Goal: Task Accomplishment & Management: Manage account settings

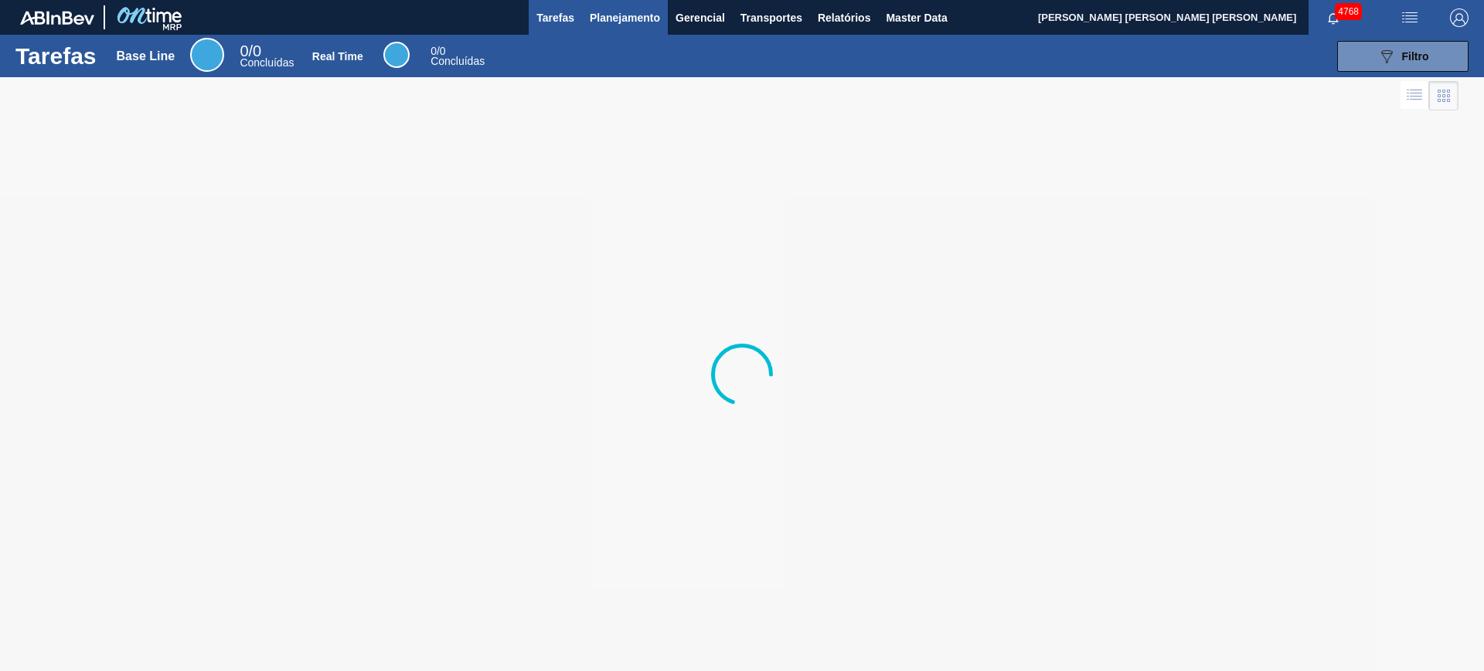
click at [597, 14] on span "Planejamento" at bounding box center [625, 17] width 70 height 19
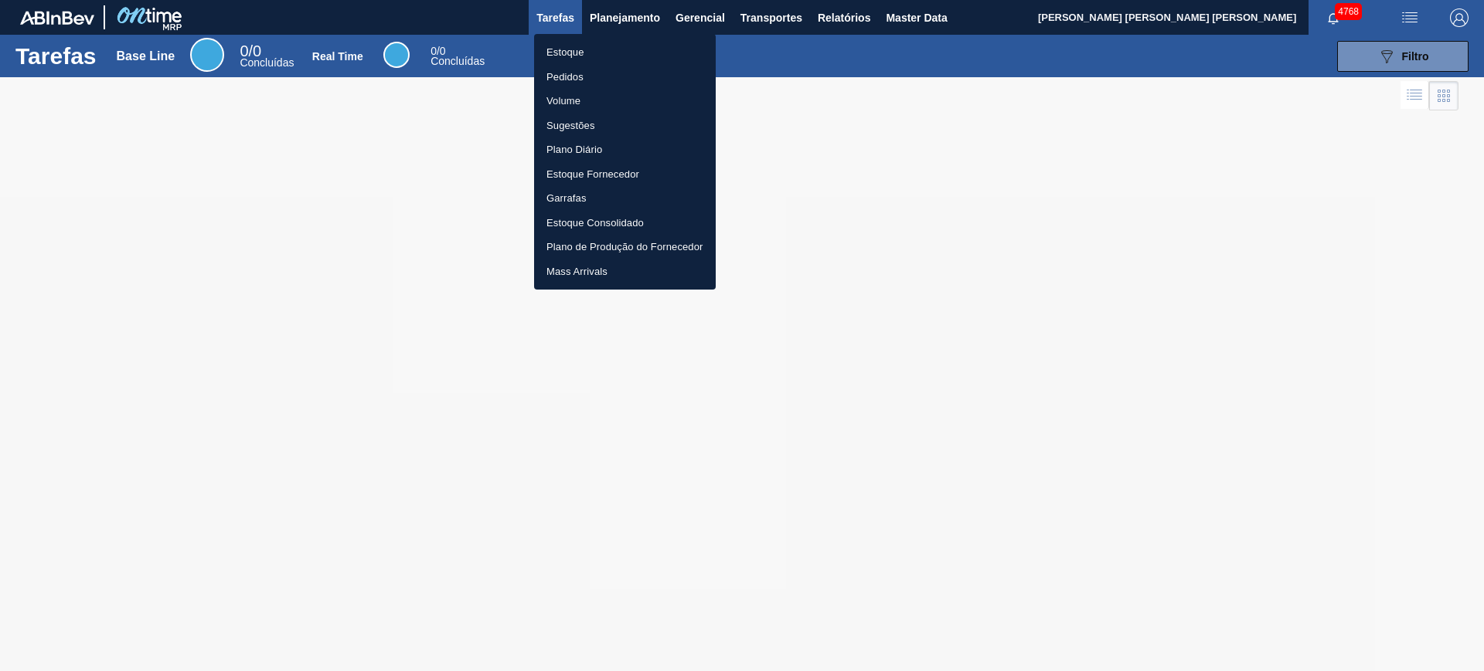
click at [586, 42] on li "Estoque" at bounding box center [625, 52] width 182 height 25
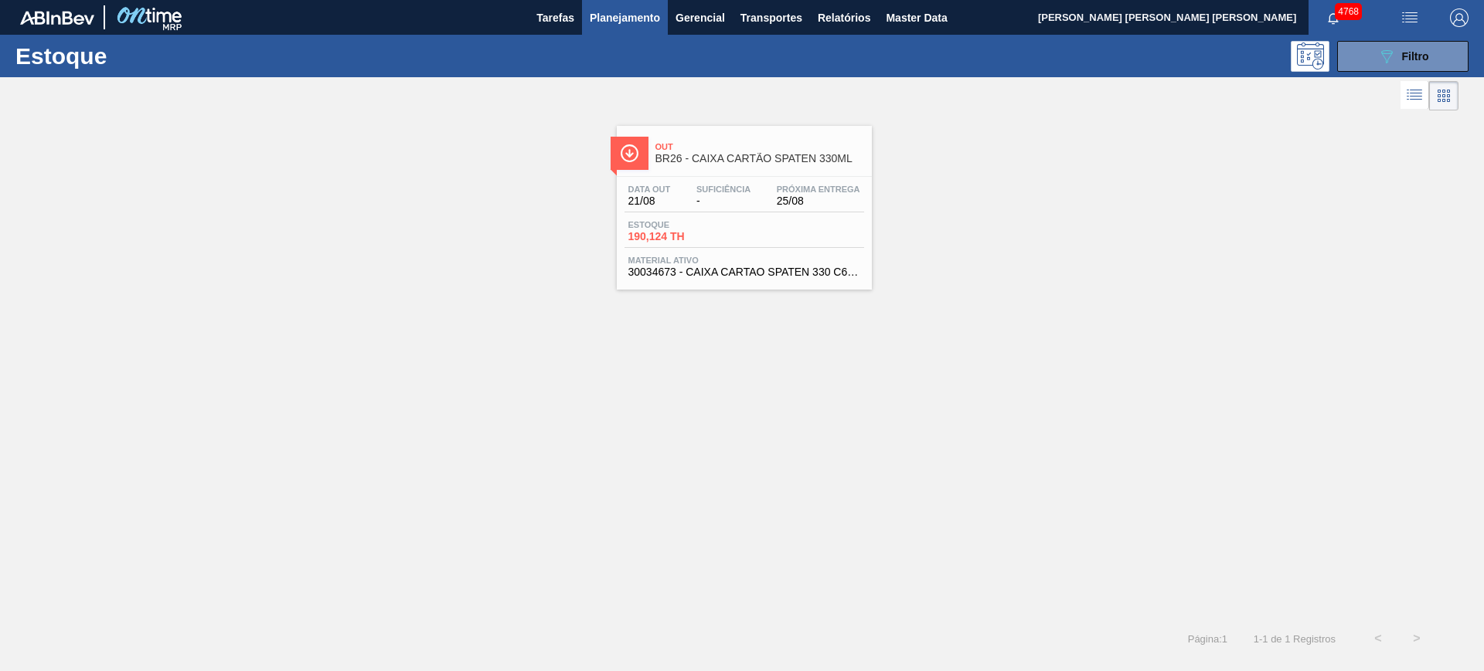
drag, startPoint x: 725, startPoint y: 168, endPoint x: 1397, endPoint y: 117, distance: 674.1
click at [1365, 125] on div "Out BR26 - CAIXA CARTÃO SPATEN 330ML Data out 21/08 Suficiência - Próxima Entre…" at bounding box center [742, 201] width 1484 height 175
click at [1412, 62] on div "089F7B8B-B2A5-4AFE-B5C0-19BA573D28AC Filtro" at bounding box center [1403, 56] width 52 height 19
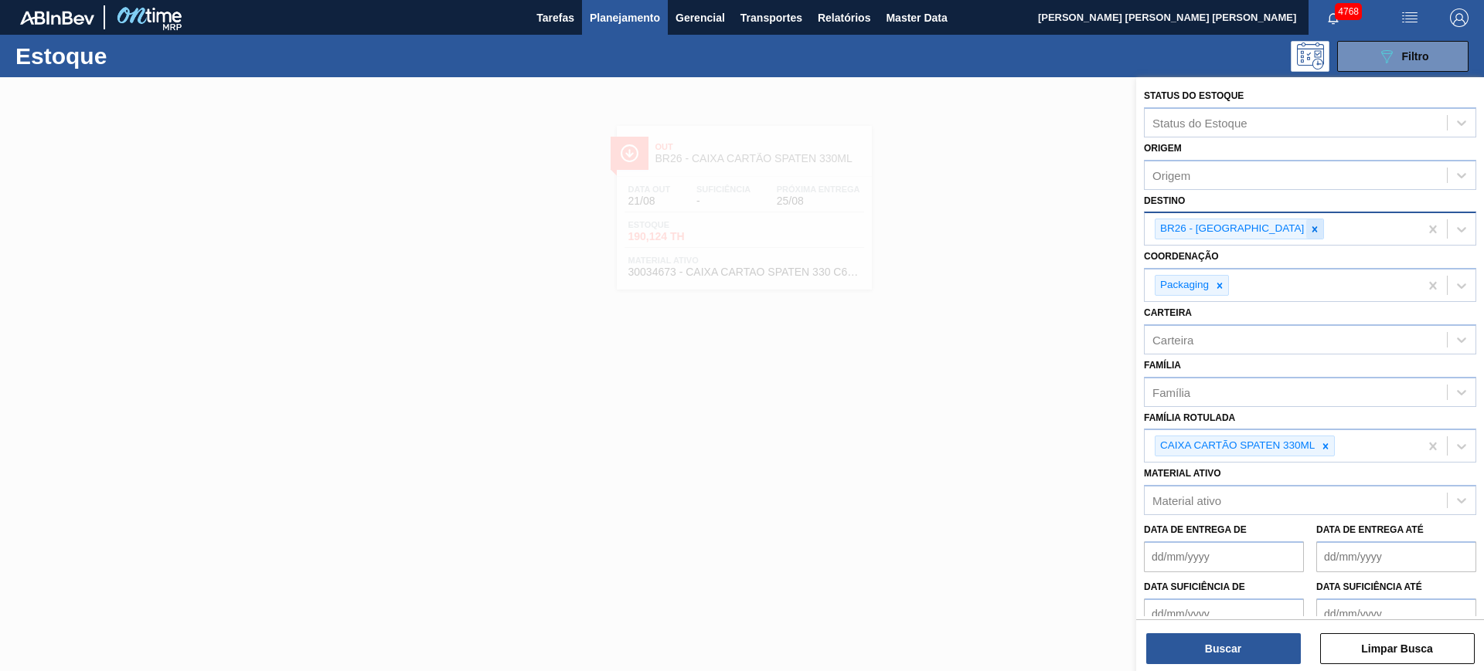
click at [1309, 230] on icon at bounding box center [1314, 229] width 11 height 11
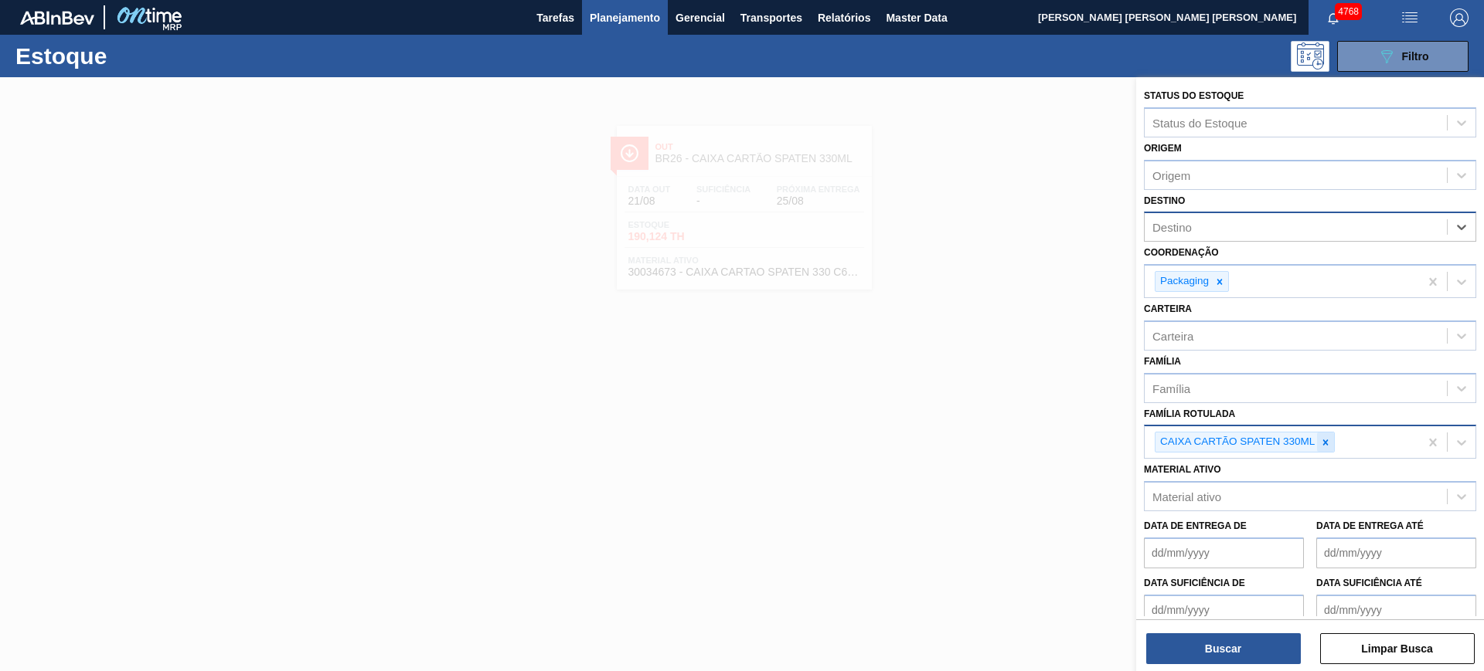
click at [1328, 447] on icon at bounding box center [1325, 442] width 11 height 11
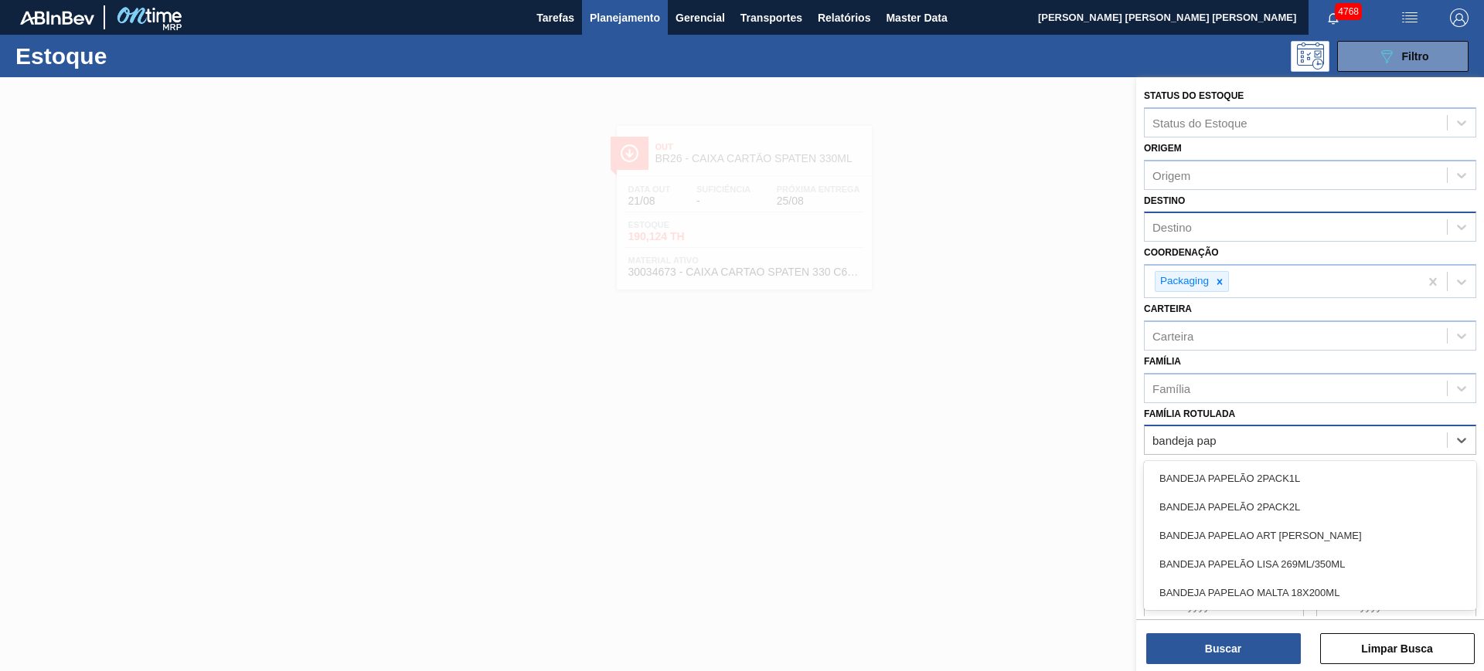
type Rotulada "bandeja pape"
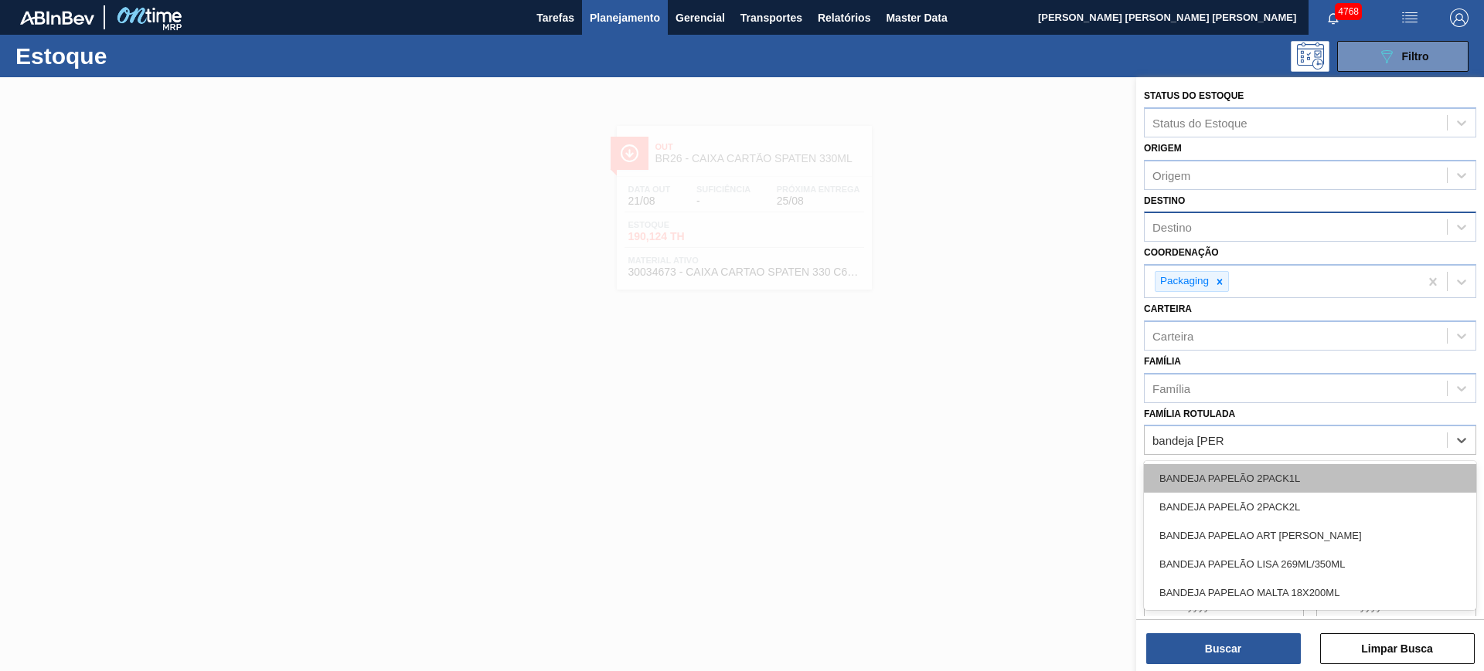
click at [1353, 465] on div "BANDEJA PAPELÃO 2PACK1L" at bounding box center [1310, 478] width 332 height 29
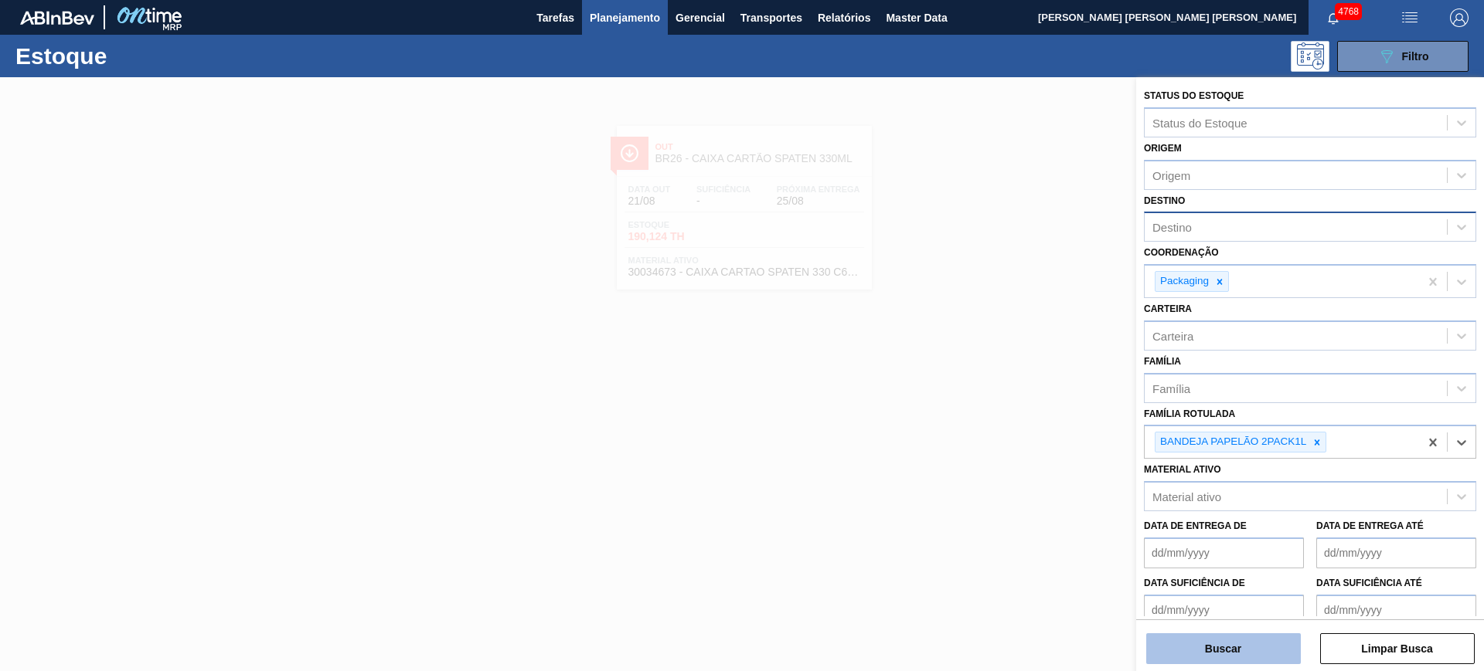
click at [1242, 653] on button "Buscar" at bounding box center [1223, 649] width 155 height 31
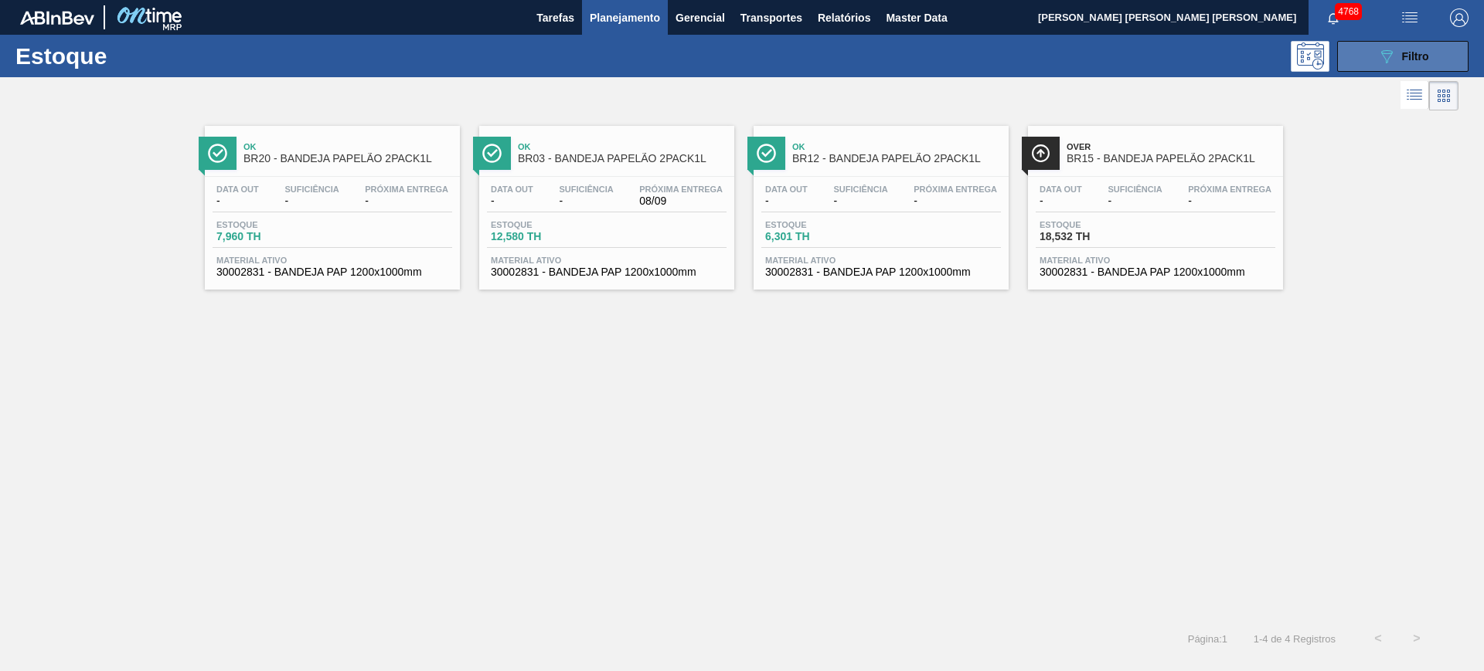
click at [1388, 60] on icon "089F7B8B-B2A5-4AFE-B5C0-19BA573D28AC" at bounding box center [1386, 56] width 19 height 19
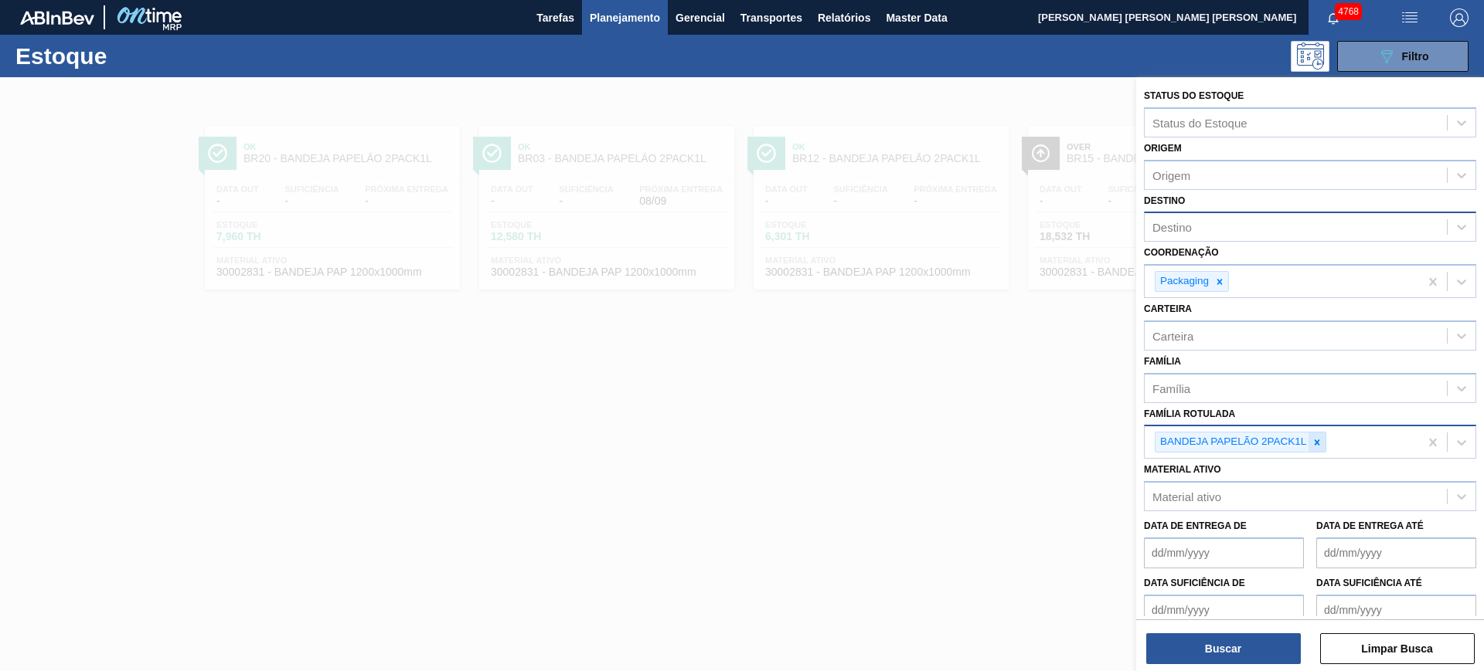
click at [1321, 444] on icon at bounding box center [1316, 442] width 11 height 11
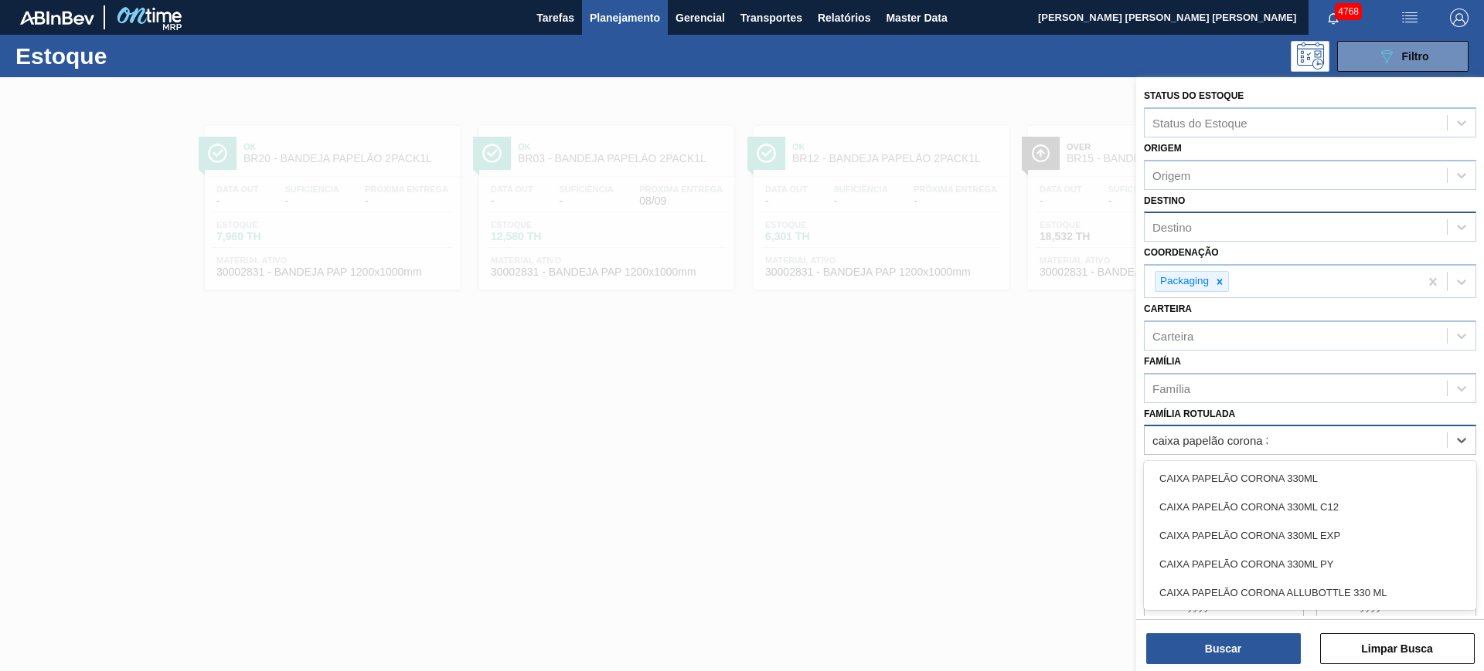
type Rotulada "caixa papelão corona 33"
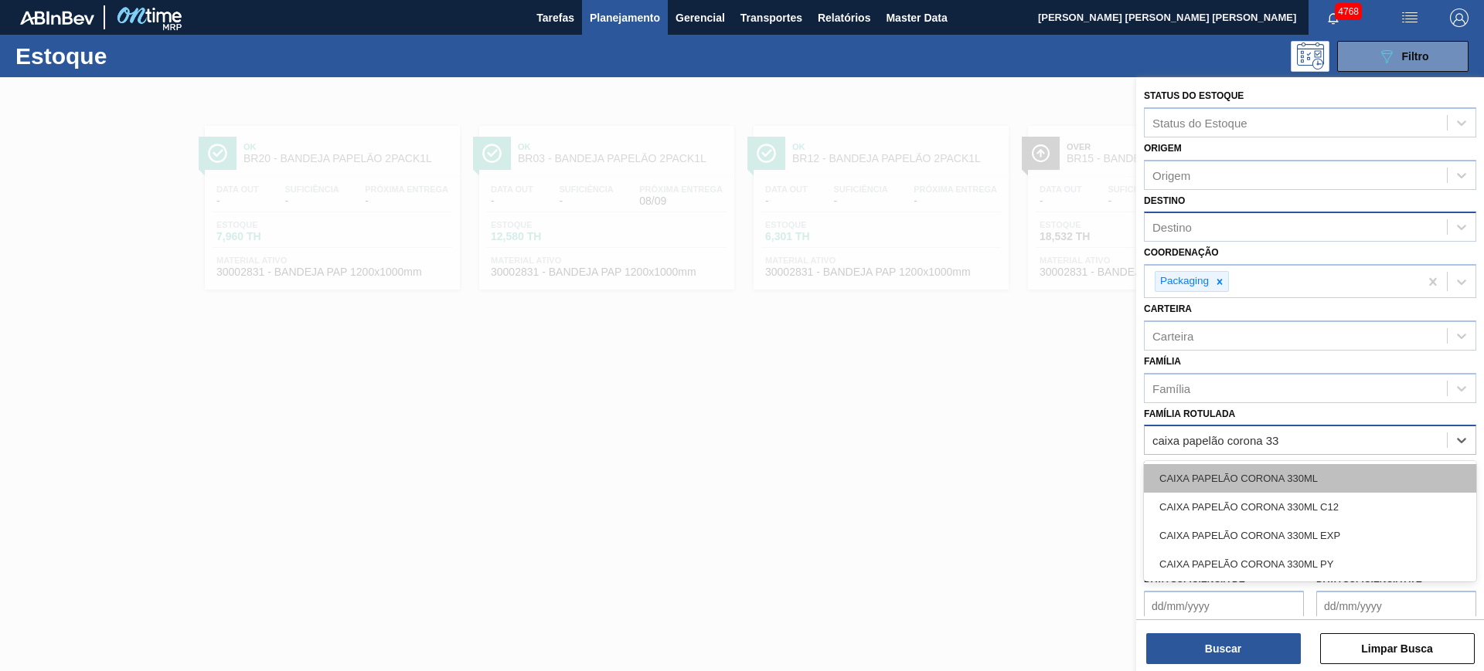
click at [1319, 471] on div "CAIXA PAPELÃO CORONA 330ML" at bounding box center [1310, 478] width 332 height 29
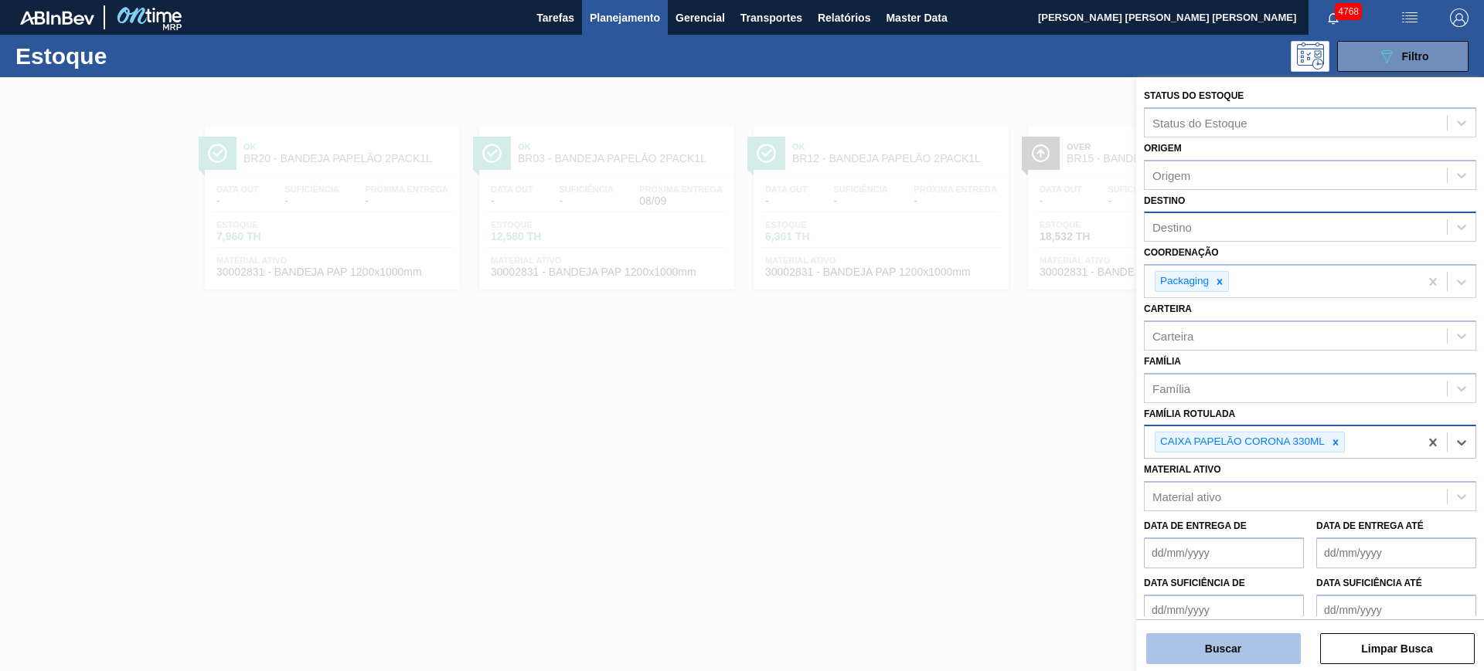
click at [1262, 636] on button "Buscar" at bounding box center [1223, 649] width 155 height 31
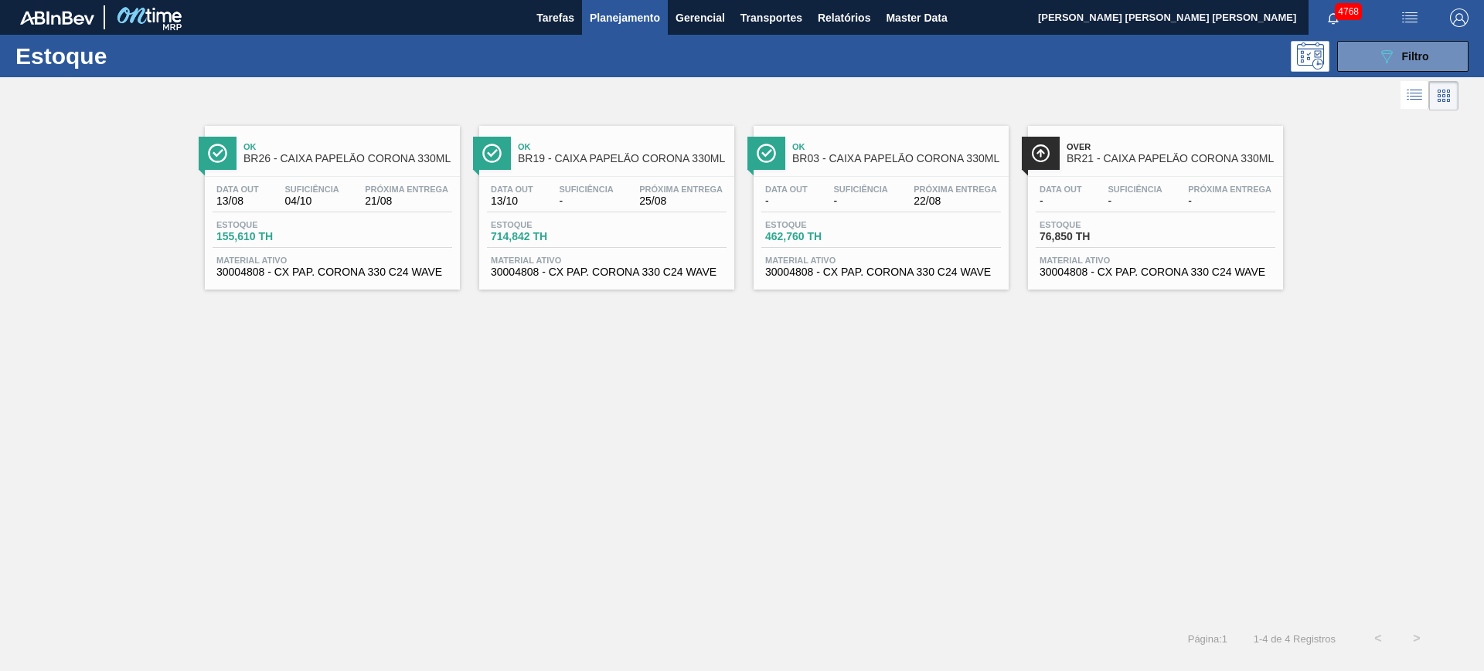
click at [629, 22] on span "Planejamento" at bounding box center [625, 17] width 70 height 19
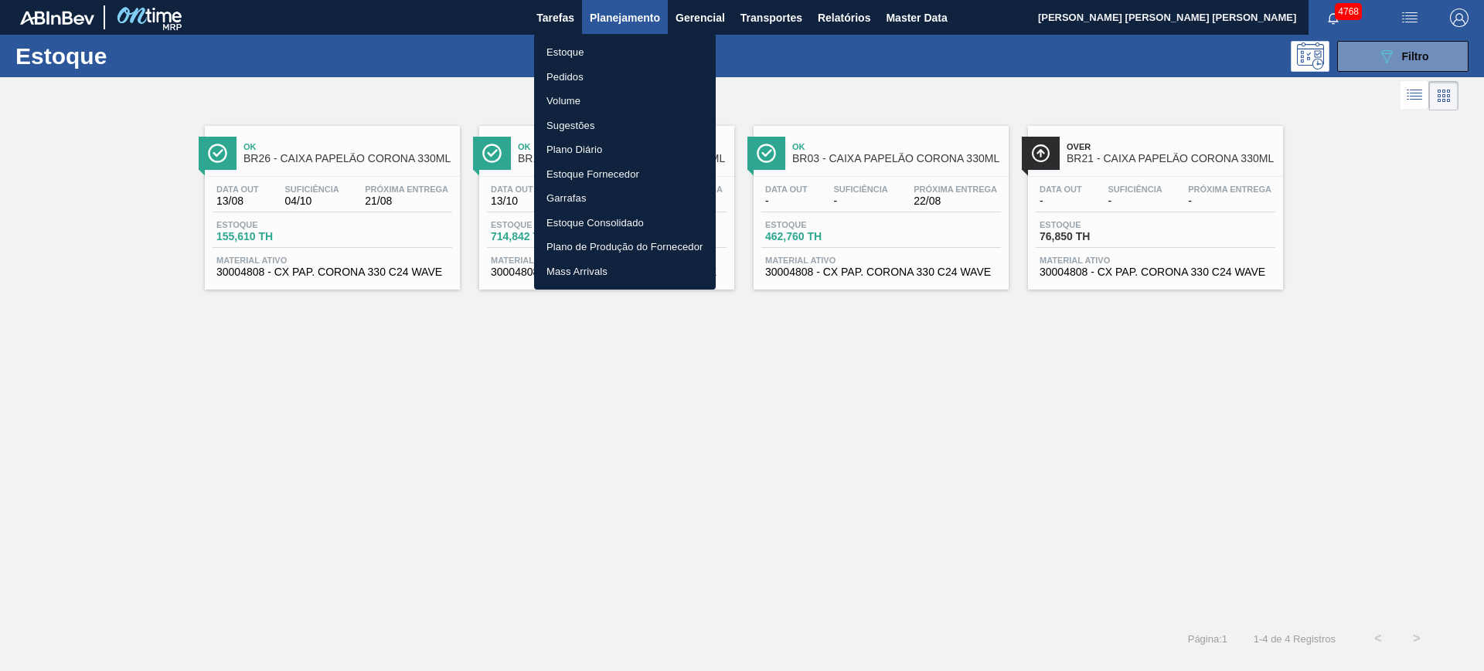
click at [606, 52] on li "Estoque" at bounding box center [625, 52] width 182 height 25
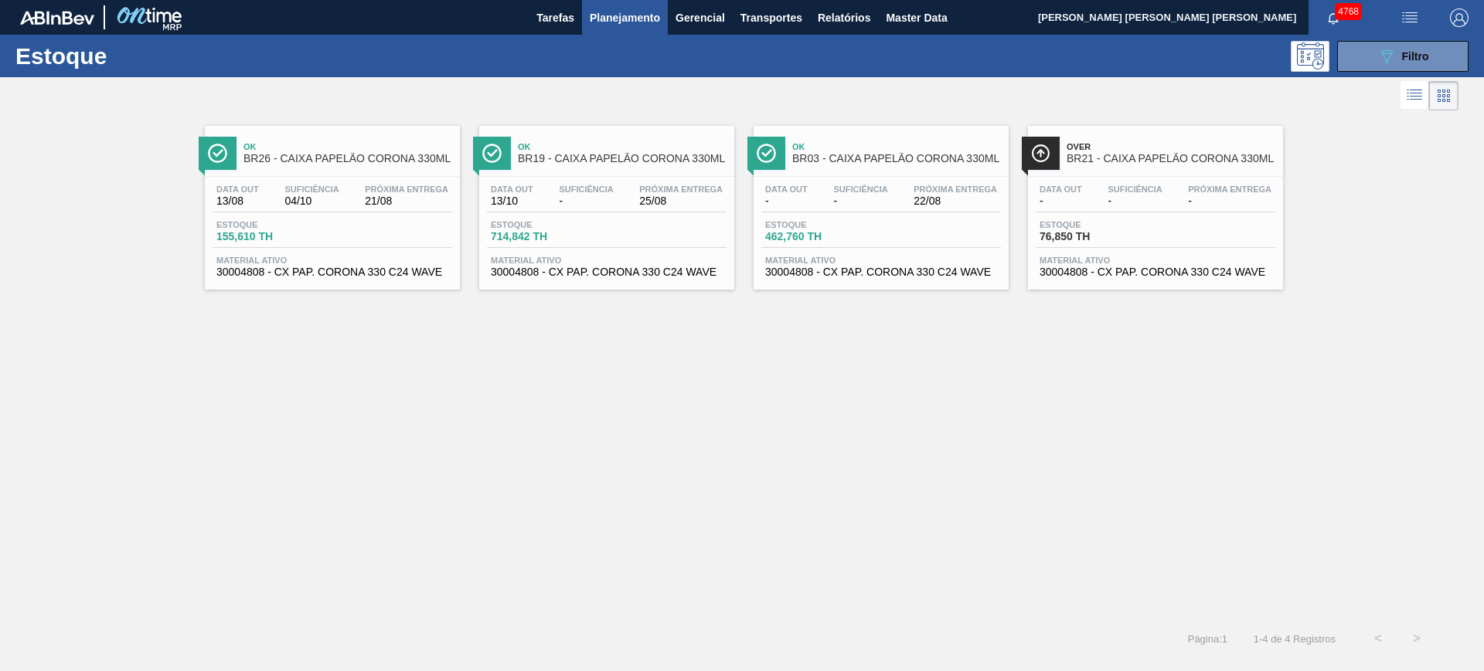
click at [622, 12] on span "Planejamento" at bounding box center [625, 17] width 70 height 19
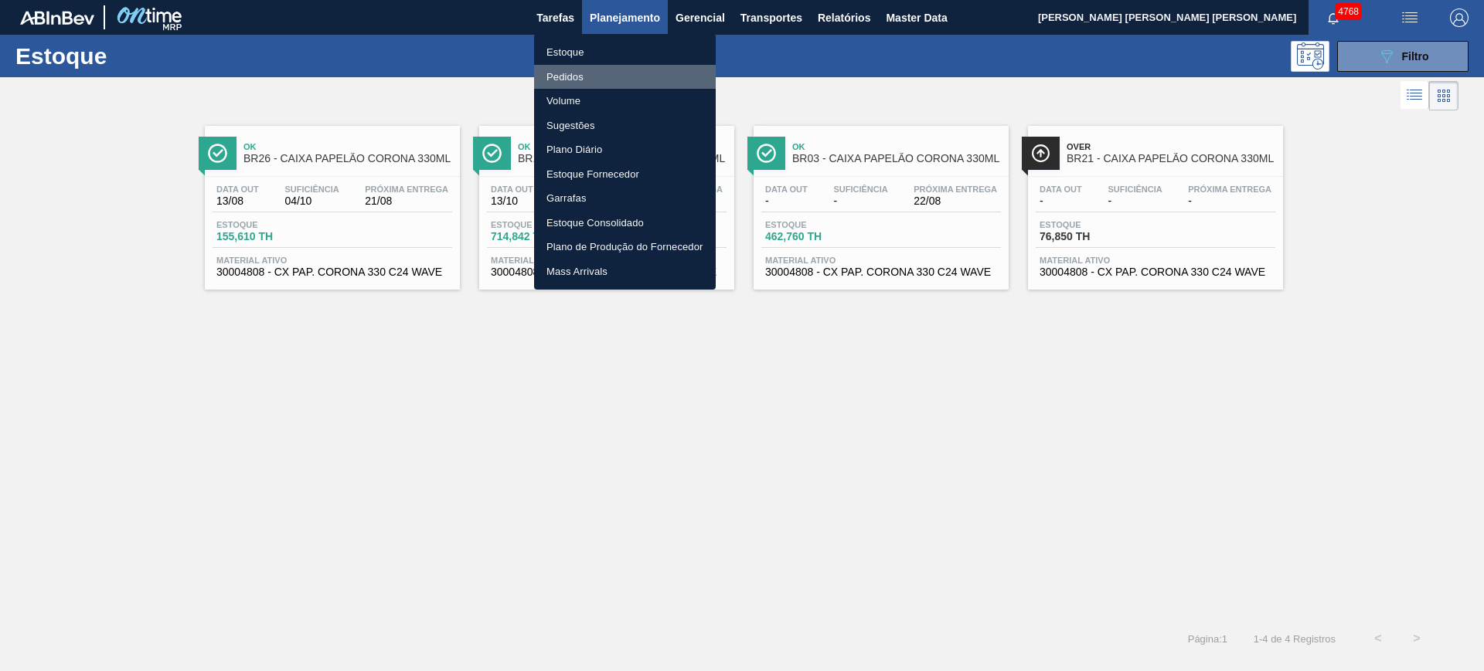
click at [603, 76] on li "Pedidos" at bounding box center [625, 77] width 182 height 25
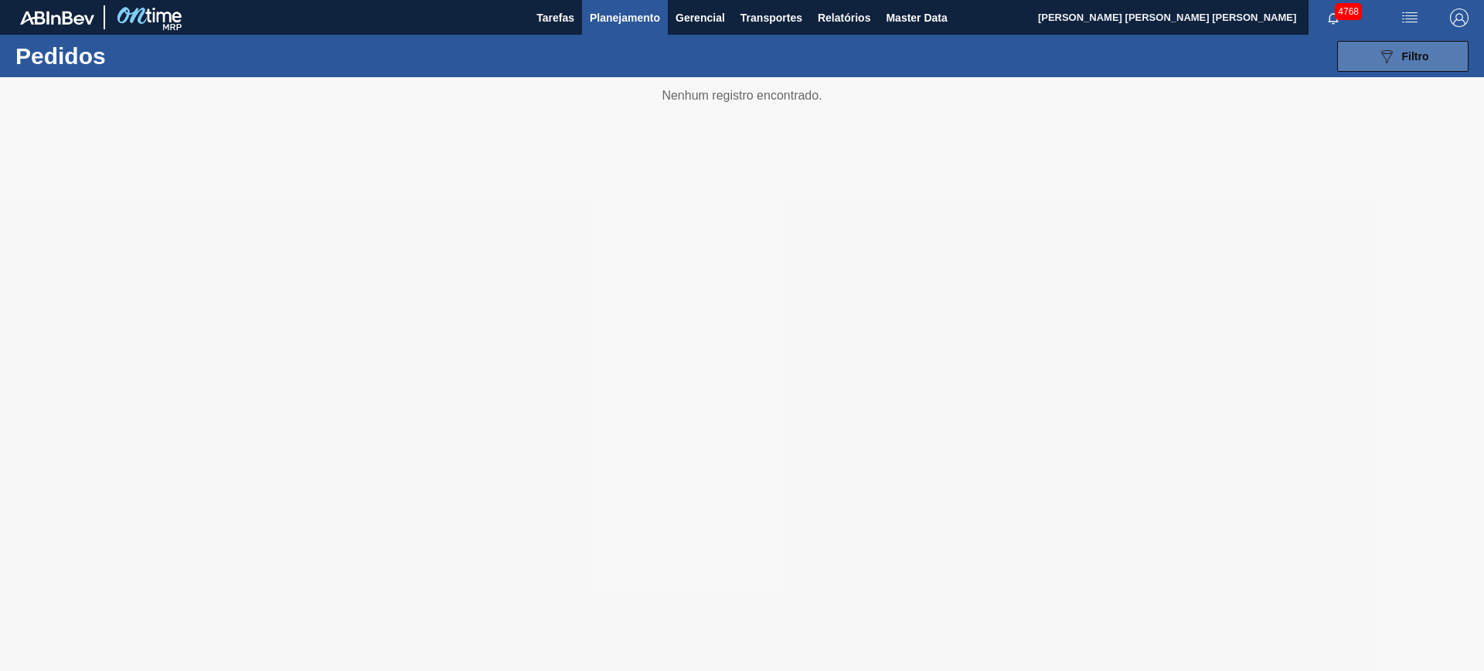
click at [1379, 57] on icon "089F7B8B-B2A5-4AFE-B5C0-19BA573D28AC" at bounding box center [1386, 56] width 19 height 19
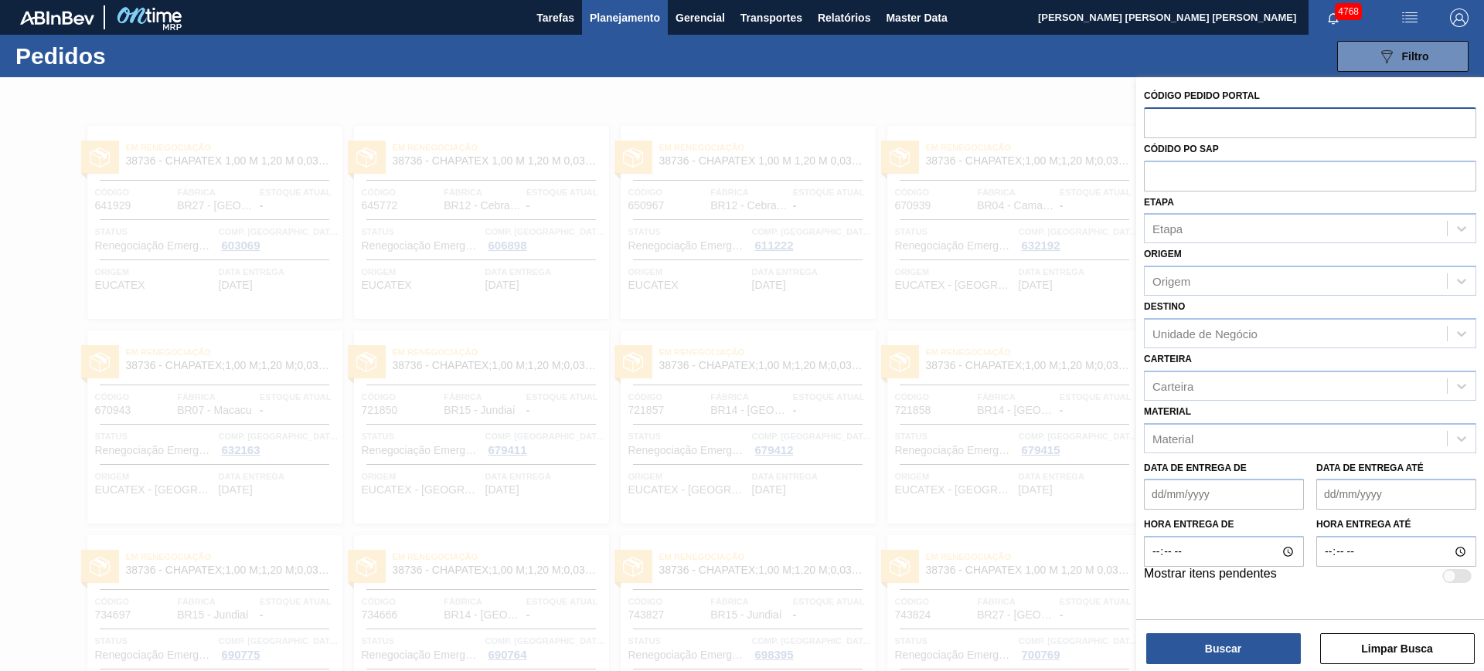
drag, startPoint x: 1200, startPoint y: 112, endPoint x: 1204, endPoint y: 123, distance: 11.5
click at [1201, 115] on input "text" at bounding box center [1310, 121] width 332 height 29
paste input "1994364"
type input "1994364"
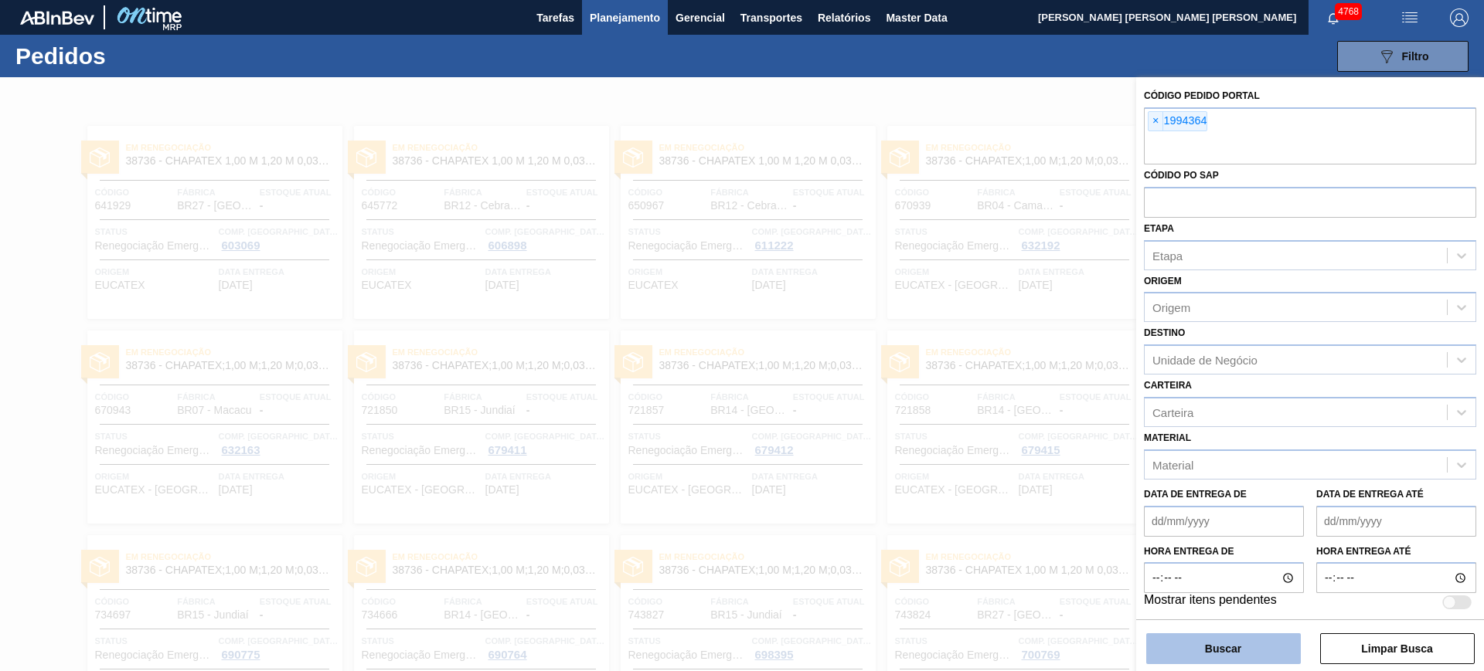
click at [1243, 644] on button "Buscar" at bounding box center [1223, 649] width 155 height 31
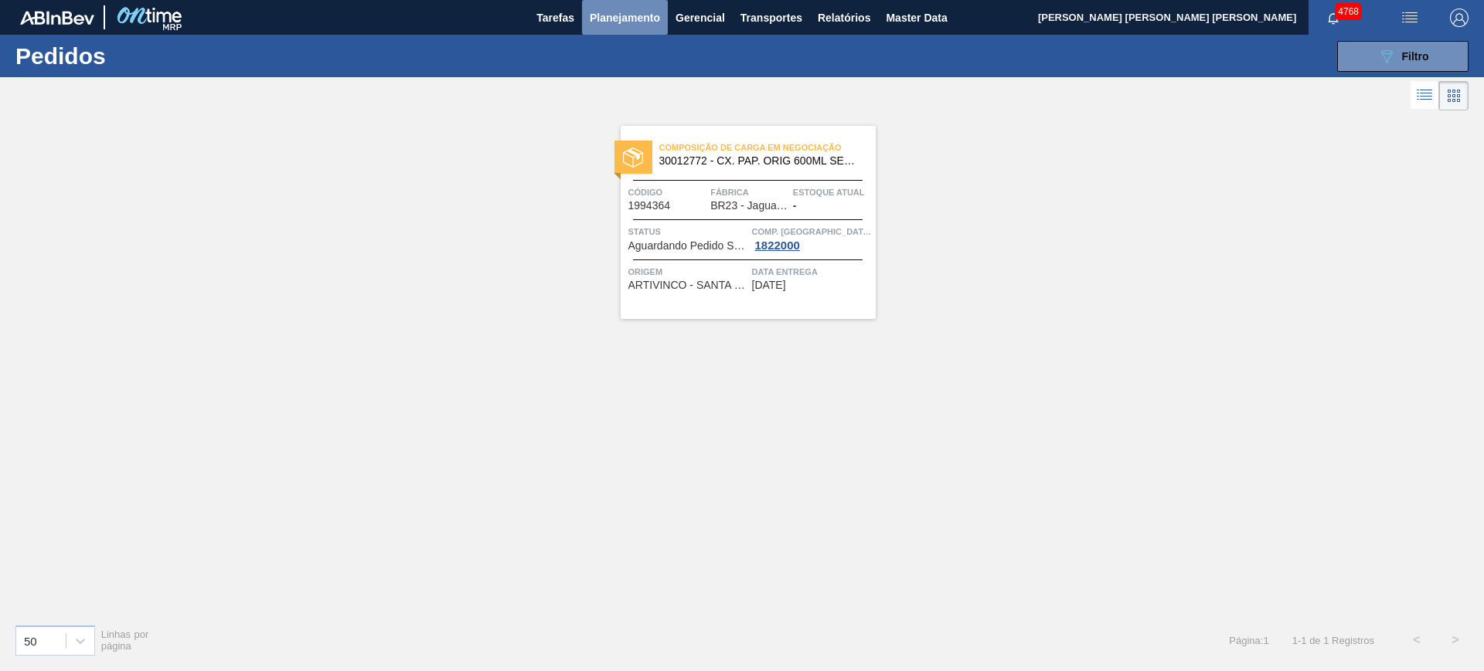
click at [615, 16] on span "Planejamento" at bounding box center [625, 17] width 70 height 19
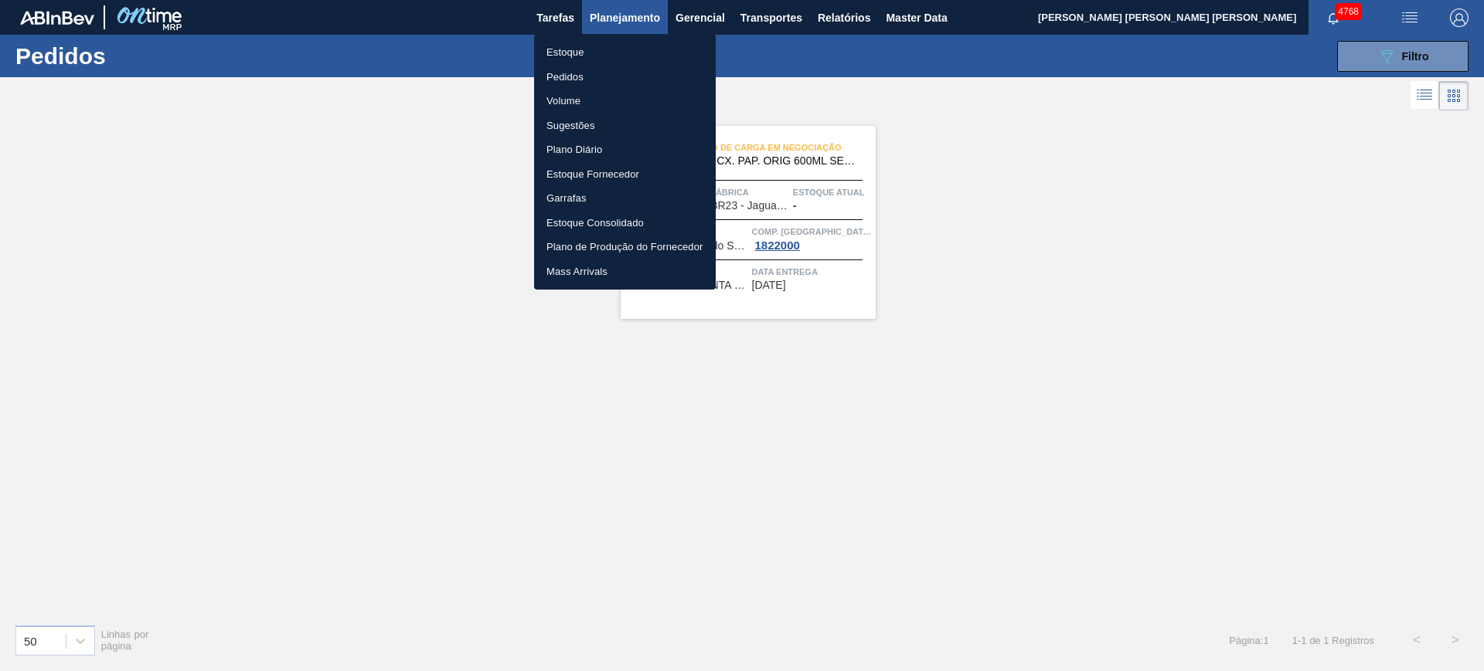
click at [583, 53] on li "Estoque" at bounding box center [625, 52] width 182 height 25
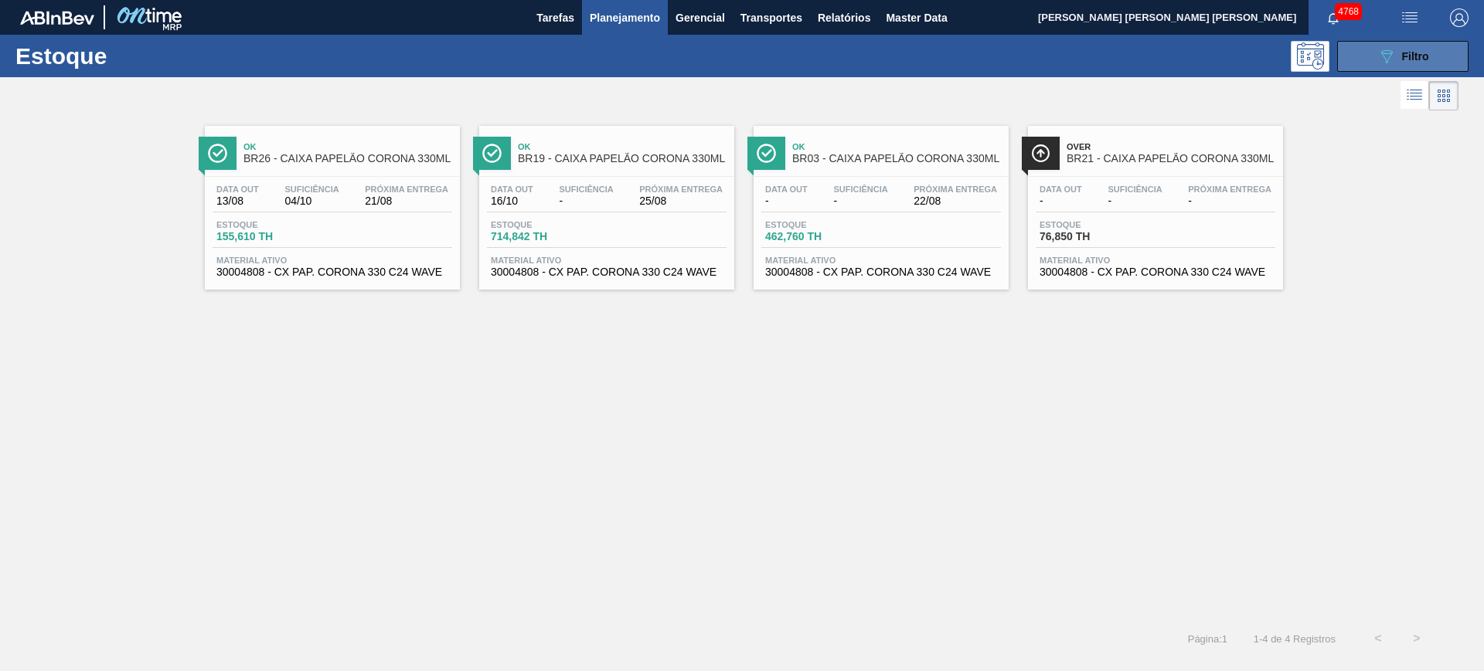
click at [1384, 53] on icon "089F7B8B-B2A5-4AFE-B5C0-19BA573D28AC" at bounding box center [1386, 56] width 19 height 19
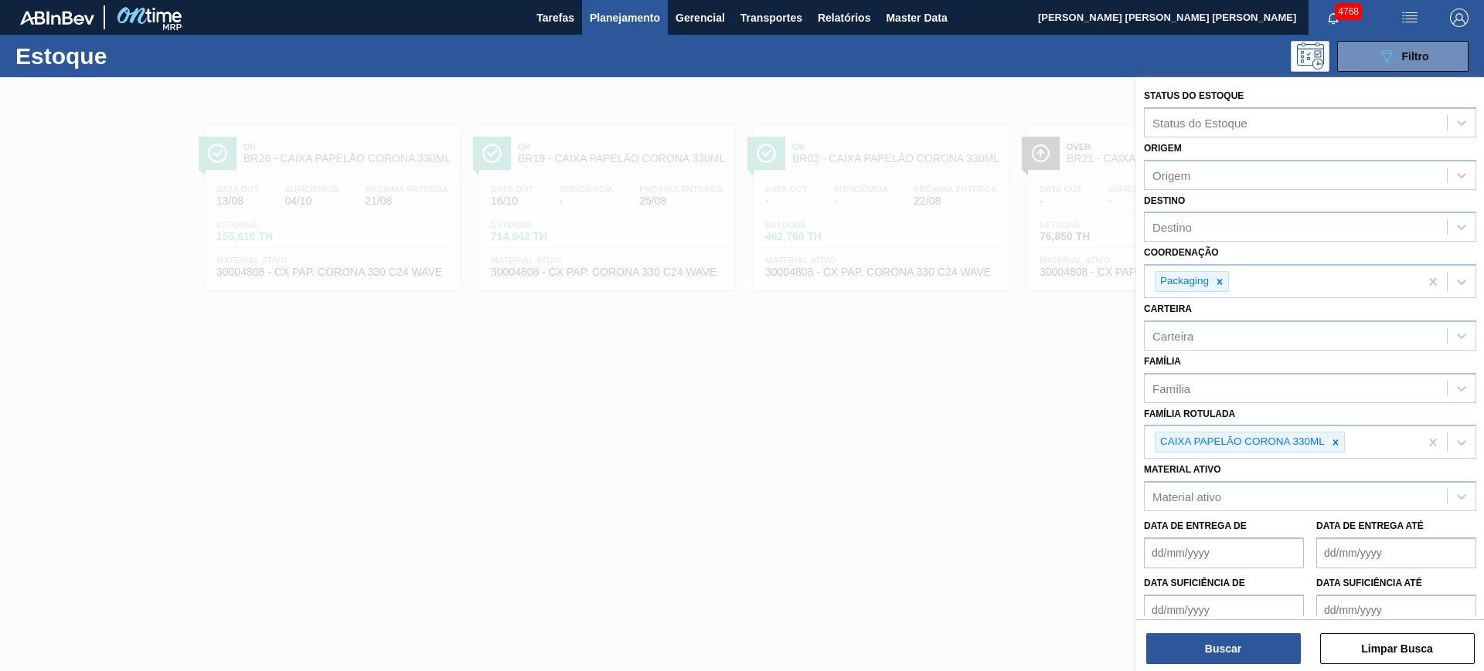
click at [797, 459] on div at bounding box center [742, 412] width 1484 height 671
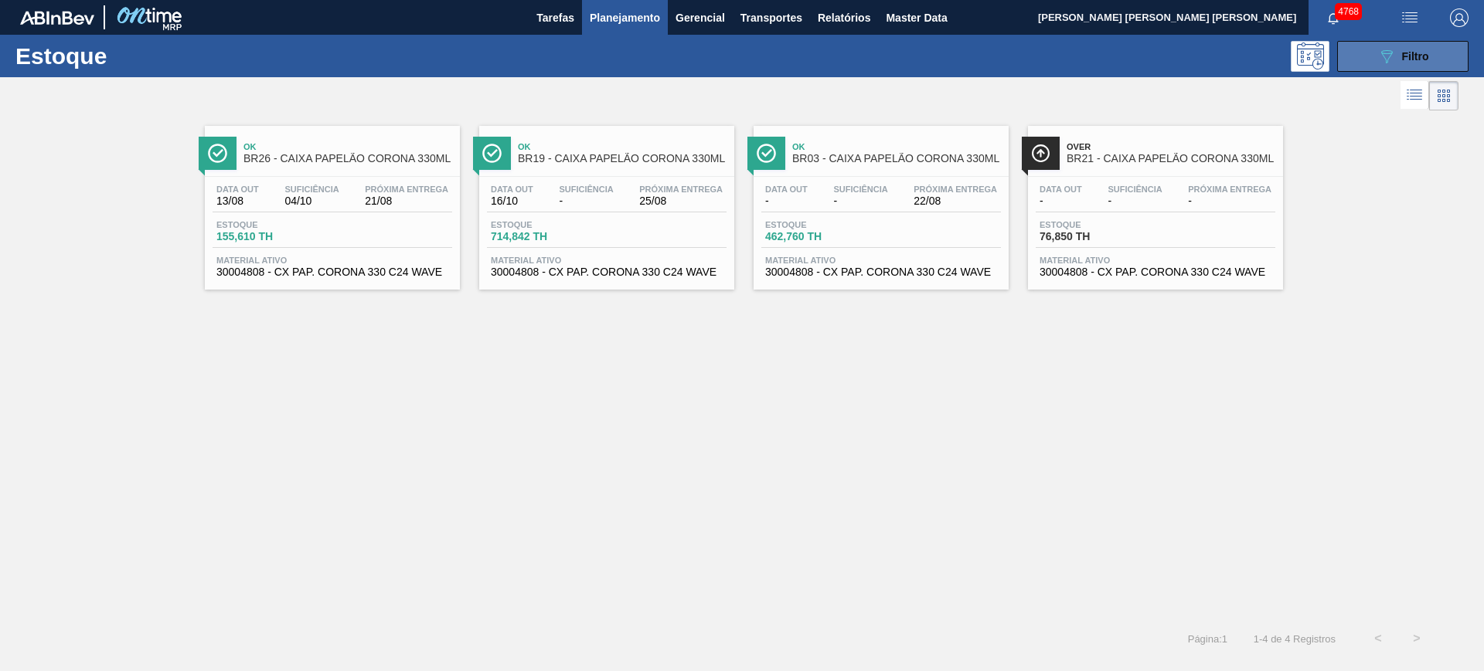
click at [1361, 49] on button "089F7B8B-B2A5-4AFE-B5C0-19BA573D28AC Filtro" at bounding box center [1402, 56] width 131 height 31
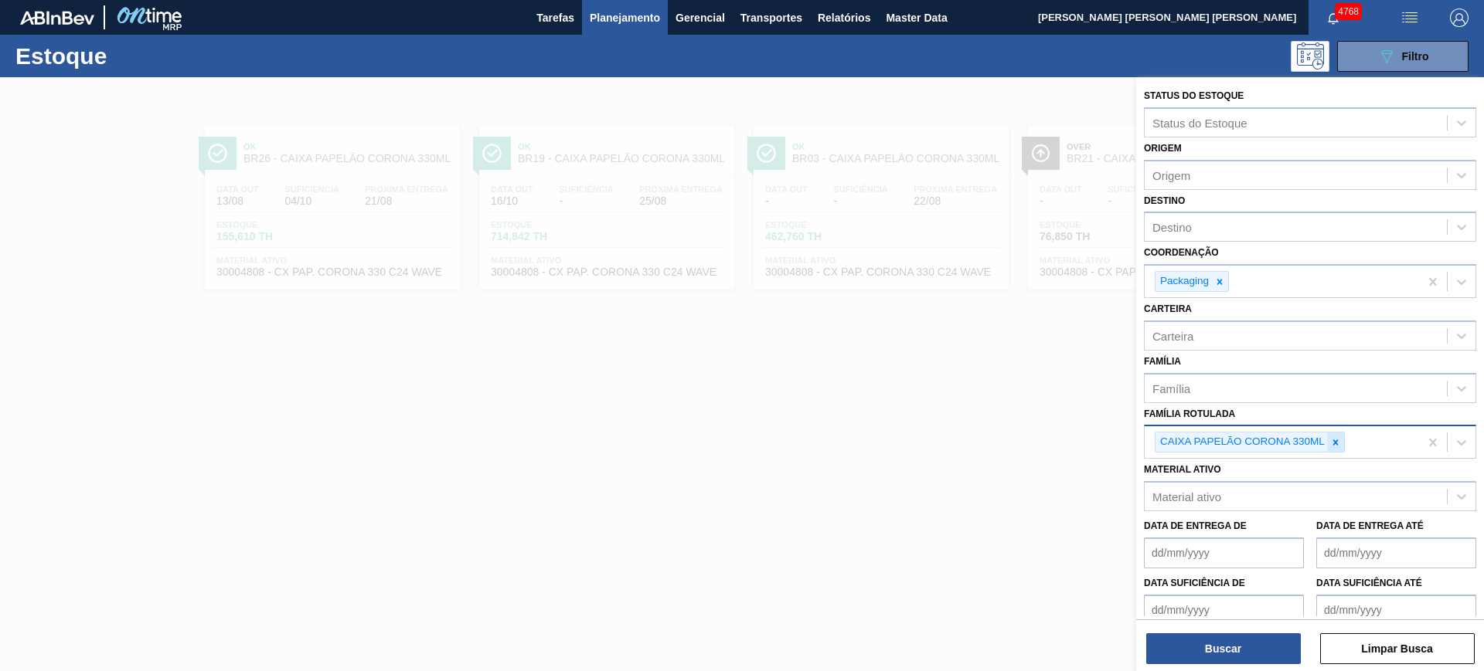
click at [1335, 441] on icon at bounding box center [1335, 442] width 5 height 5
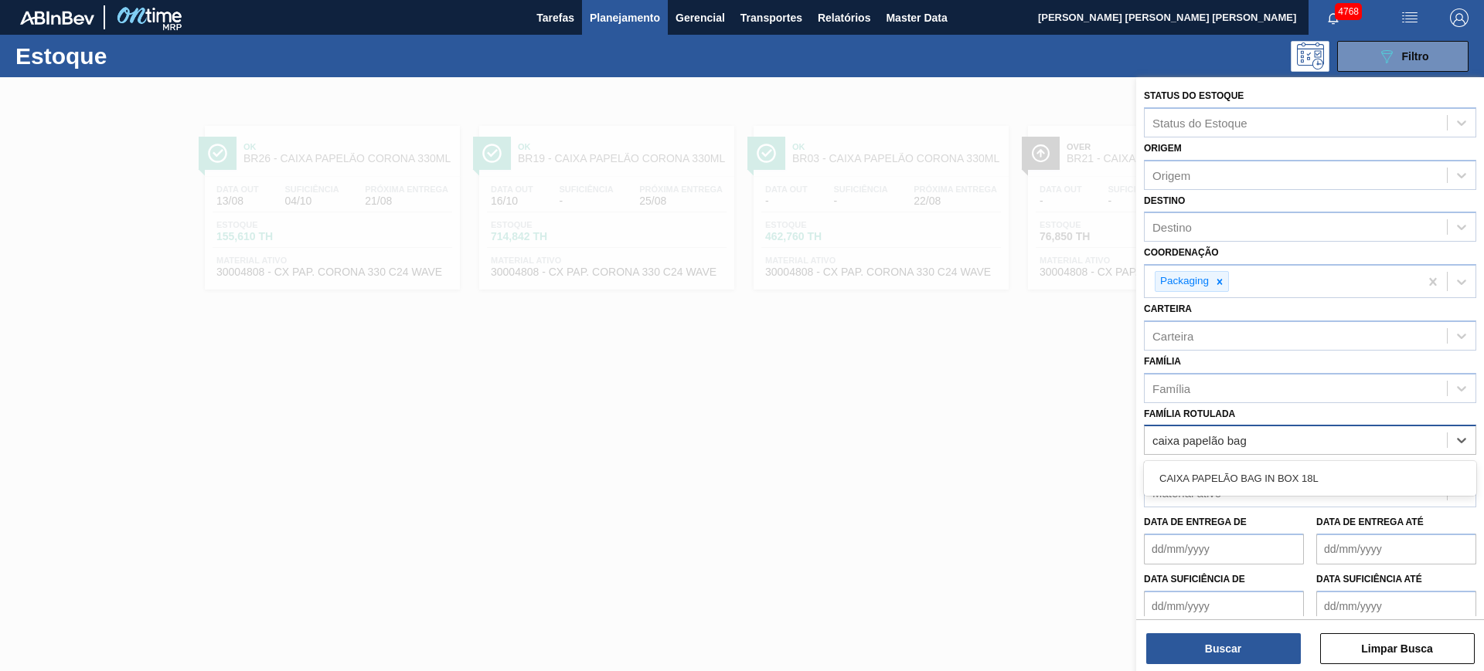
type Rotulada "caixa papelão bag i"
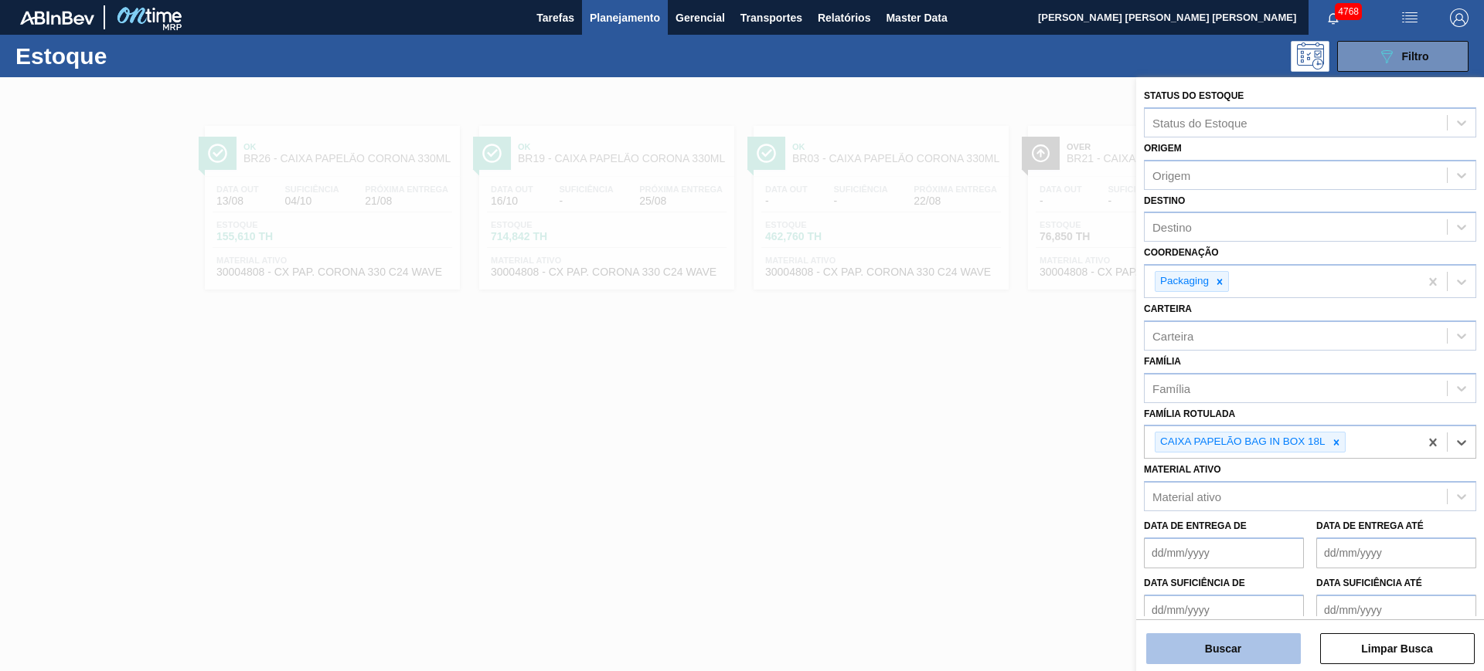
click at [1234, 641] on button "Buscar" at bounding box center [1223, 649] width 155 height 31
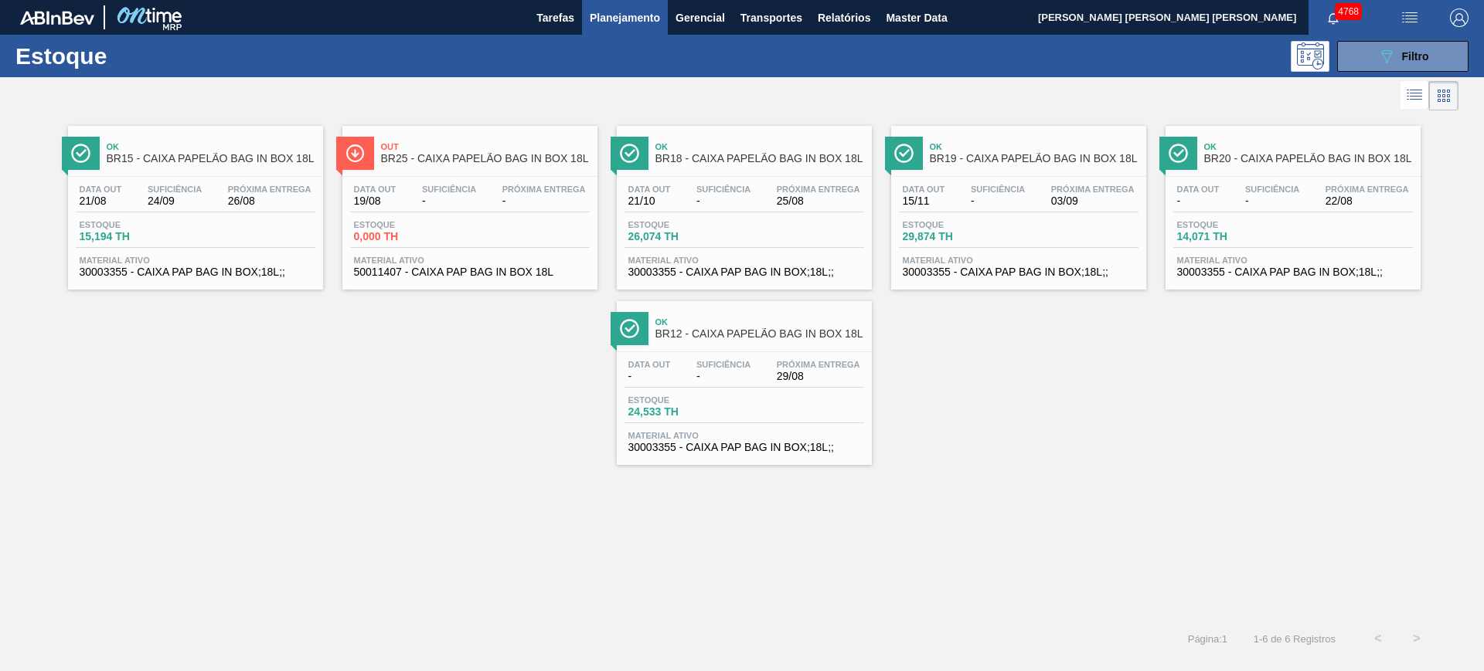
drag, startPoint x: 421, startPoint y: 214, endPoint x: 213, endPoint y: 346, distance: 246.3
click at [165, 362] on div "Ok BR15 - CAIXA PAPELÃO BAG IN BOX 18L Data out 21/08 Suficiência 24/09 Próxima…" at bounding box center [742, 289] width 1484 height 351
click at [1382, 45] on button "089F7B8B-B2A5-4AFE-B5C0-19BA573D28AC Filtro" at bounding box center [1402, 56] width 131 height 31
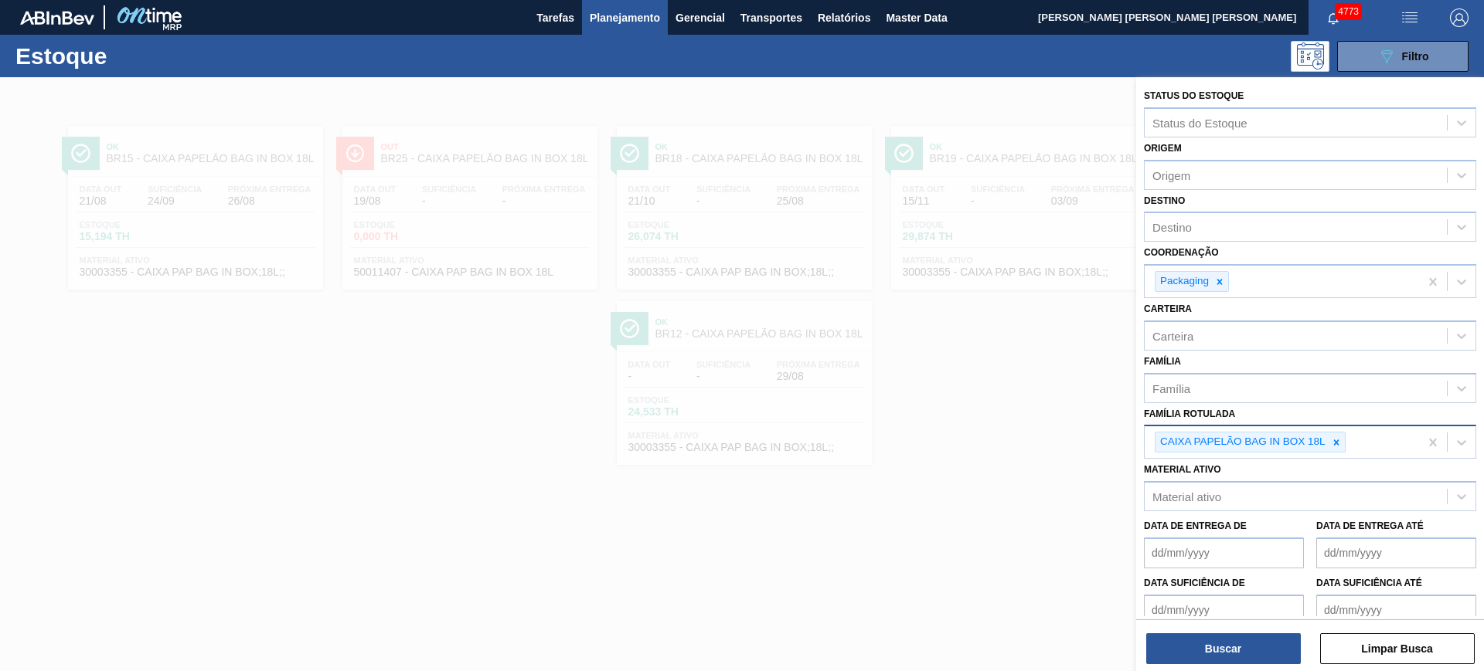
click at [1333, 453] on div "CAIXA PAPELÃO BAG IN BOX 18L" at bounding box center [1281, 443] width 274 height 32
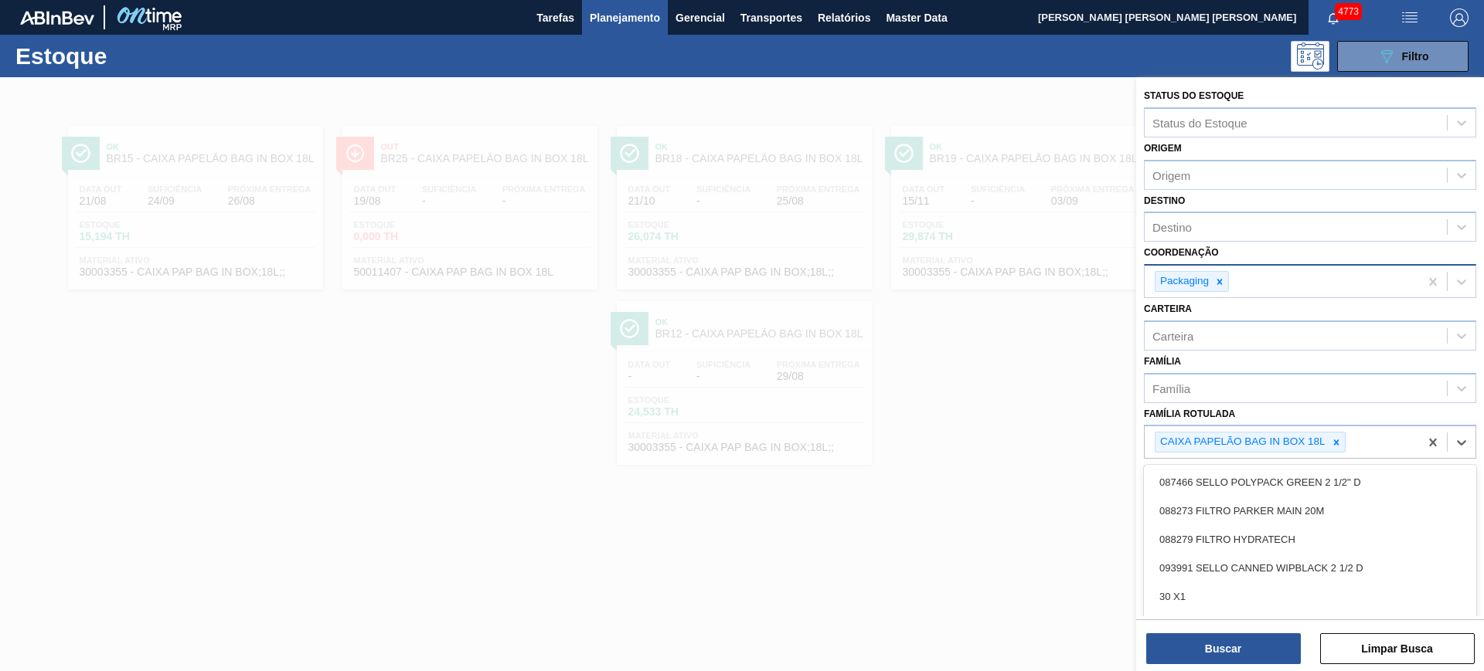
click at [1225, 274] on div at bounding box center [1219, 281] width 17 height 19
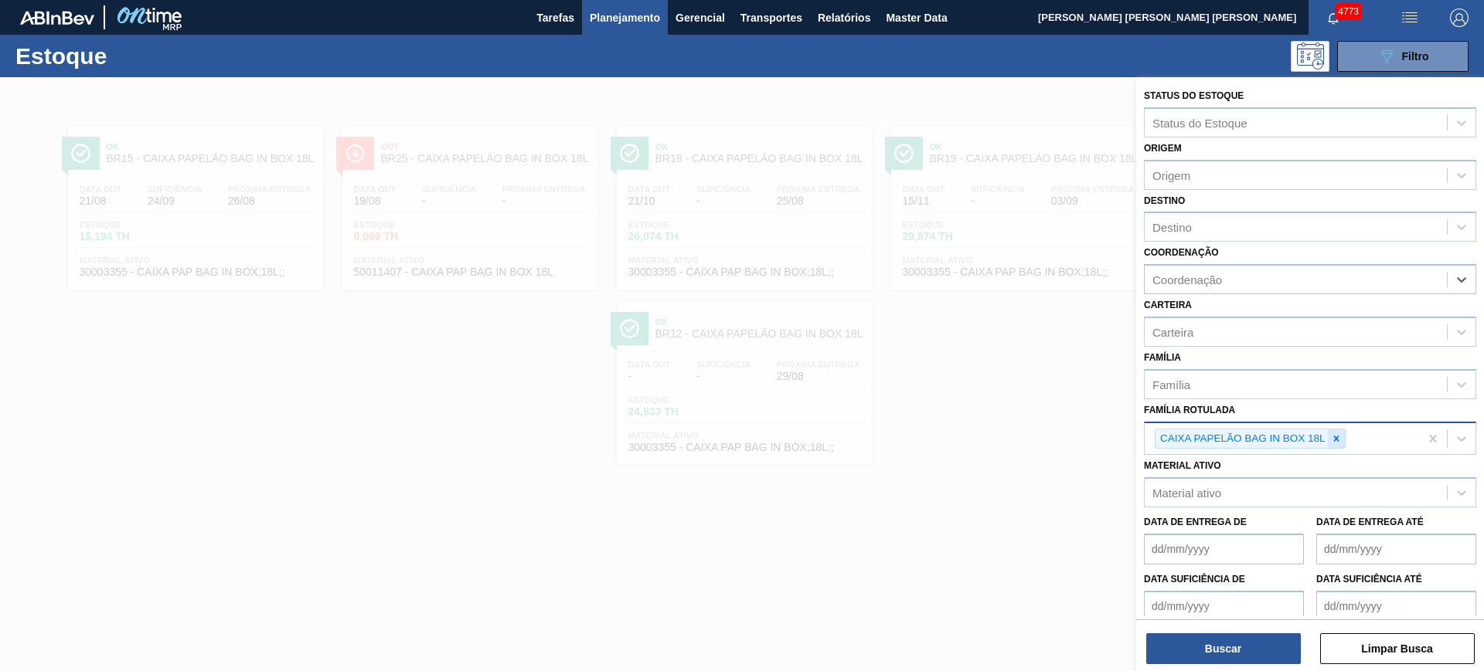
click at [1338, 432] on div at bounding box center [1335, 439] width 17 height 19
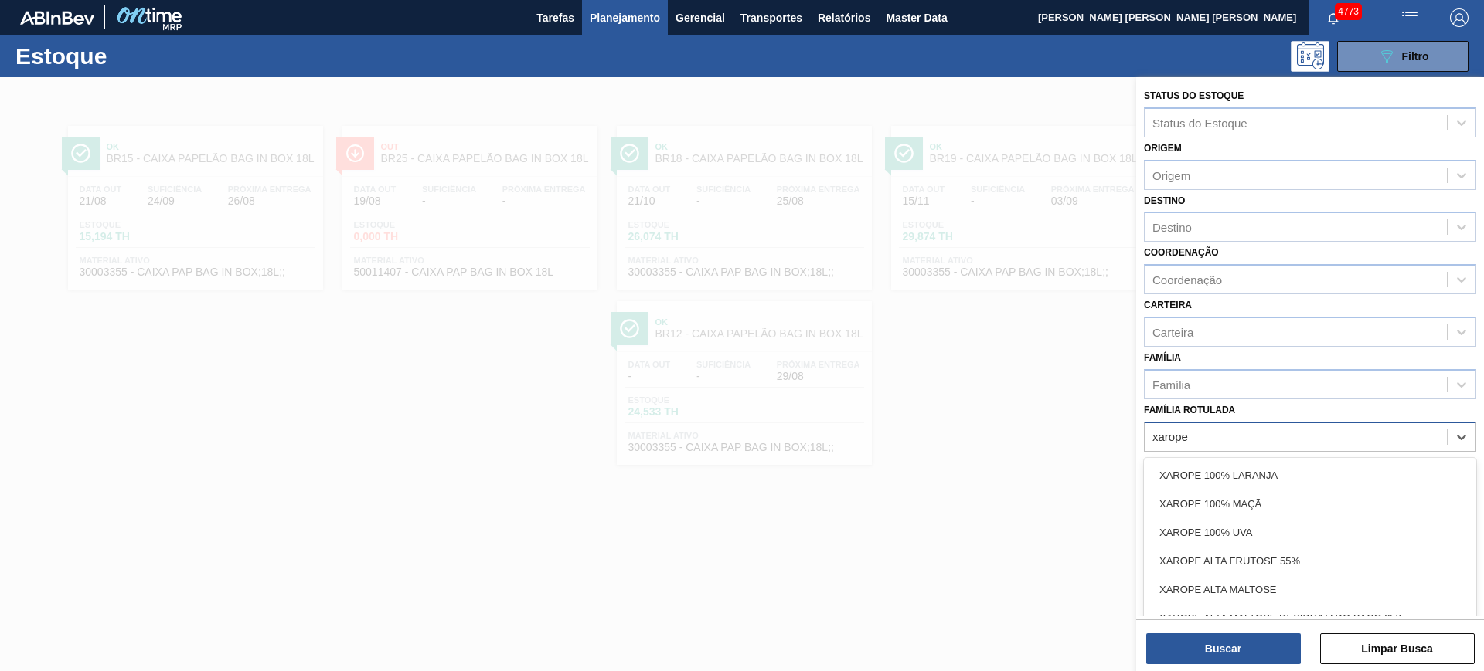
type Rotulada "xarope"
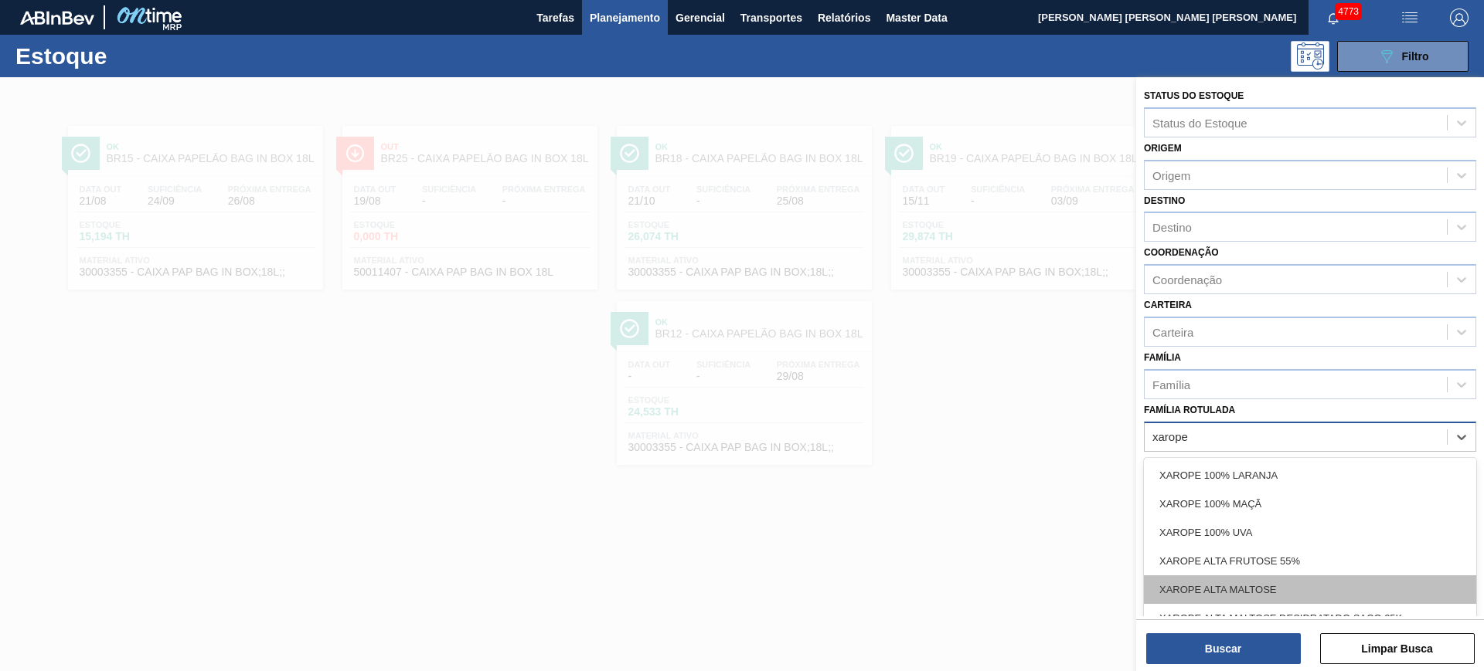
click at [1320, 576] on div "XAROPE ALTA MALTOSE" at bounding box center [1310, 590] width 332 height 29
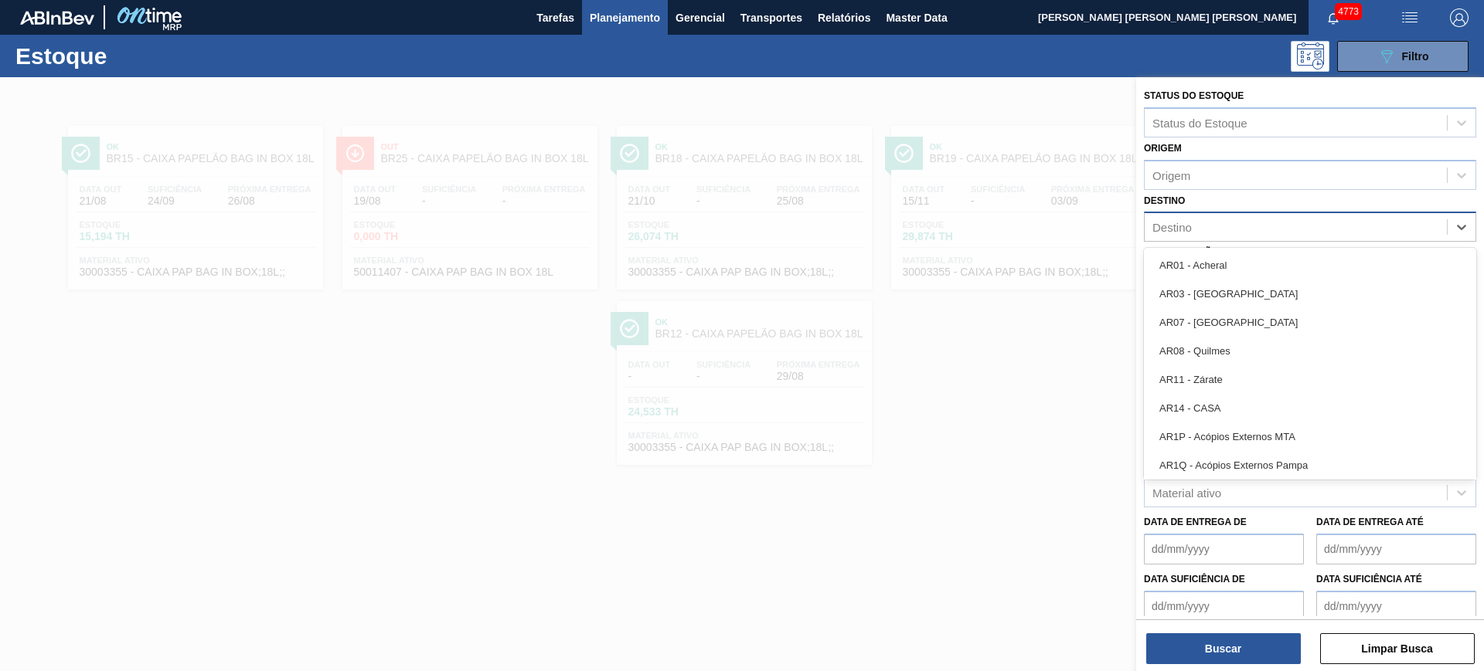
click at [1201, 228] on div "Destino" at bounding box center [1295, 227] width 302 height 22
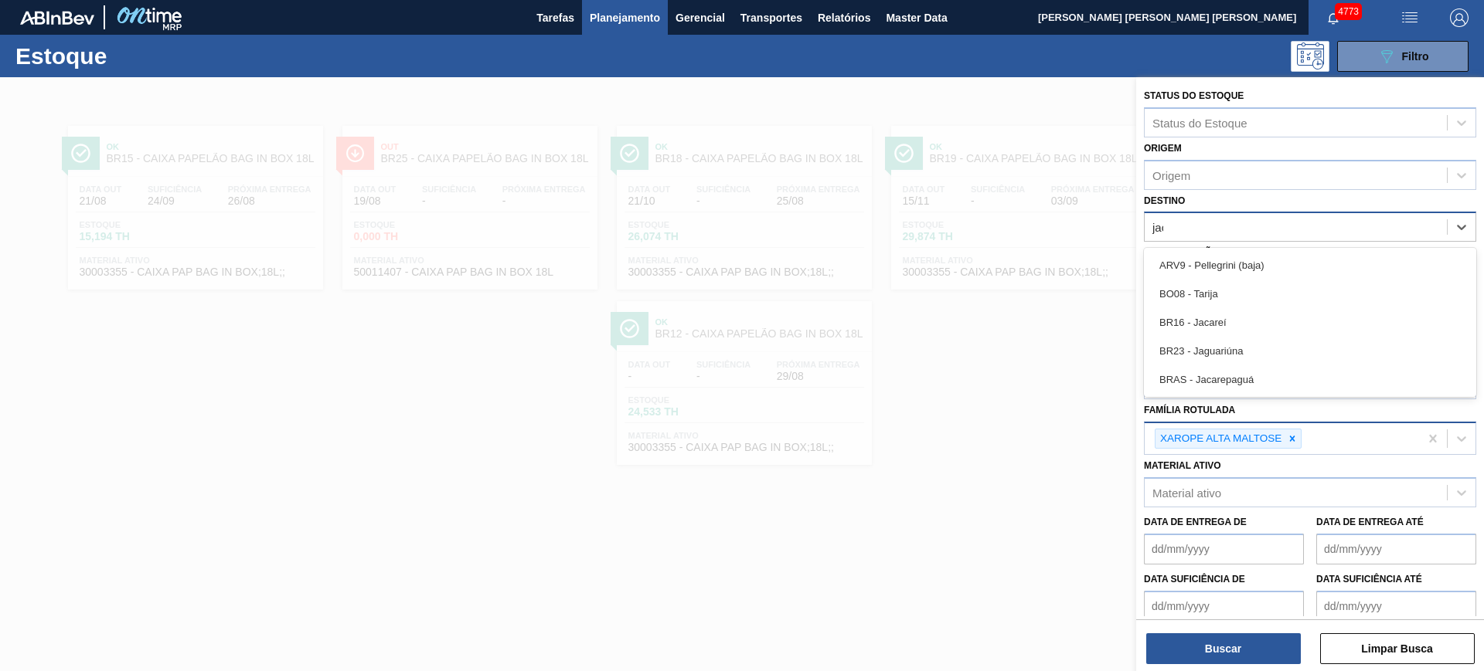
type input "jacar"
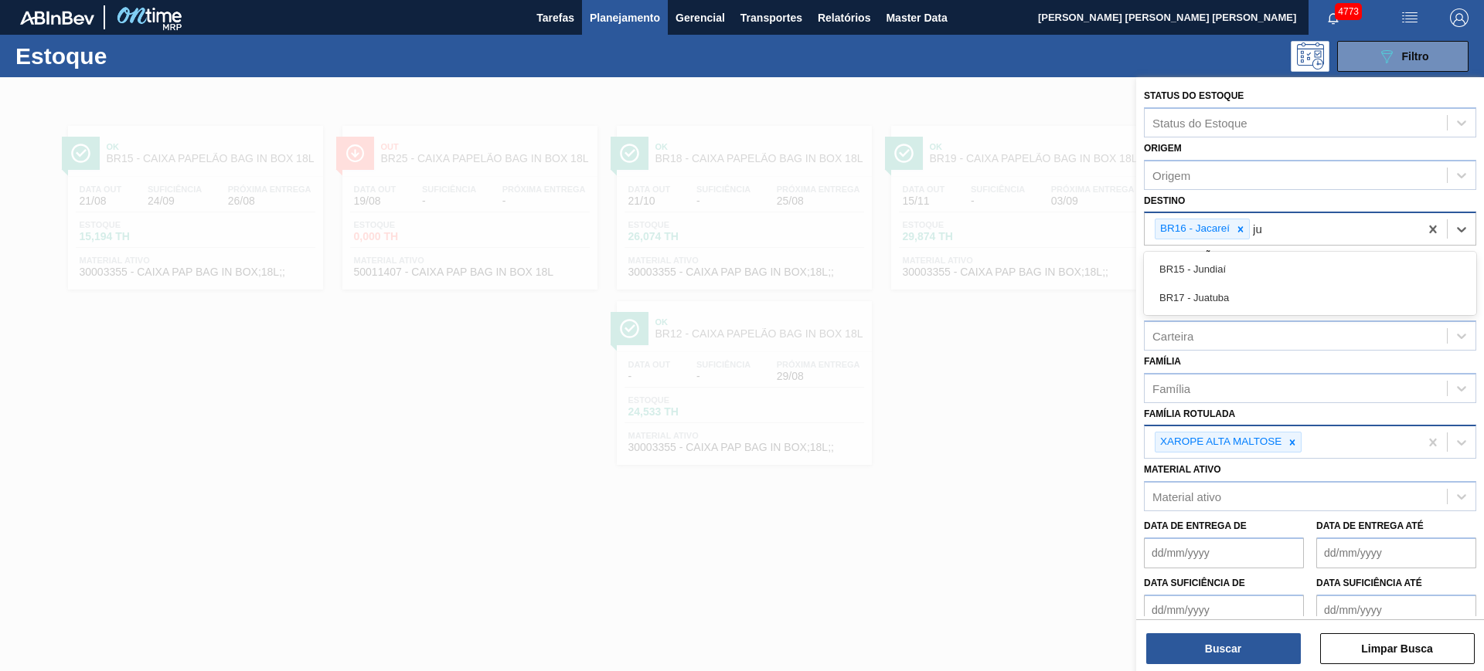
type input "j"
type input "uber"
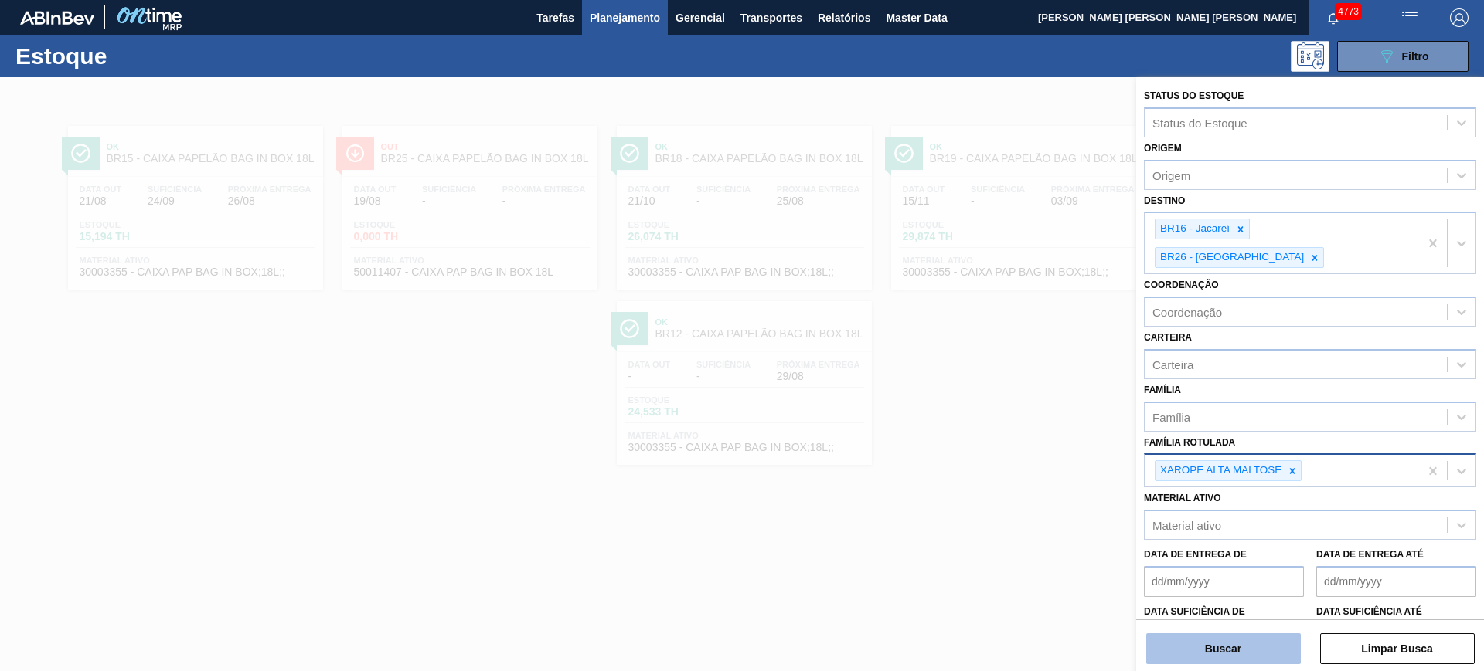
click at [1220, 651] on button "Buscar" at bounding box center [1223, 649] width 155 height 31
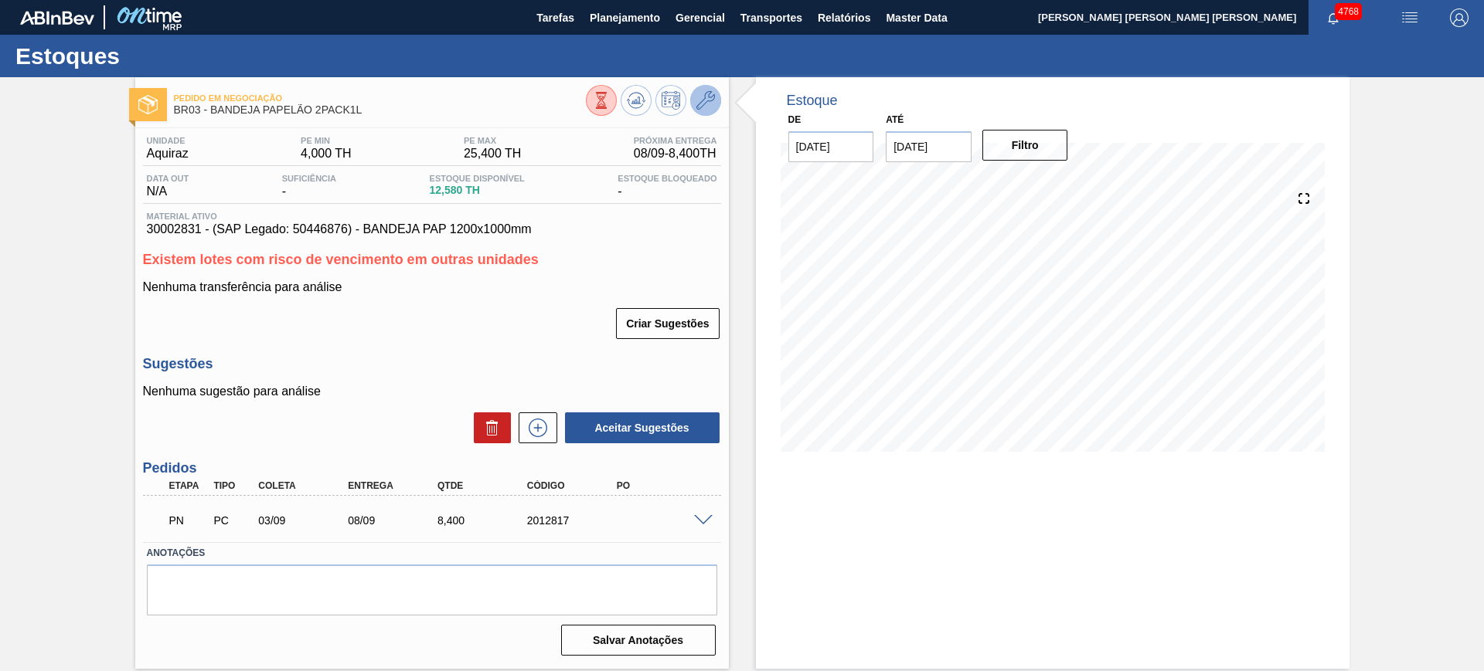
click at [711, 100] on icon at bounding box center [705, 100] width 19 height 19
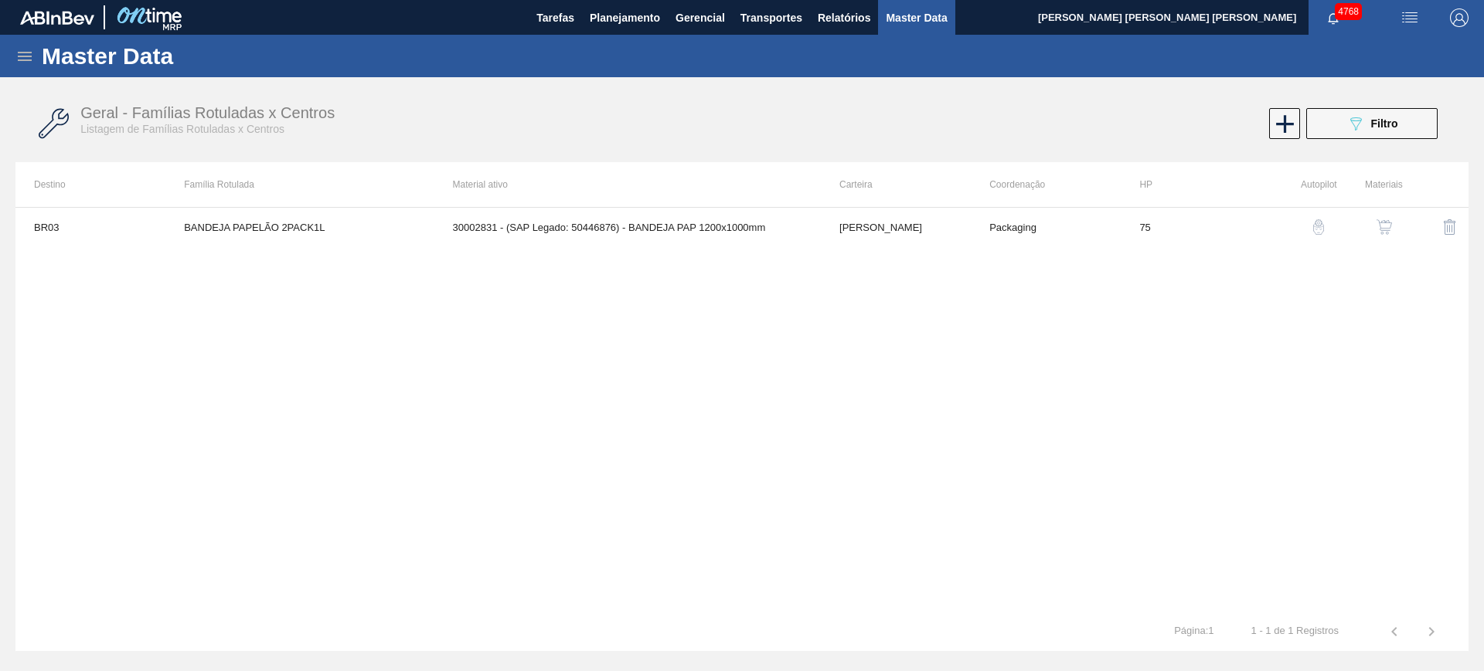
click at [1385, 219] on img "button" at bounding box center [1383, 226] width 15 height 15
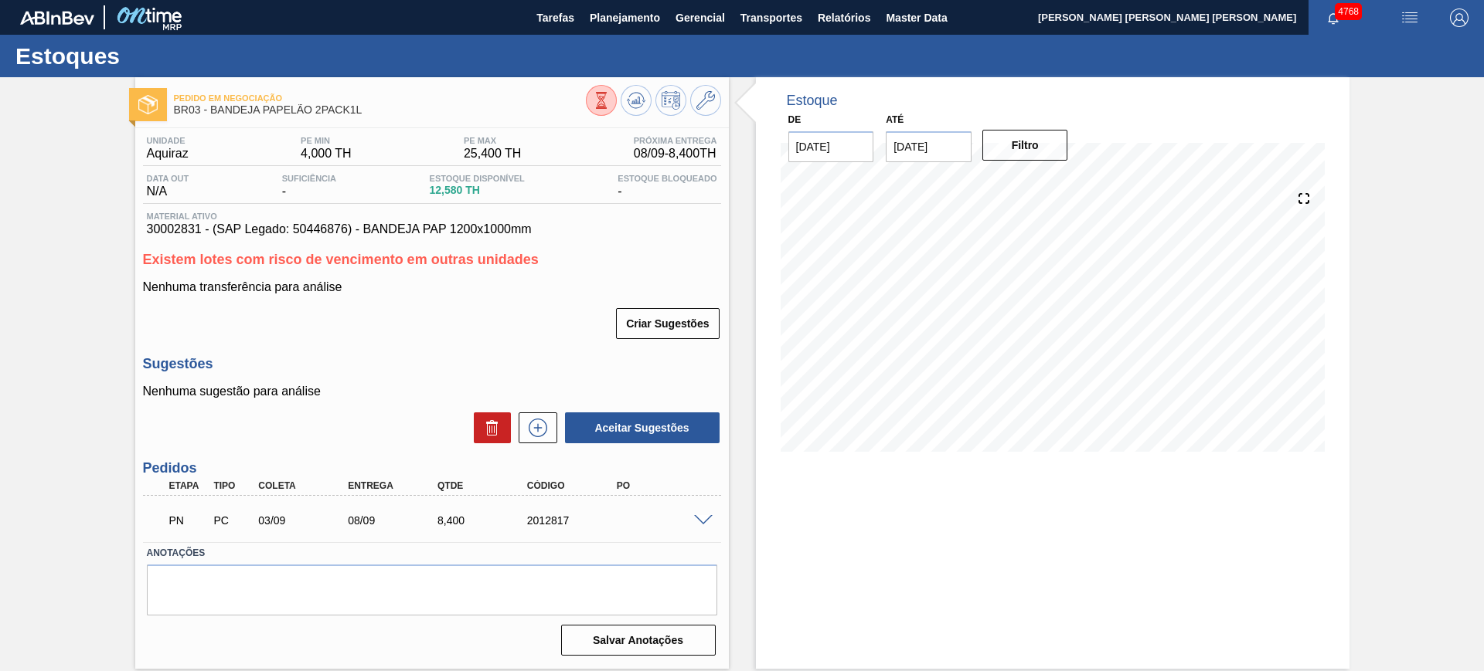
click at [169, 226] on span "30002831 - (SAP Legado: 50446876) - BANDEJA PAP 1200x1000mm" at bounding box center [432, 230] width 570 height 14
copy span "30002831"
drag, startPoint x: 365, startPoint y: 107, endPoint x: 212, endPoint y: 117, distance: 153.3
click at [212, 117] on div "Pedido em Negociação BR03 - BANDEJA PAPELÃO 2PACK1L" at bounding box center [380, 104] width 412 height 35
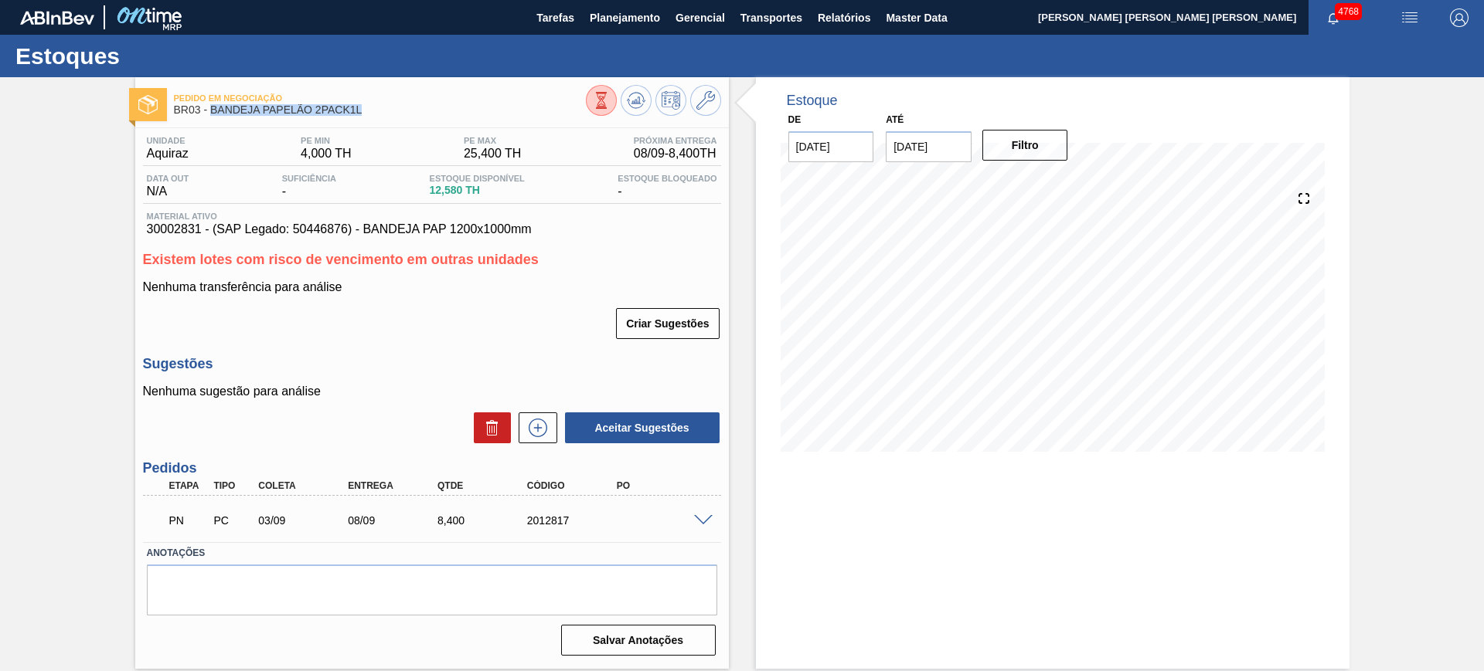
copy span "BANDEJA PAPELÃO 2PACK1L"
click at [705, 520] on span at bounding box center [703, 521] width 19 height 12
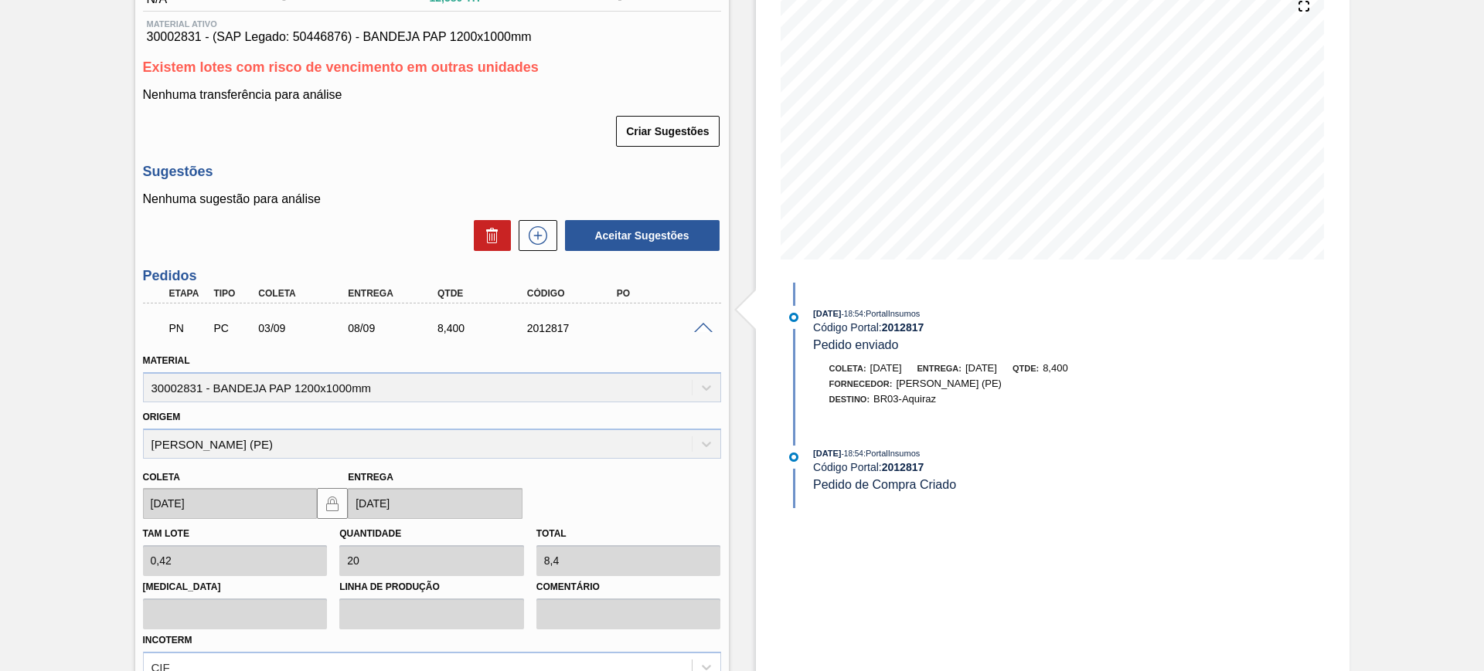
scroll to position [193, 0]
click at [561, 321] on div "2012817" at bounding box center [573, 327] width 100 height 12
copy div "2012817"
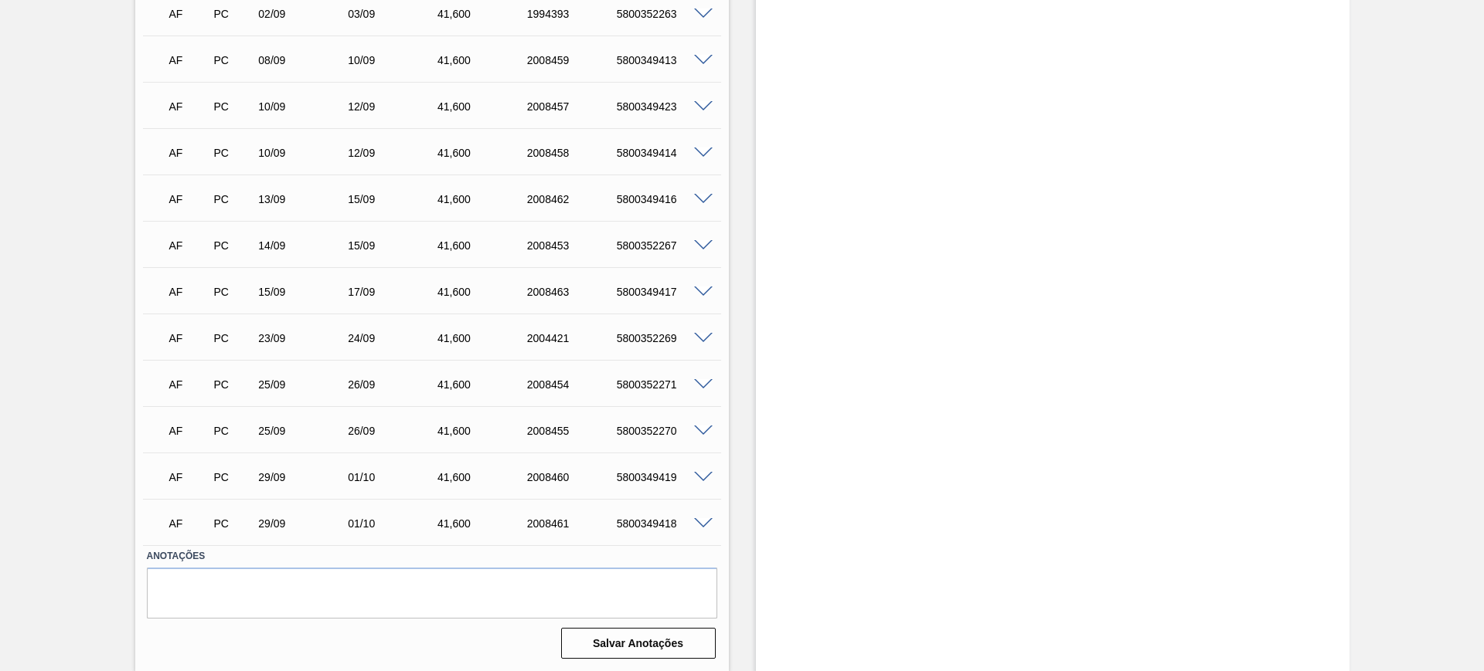
scroll to position [1185, 0]
click at [700, 430] on span at bounding box center [703, 431] width 19 height 12
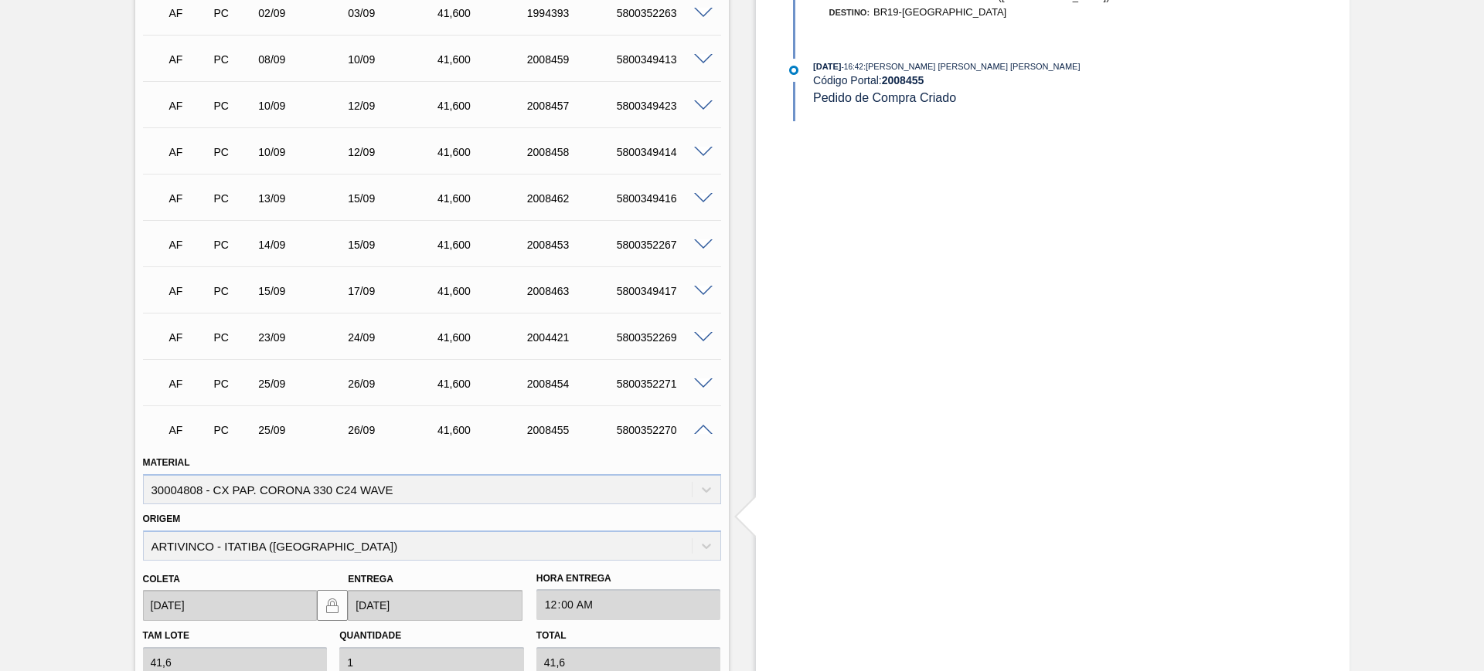
click at [702, 385] on span at bounding box center [703, 385] width 19 height 12
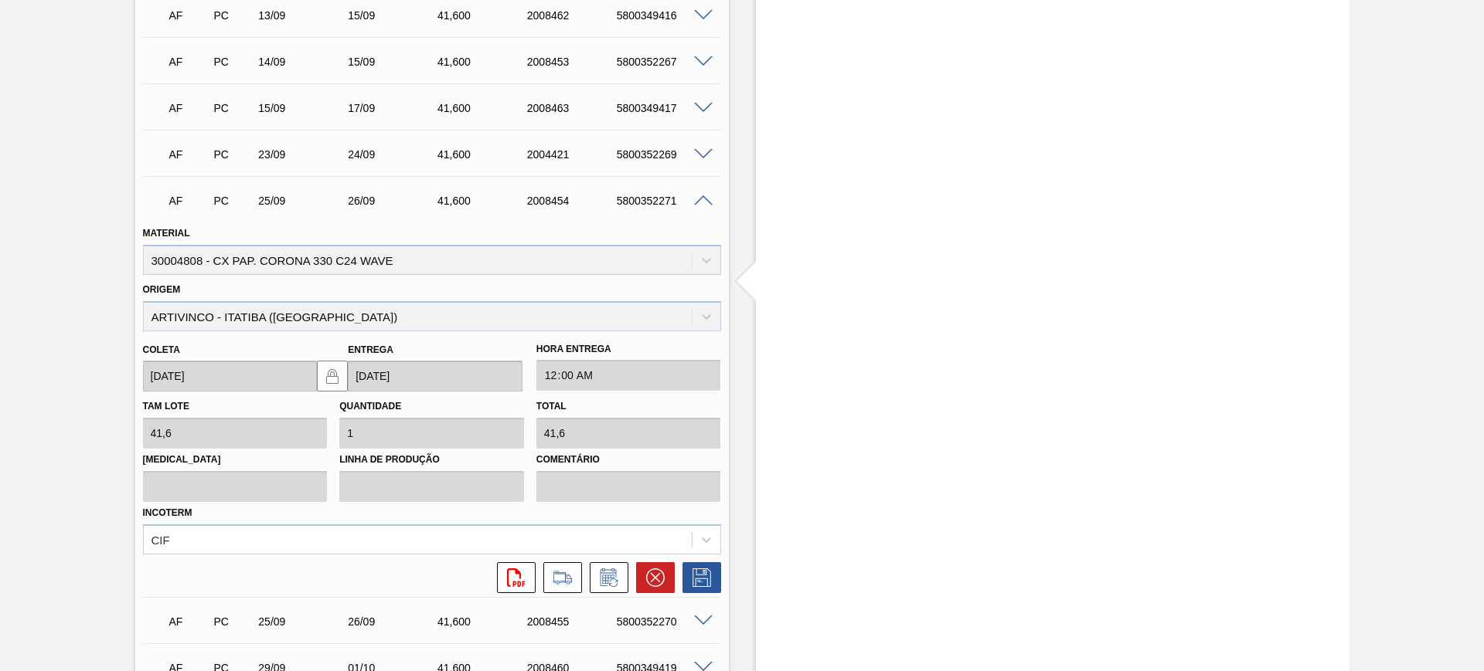
scroll to position [1475, 0]
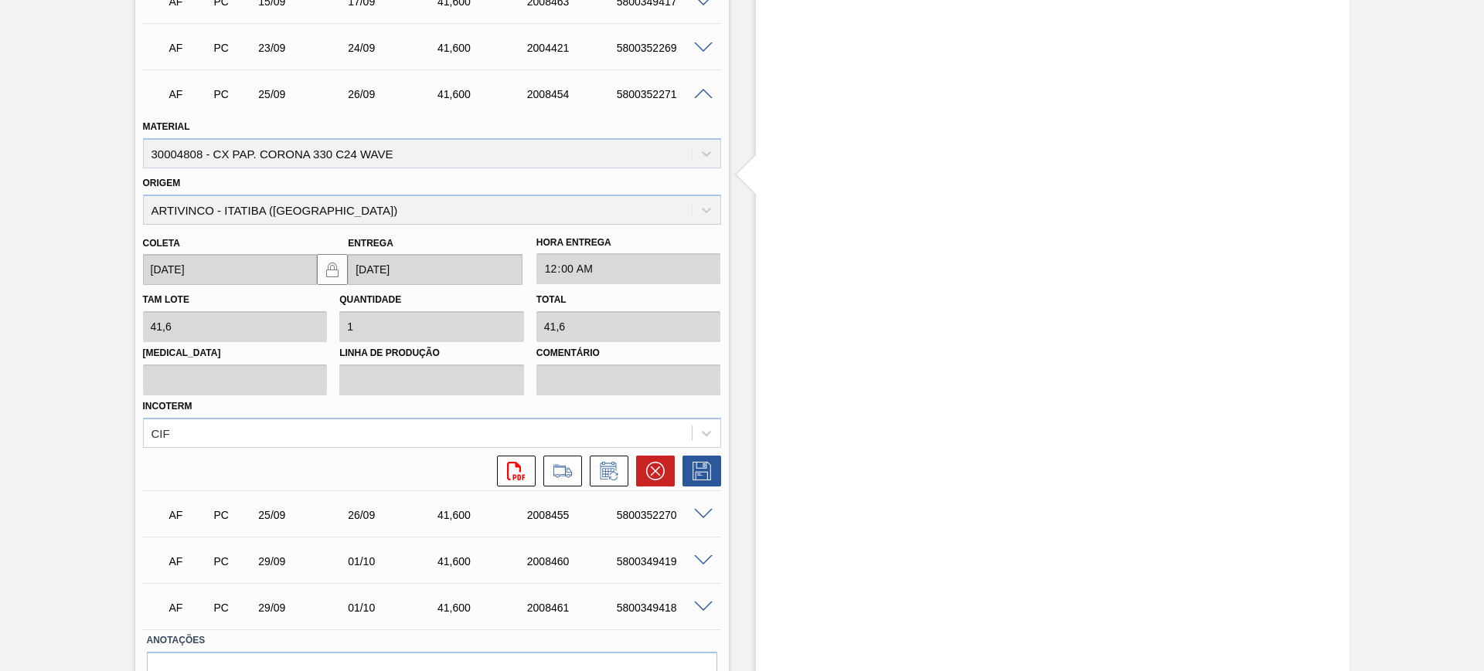
click at [702, 603] on span at bounding box center [703, 608] width 19 height 12
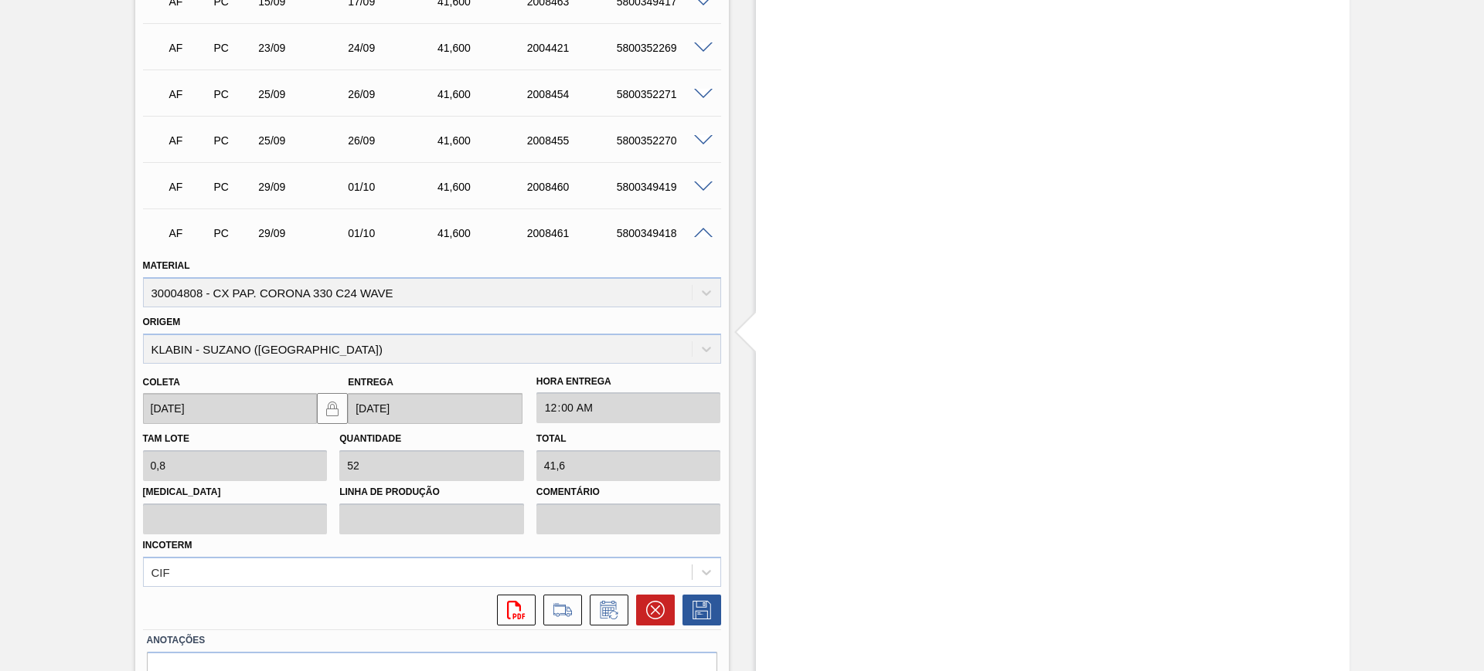
click at [703, 186] on span at bounding box center [703, 188] width 19 height 12
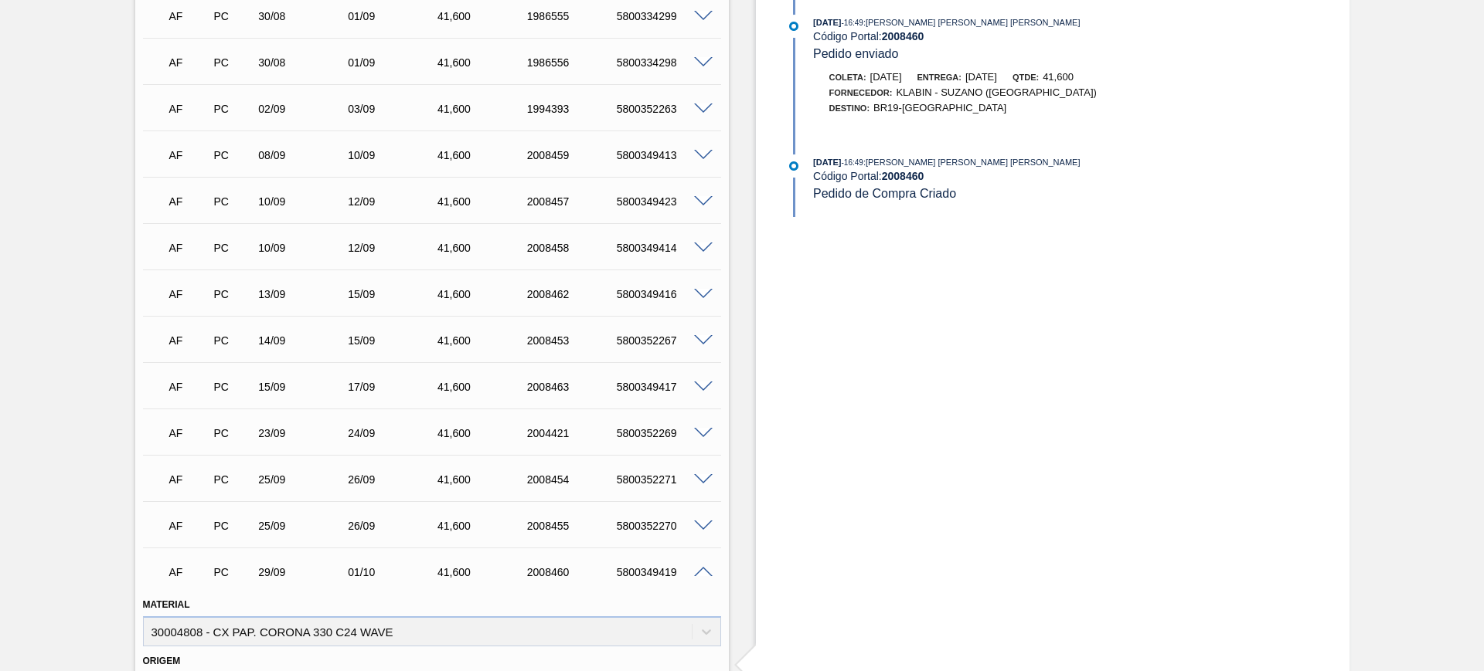
scroll to position [1089, 0]
click at [705, 335] on div at bounding box center [705, 341] width 31 height 12
click at [703, 345] on span at bounding box center [703, 342] width 19 height 12
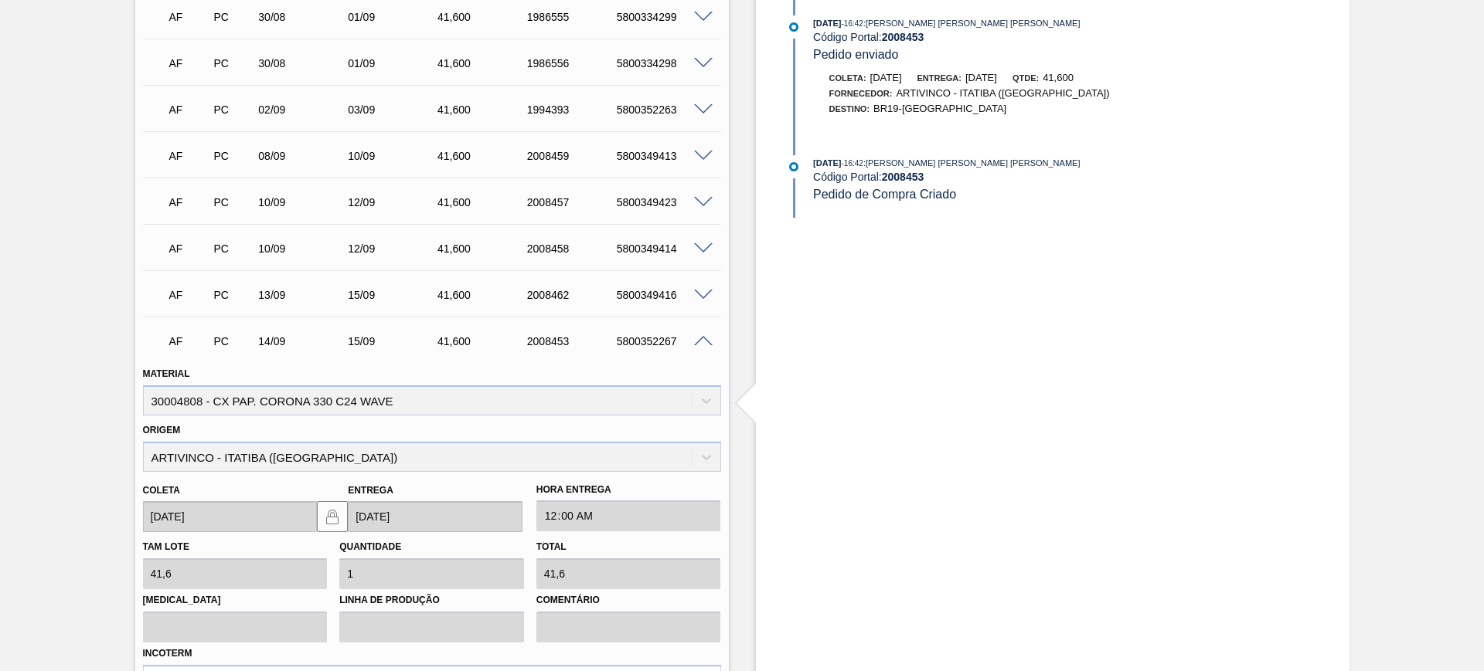
click at [700, 285] on div "AF PC 13/09 15/09 41,600 2008462 5800349416" at bounding box center [432, 293] width 578 height 39
click at [702, 291] on span at bounding box center [703, 296] width 19 height 12
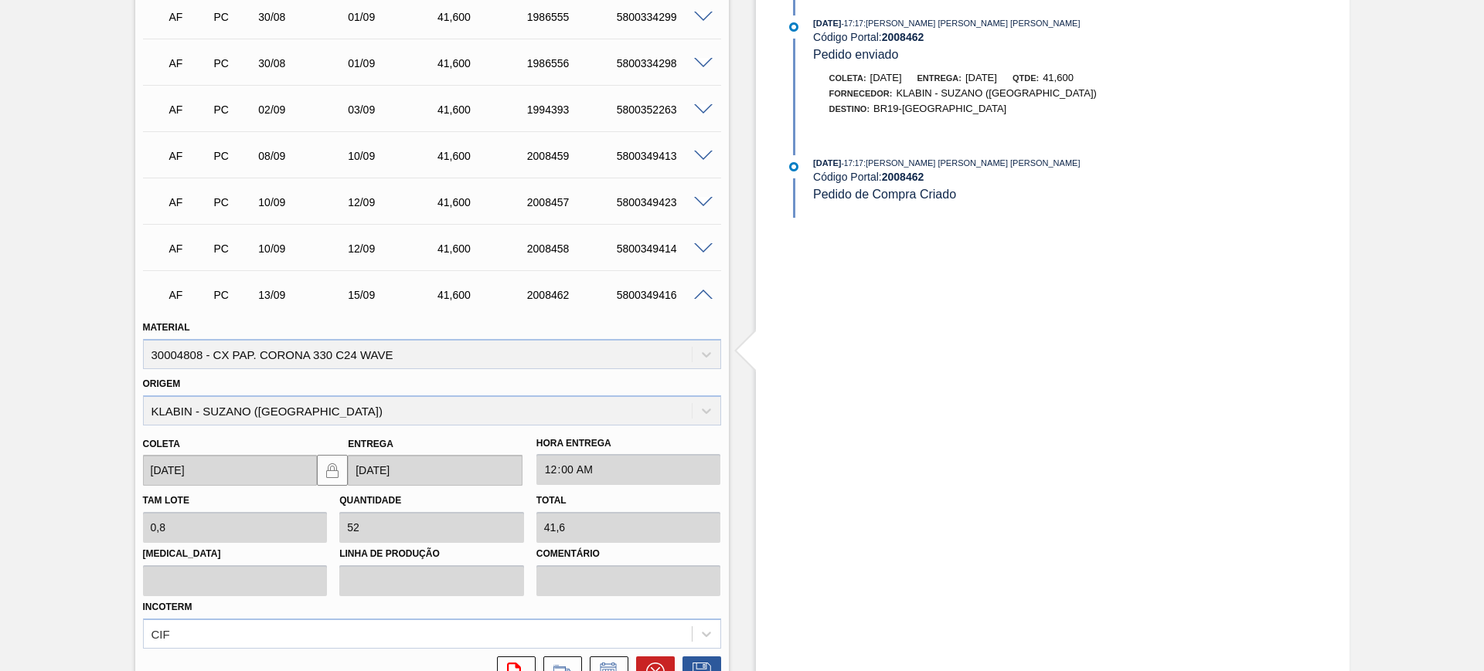
click at [702, 249] on span at bounding box center [703, 249] width 19 height 12
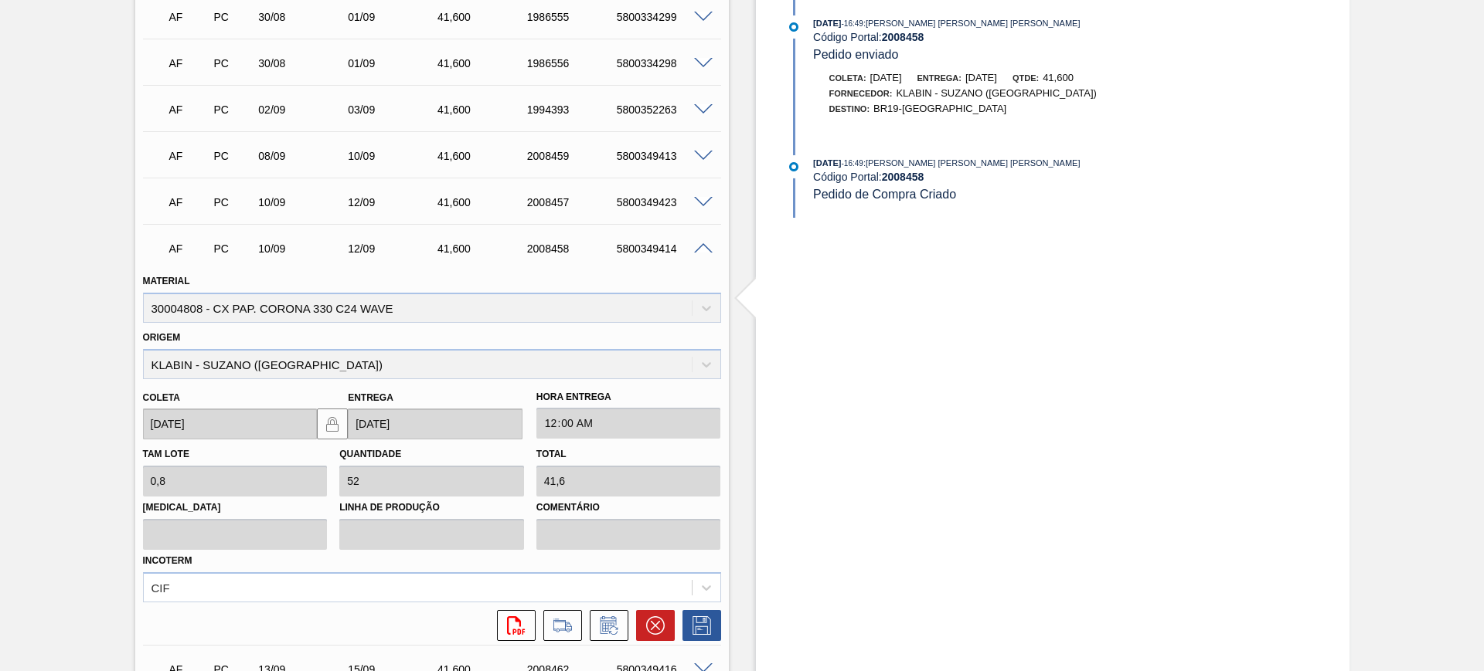
click at [702, 202] on span at bounding box center [703, 203] width 19 height 12
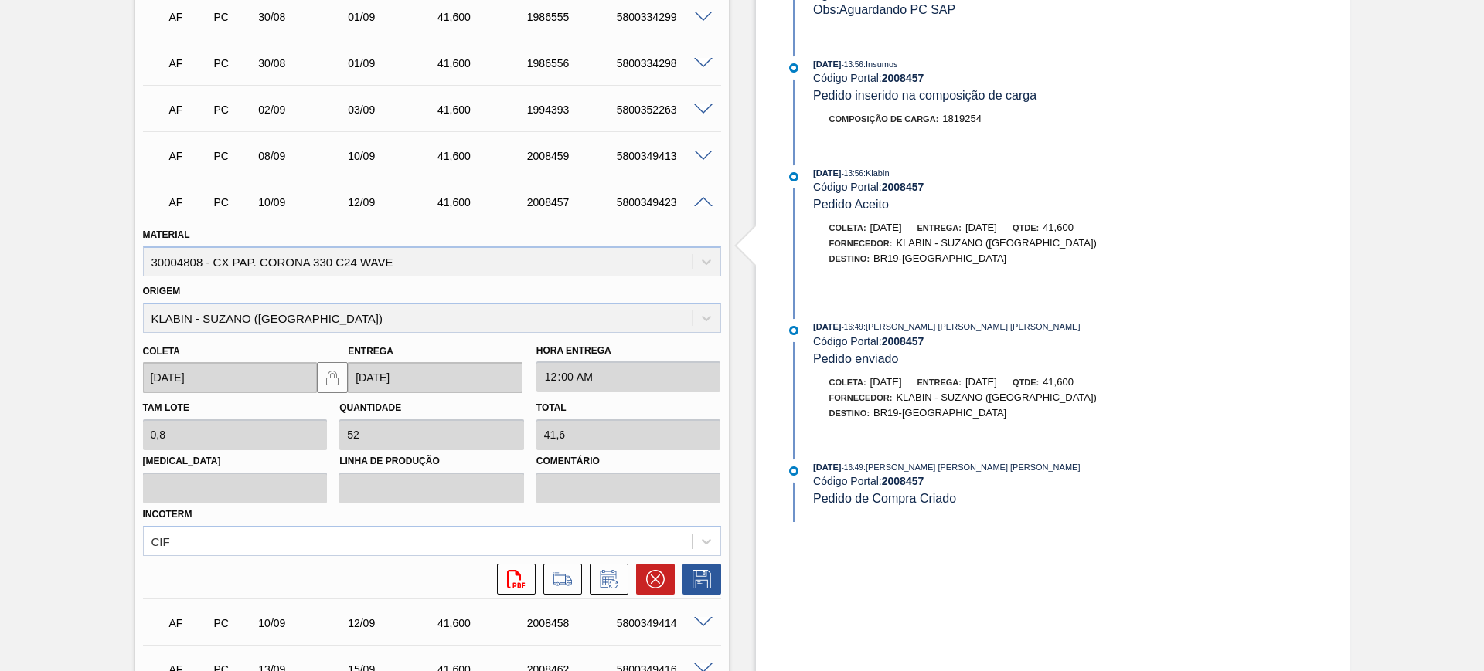
click at [704, 151] on span at bounding box center [703, 157] width 19 height 12
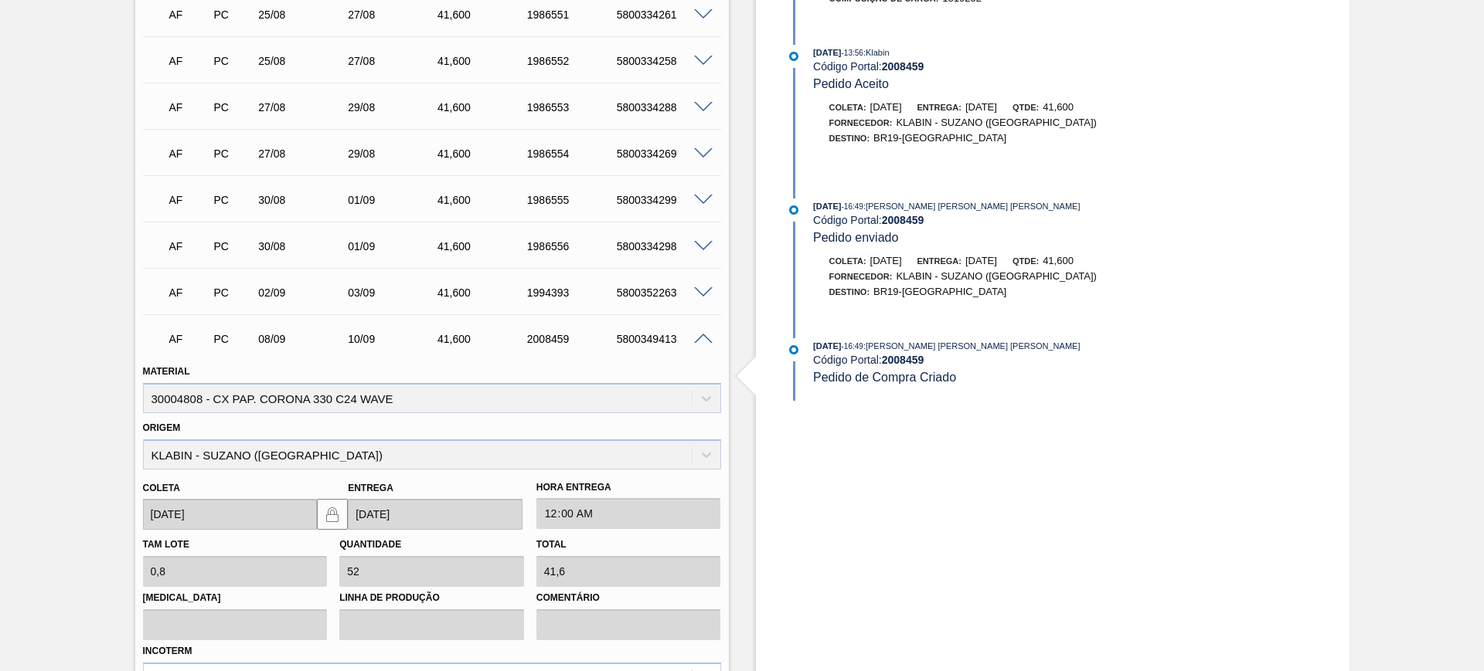
scroll to position [896, 0]
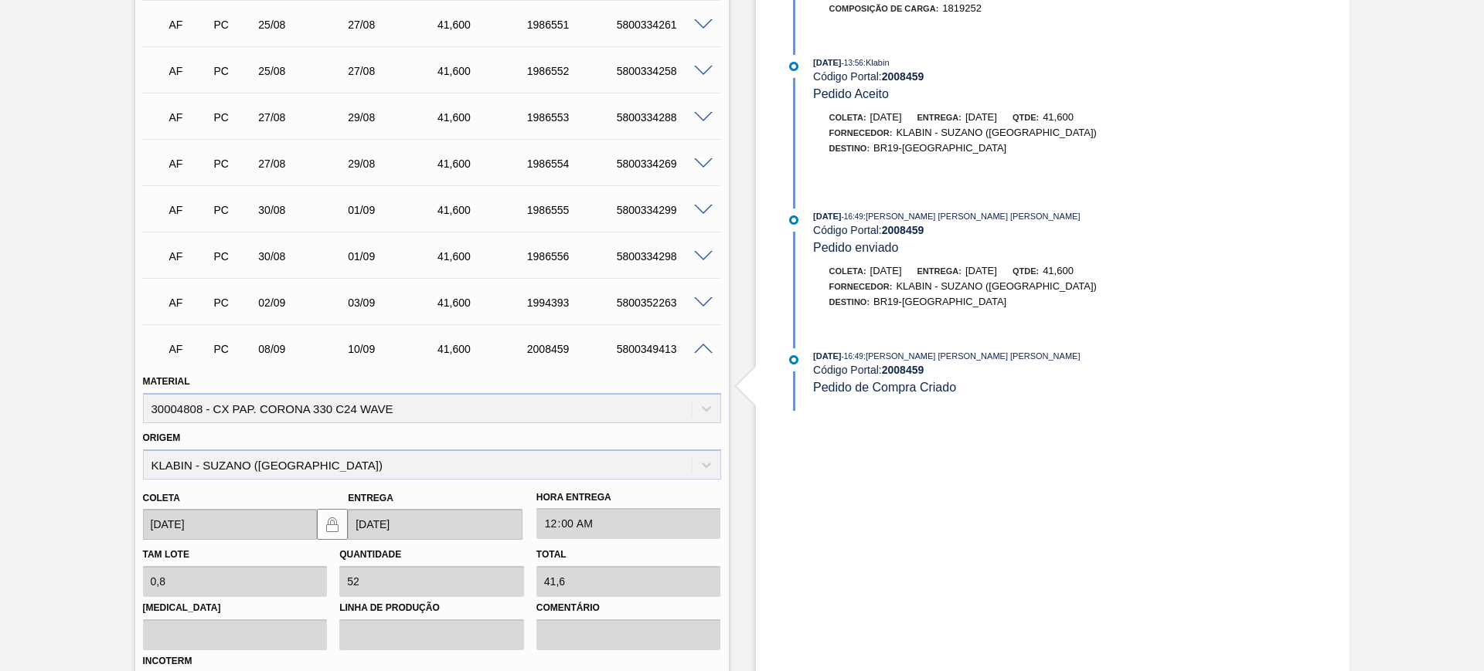
click at [698, 297] on span at bounding box center [703, 303] width 19 height 12
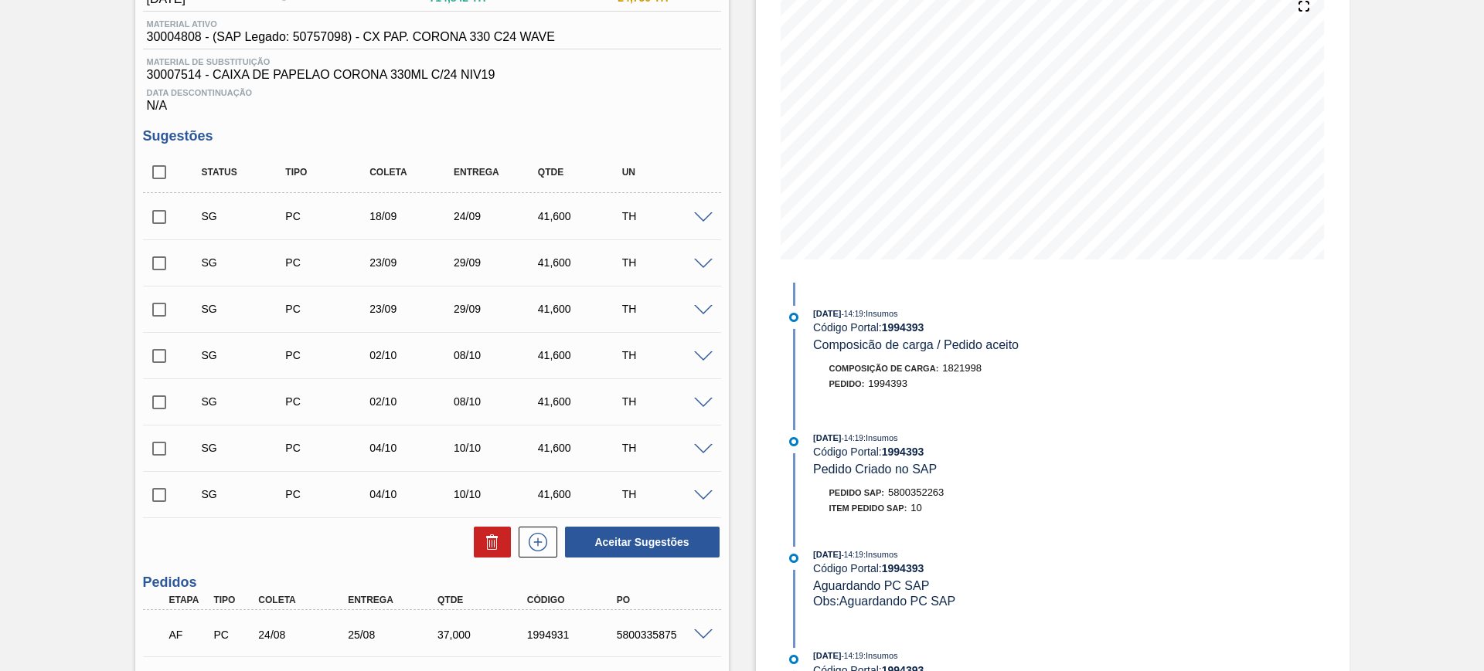
scroll to position [193, 0]
click at [697, 212] on span at bounding box center [703, 218] width 19 height 12
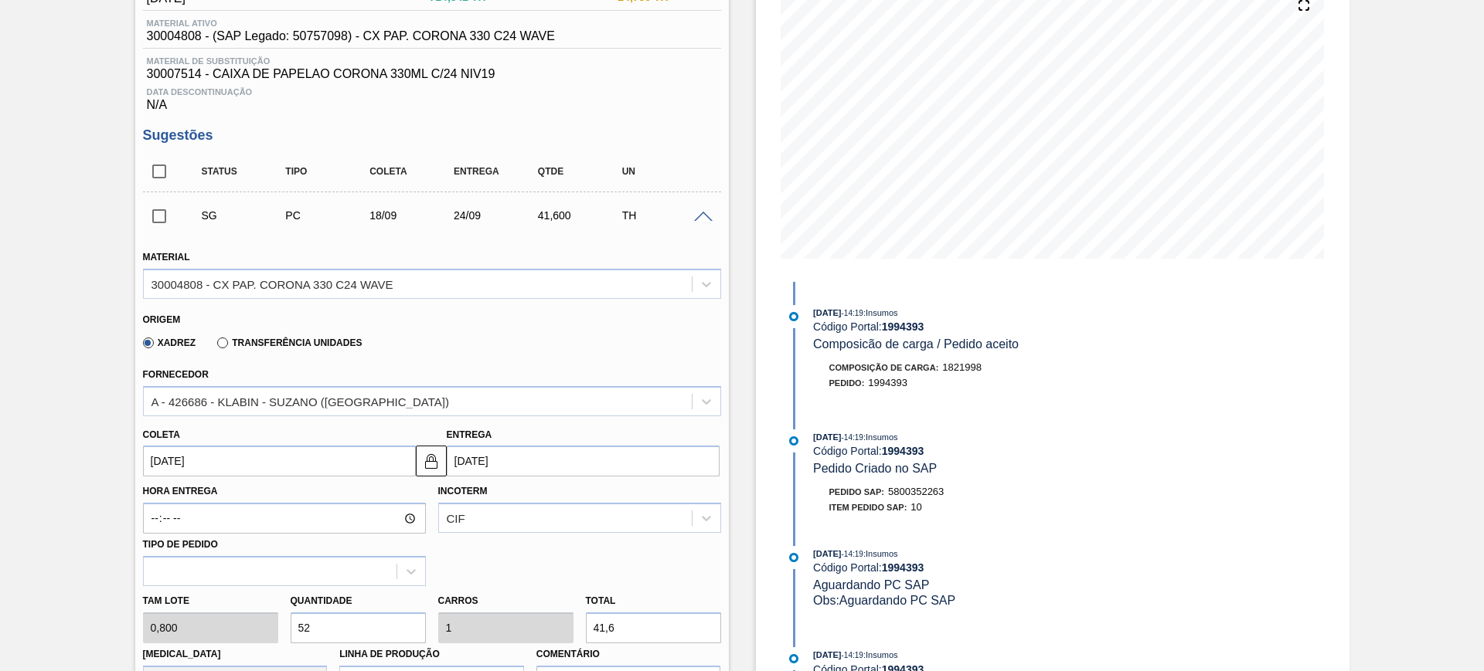
click at [697, 212] on span at bounding box center [703, 218] width 19 height 12
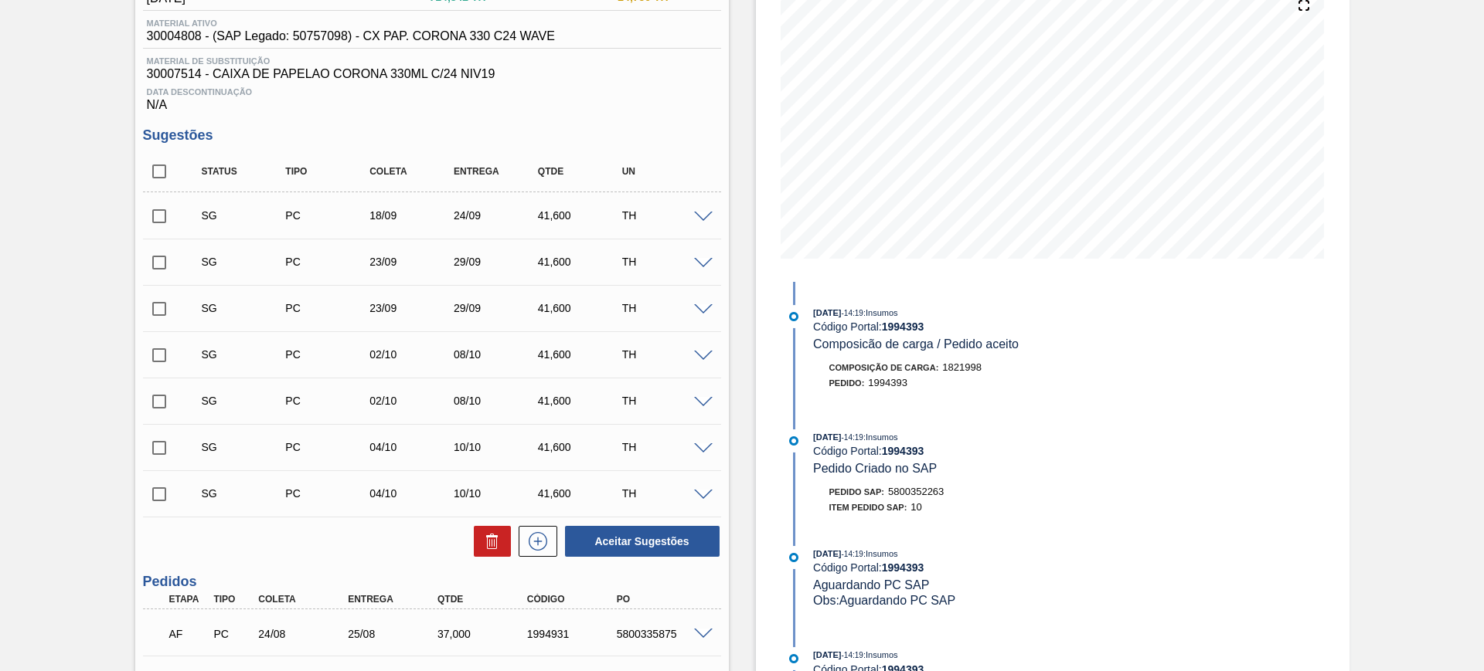
click at [151, 216] on input "checkbox" at bounding box center [159, 216] width 32 height 32
checkbox input "true"
click at [161, 257] on input "checkbox" at bounding box center [159, 262] width 32 height 32
checkbox input "true"
click at [654, 544] on button "Aceitar Sugestões" at bounding box center [642, 541] width 155 height 31
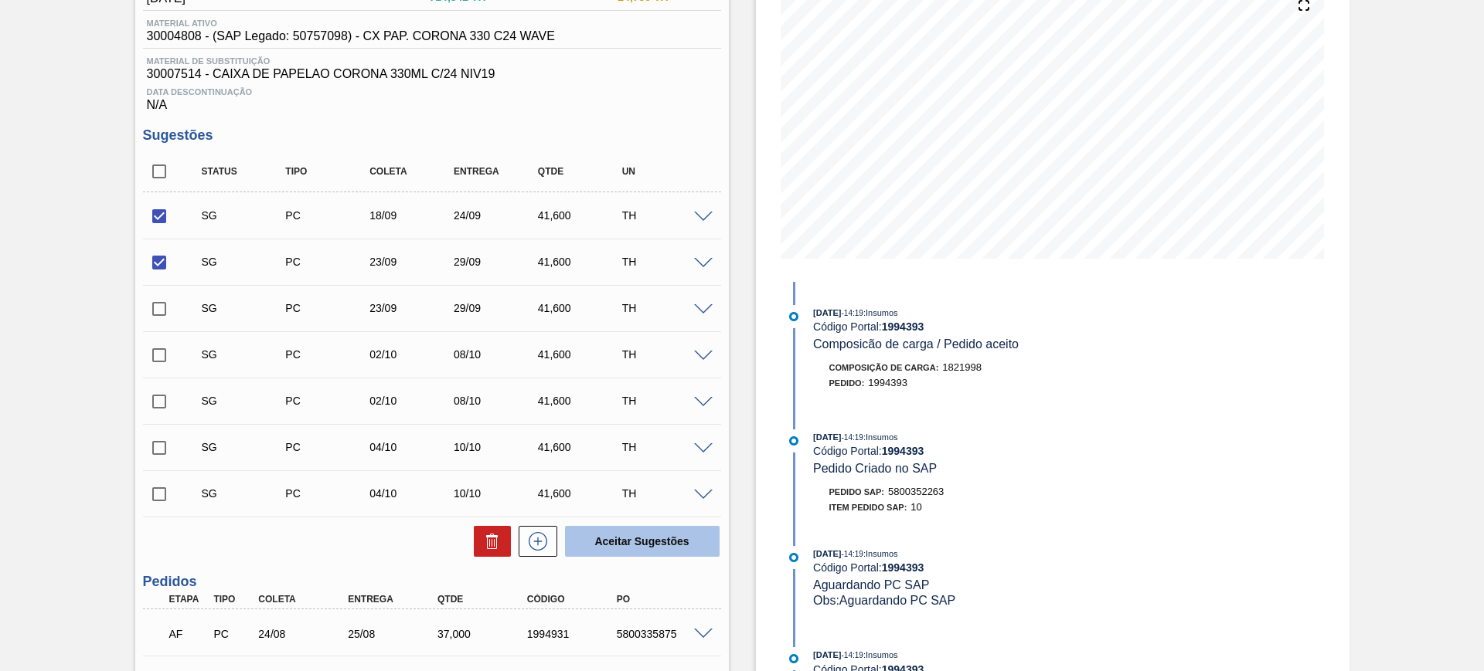
checkbox input "false"
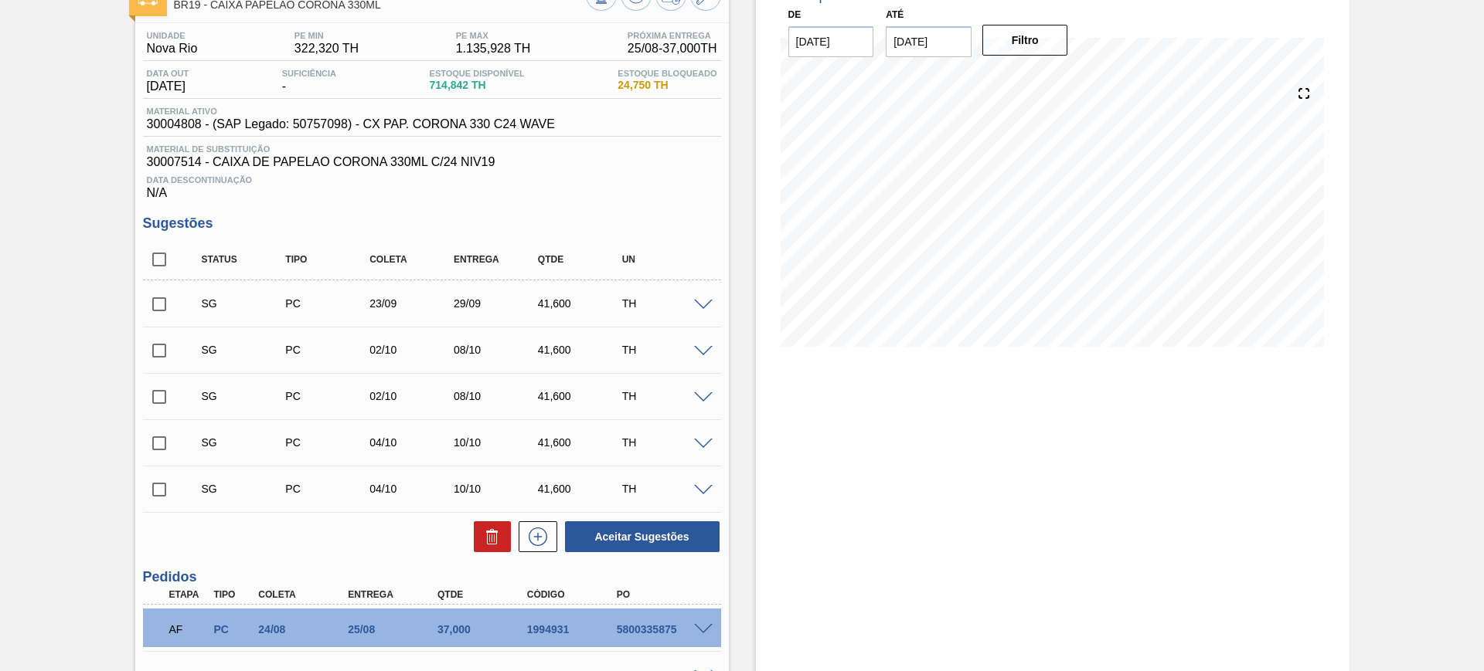
scroll to position [0, 0]
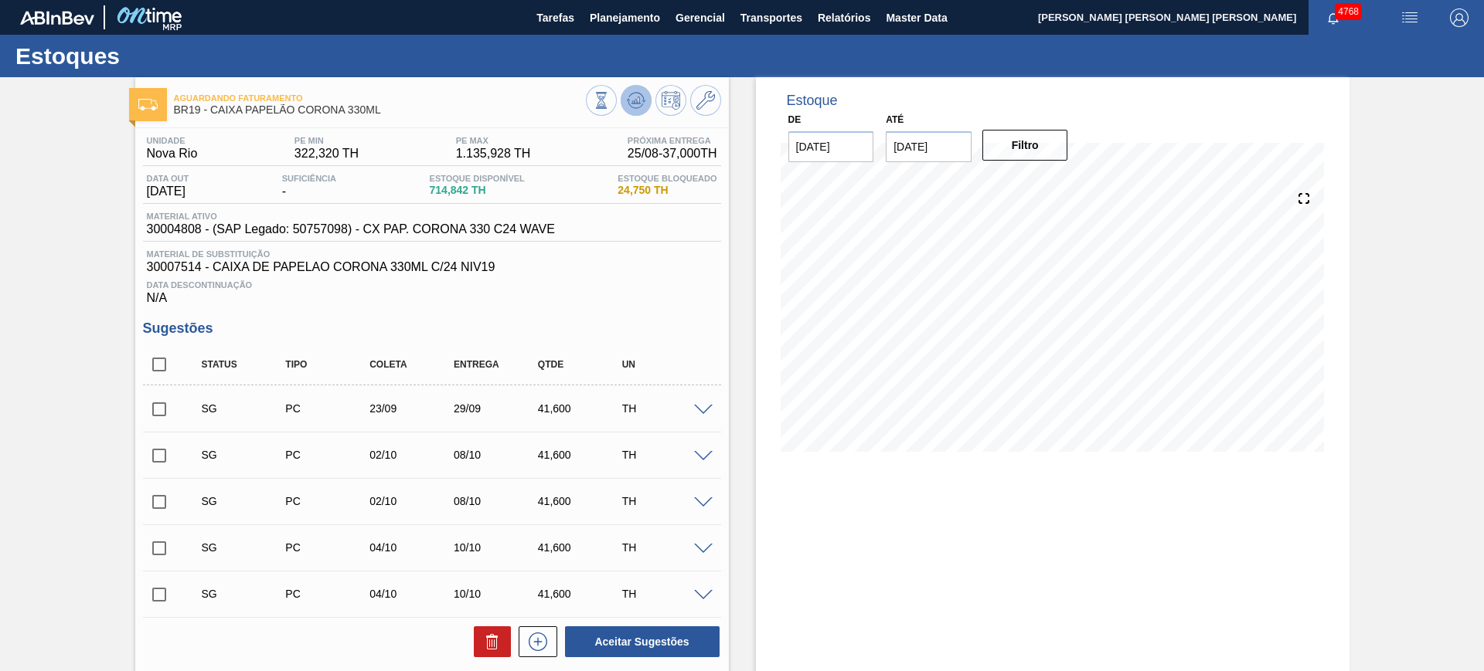
click at [610, 98] on icon at bounding box center [601, 100] width 17 height 17
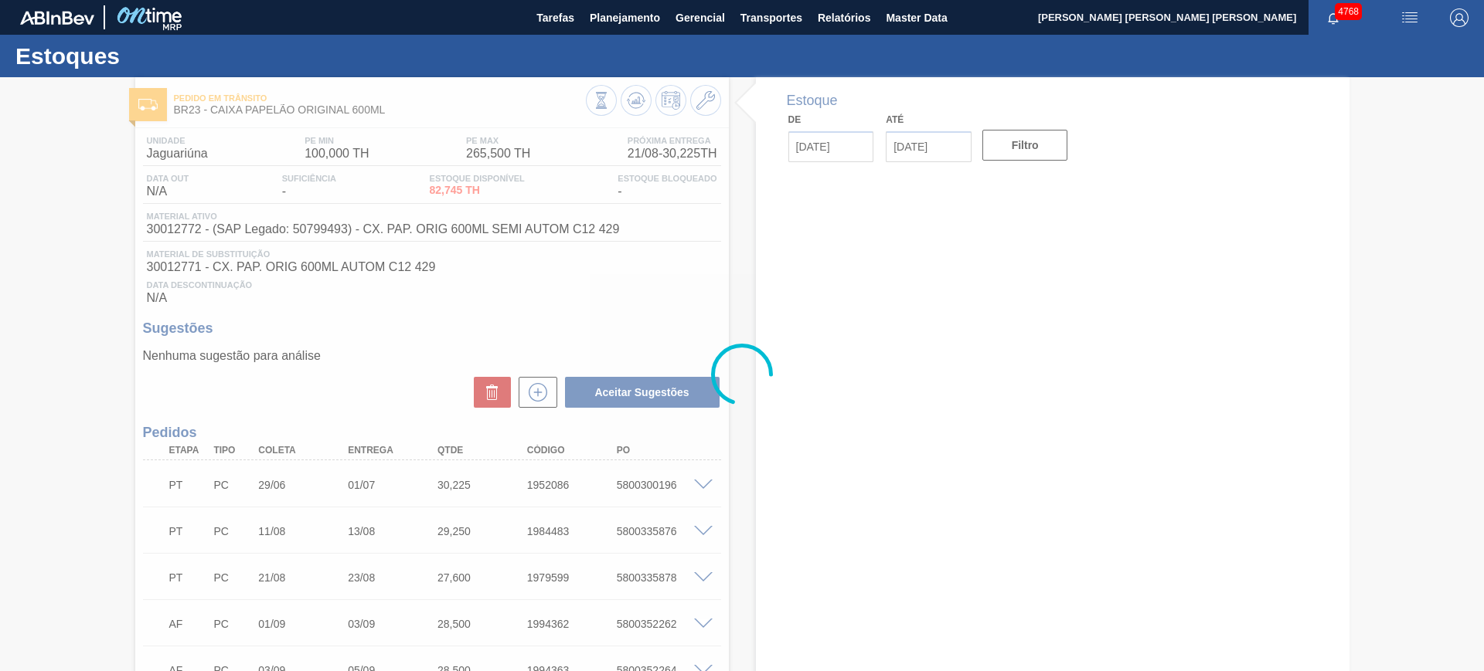
type input "[DATE]"
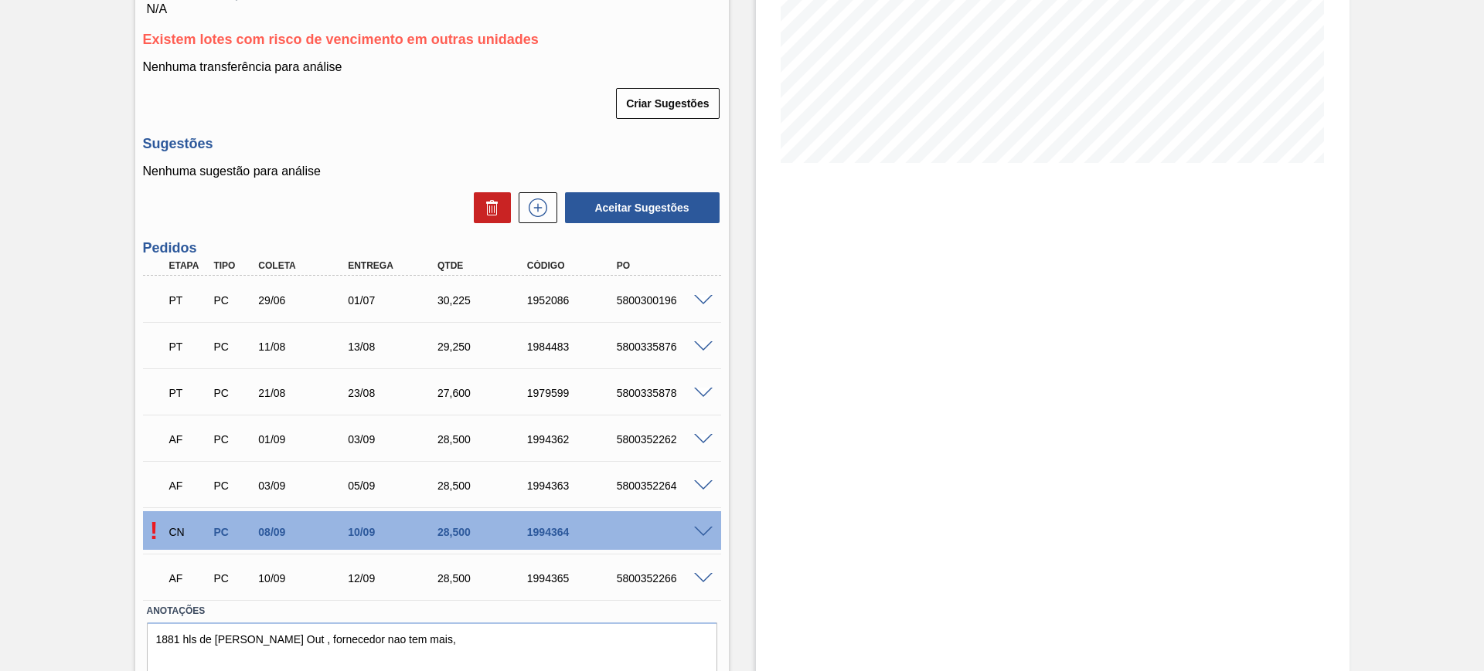
scroll to position [290, 0]
click at [708, 534] on span at bounding box center [703, 532] width 19 height 12
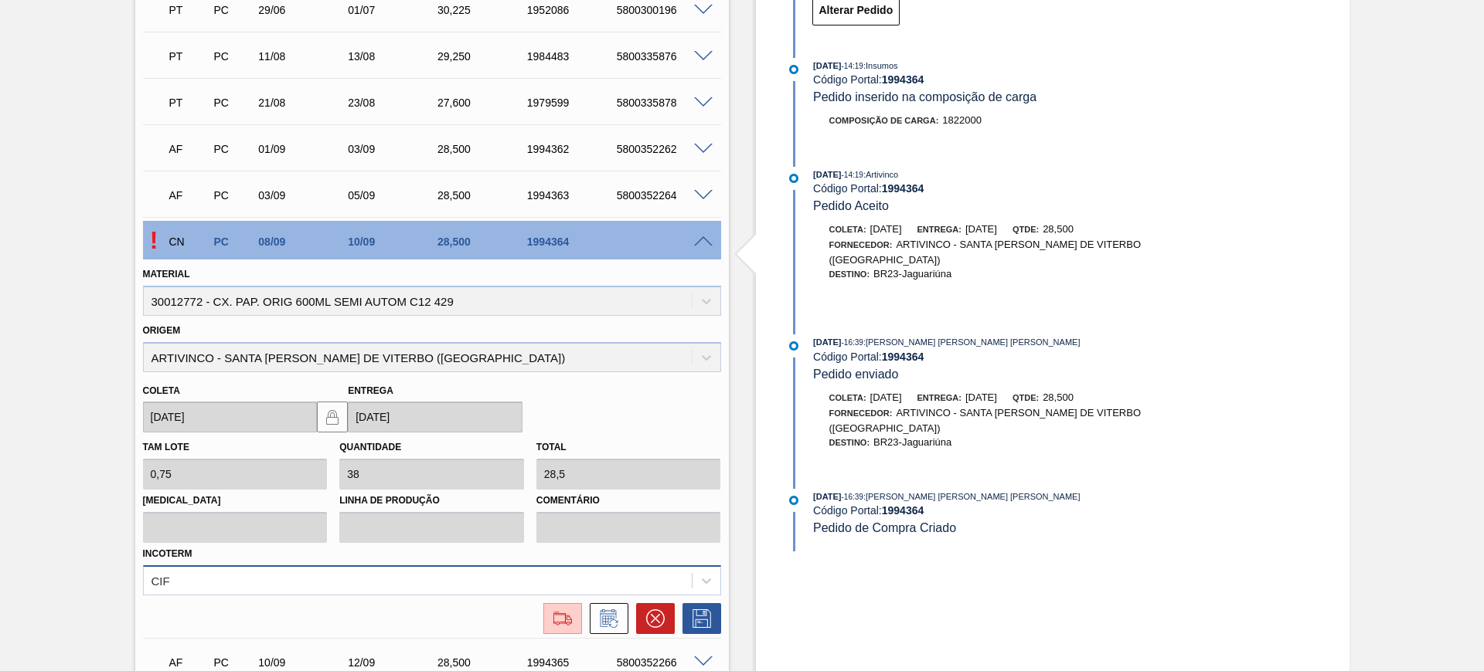
click at [478, 573] on div "CIF" at bounding box center [432, 581] width 578 height 30
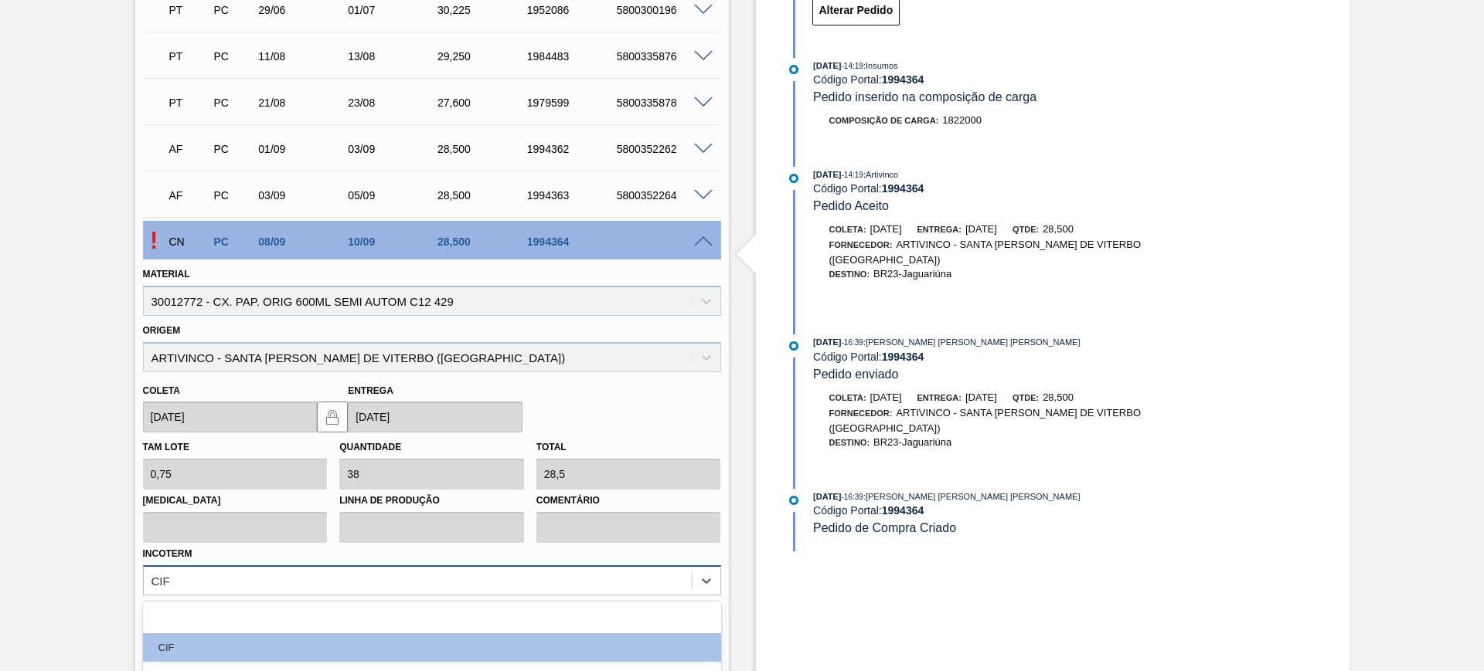
scroll to position [742, 0]
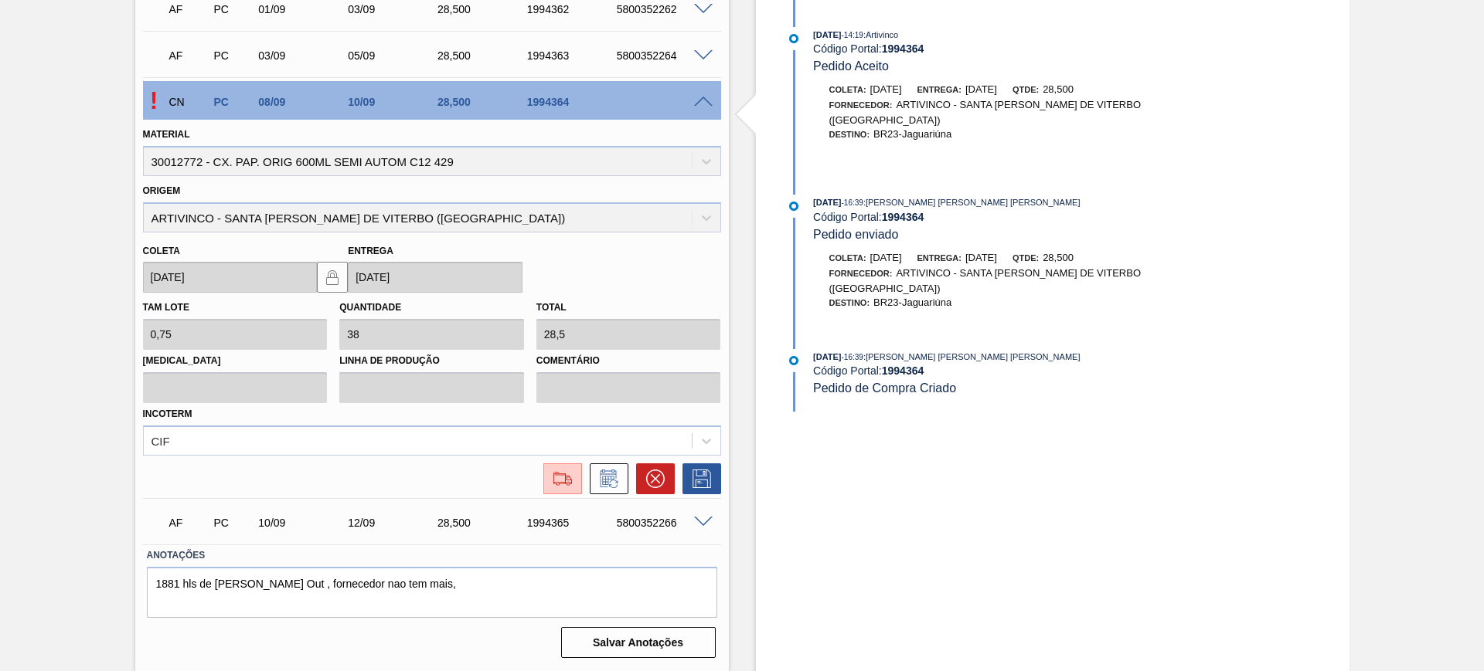
click at [45, 437] on div "Pedido em Trânsito BR23 - CAIXA PAPELÃO ORIGINAL 600ML Unidade Jaguariúna PE MI…" at bounding box center [742, 15] width 1484 height 1314
click at [570, 488] on img at bounding box center [562, 479] width 25 height 19
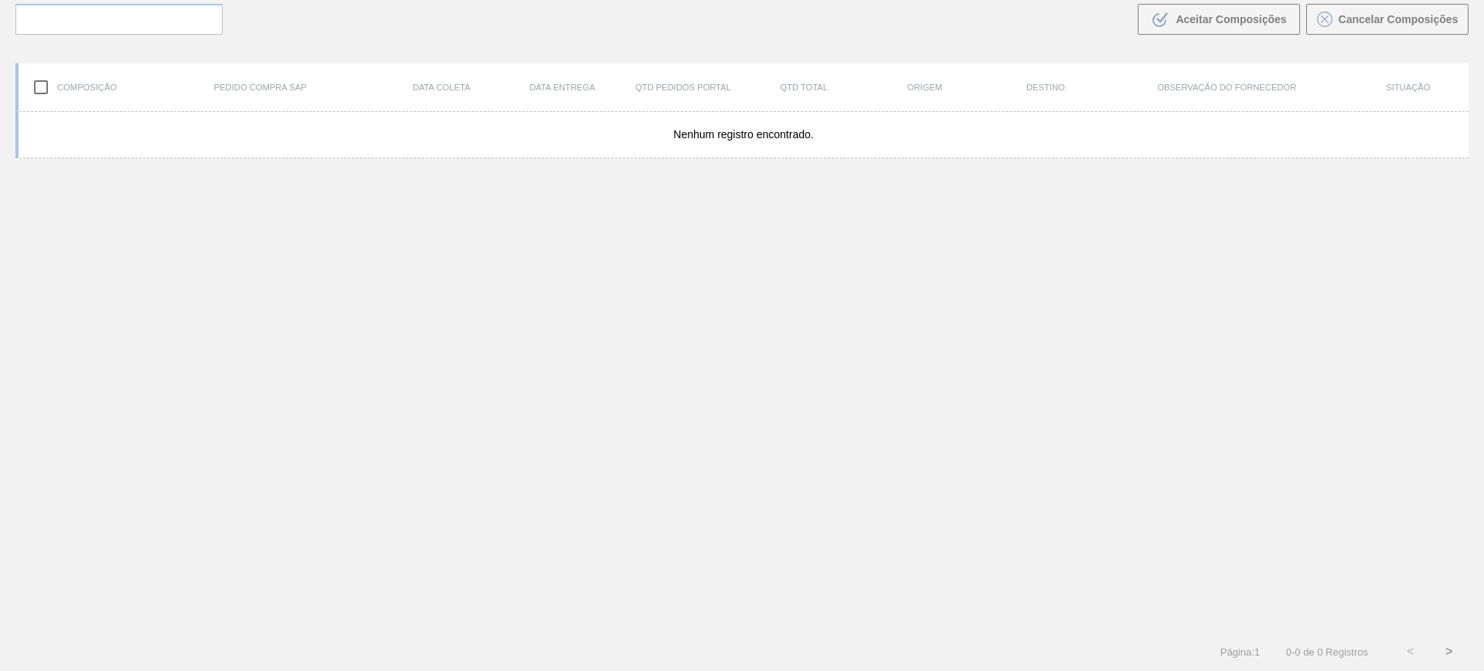
scroll to position [111, 0]
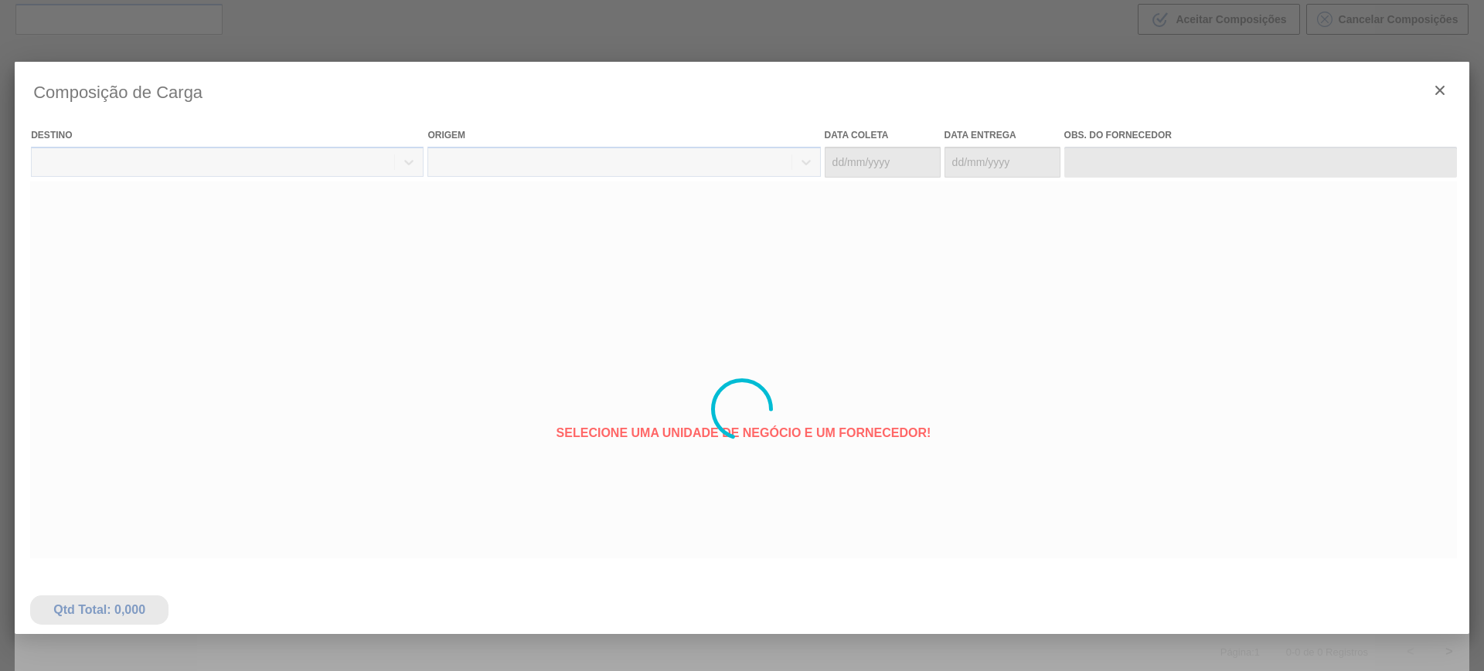
type coleta "[DATE]"
type entrega "[DATE]"
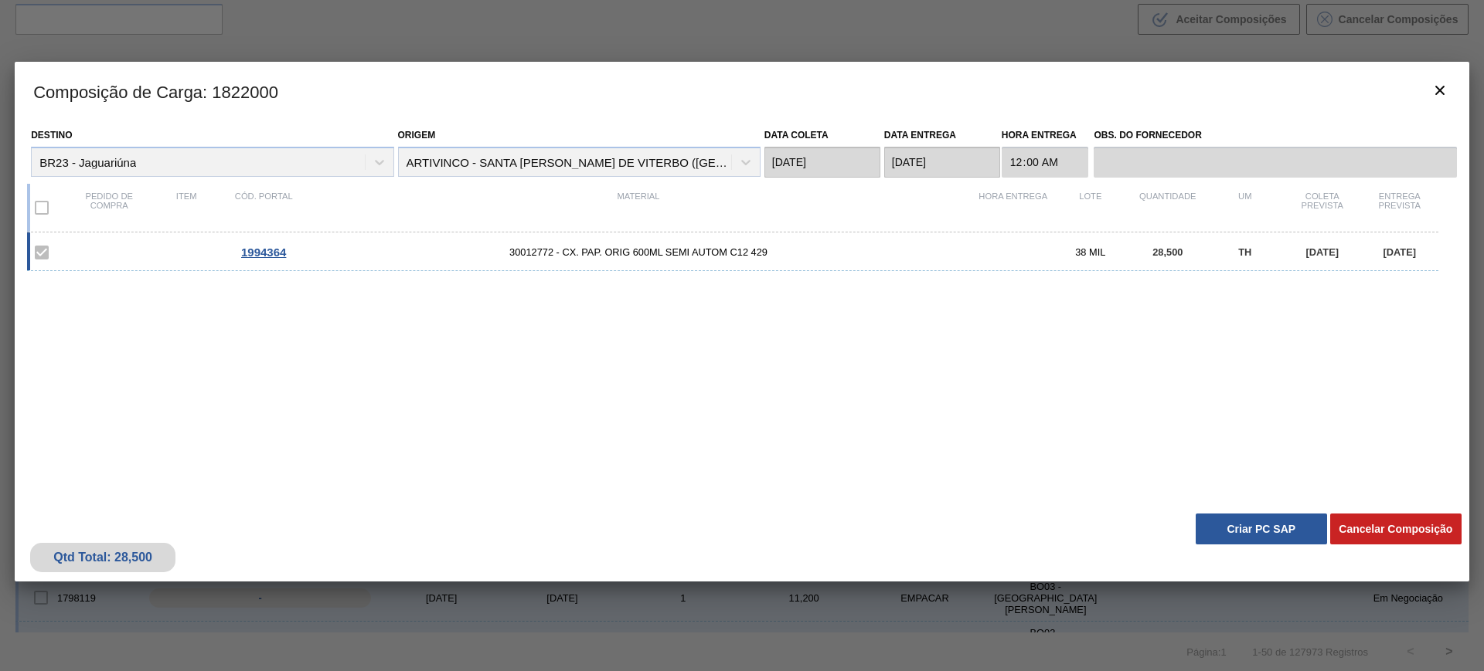
click at [1241, 529] on button "Criar PC SAP" at bounding box center [1260, 529] width 131 height 31
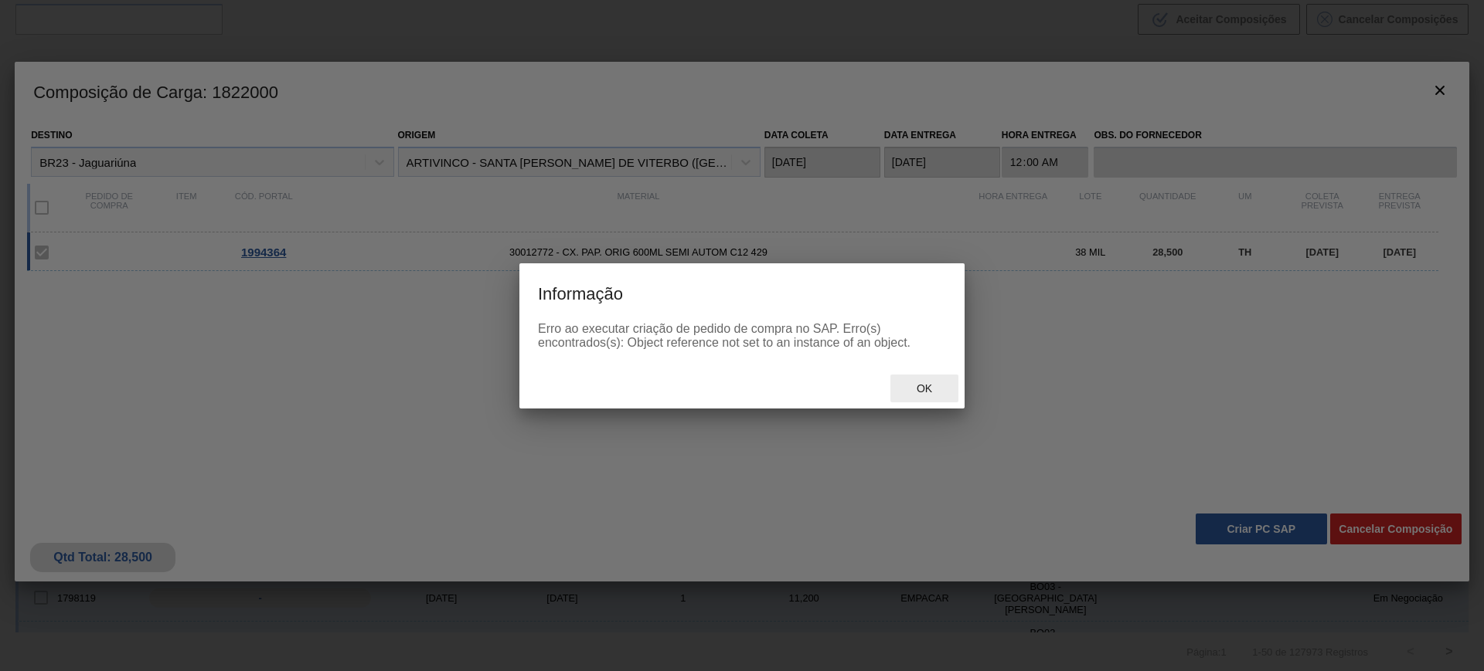
click at [929, 386] on span "Ok" at bounding box center [924, 388] width 40 height 12
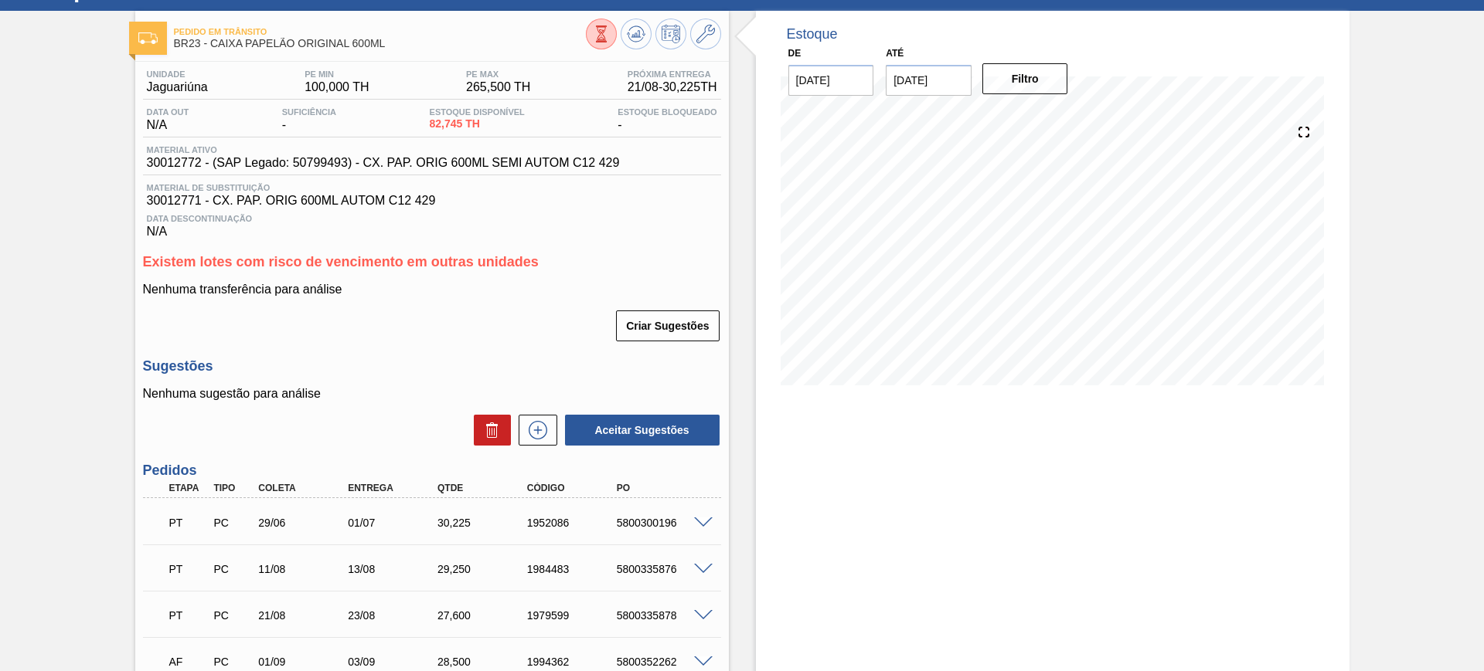
scroll to position [55, 0]
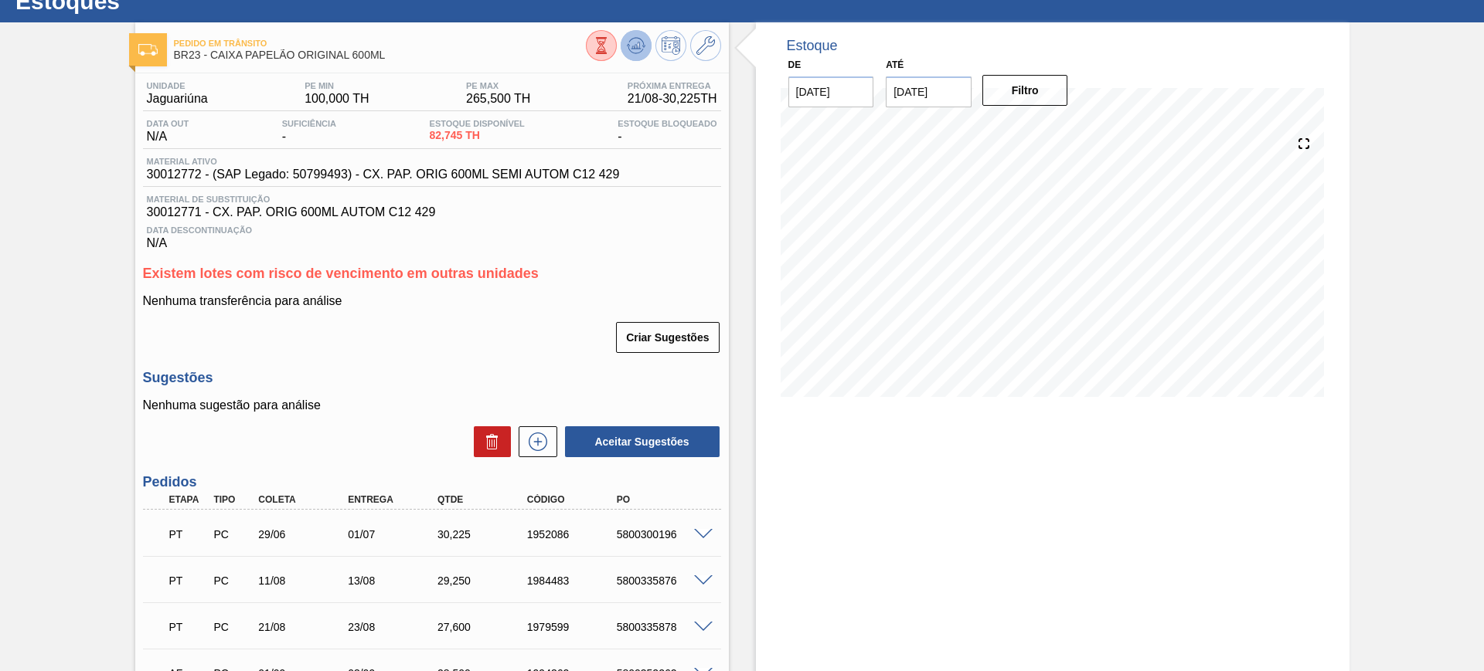
click at [610, 42] on icon at bounding box center [601, 45] width 17 height 17
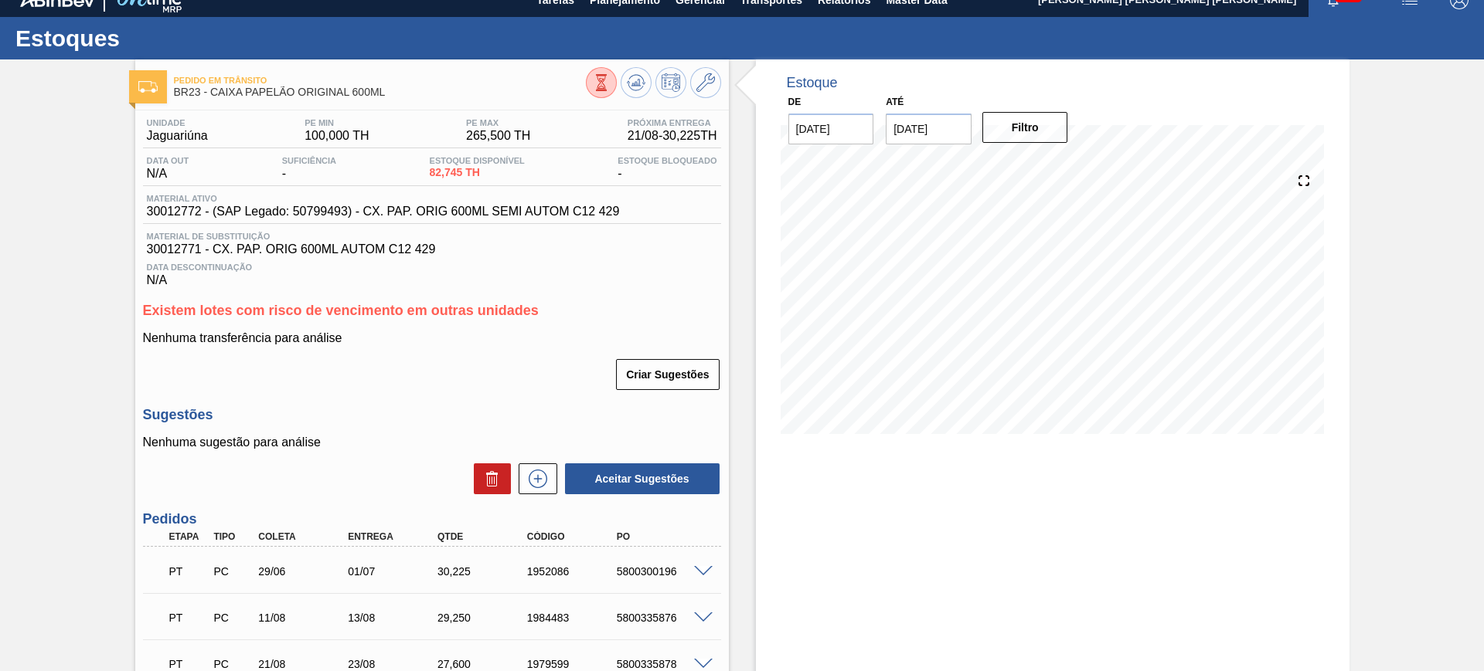
scroll to position [0, 0]
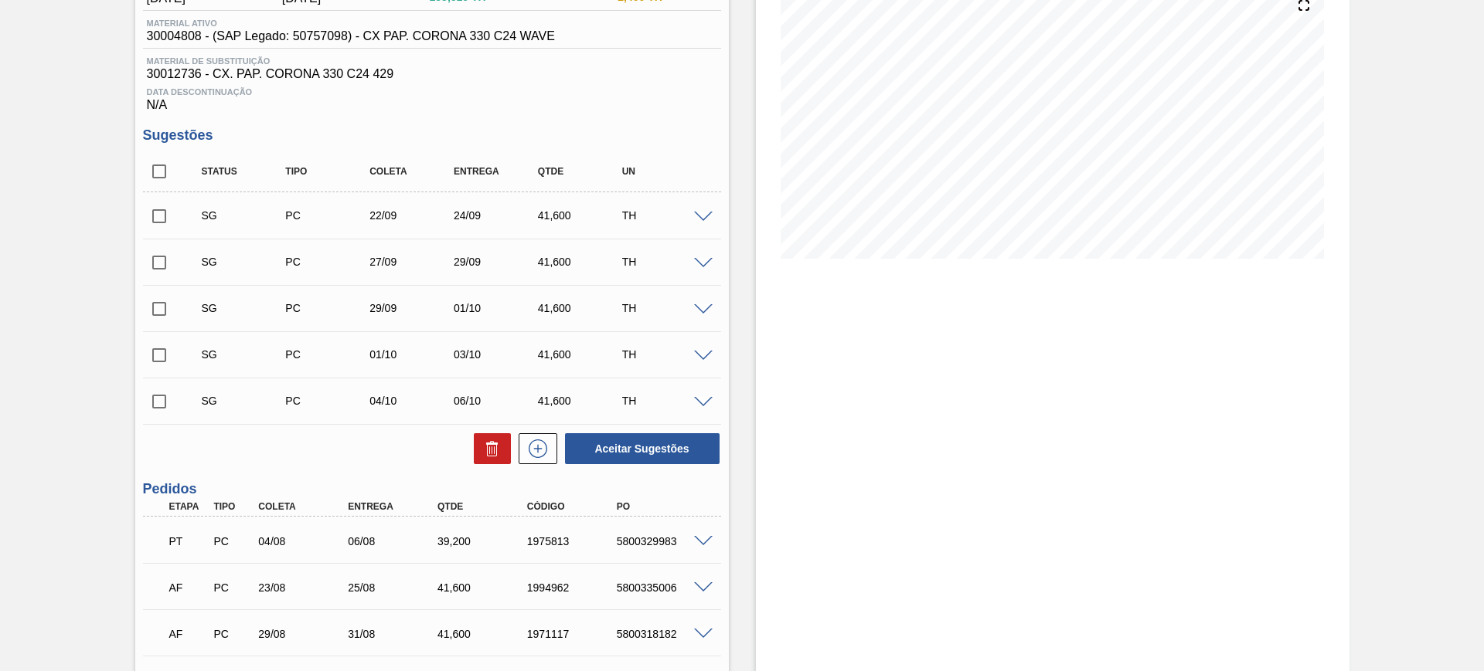
scroll to position [483, 0]
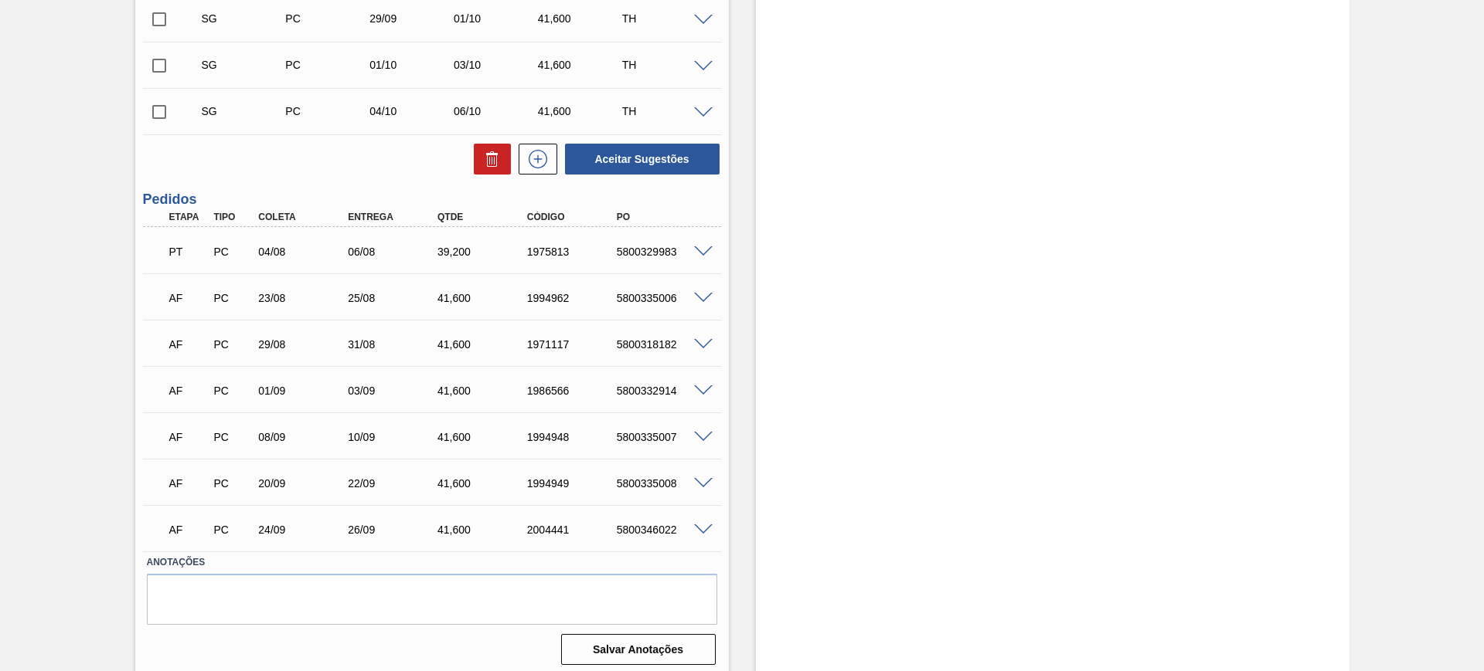
click at [702, 484] on span at bounding box center [703, 484] width 19 height 12
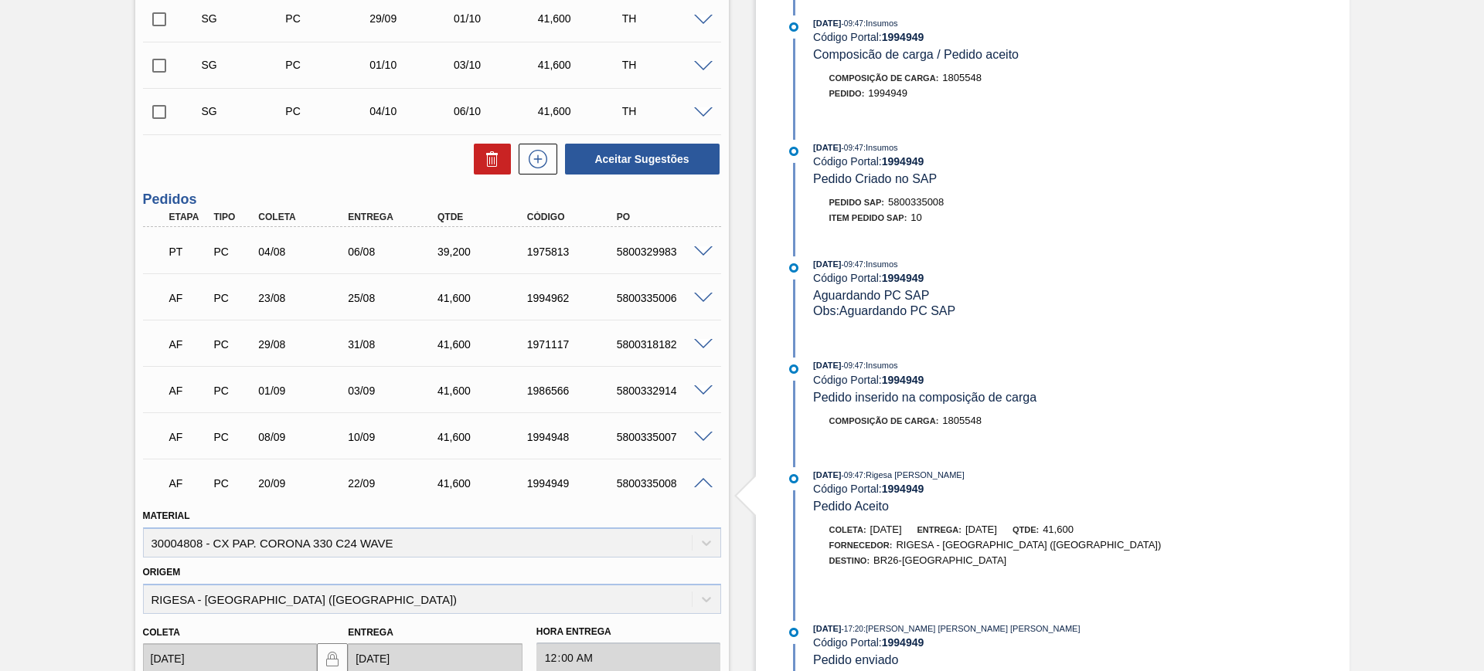
click at [705, 433] on span at bounding box center [703, 438] width 19 height 12
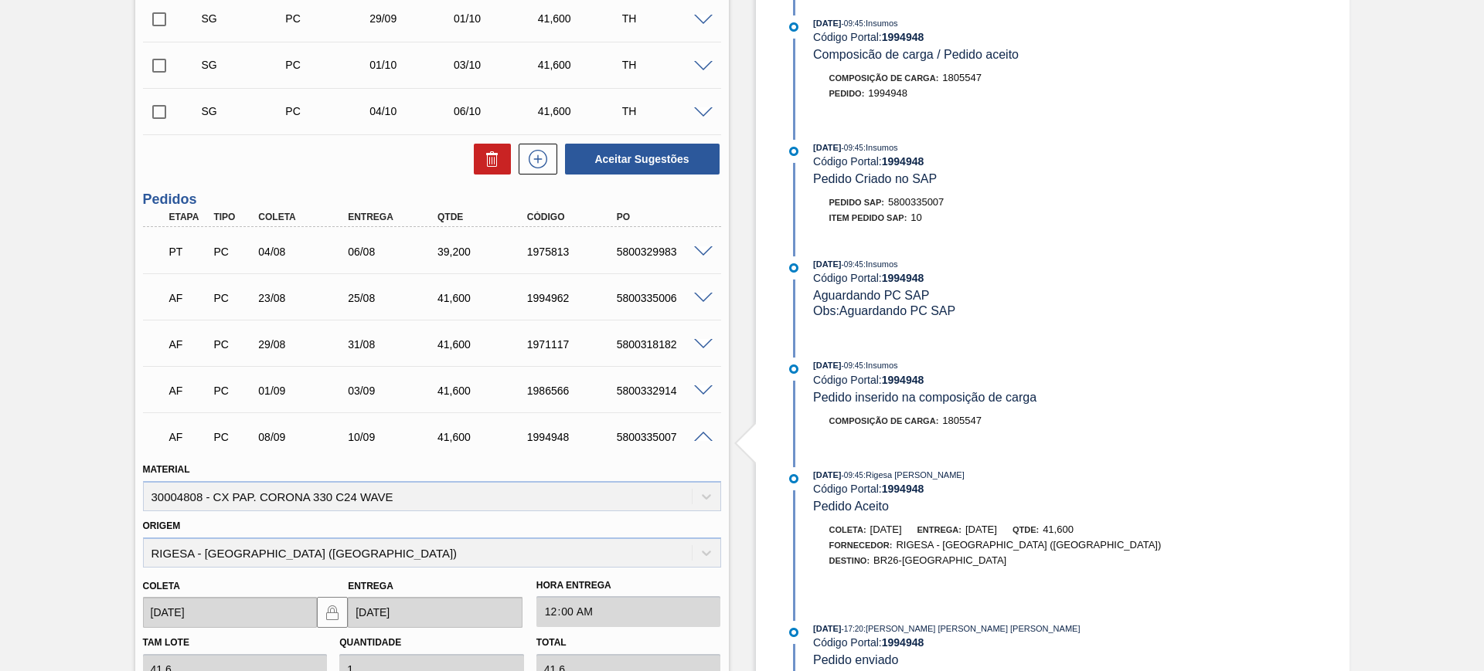
click at [702, 389] on span at bounding box center [703, 392] width 19 height 12
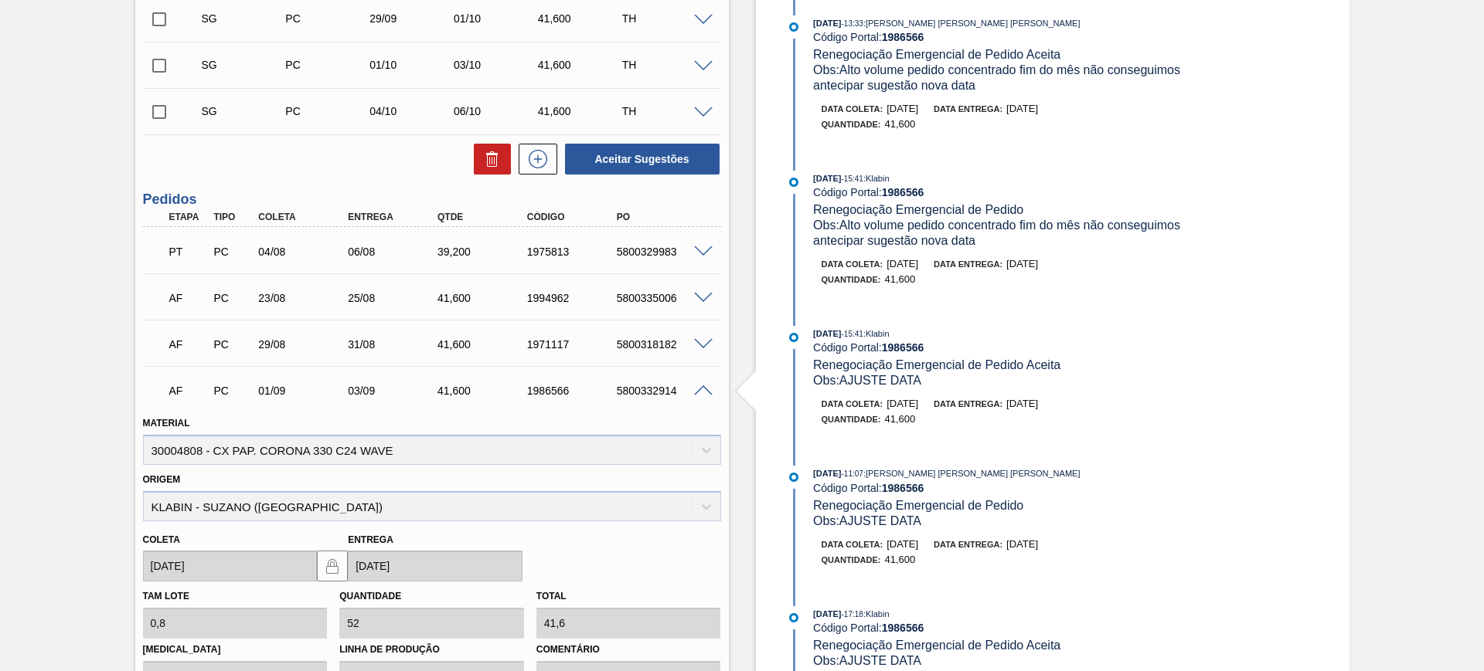
click at [705, 342] on span at bounding box center [703, 345] width 19 height 12
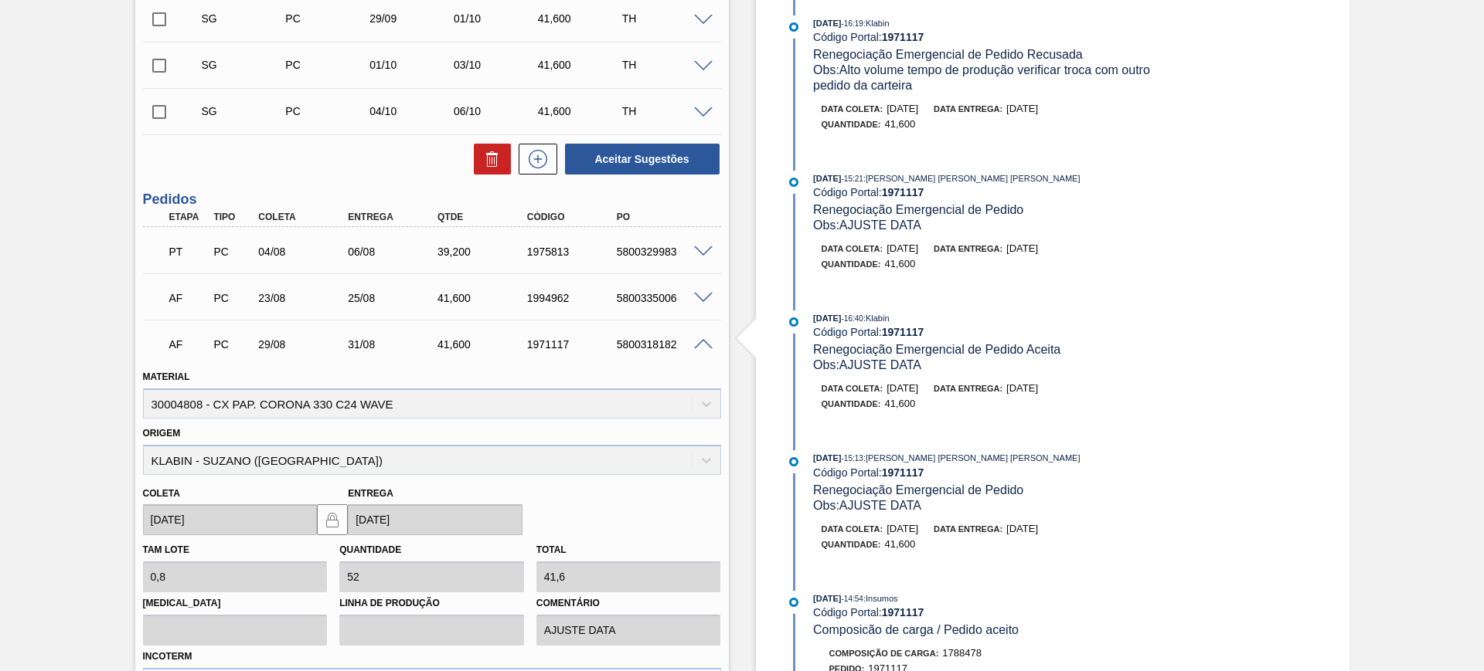
click at [703, 297] on span at bounding box center [703, 299] width 19 height 12
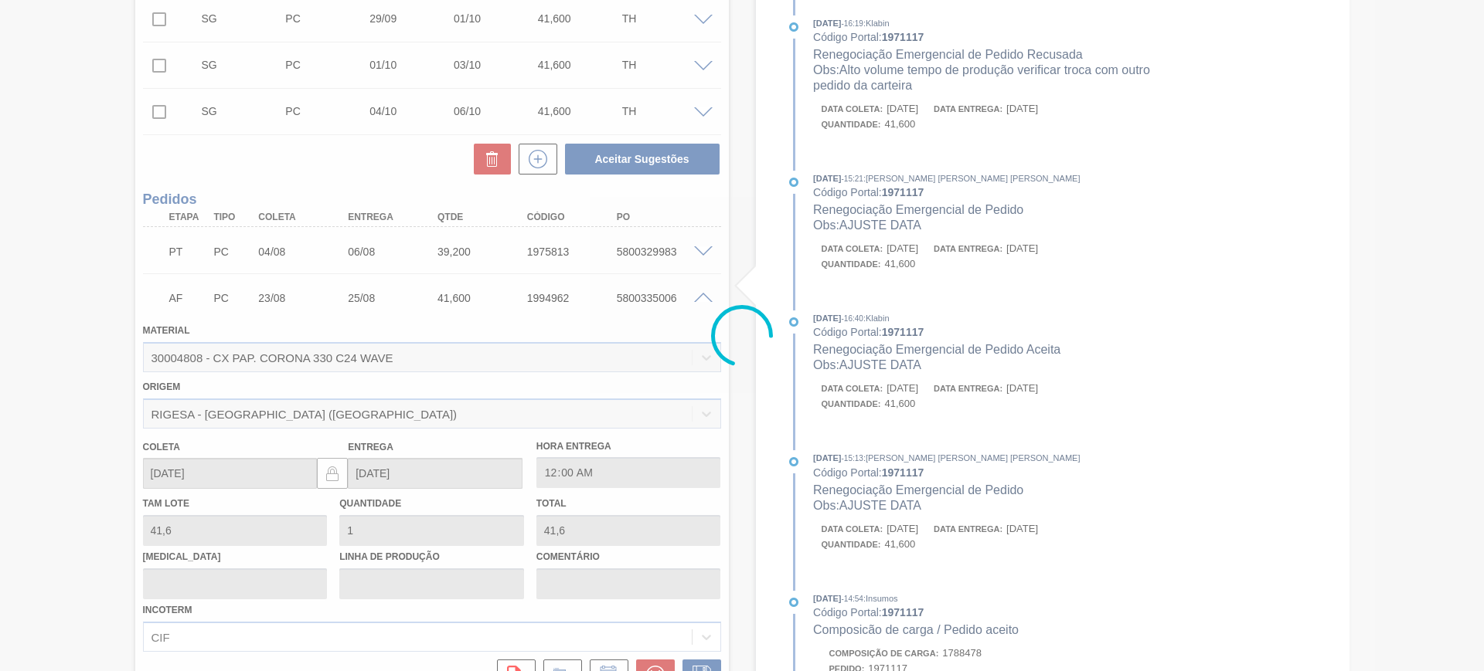
click at [703, 253] on div at bounding box center [742, 335] width 1484 height 671
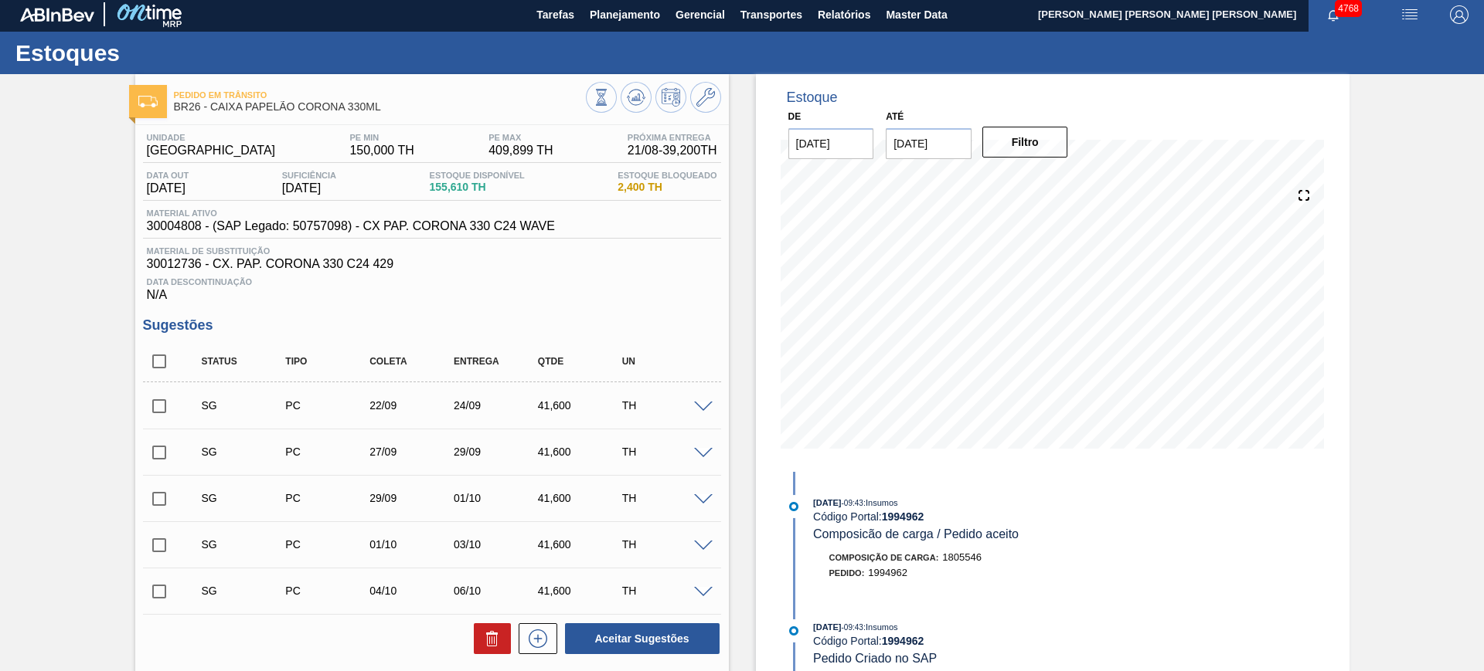
scroll to position [0, 0]
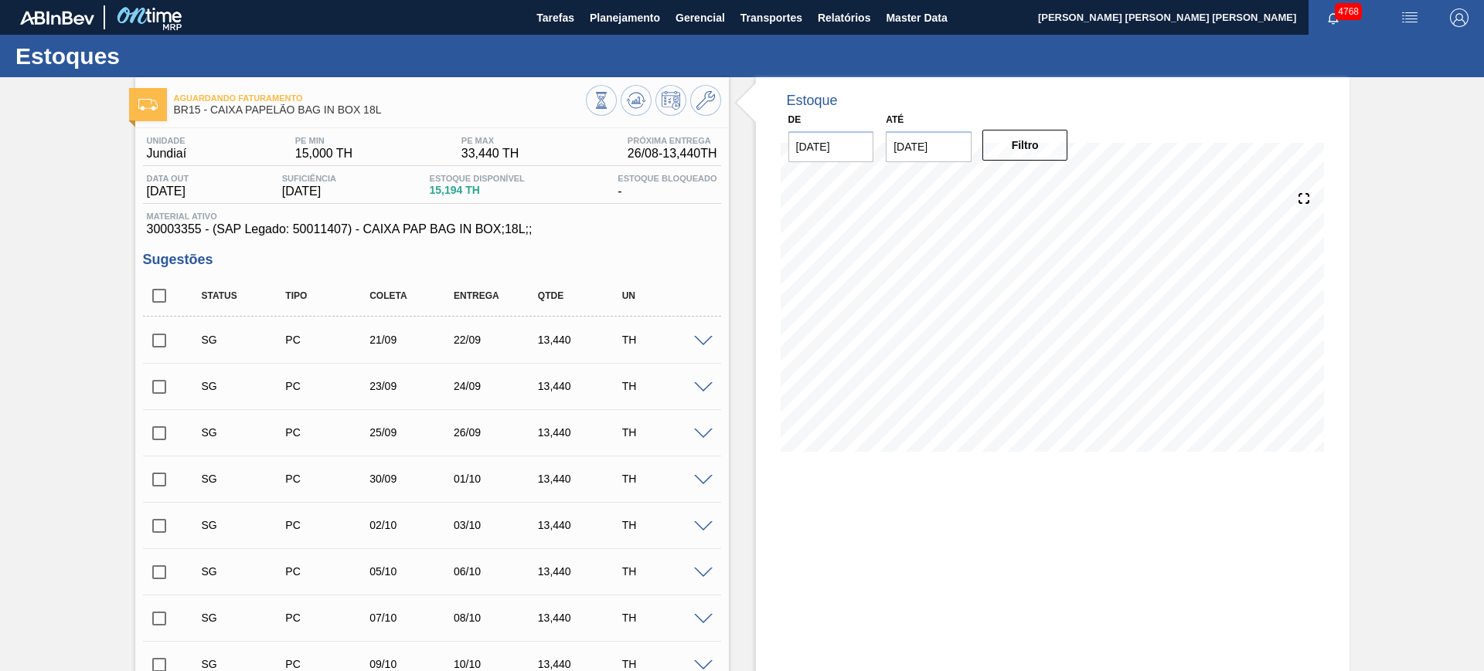
click at [166, 297] on input "checkbox" at bounding box center [159, 296] width 32 height 32
checkbox input "true"
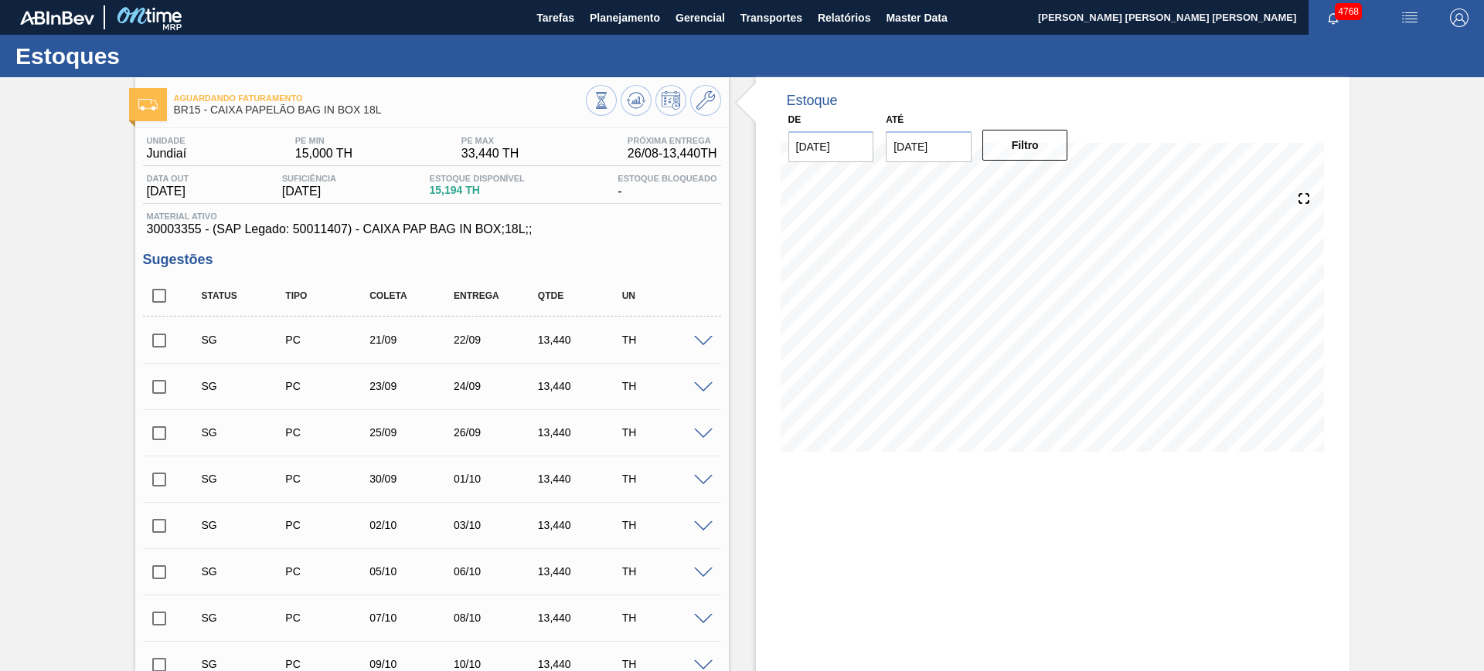
checkbox input "true"
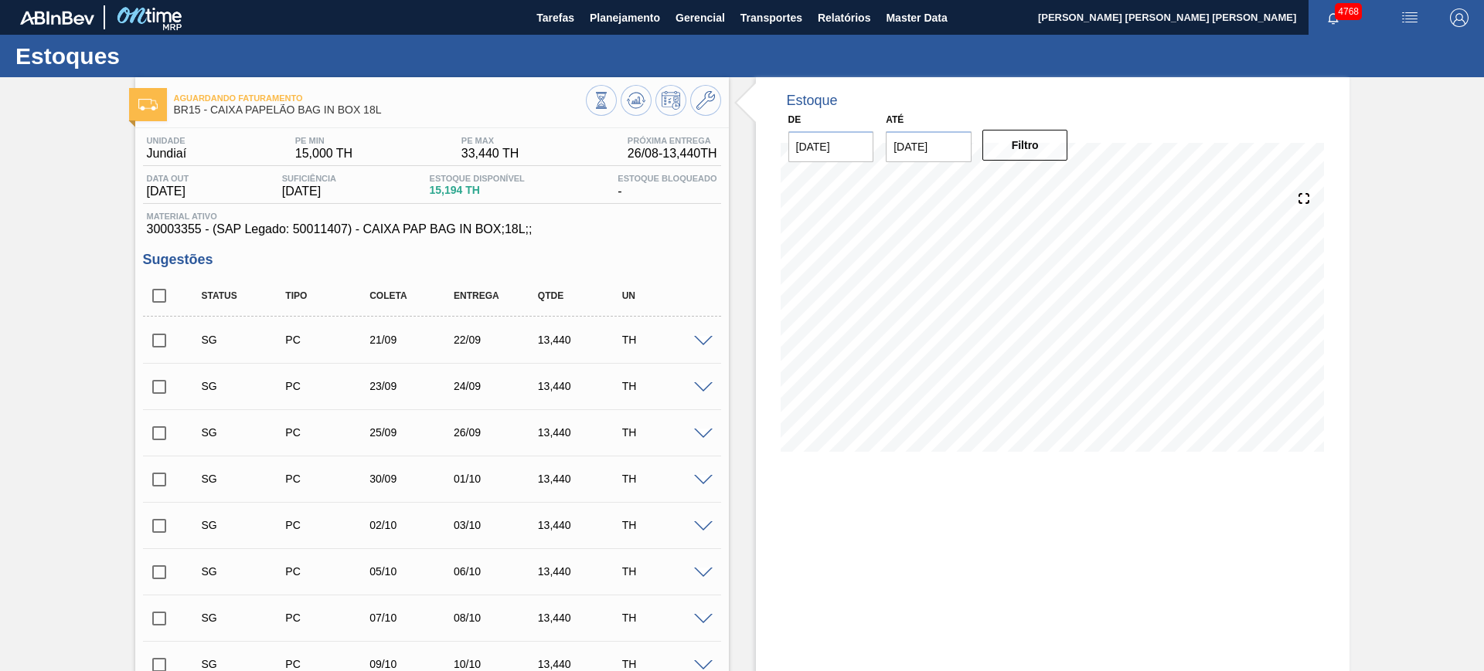
checkbox input "true"
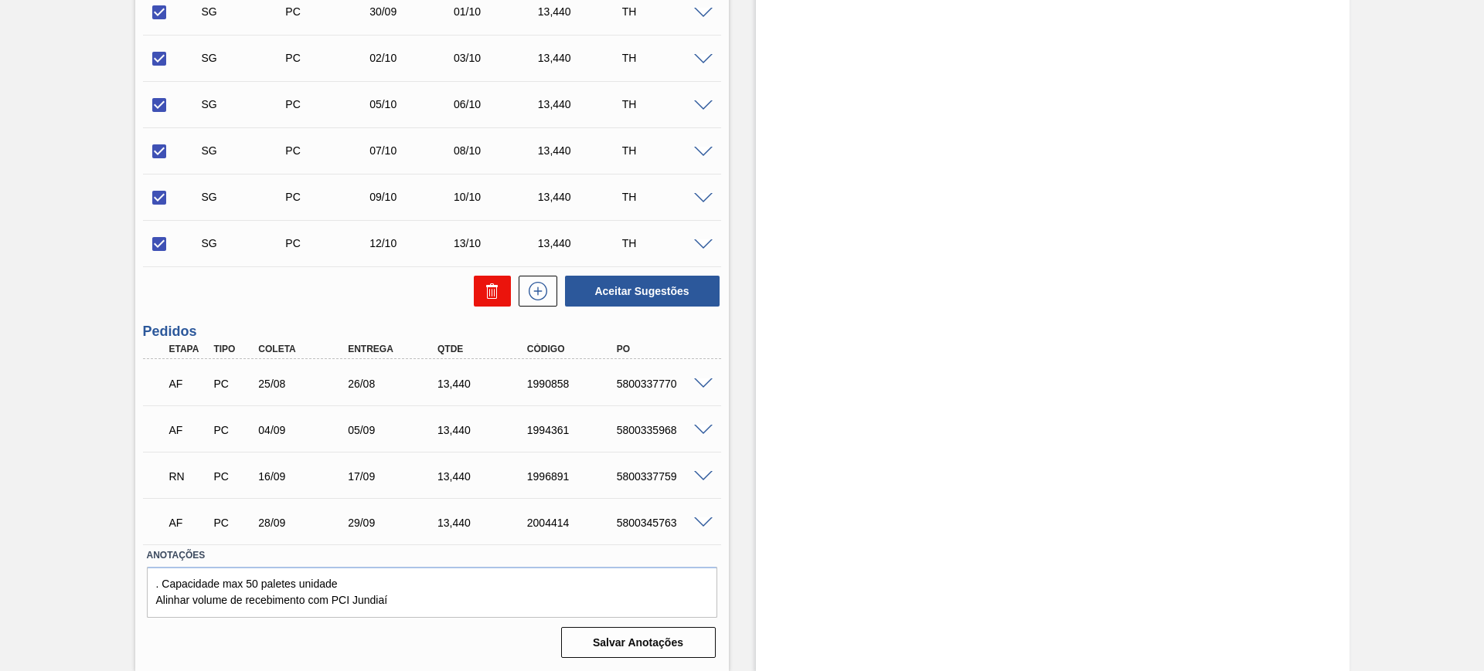
click at [491, 299] on icon at bounding box center [492, 291] width 19 height 19
checkbox input "false"
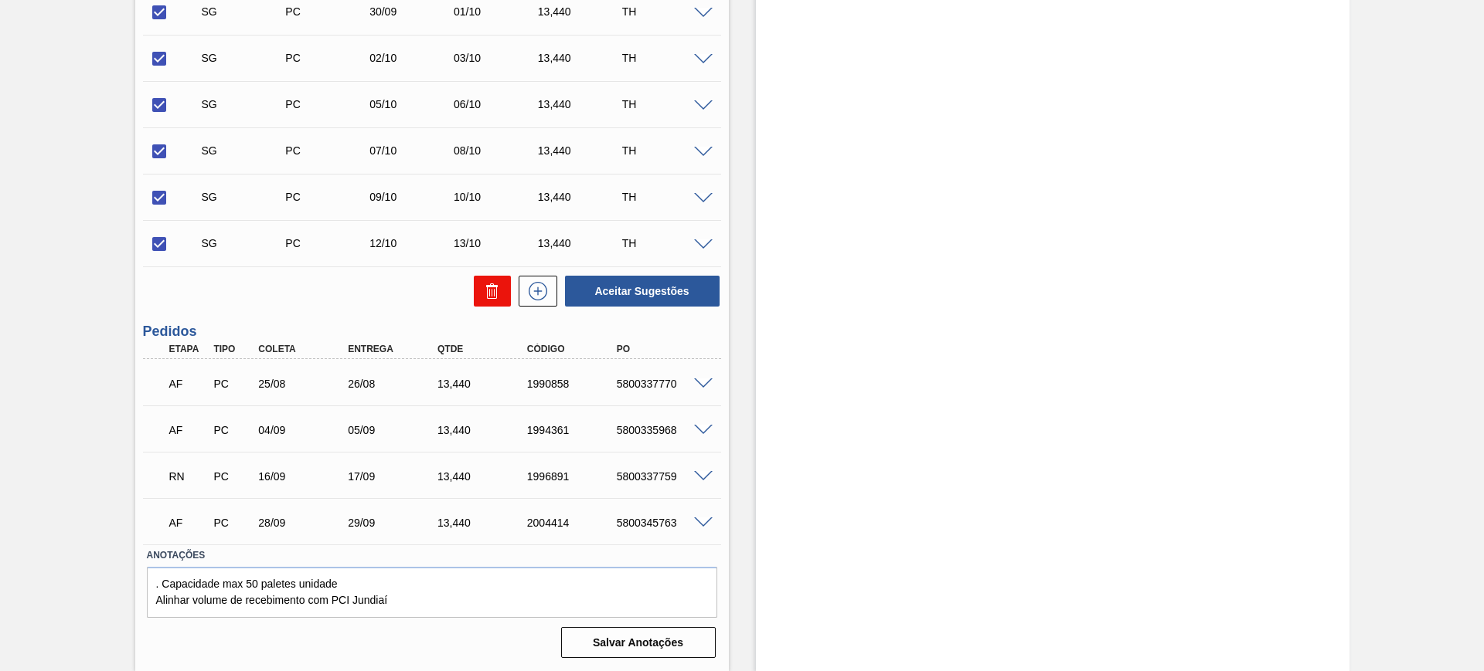
checkbox input "false"
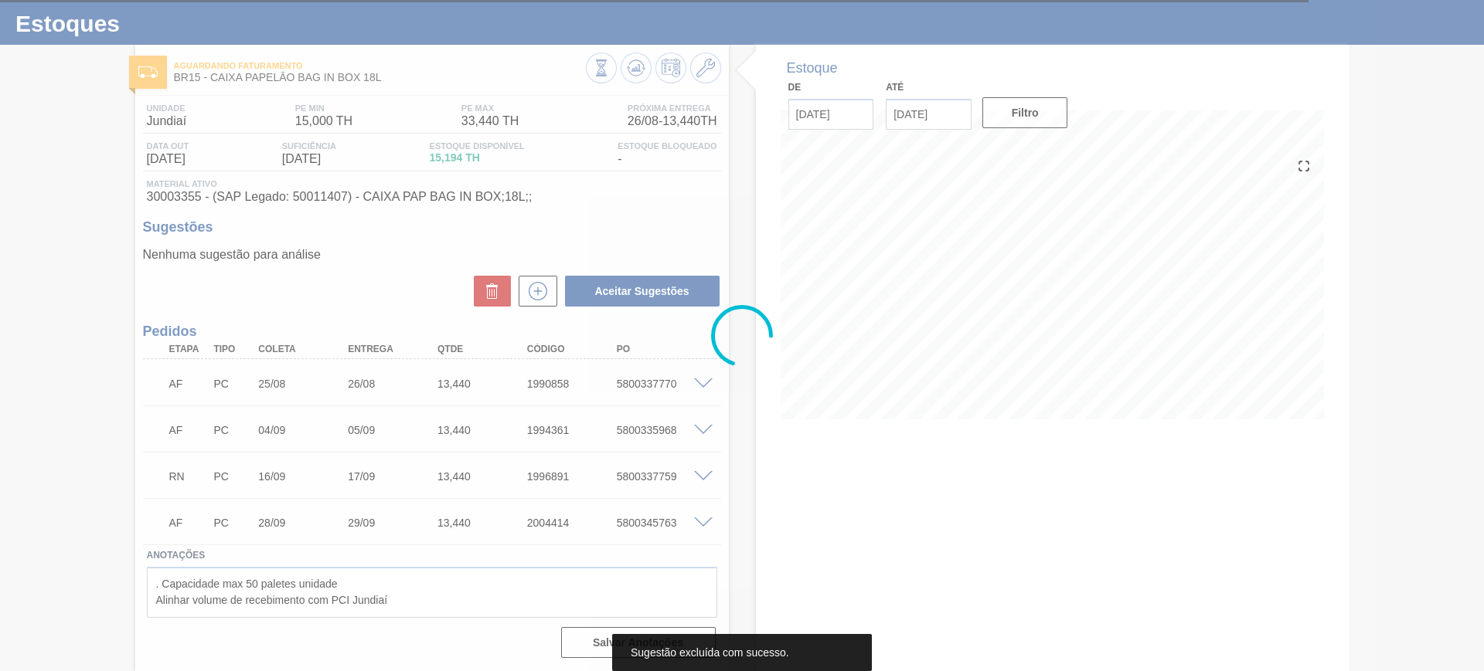
scroll to position [32, 0]
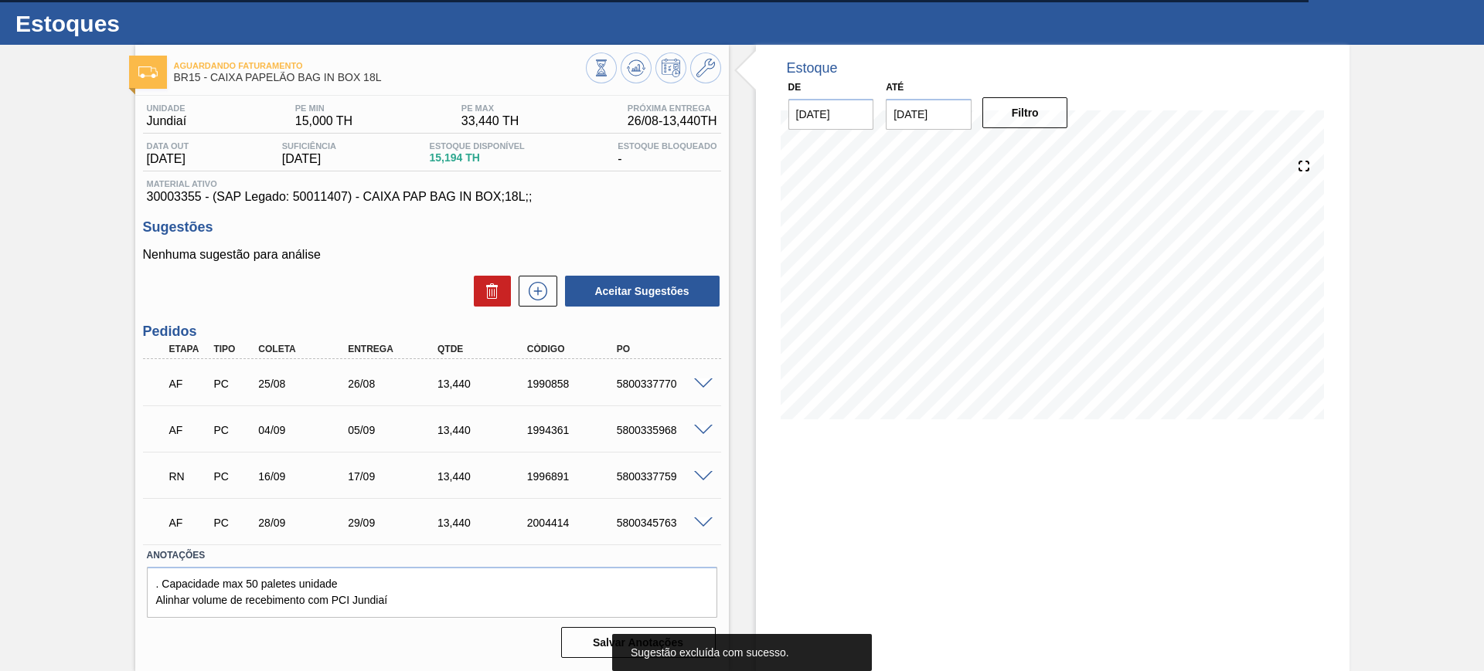
click at [698, 474] on span at bounding box center [703, 477] width 19 height 12
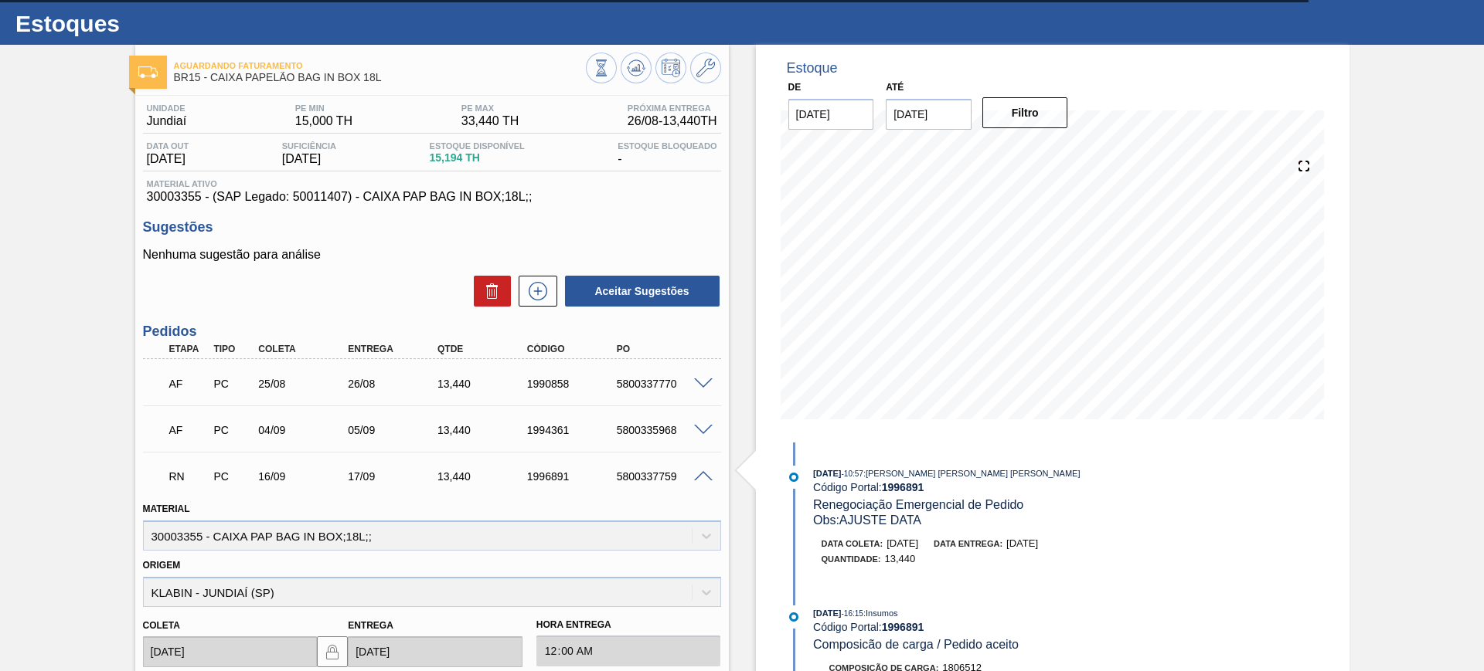
click at [698, 474] on span at bounding box center [703, 477] width 19 height 12
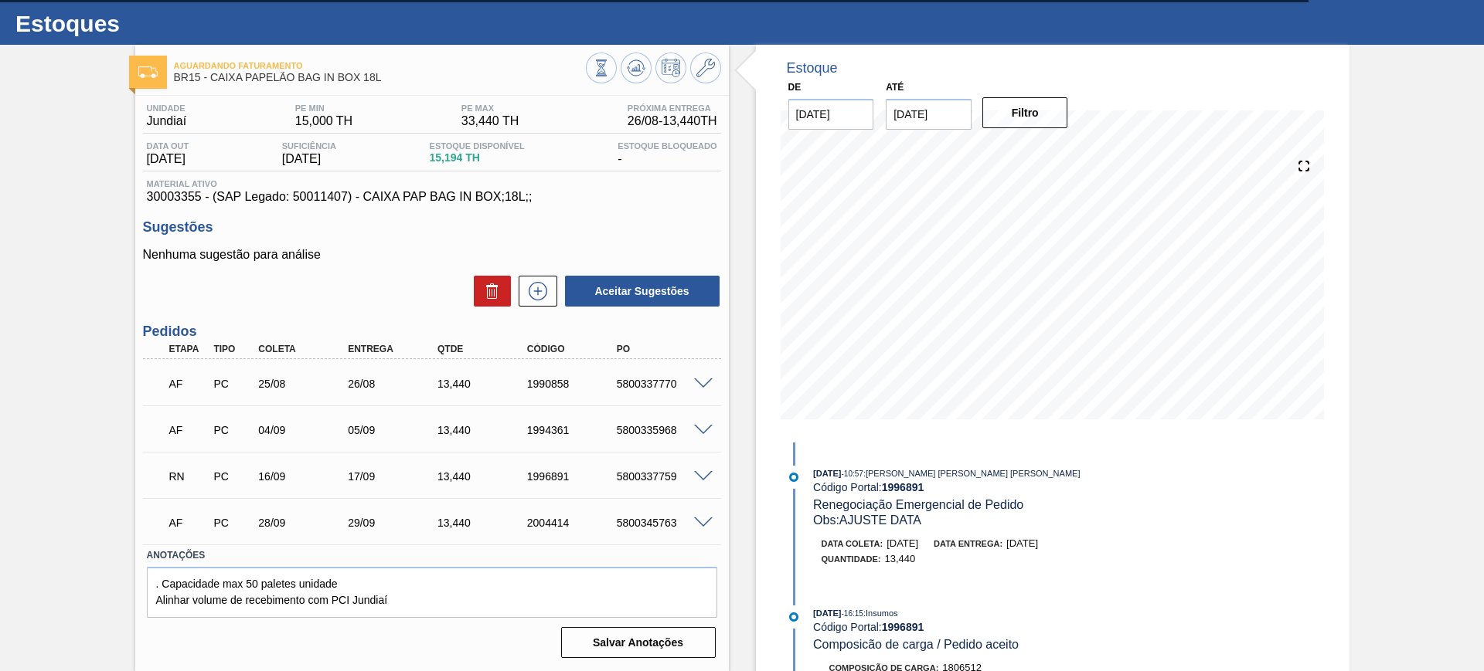
click at [687, 480] on div "5800337759" at bounding box center [663, 477] width 100 height 12
click at [627, 475] on div "5800337759" at bounding box center [663, 477] width 100 height 12
copy div "5800337759"
click at [623, 71] on button at bounding box center [635, 68] width 31 height 31
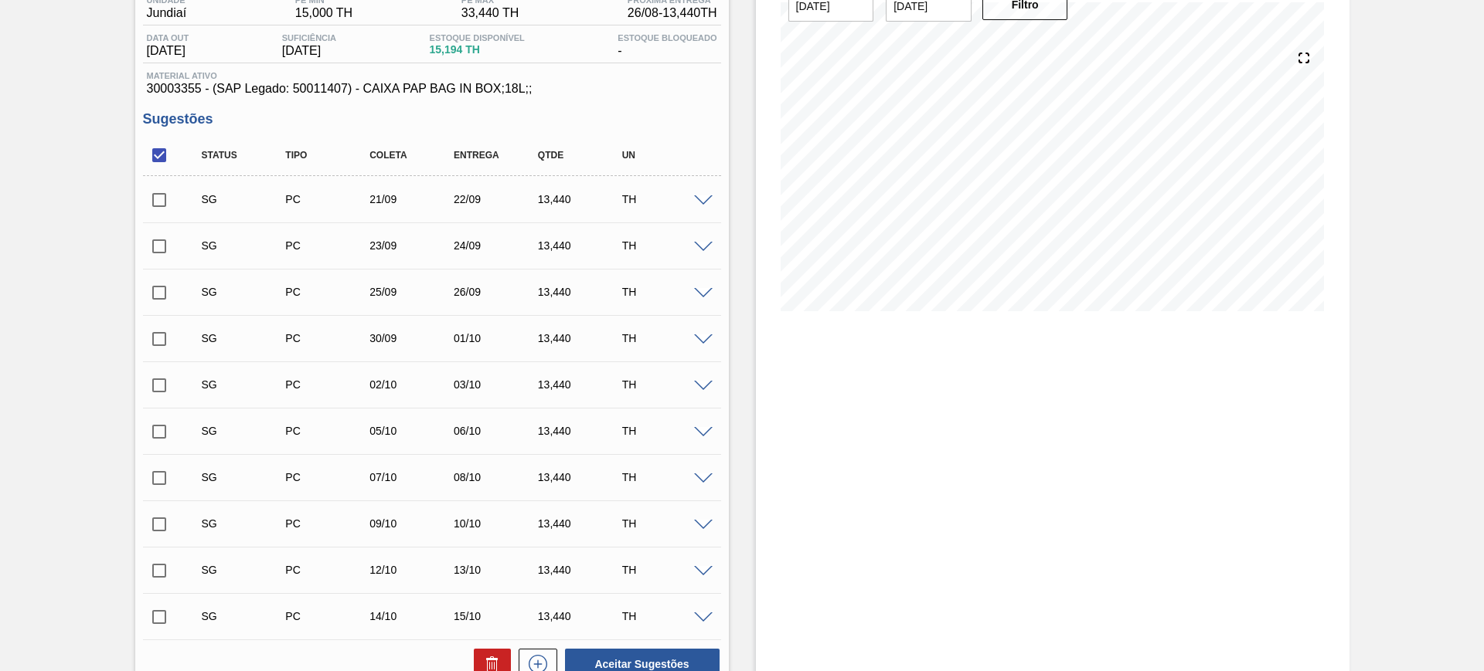
scroll to position [127, 0]
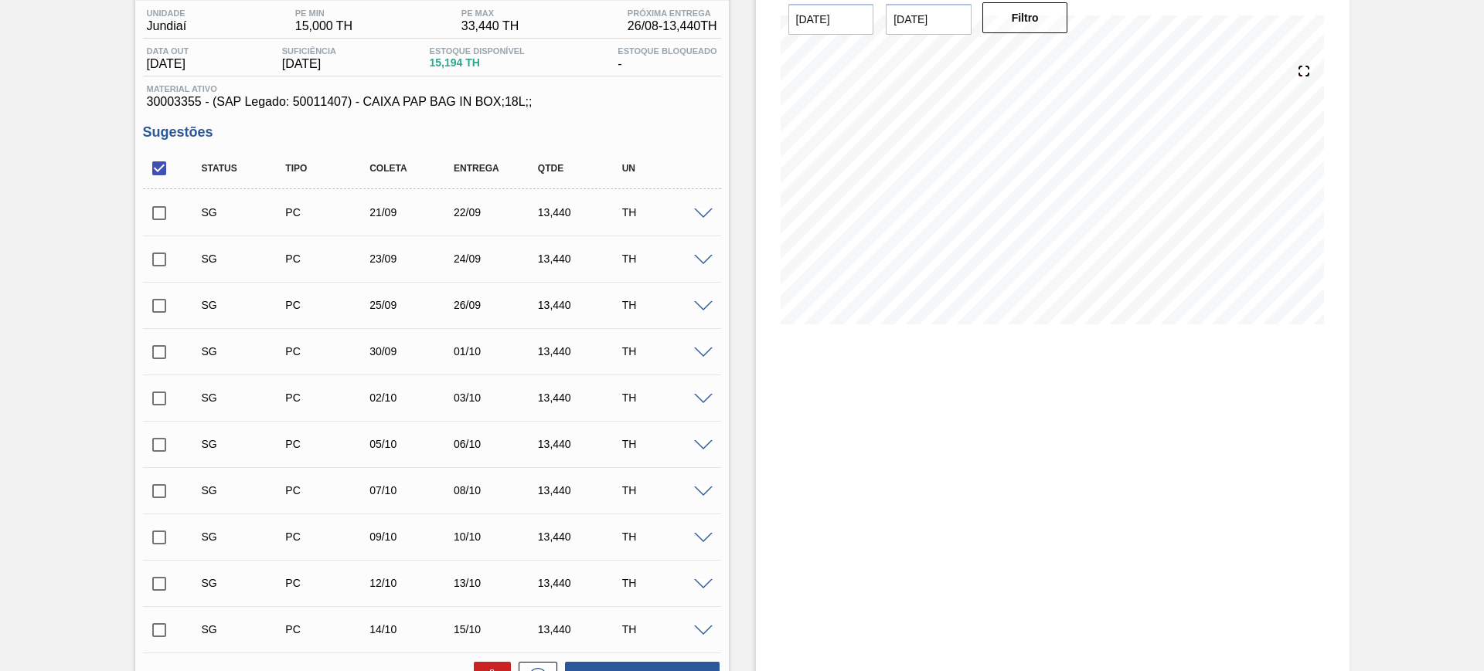
click at [163, 445] on input "checkbox" at bounding box center [159, 445] width 32 height 32
checkbox input "true"
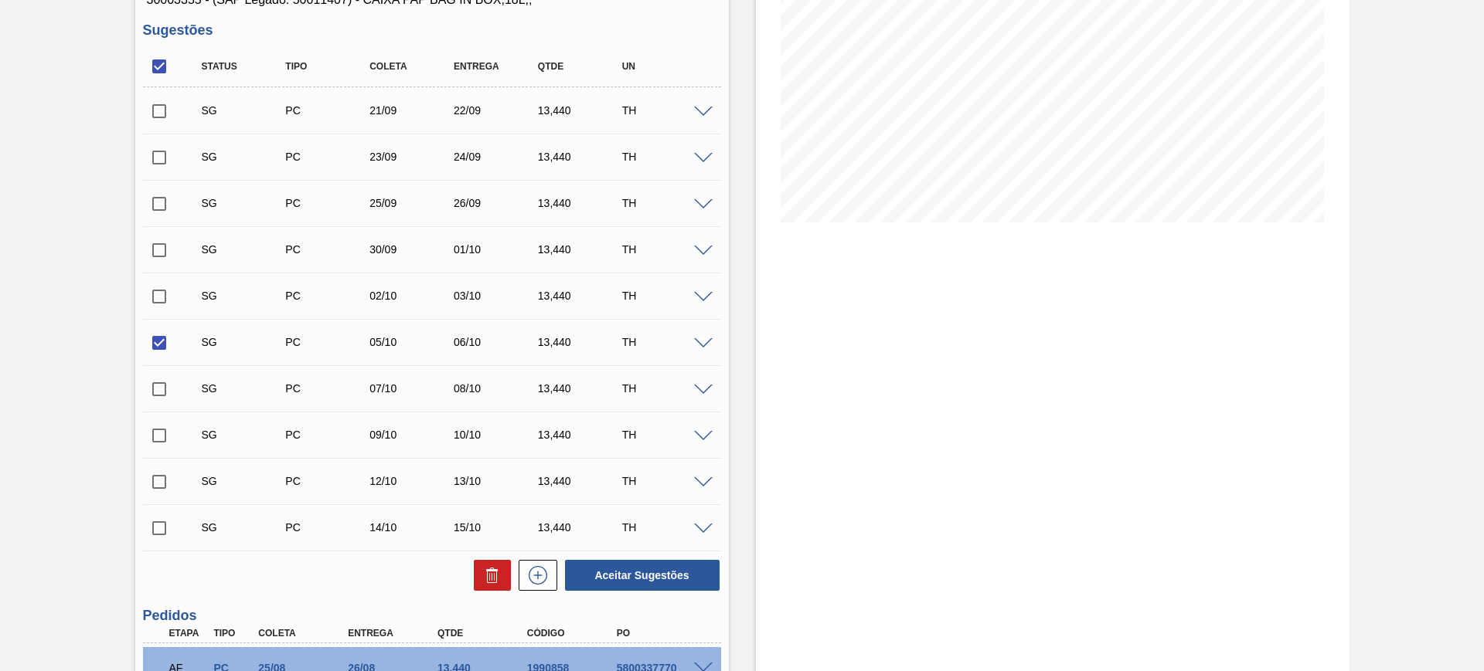
scroll to position [321, 0]
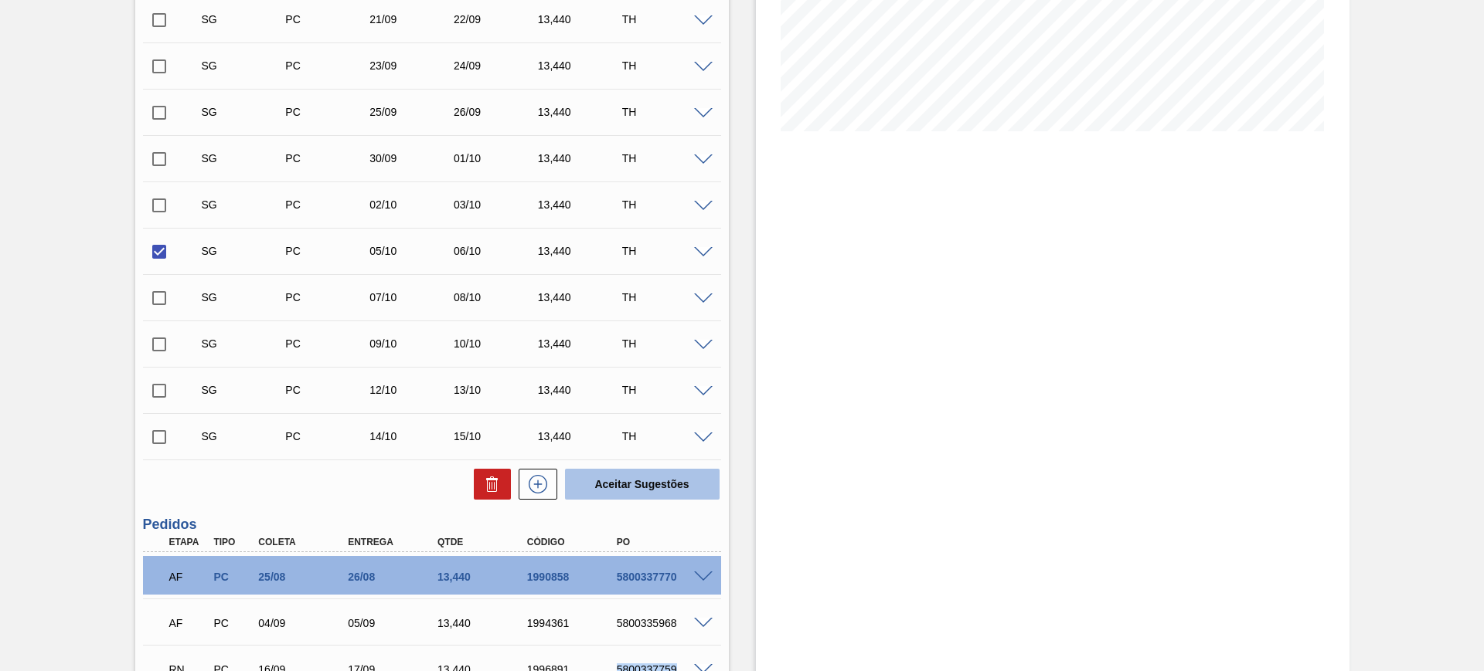
click at [635, 481] on button "Aceitar Sugestões" at bounding box center [642, 484] width 155 height 31
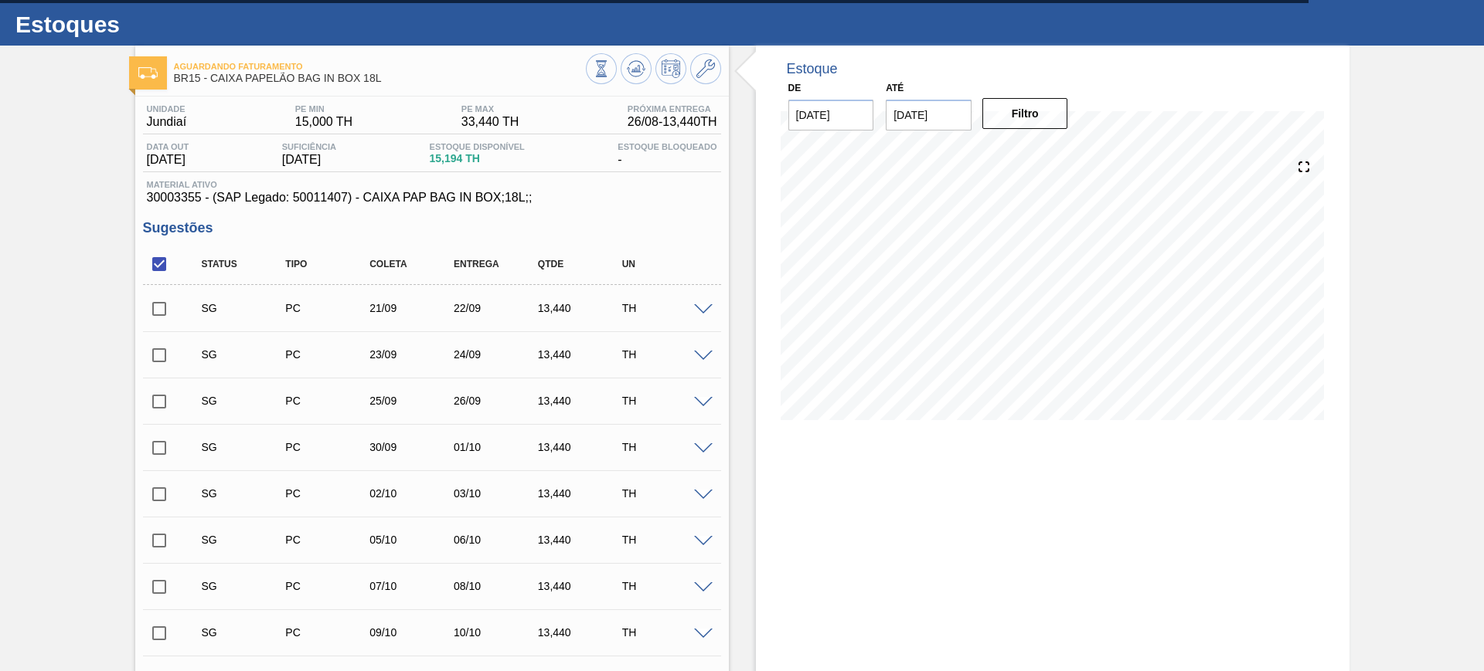
scroll to position [31, 0]
click at [160, 539] on input "checkbox" at bounding box center [159, 541] width 32 height 32
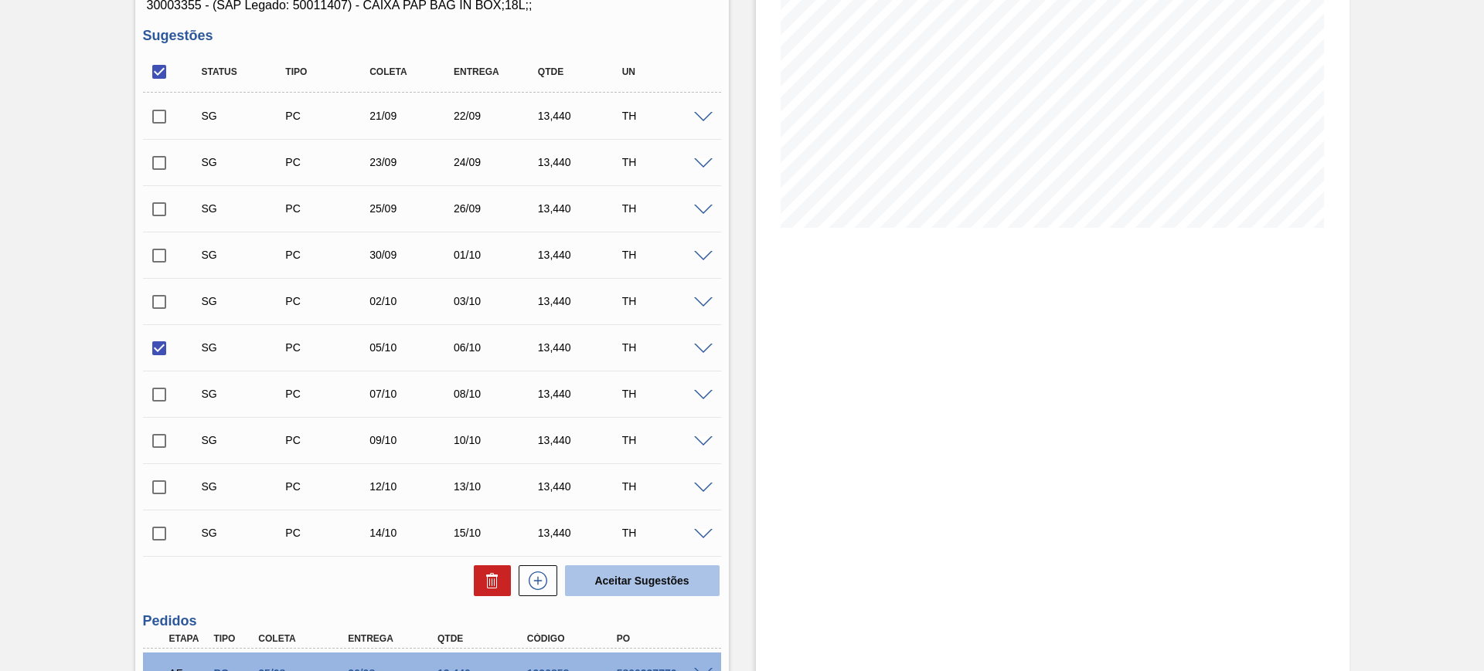
click at [665, 576] on button "Aceitar Sugestões" at bounding box center [642, 581] width 155 height 31
checkbox input "false"
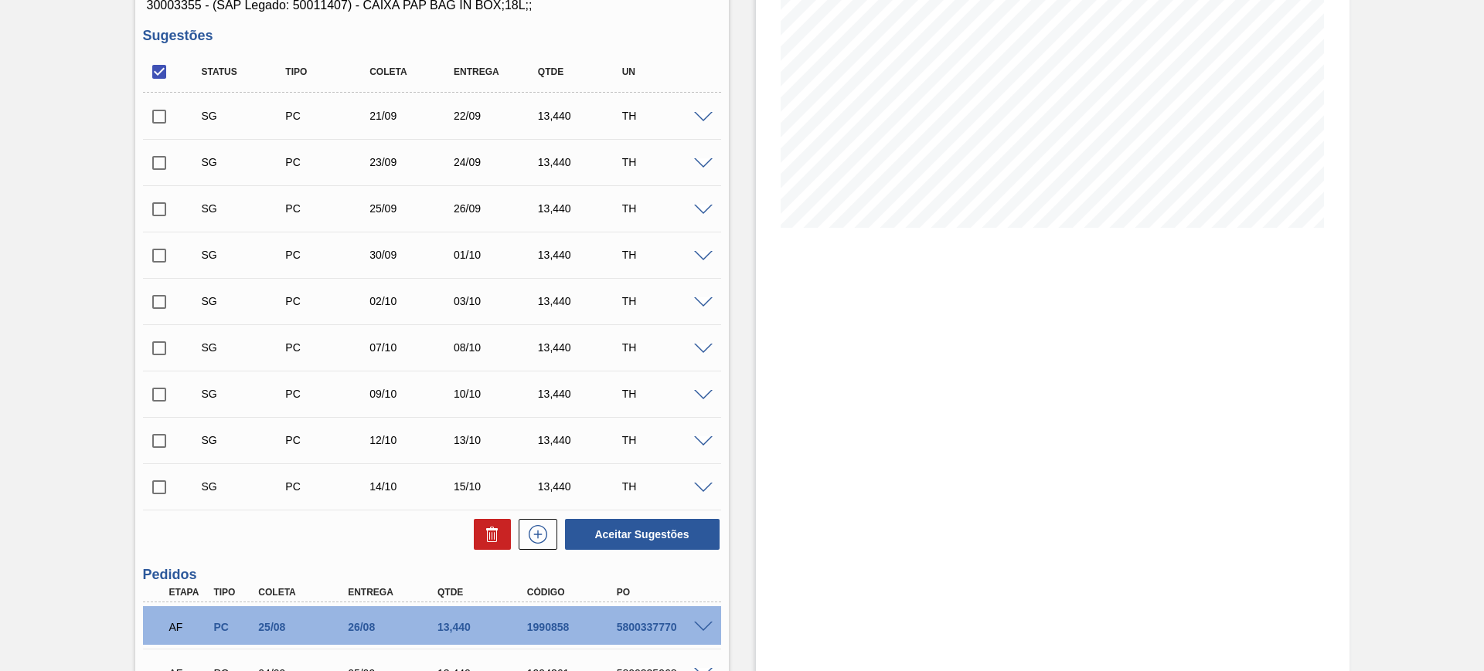
scroll to position [0, 0]
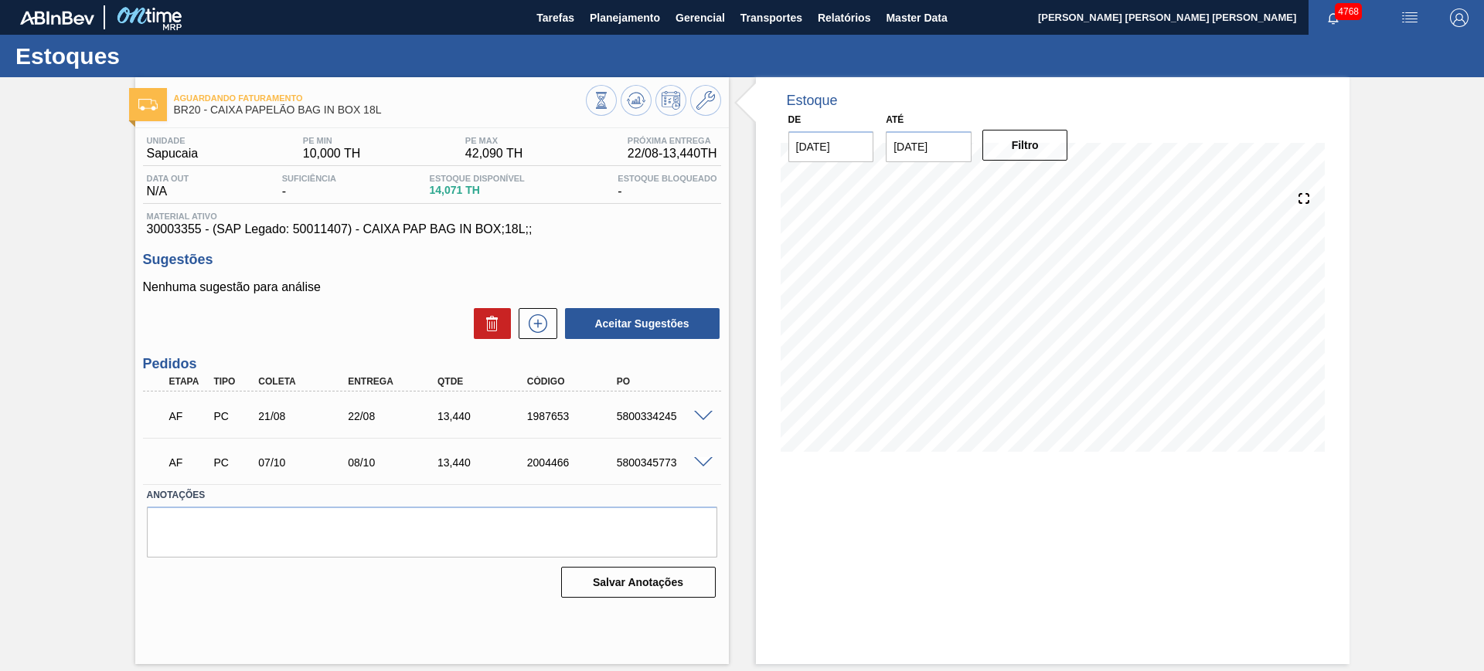
click at [705, 417] on span at bounding box center [703, 417] width 19 height 12
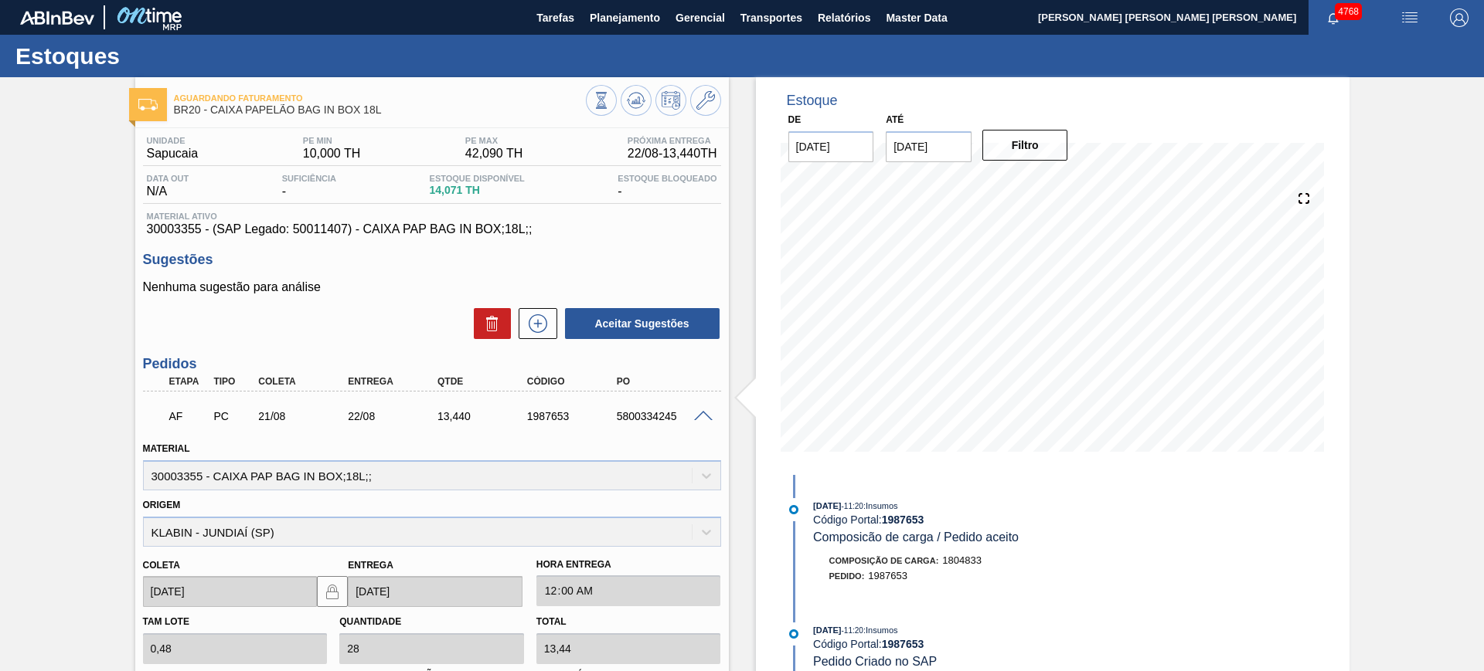
click at [550, 421] on div "1987653" at bounding box center [573, 416] width 100 height 12
click at [627, 414] on div "5800334245" at bounding box center [663, 416] width 100 height 12
copy div "5800334245"
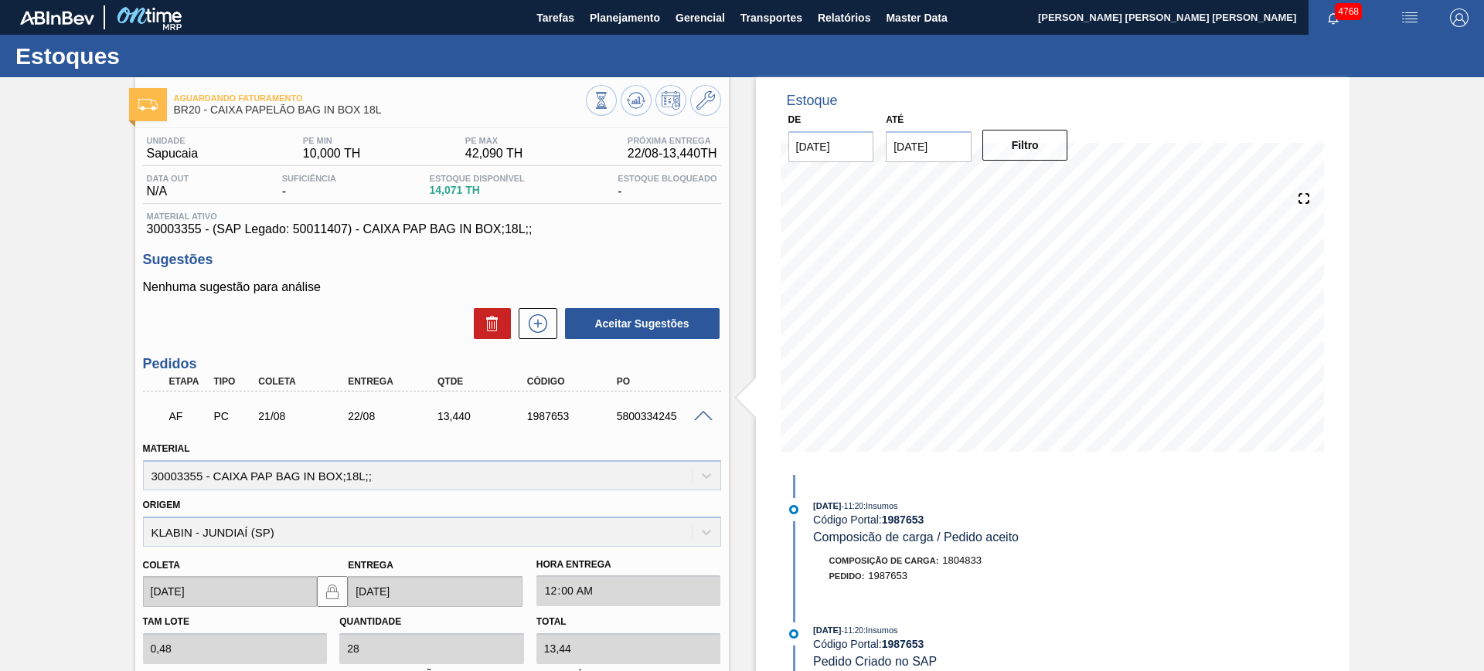
click at [703, 414] on span at bounding box center [703, 417] width 19 height 12
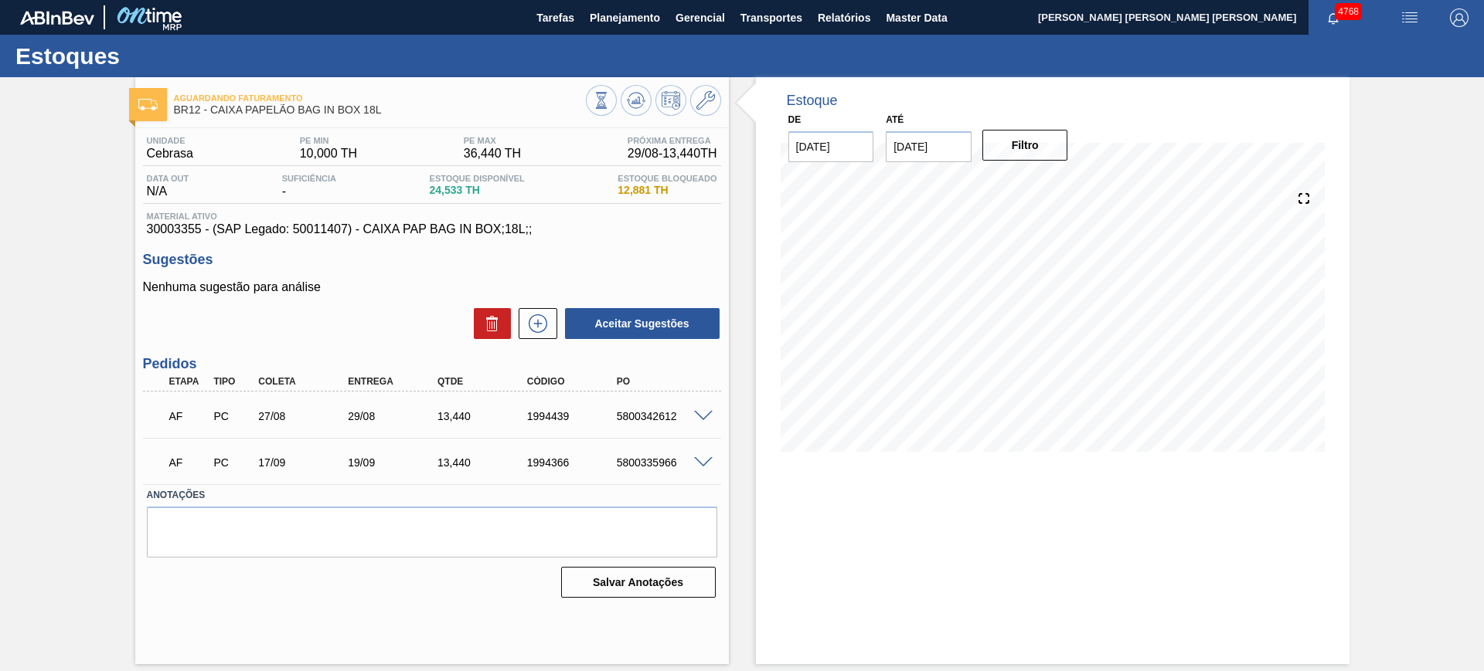
click at [702, 459] on span at bounding box center [703, 463] width 19 height 12
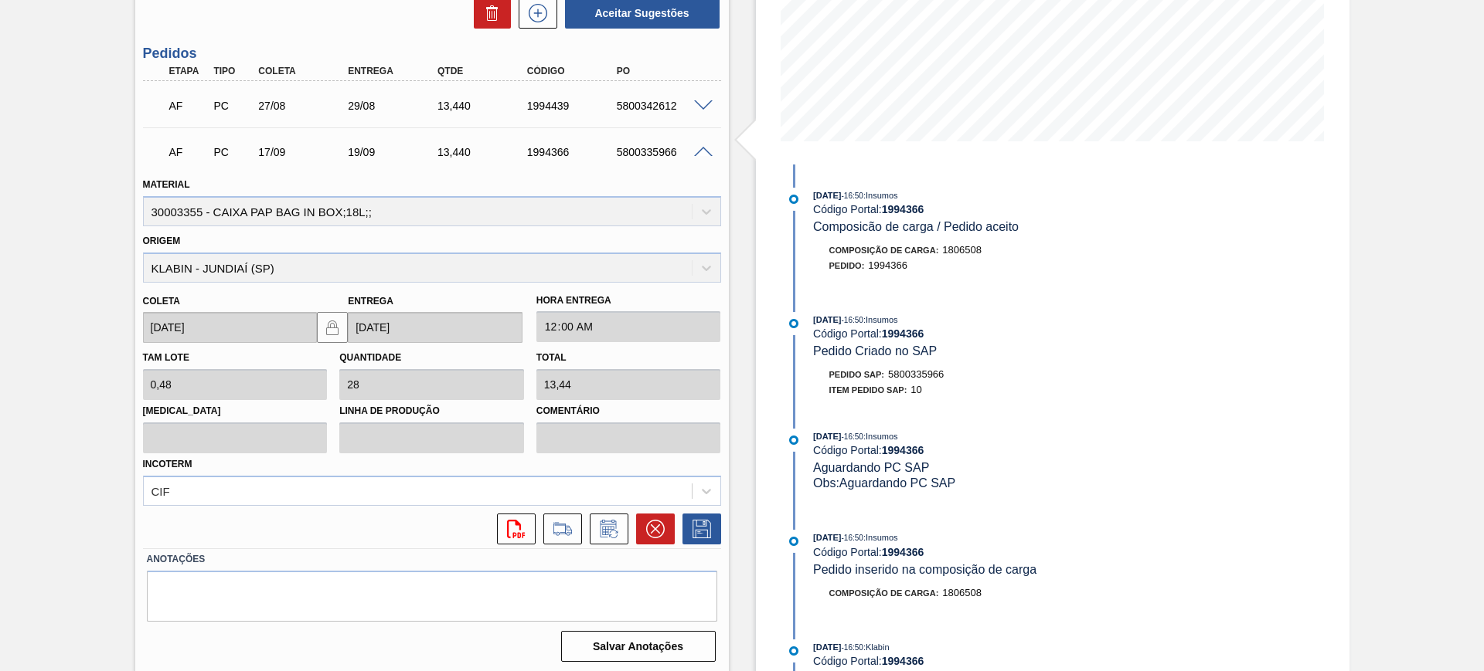
scroll to position [314, 0]
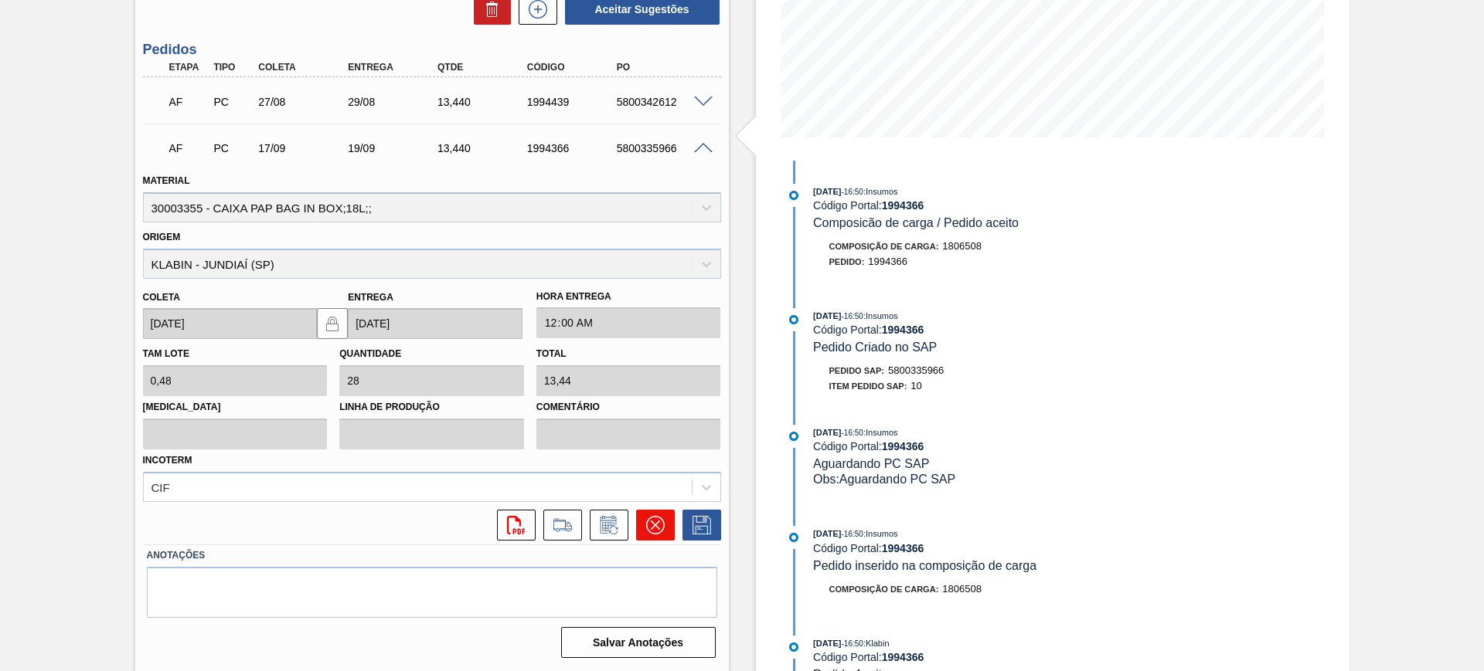
click at [651, 522] on icon at bounding box center [654, 525] width 9 height 9
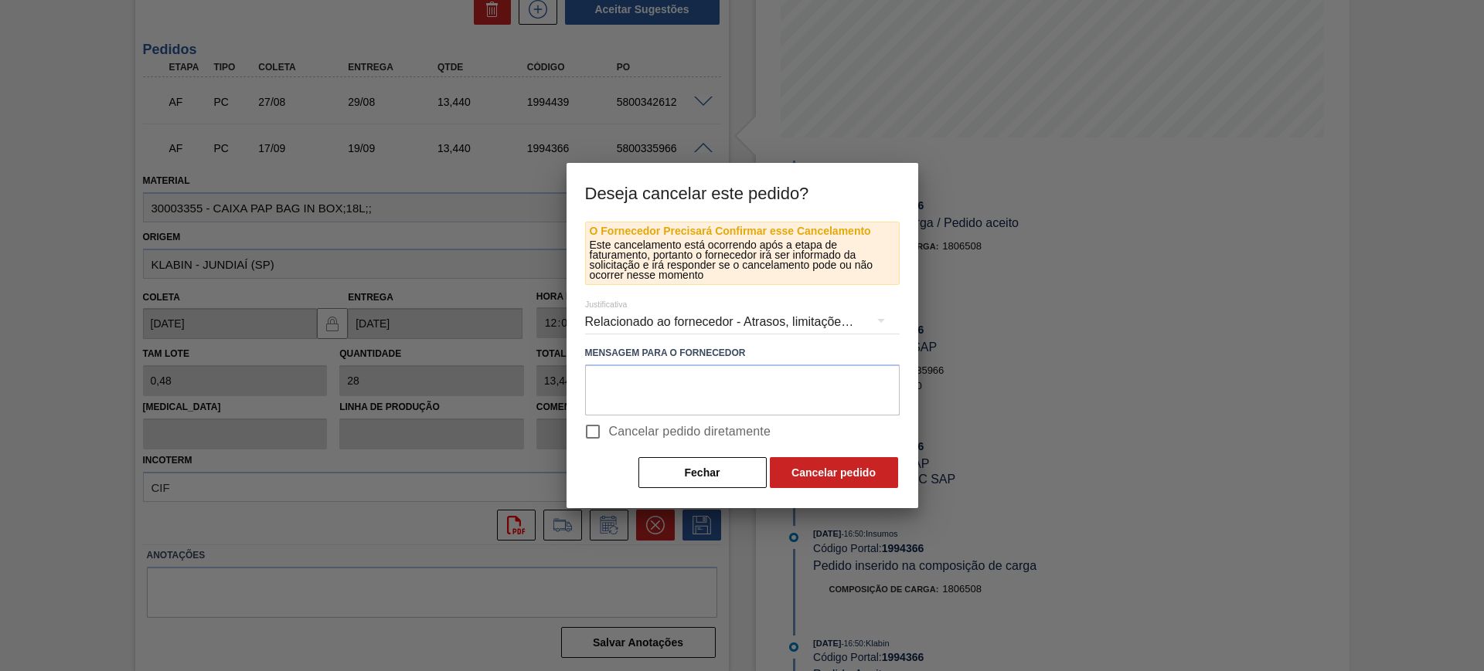
click at [646, 430] on span "Cancelar pedido diretamente" at bounding box center [690, 432] width 162 height 19
click at [609, 430] on input "Cancelar pedido diretamente" at bounding box center [592, 432] width 32 height 32
checkbox input "true"
click at [806, 467] on button "Cancelar pedido" at bounding box center [834, 472] width 128 height 31
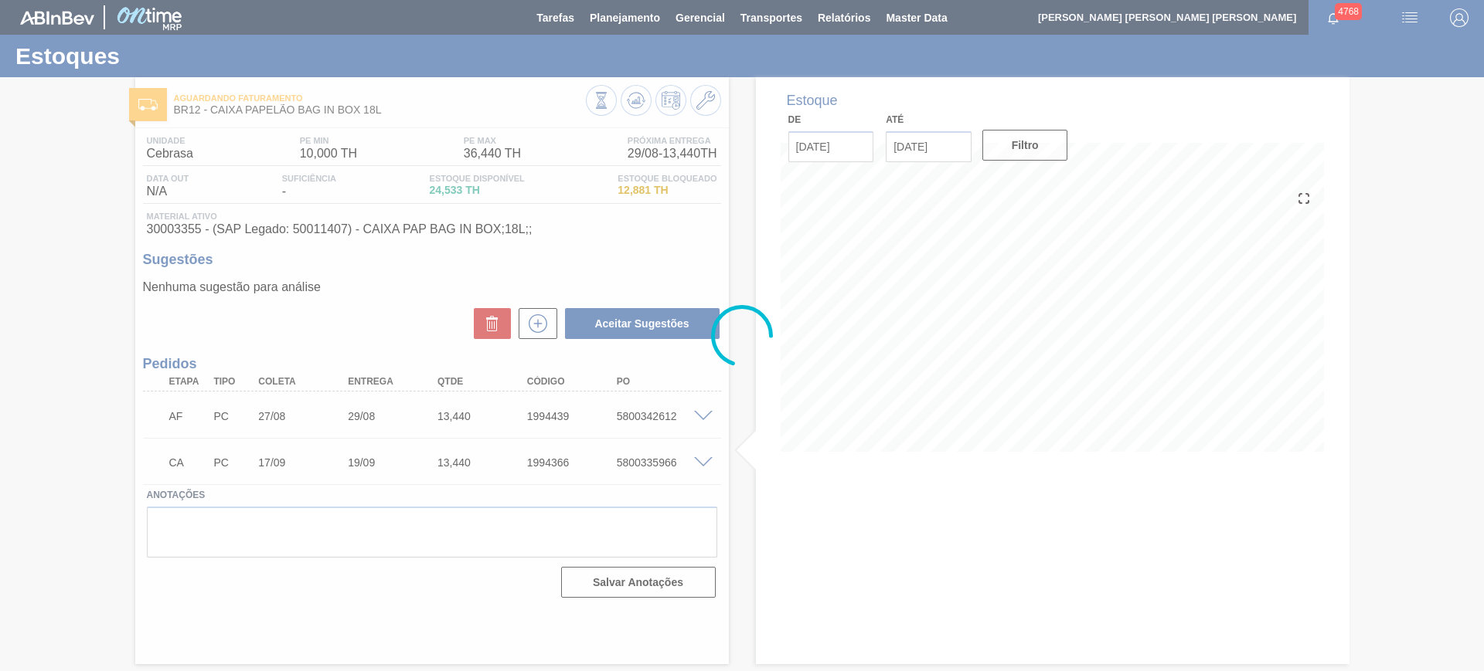
scroll to position [0, 0]
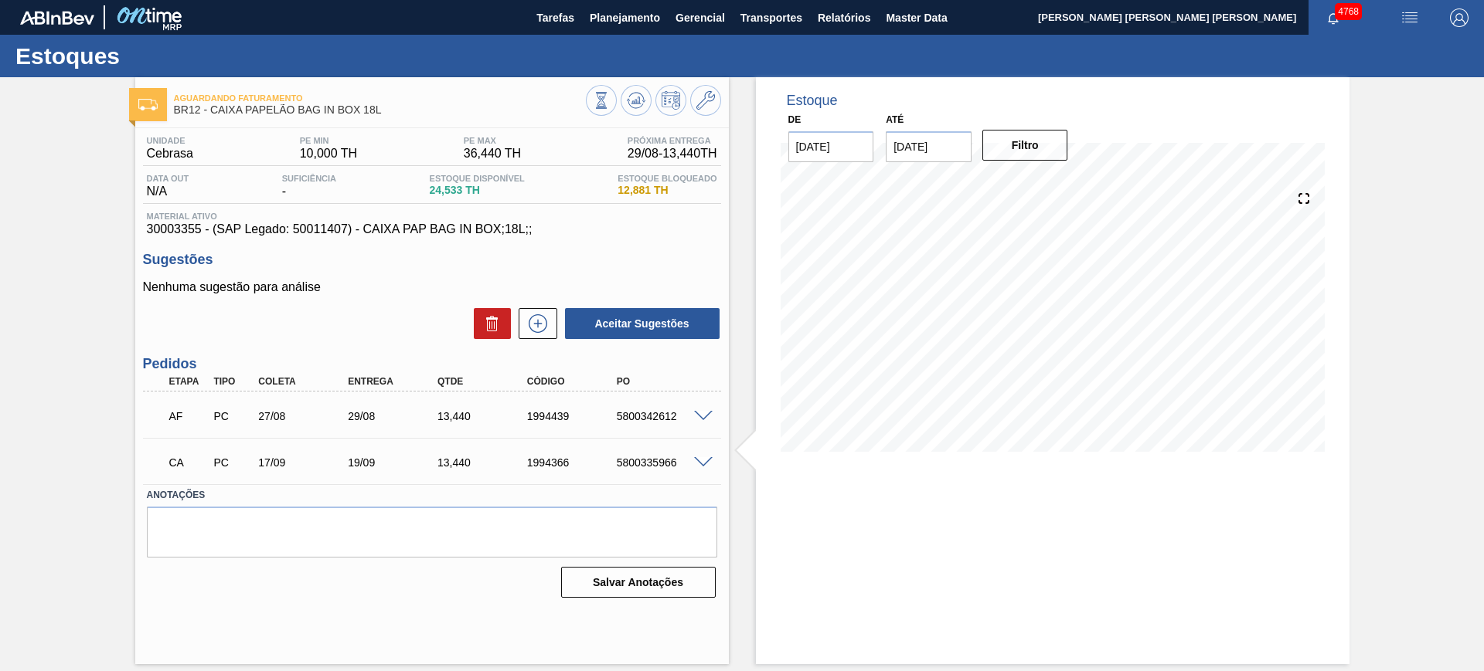
click at [639, 458] on div "5800335966" at bounding box center [663, 463] width 100 height 12
copy div "5800335966"
click at [610, 109] on icon at bounding box center [601, 100] width 17 height 17
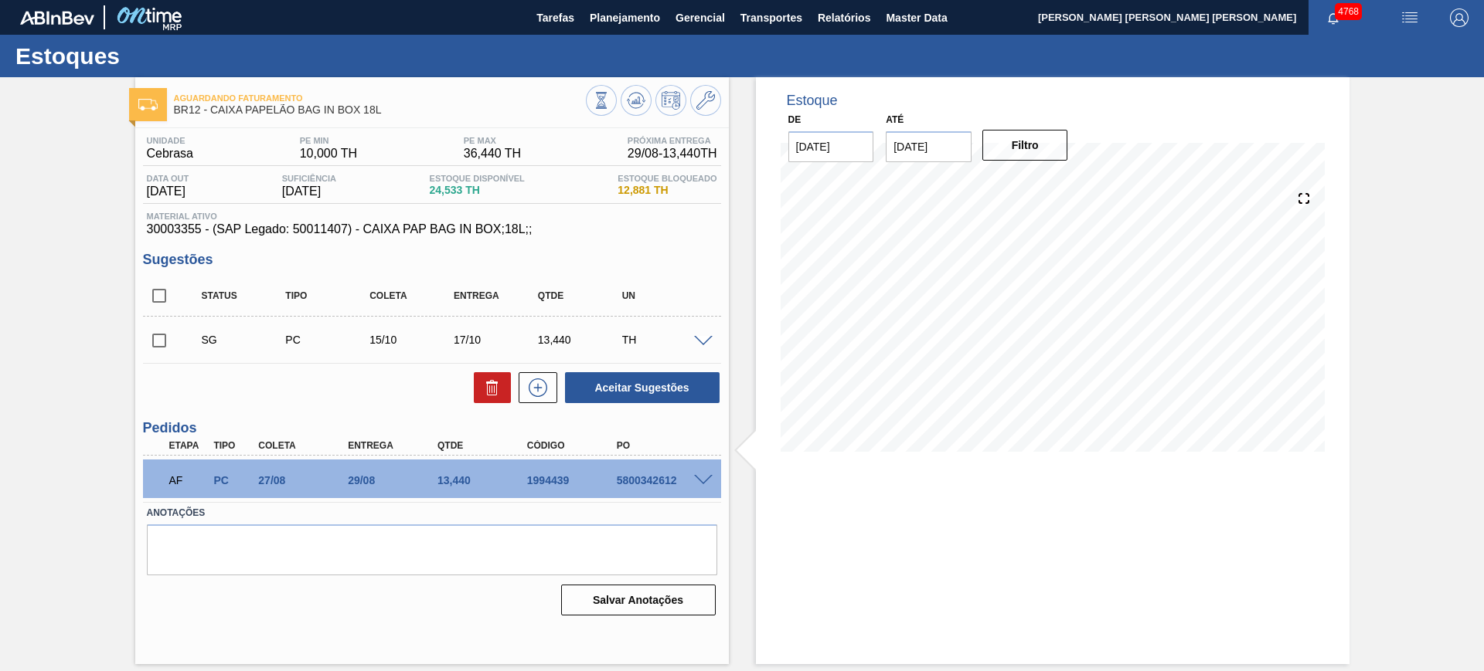
click at [704, 478] on span at bounding box center [703, 481] width 19 height 12
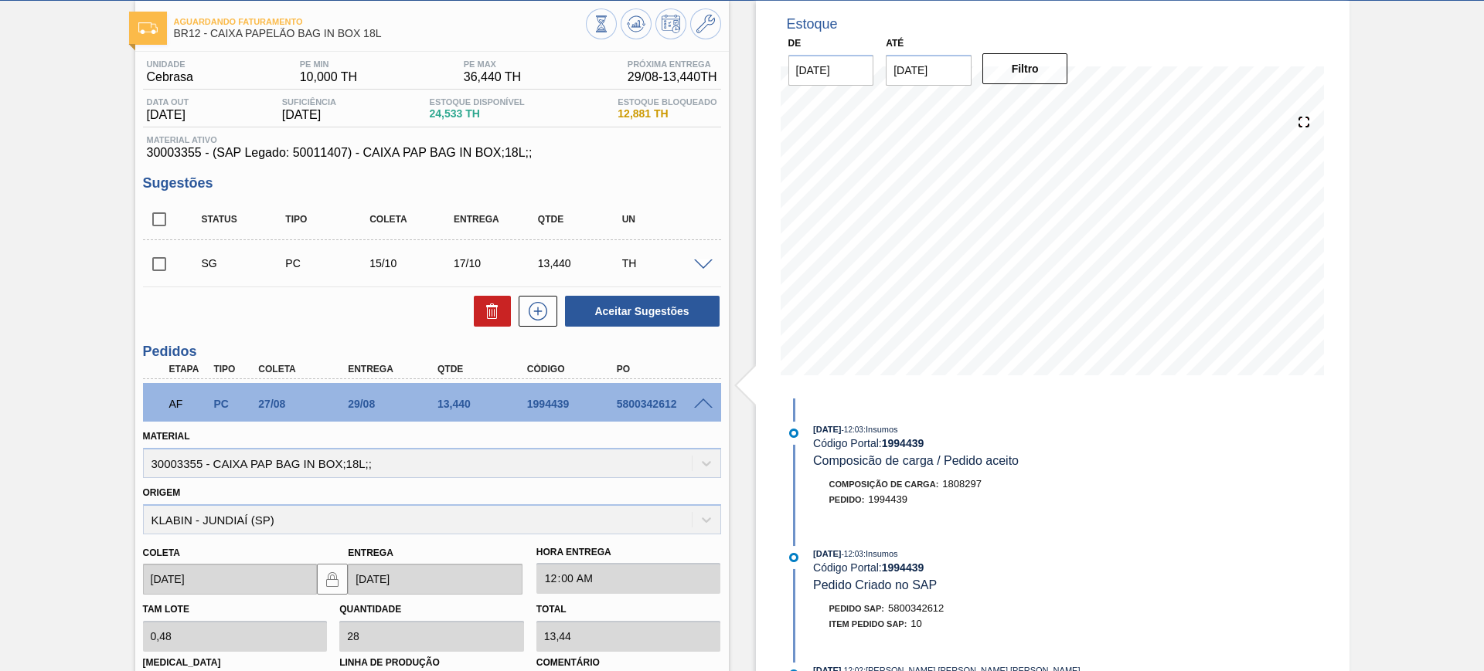
scroll to position [193, 0]
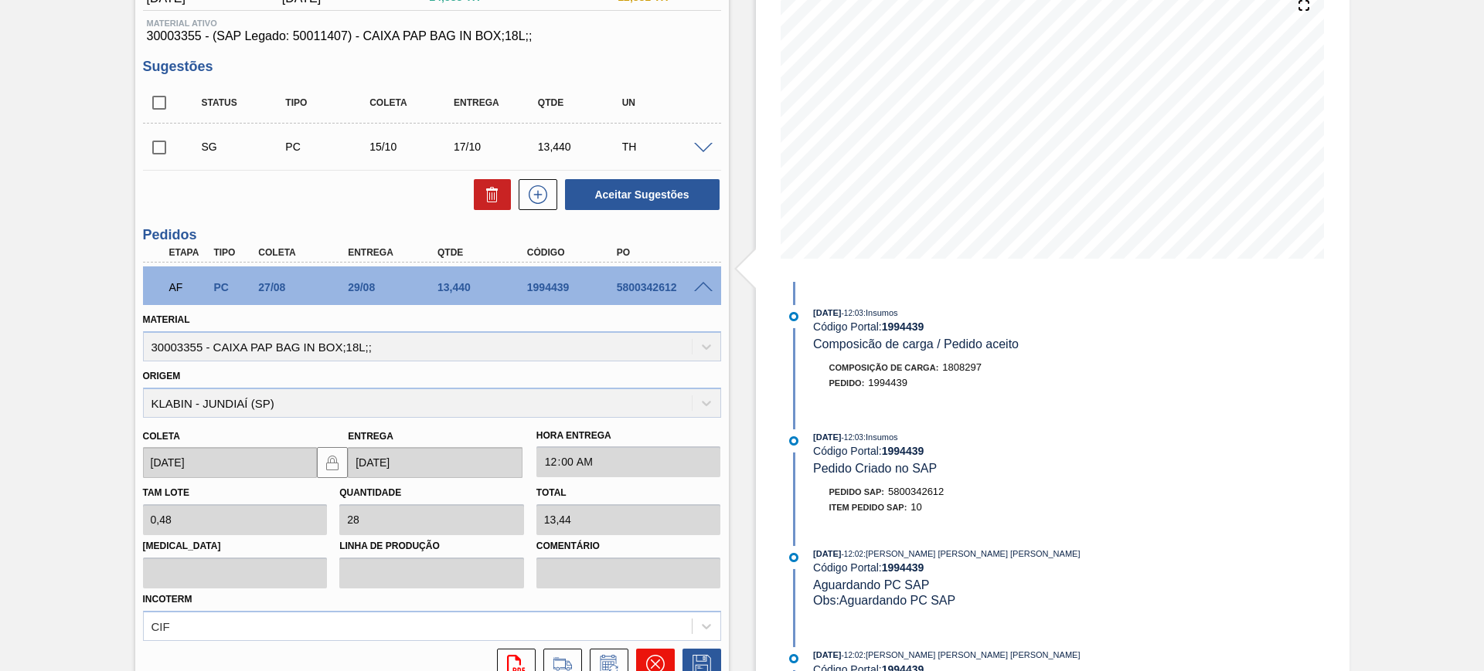
click at [654, 661] on icon at bounding box center [655, 664] width 19 height 19
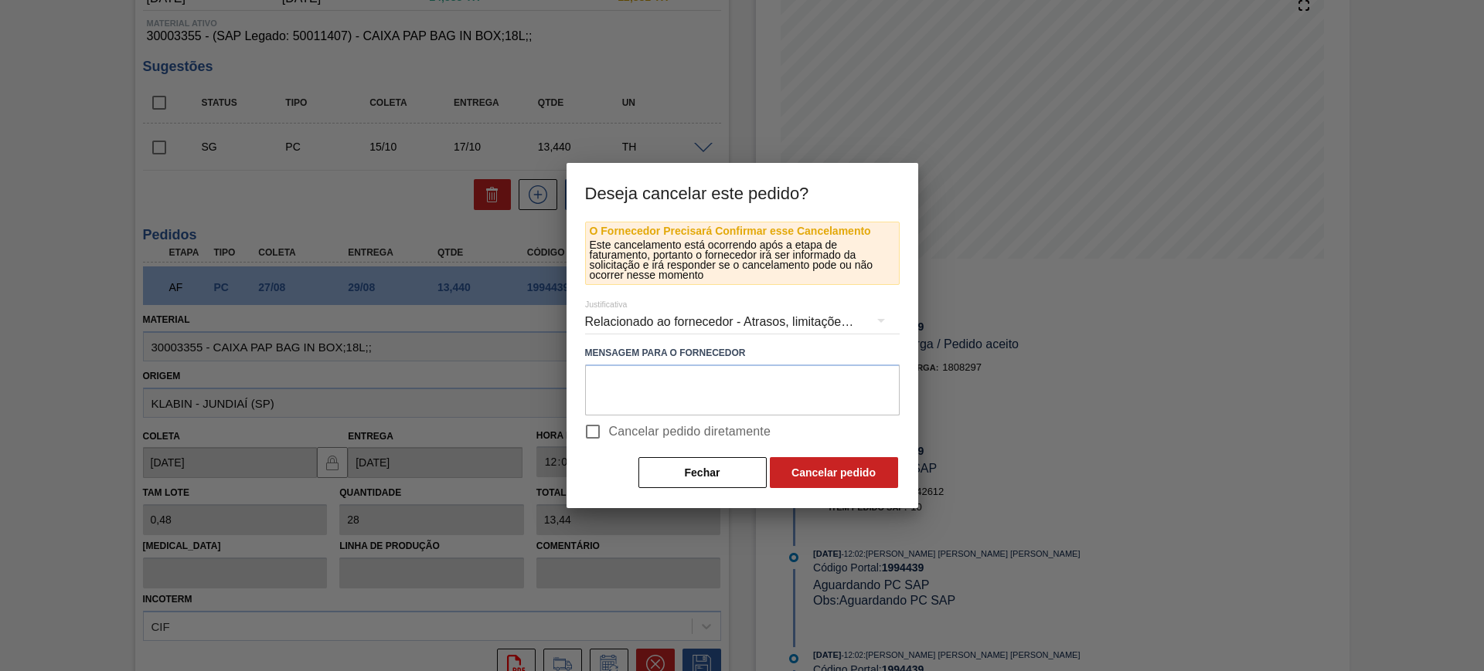
click at [661, 429] on span "Cancelar pedido diretamente" at bounding box center [690, 432] width 162 height 19
click at [609, 429] on input "Cancelar pedido diretamente" at bounding box center [592, 432] width 32 height 32
checkbox input "true"
click at [848, 476] on button "Cancelar pedido" at bounding box center [834, 472] width 128 height 31
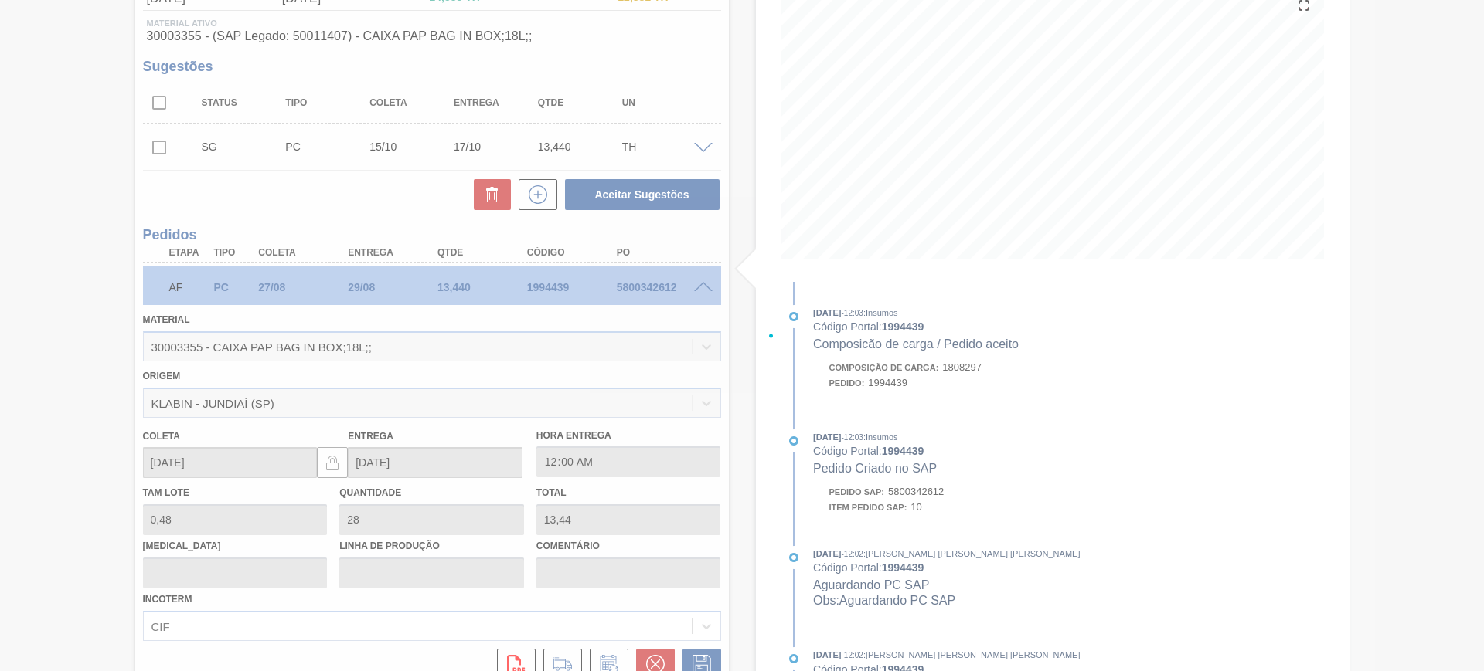
scroll to position [0, 0]
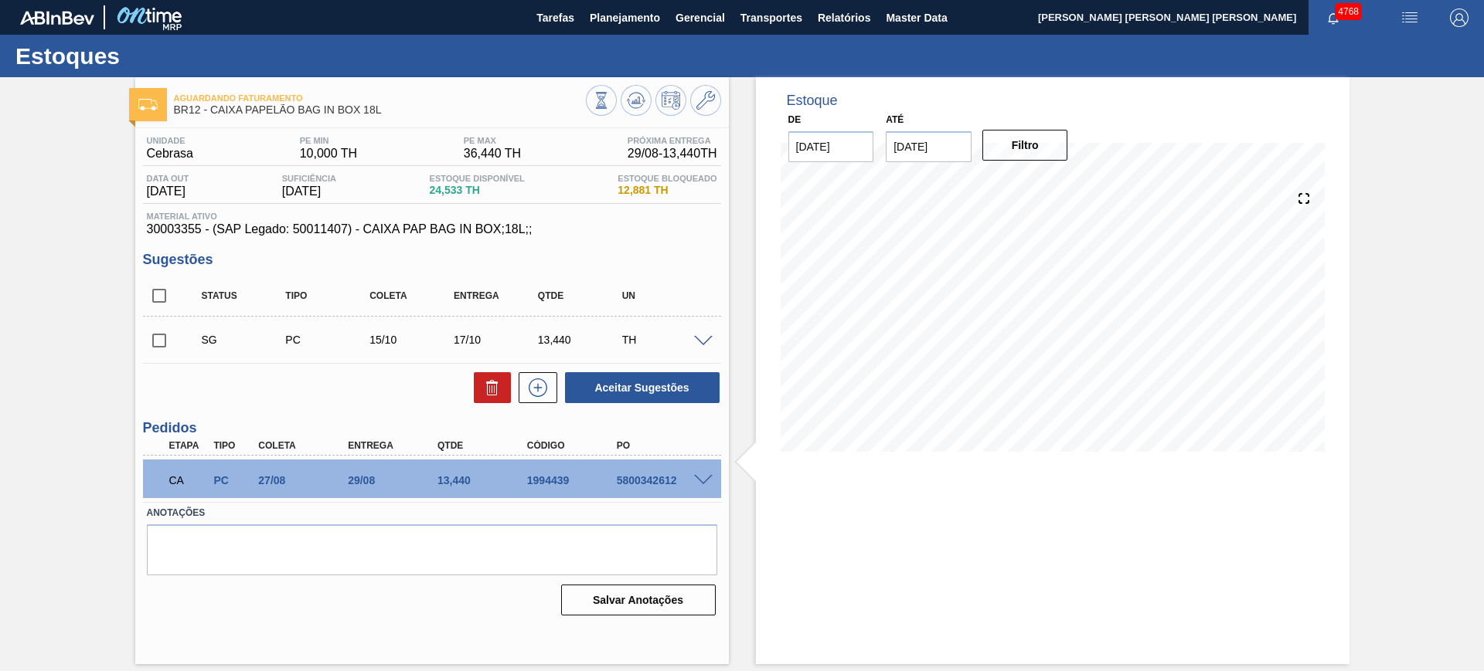
click at [634, 478] on div "5800342612" at bounding box center [663, 480] width 100 height 12
copy div "5800342612"
click at [645, 108] on button at bounding box center [635, 100] width 31 height 31
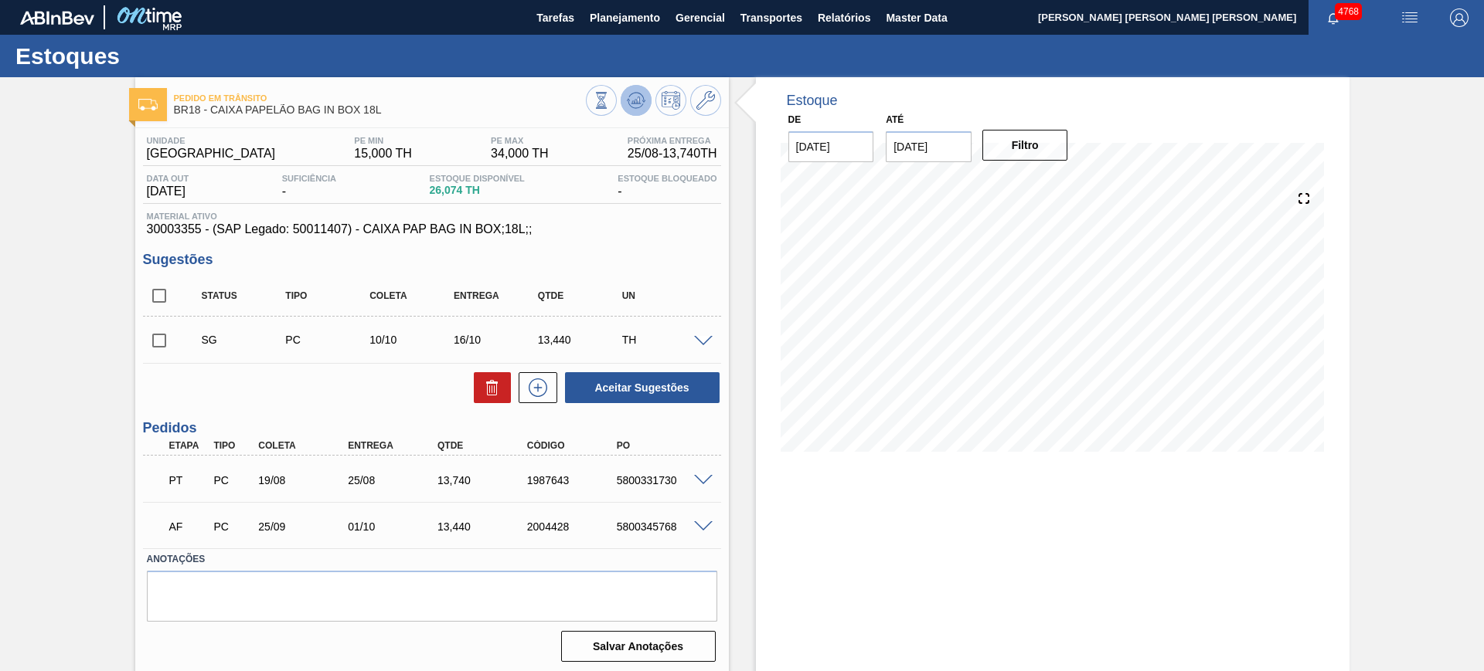
click at [610, 93] on icon at bounding box center [601, 100] width 17 height 17
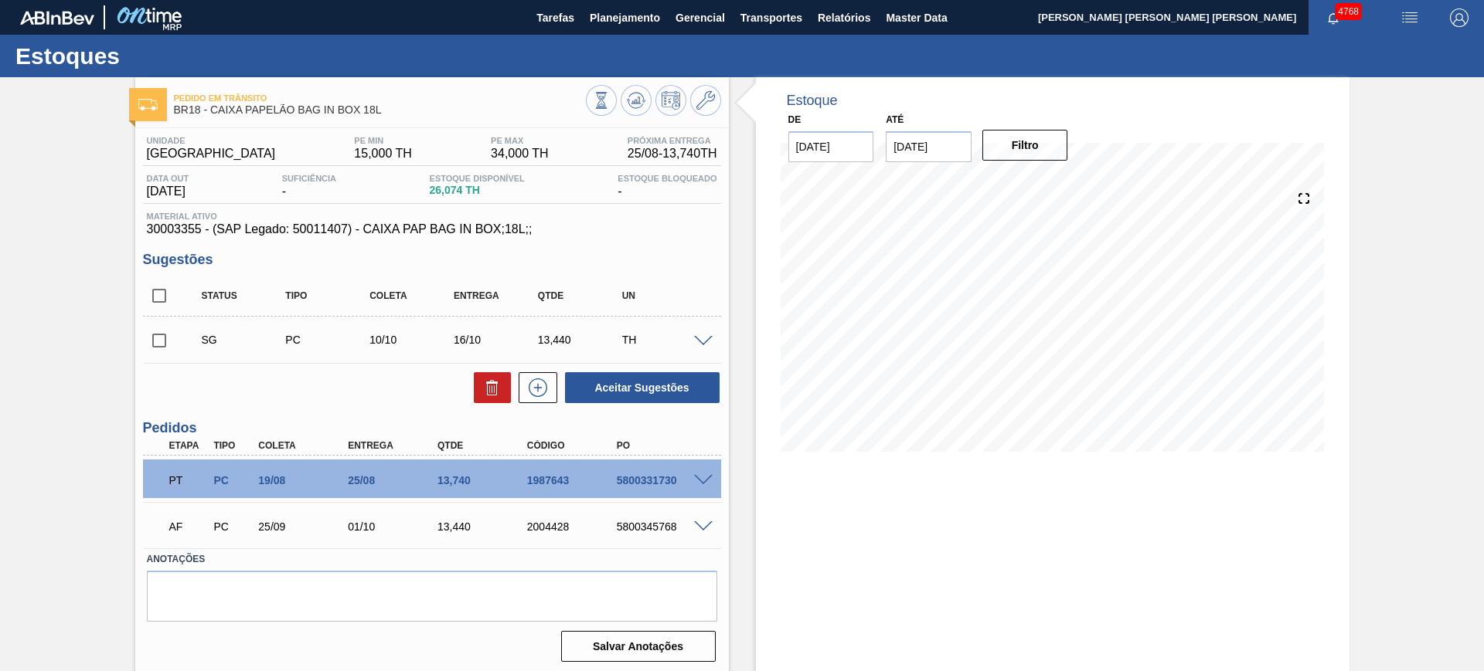
click at [698, 476] on span at bounding box center [703, 481] width 19 height 12
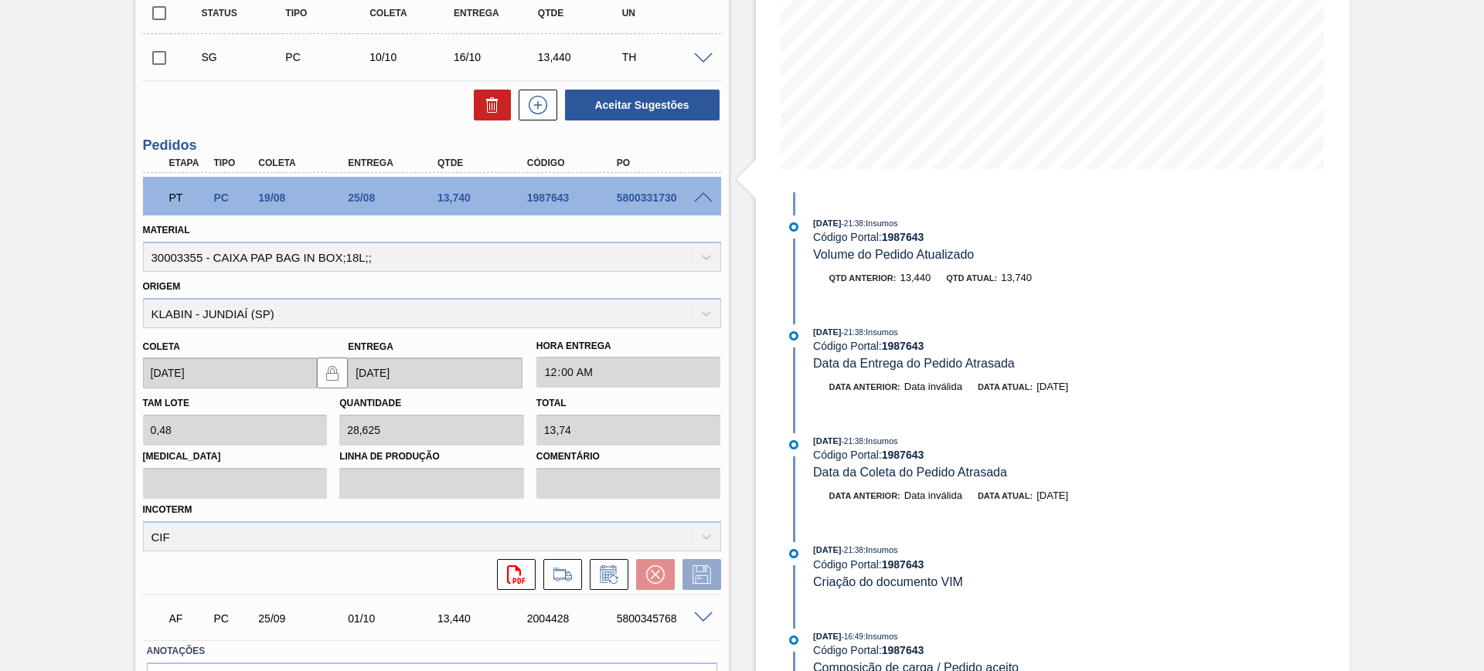
scroll to position [290, 0]
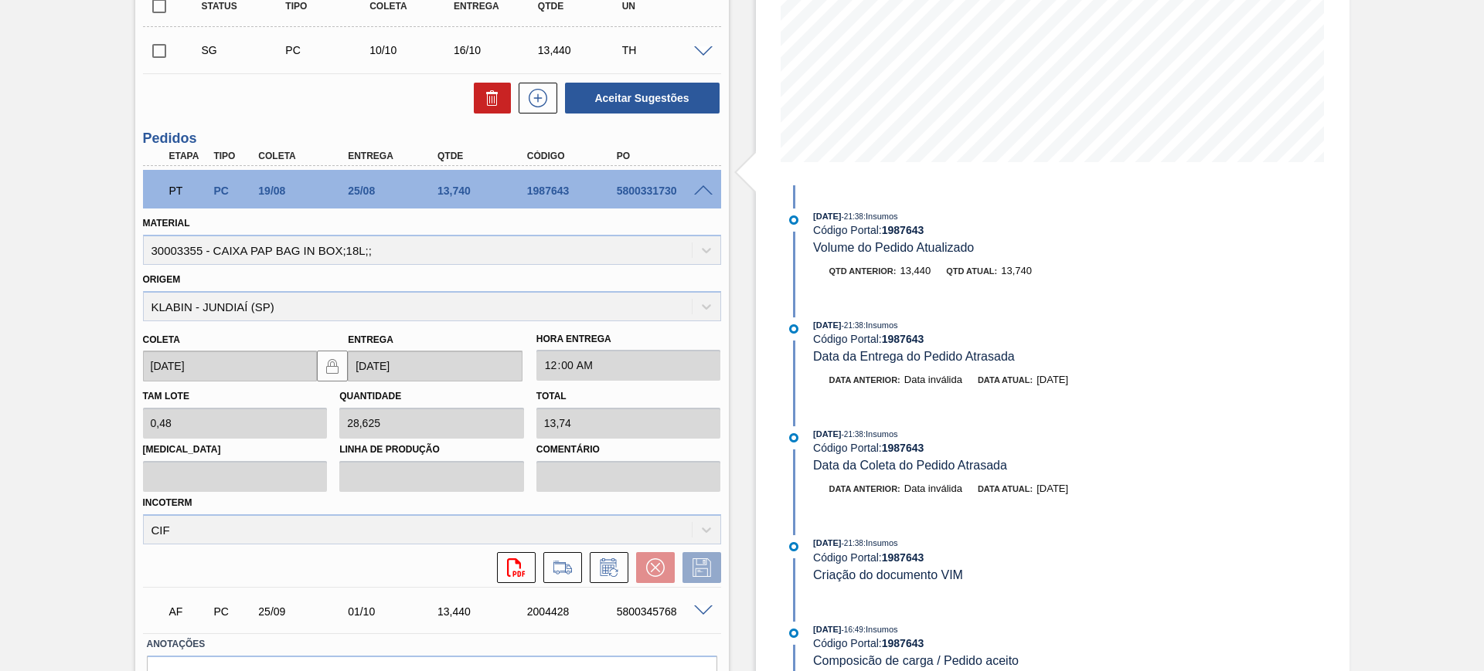
click at [705, 189] on span at bounding box center [703, 191] width 19 height 12
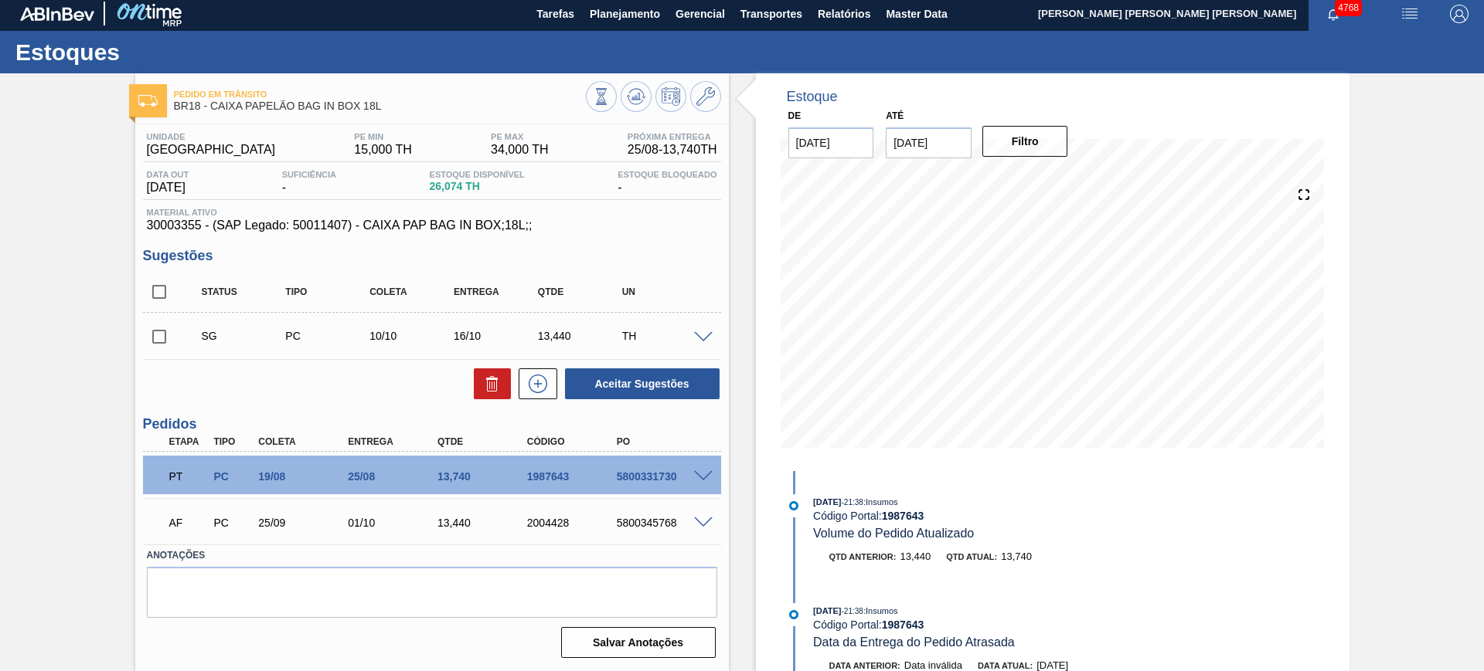
click at [699, 523] on span at bounding box center [703, 524] width 19 height 12
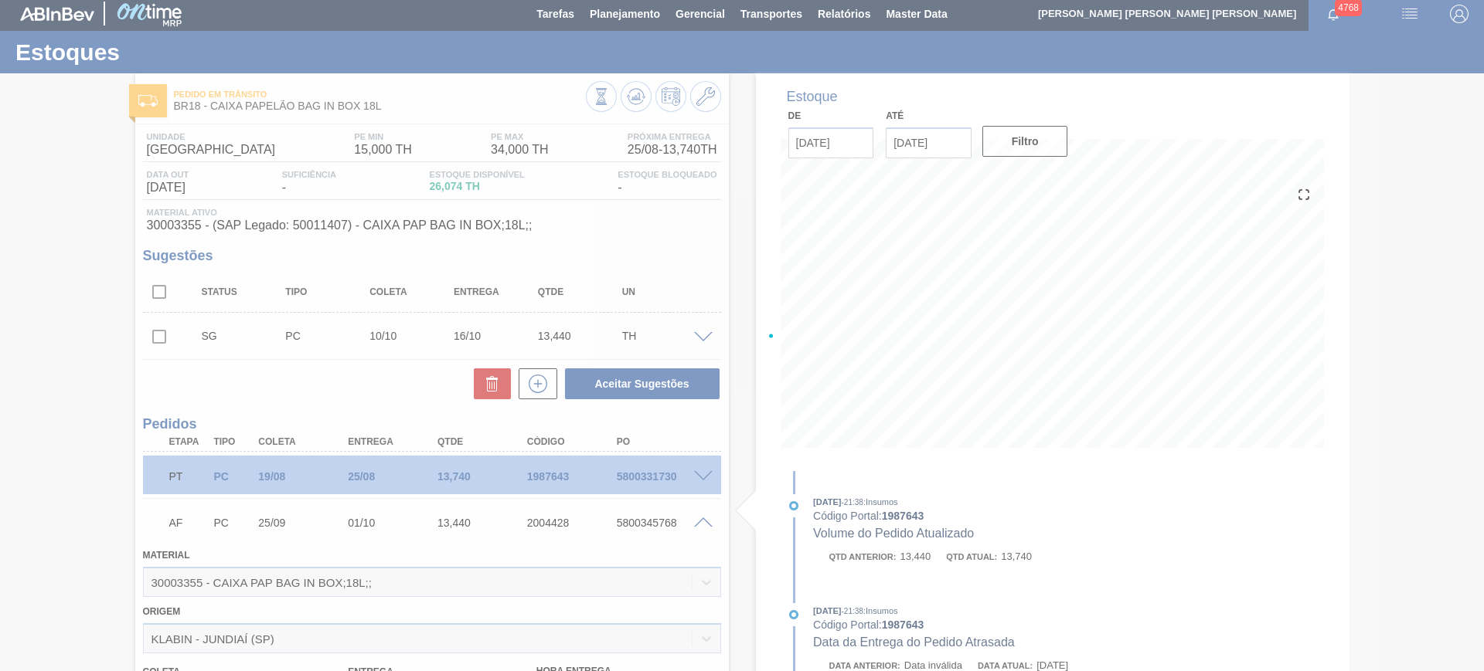
scroll to position [290, 0]
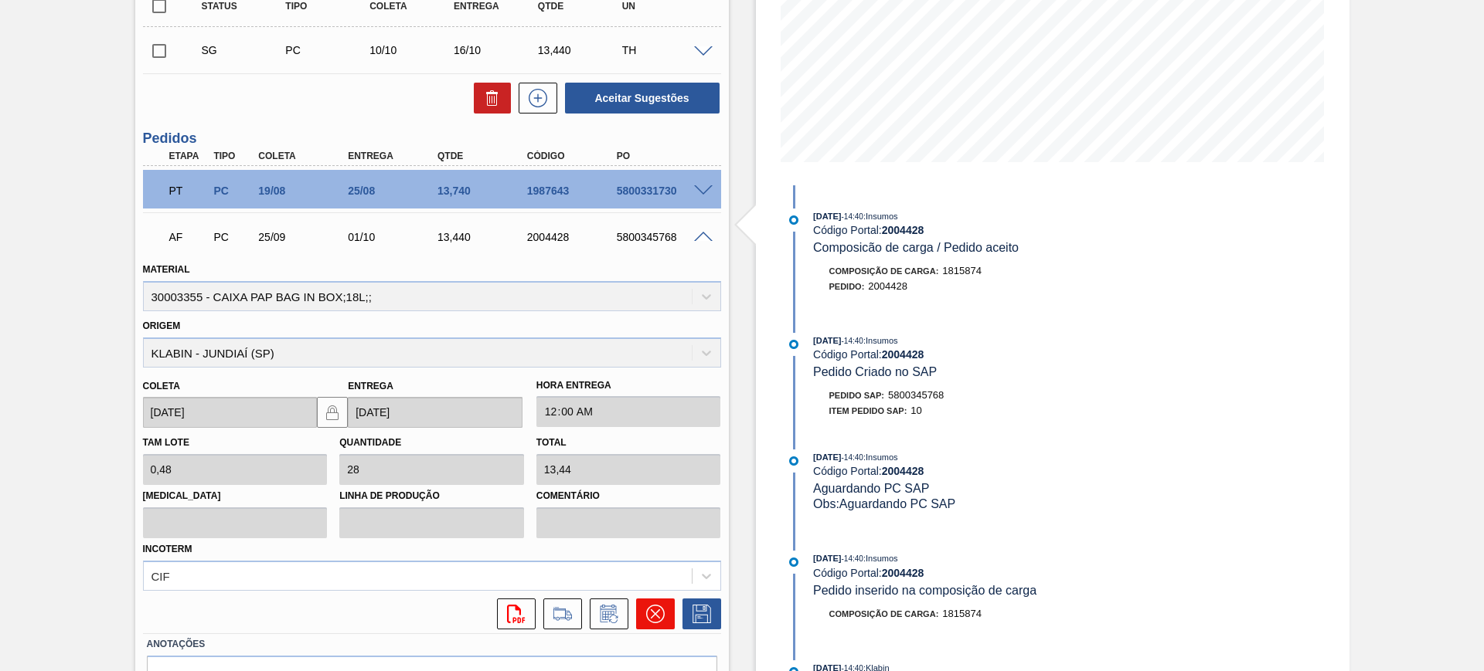
click at [648, 617] on icon at bounding box center [655, 614] width 19 height 19
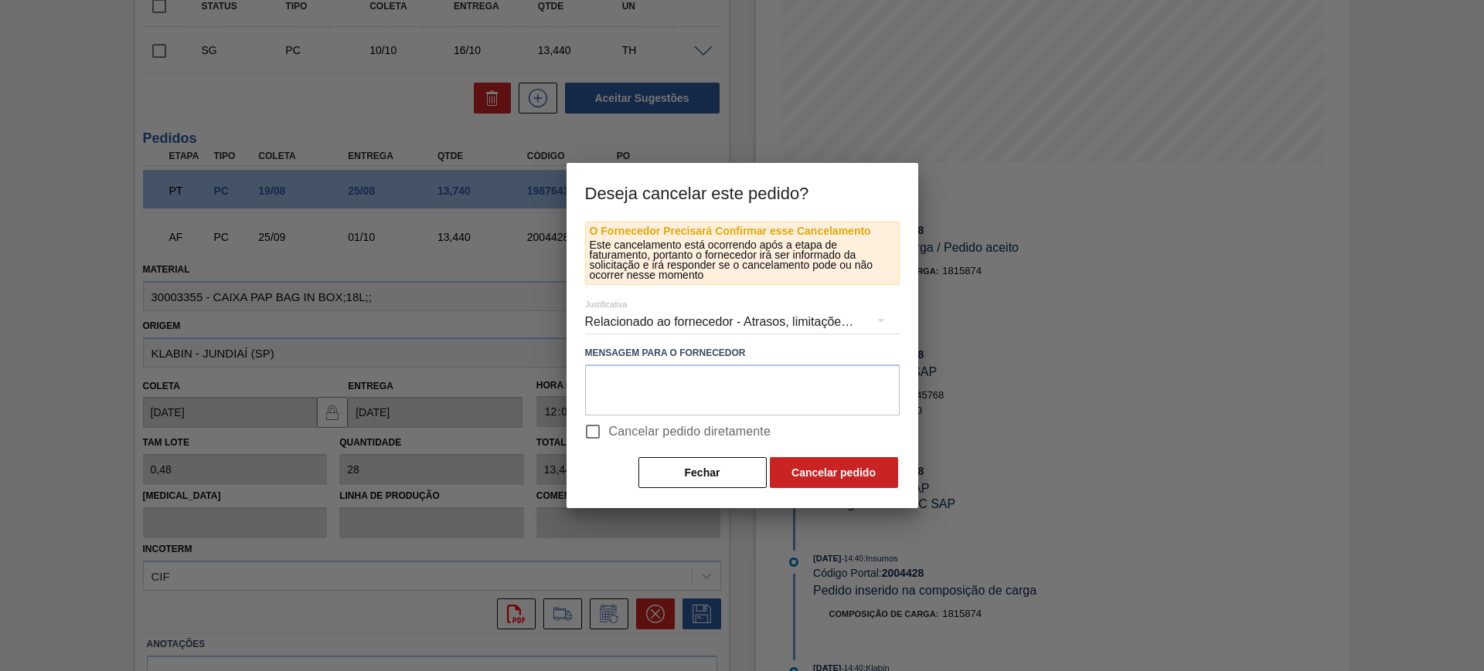
click at [680, 441] on label "Cancelar pedido diretamente" at bounding box center [673, 432] width 195 height 32
click at [609, 441] on input "Cancelar pedido diretamente" at bounding box center [592, 432] width 32 height 32
checkbox input "true"
click at [825, 467] on button "Cancelar pedido" at bounding box center [834, 472] width 128 height 31
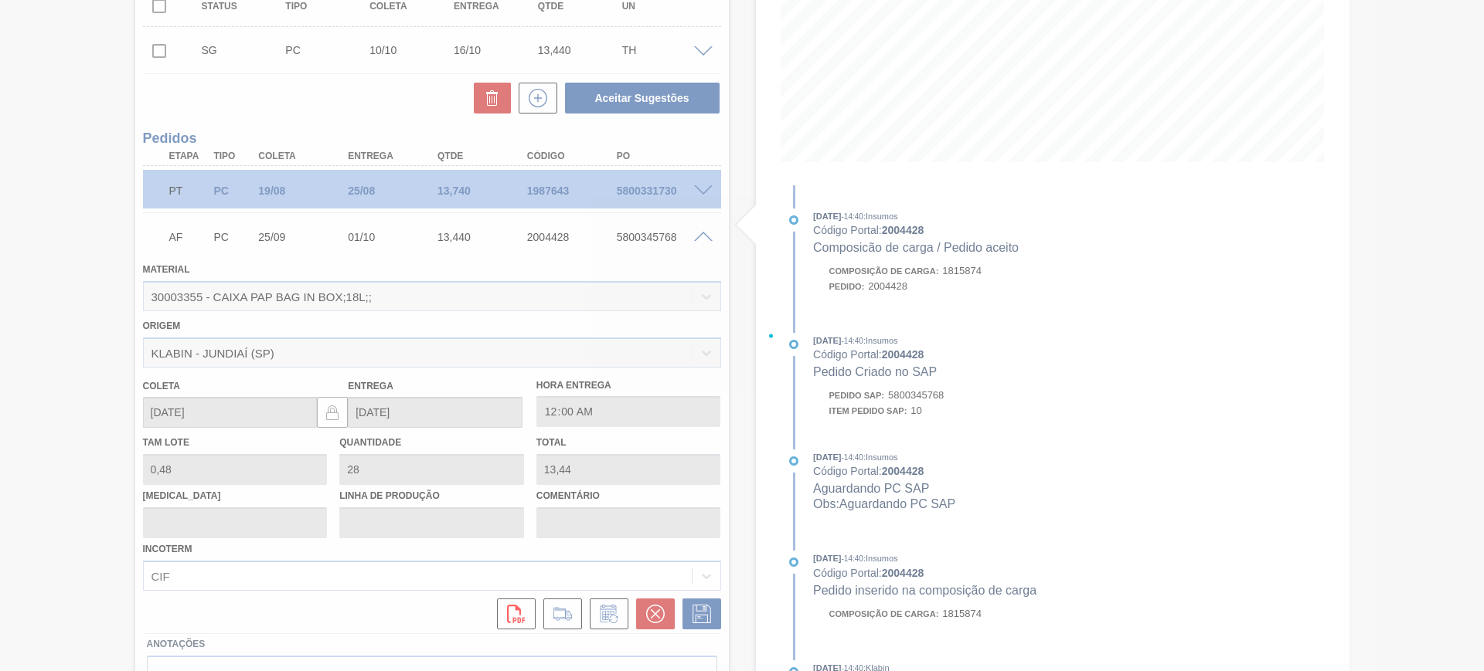
scroll to position [4, 0]
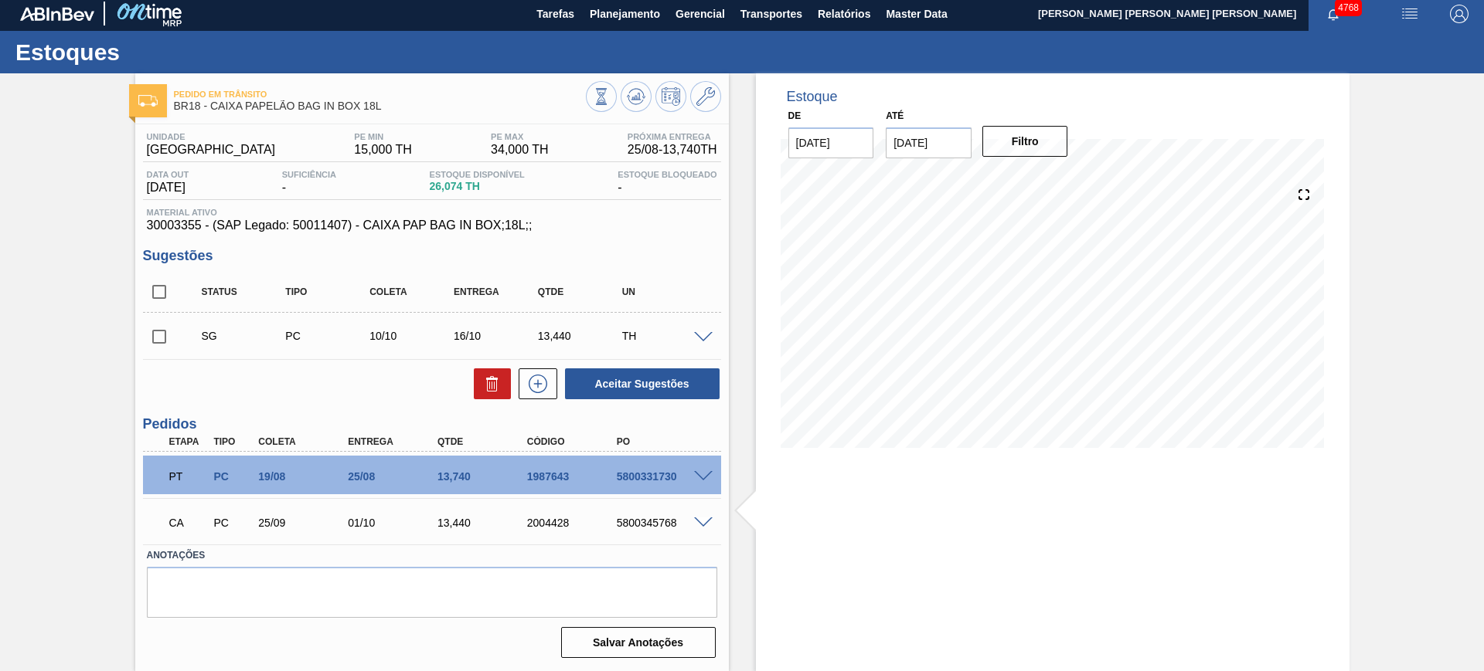
click at [644, 526] on div "5800345768" at bounding box center [663, 523] width 100 height 12
copy div "5800345768"
click at [637, 521] on div "5800345768" at bounding box center [663, 523] width 100 height 12
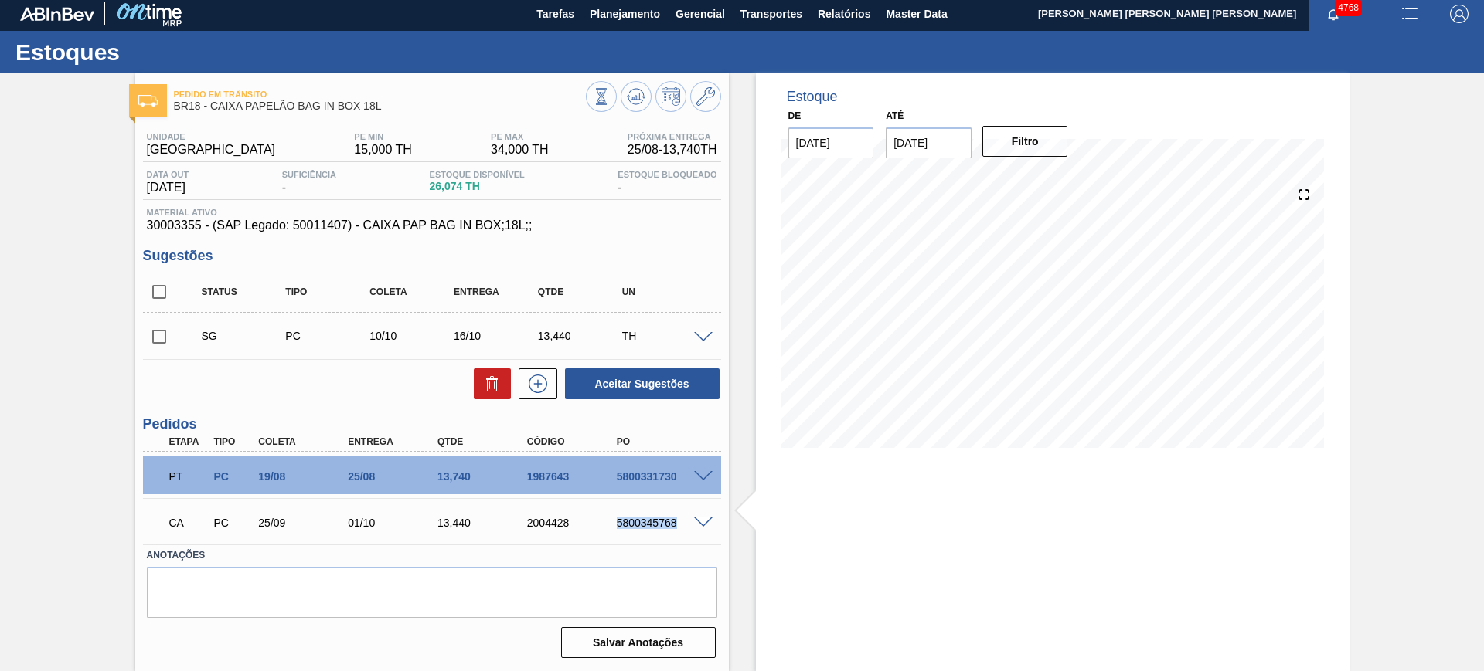
click at [637, 521] on div "5800345768" at bounding box center [663, 523] width 100 height 12
click at [638, 435] on div "Etapa Tipo Coleta Entrega Qtde Código PO" at bounding box center [432, 442] width 578 height 19
click at [651, 523] on div "5800345768" at bounding box center [663, 523] width 100 height 12
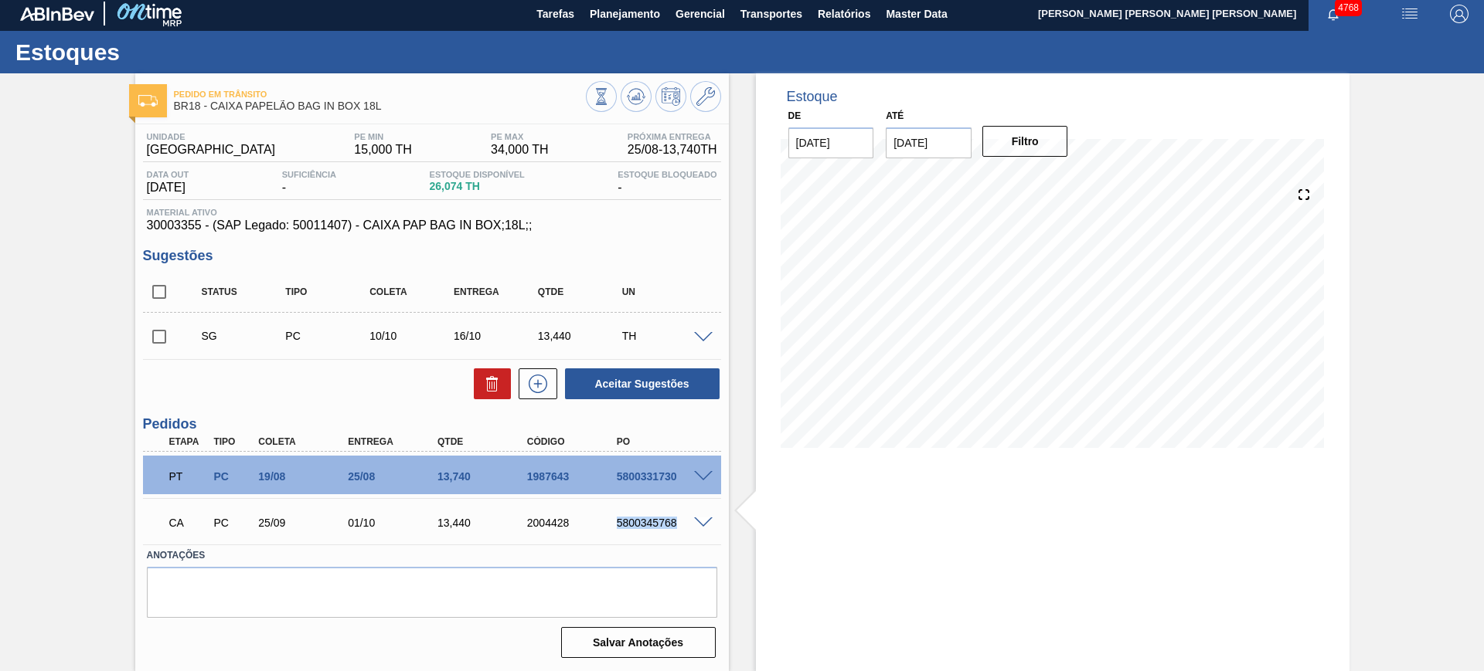
copy div "5800345768"
click at [705, 475] on span at bounding box center [703, 477] width 19 height 12
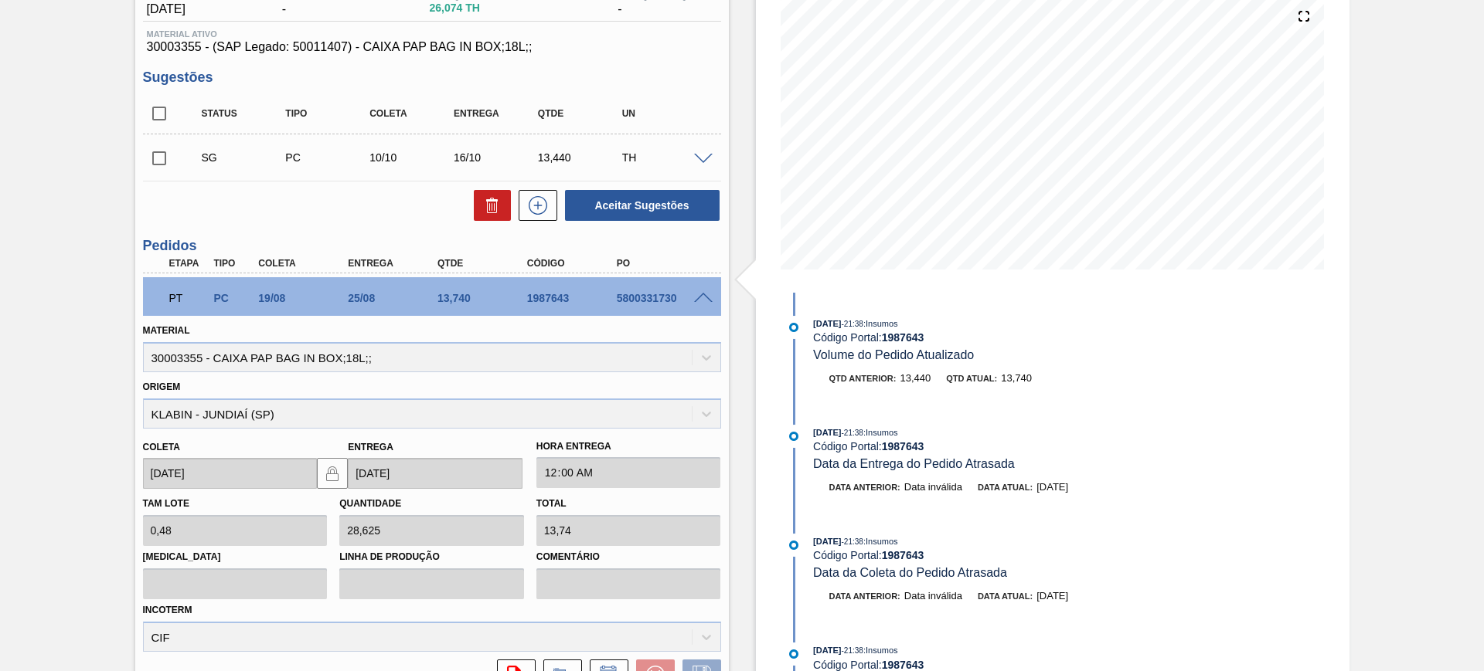
scroll to position [290, 0]
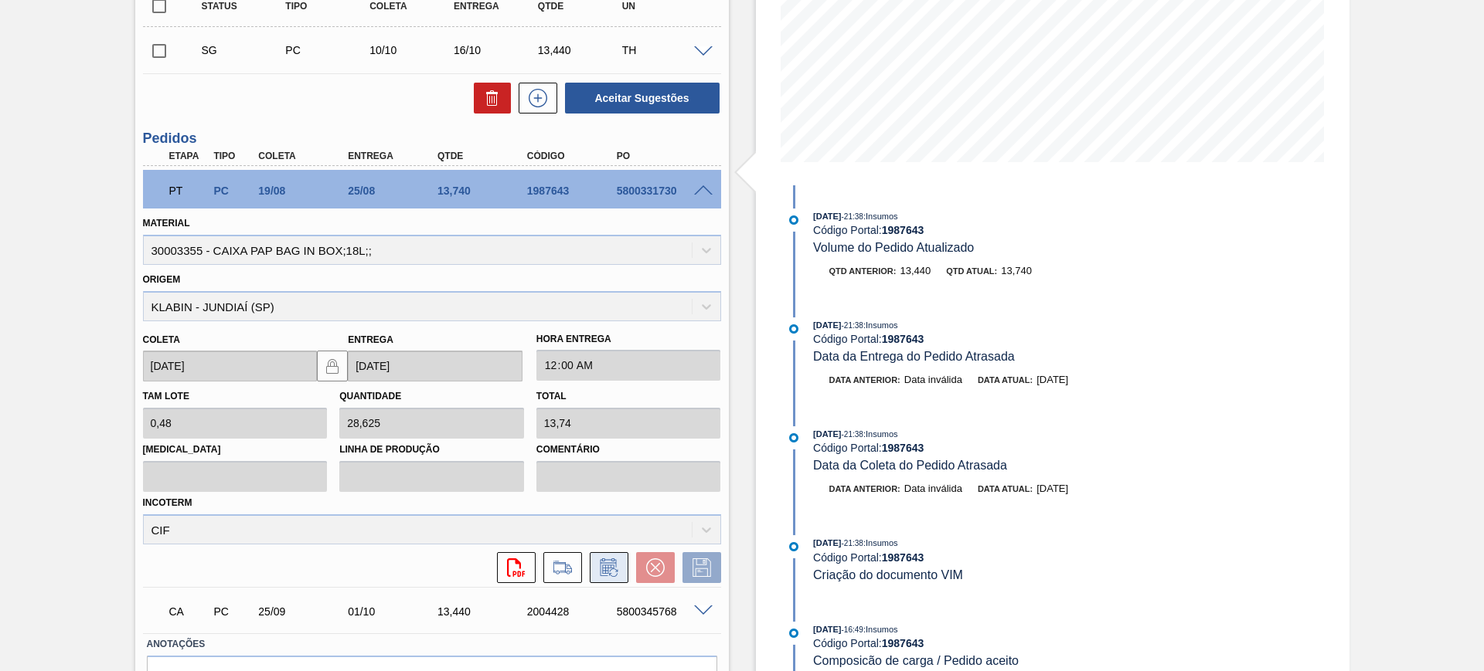
click at [606, 573] on icon at bounding box center [609, 568] width 25 height 19
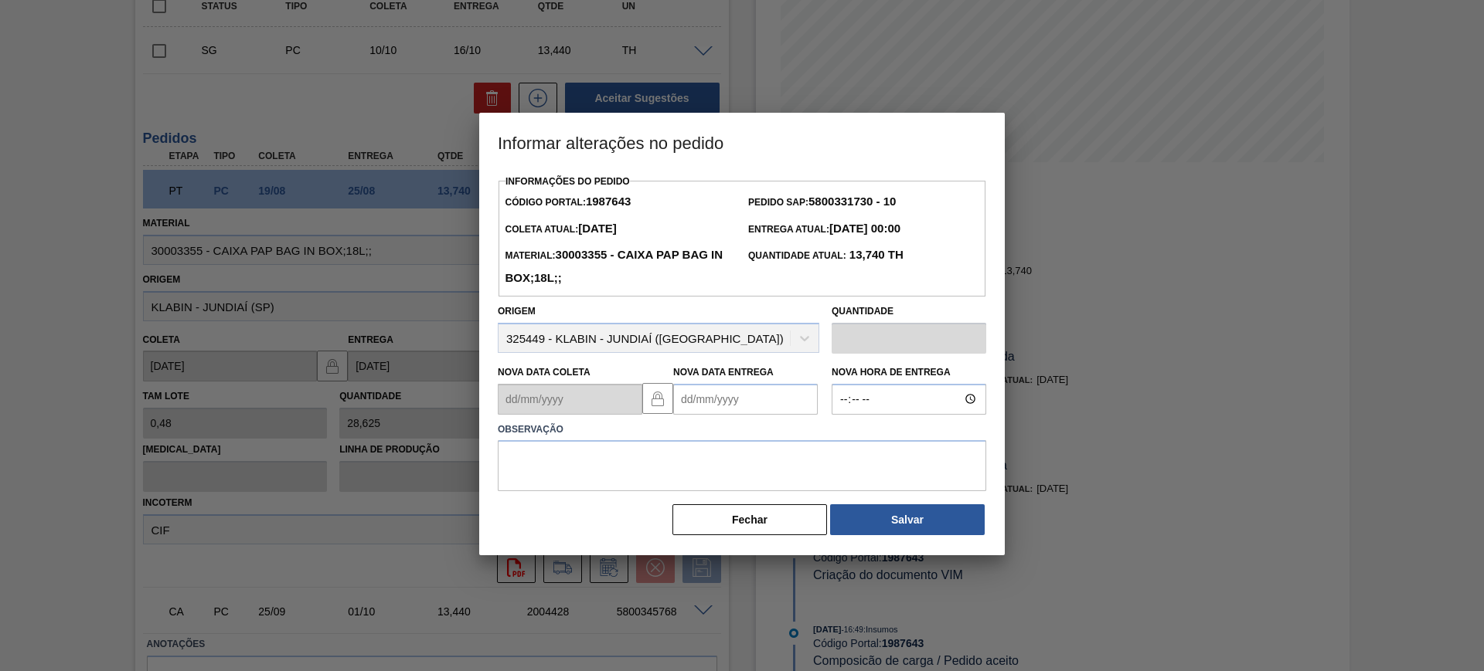
click at [750, 399] on Entrega1987643 "Nova Data Entrega" at bounding box center [745, 399] width 144 height 31
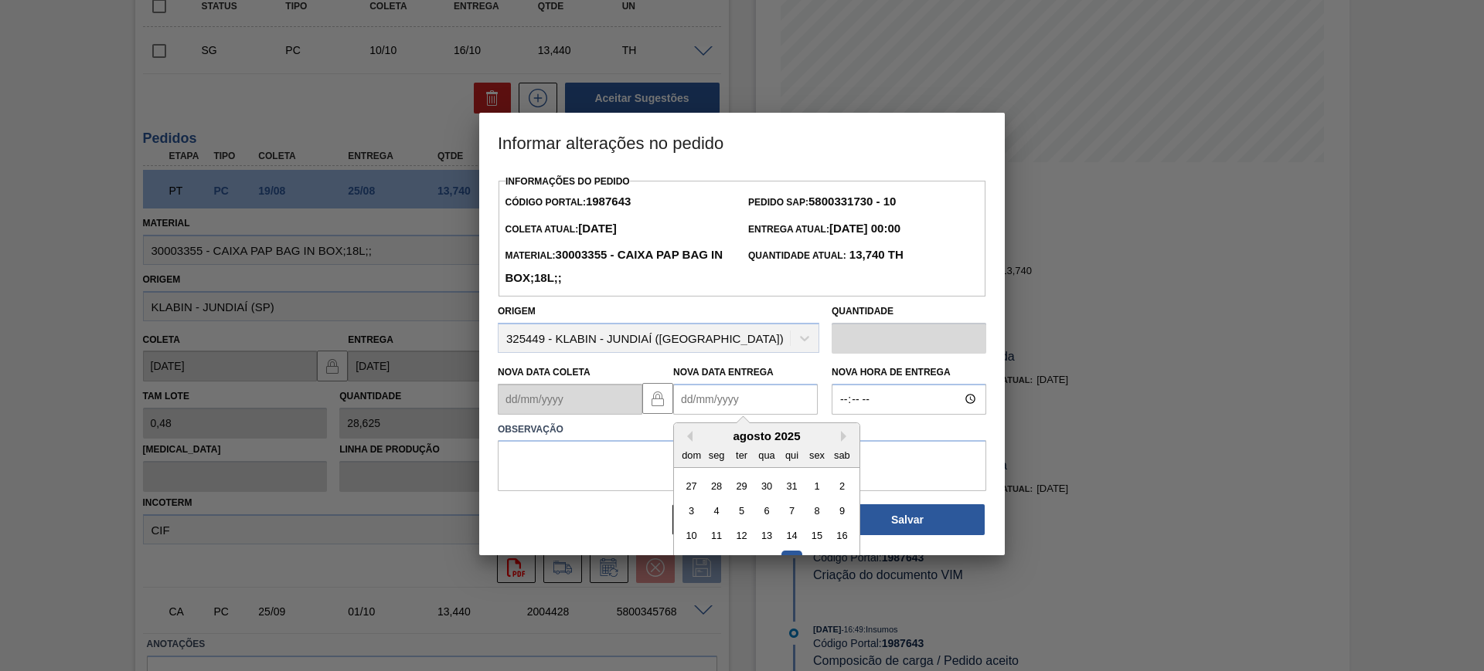
scroll to position [77, 0]
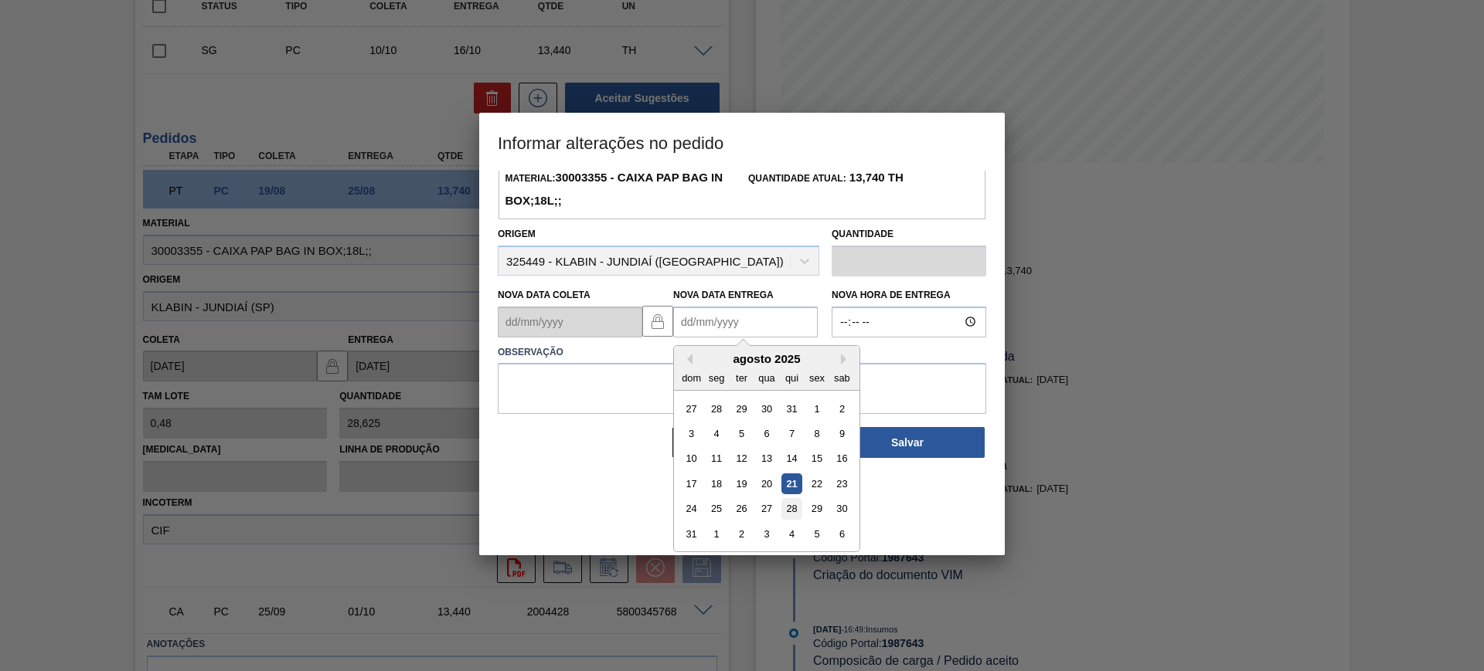
click at [799, 512] on div "28" at bounding box center [791, 508] width 21 height 21
type Entrega1987643 "28/08/2025"
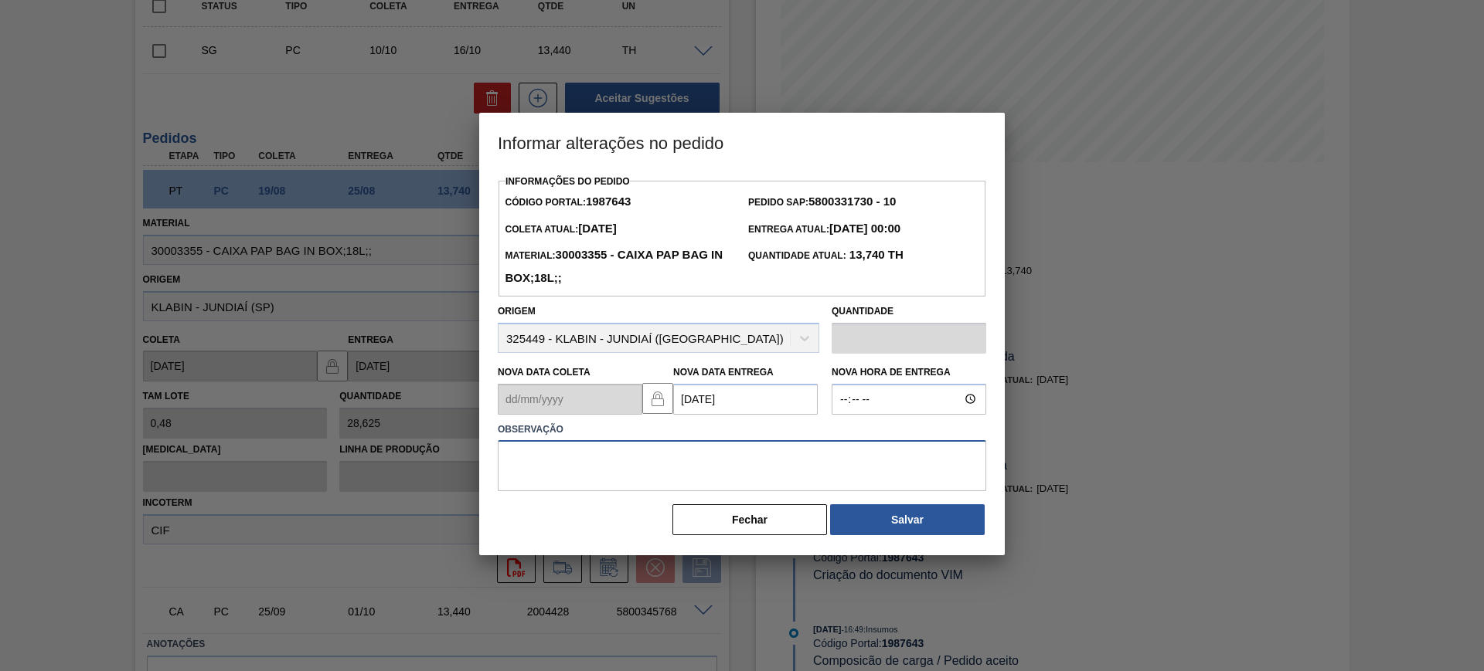
click at [782, 464] on textarea at bounding box center [742, 465] width 488 height 51
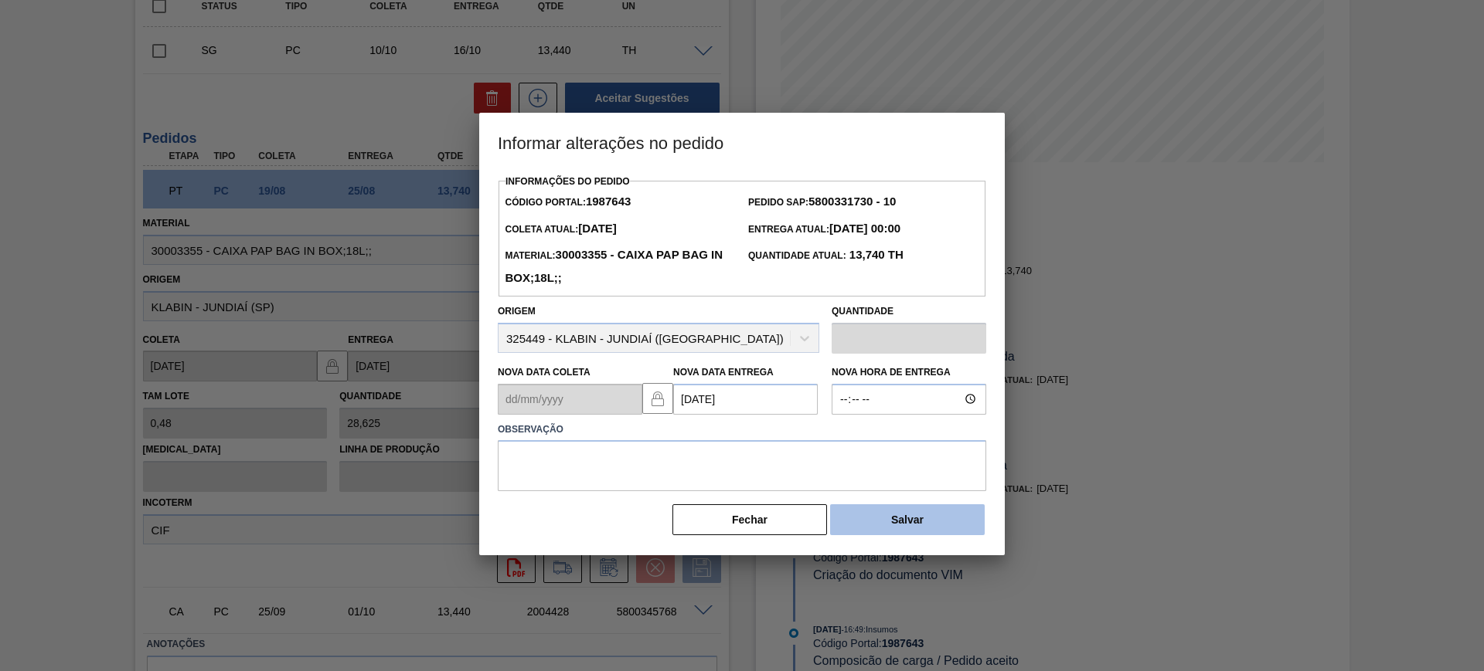
click at [877, 514] on button "Salvar" at bounding box center [907, 520] width 155 height 31
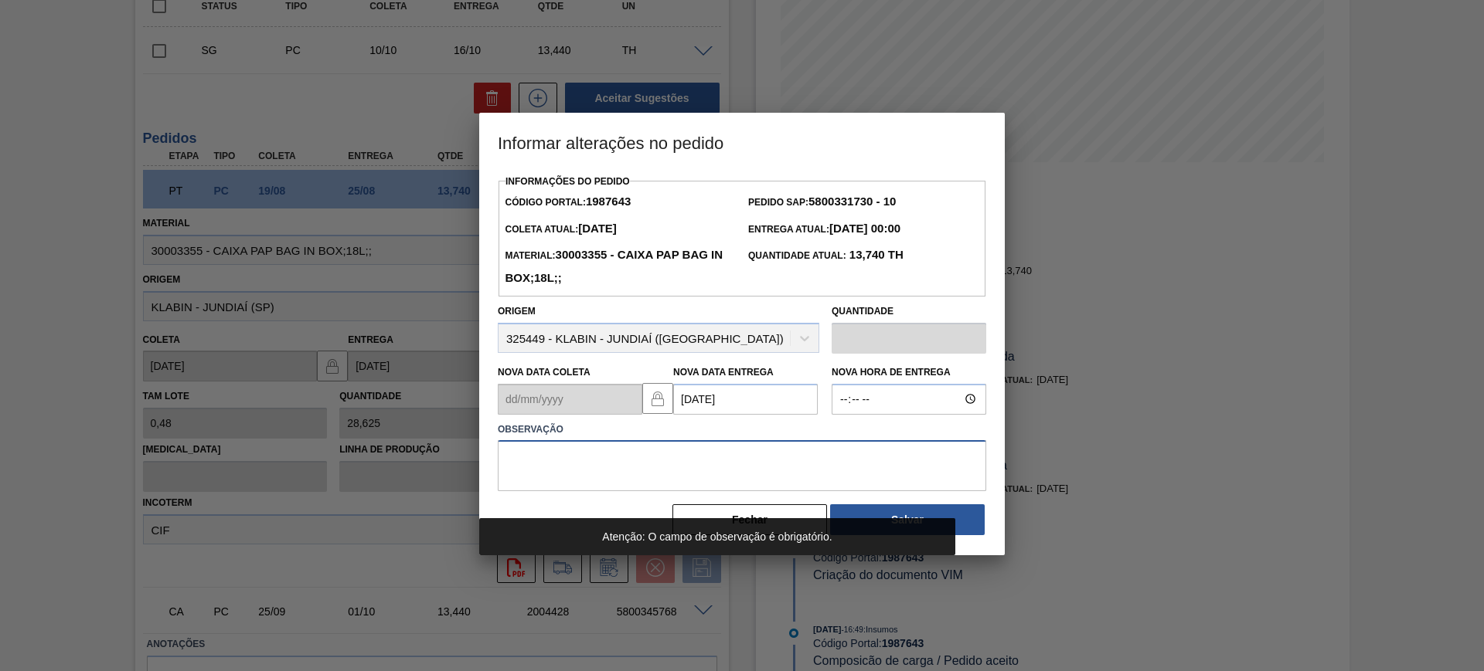
click at [787, 474] on textarea at bounding box center [742, 465] width 488 height 51
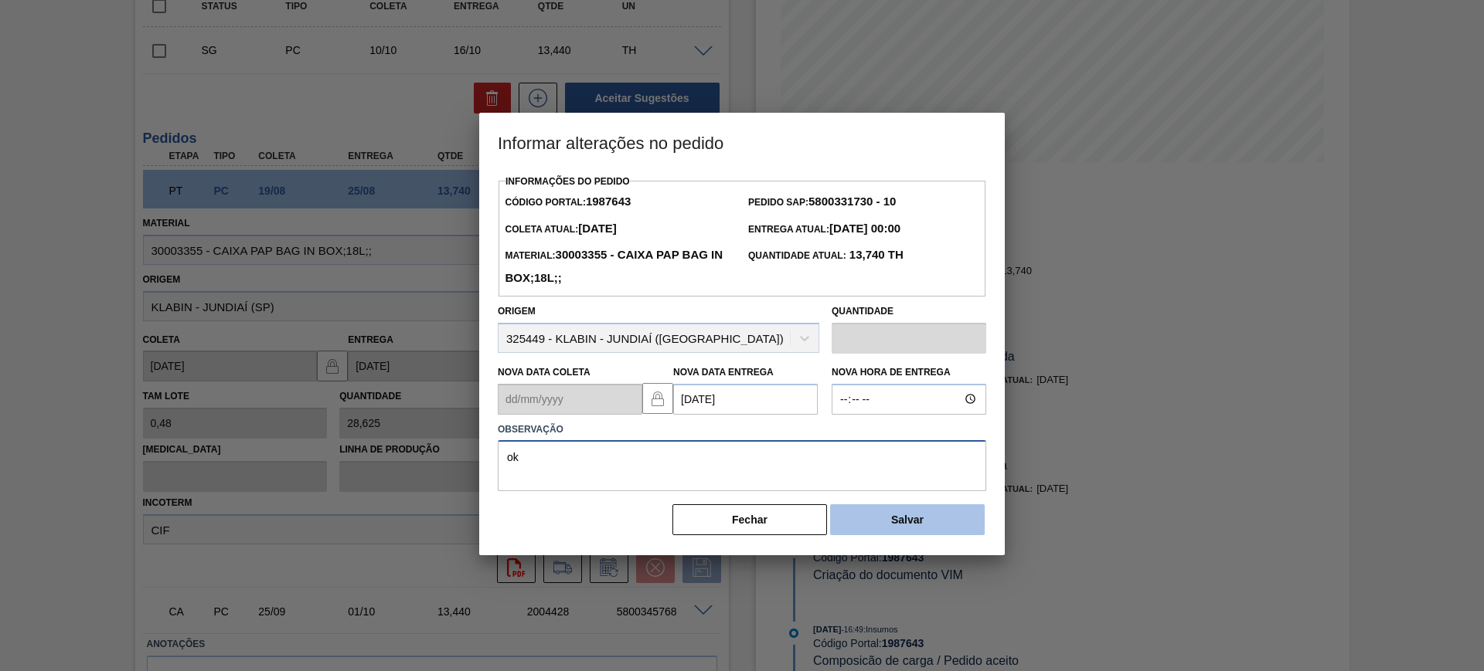
type textarea "ok"
click at [880, 525] on button "Salvar" at bounding box center [907, 520] width 155 height 31
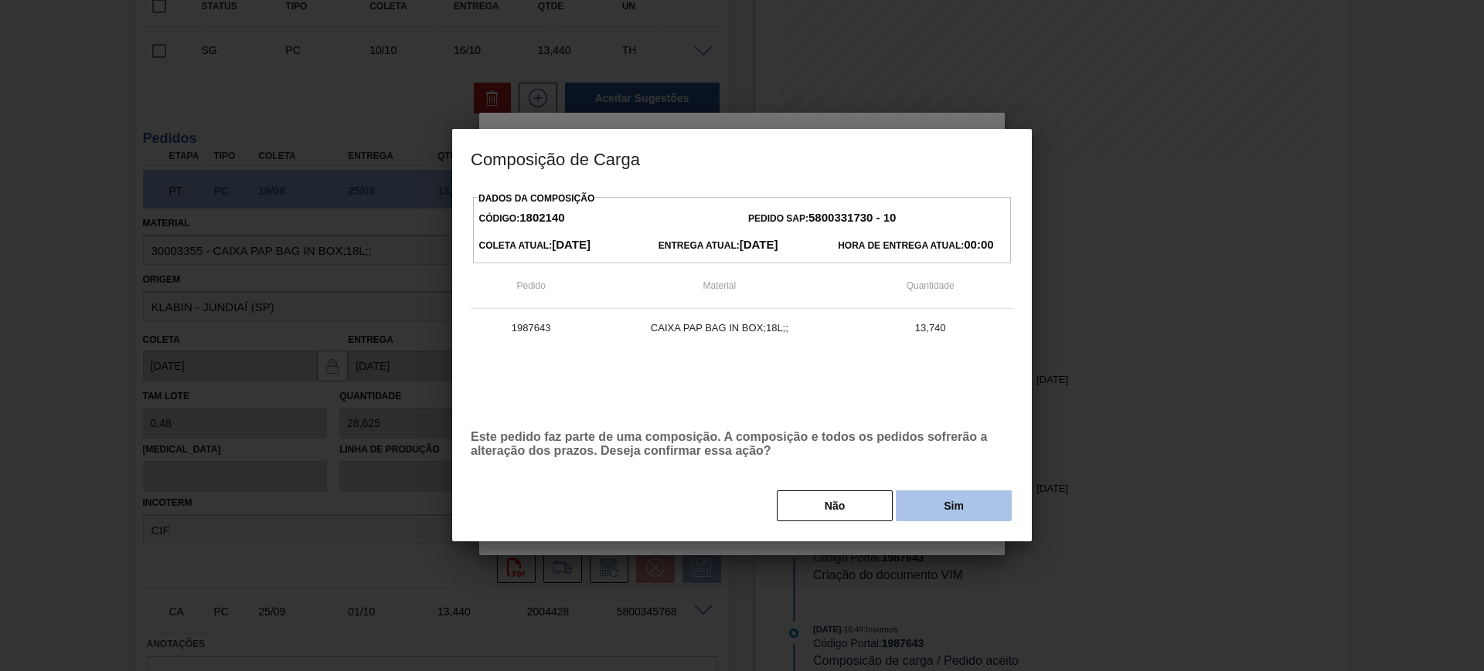
click at [940, 507] on button "Sim" at bounding box center [954, 506] width 116 height 31
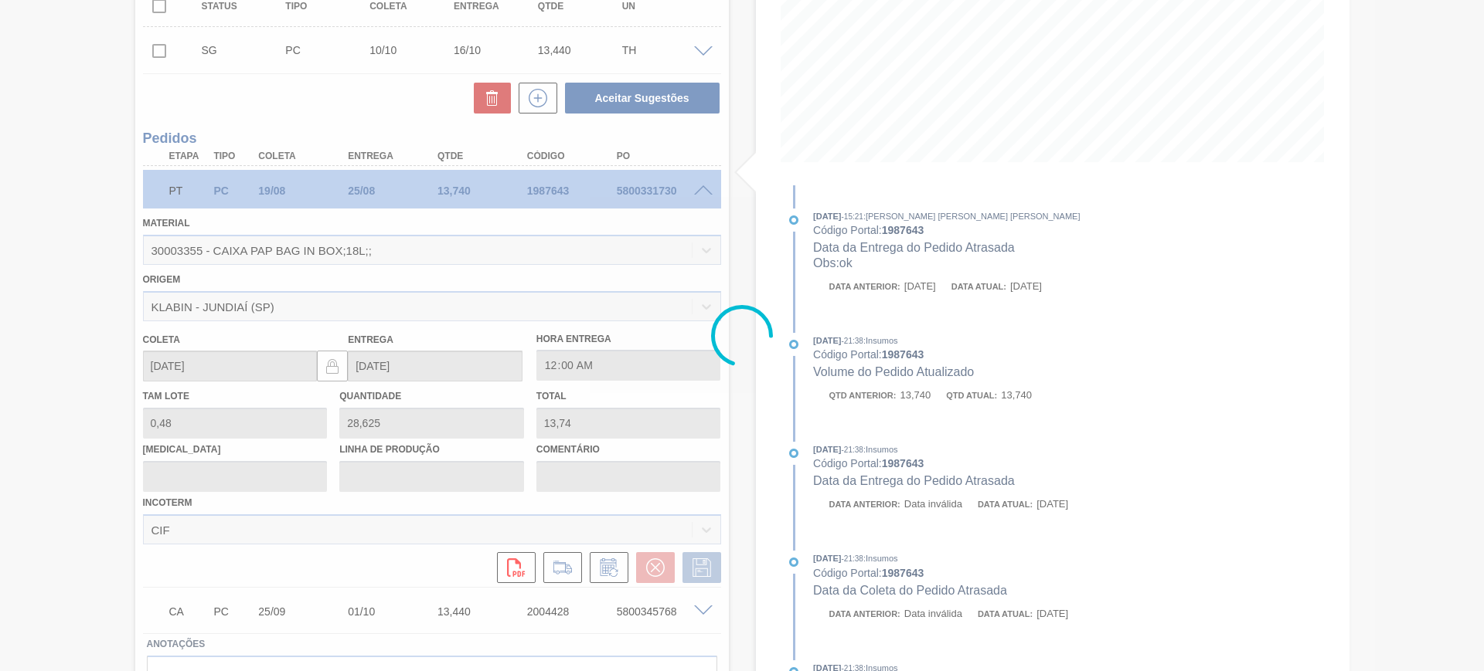
type input "ok"
type input "28/08/2025"
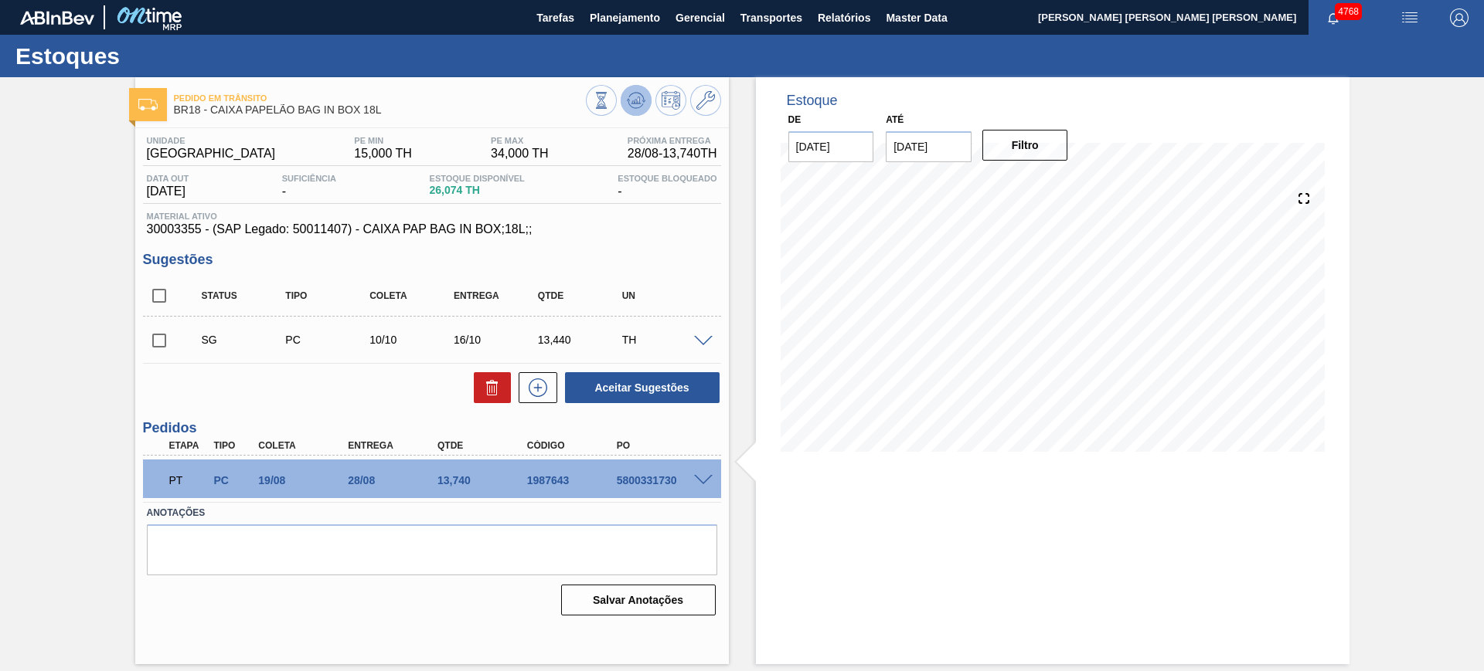
click at [610, 104] on icon at bounding box center [601, 100] width 17 height 17
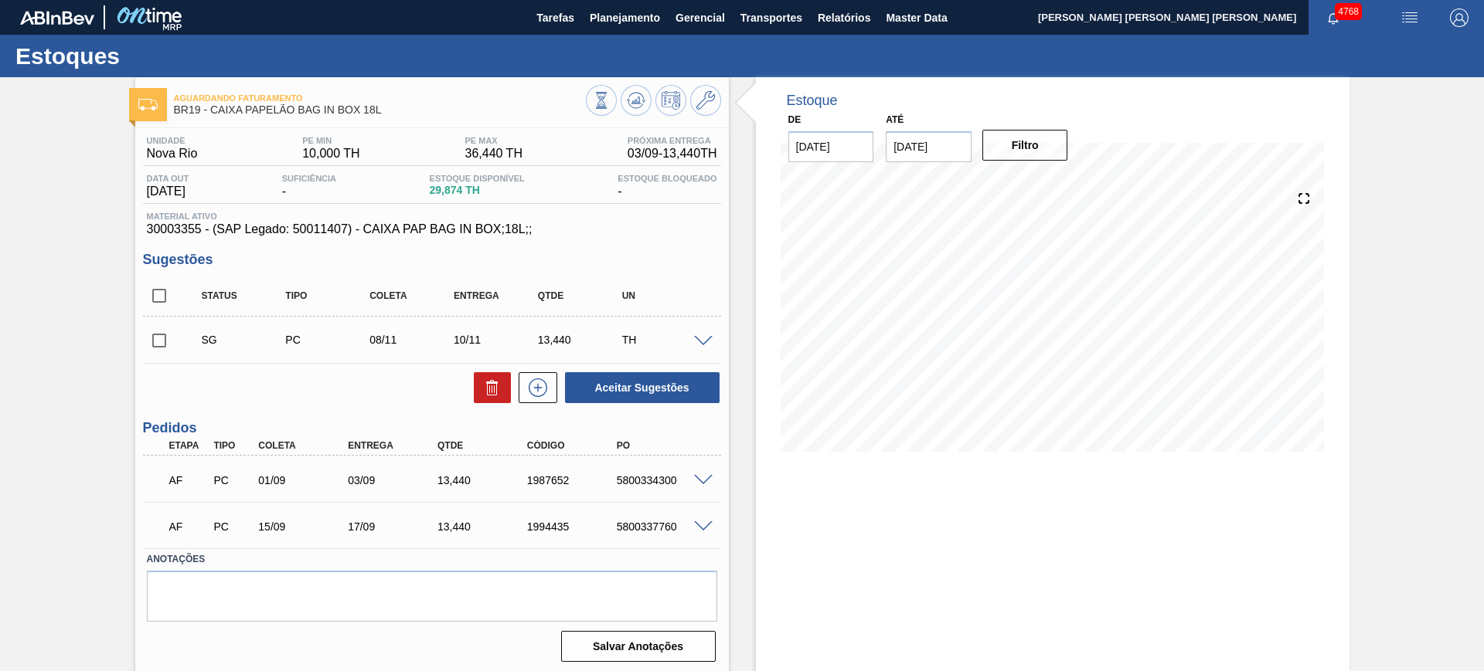
click at [710, 522] on span at bounding box center [703, 528] width 19 height 12
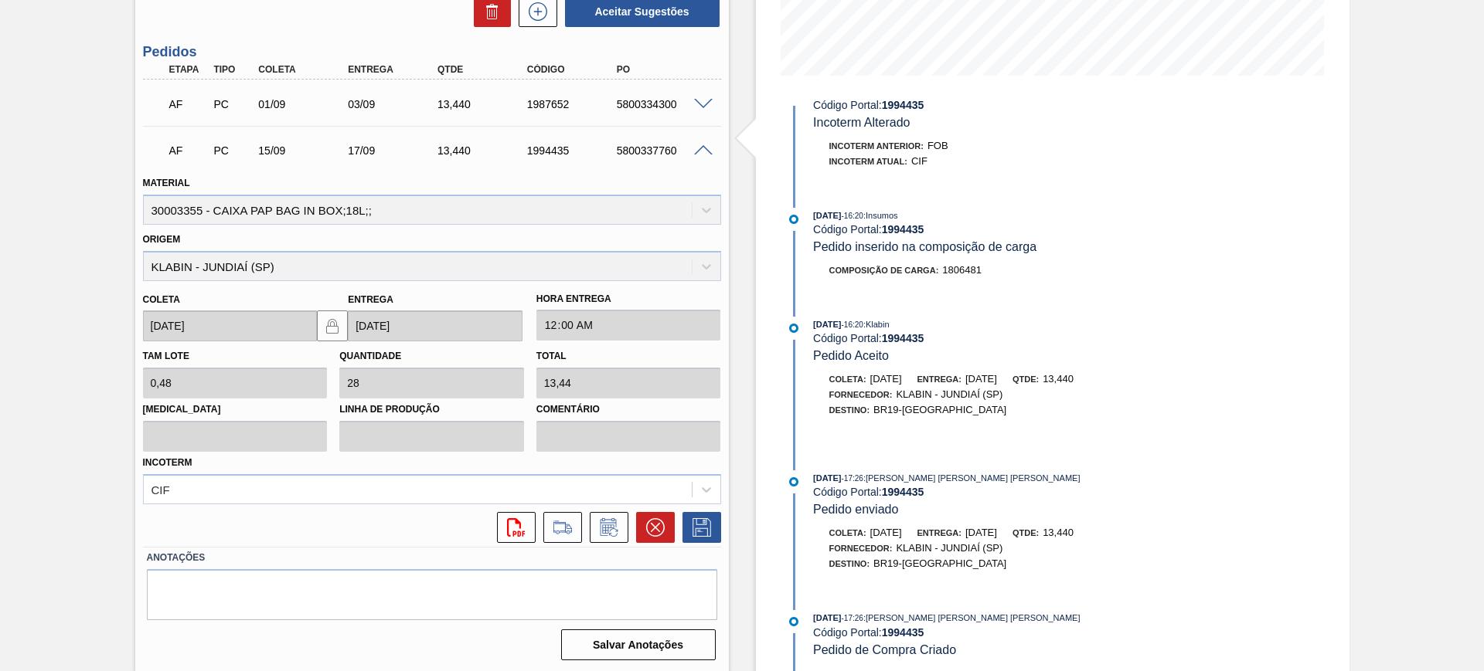
scroll to position [379, 0]
click at [656, 523] on icon at bounding box center [655, 525] width 19 height 19
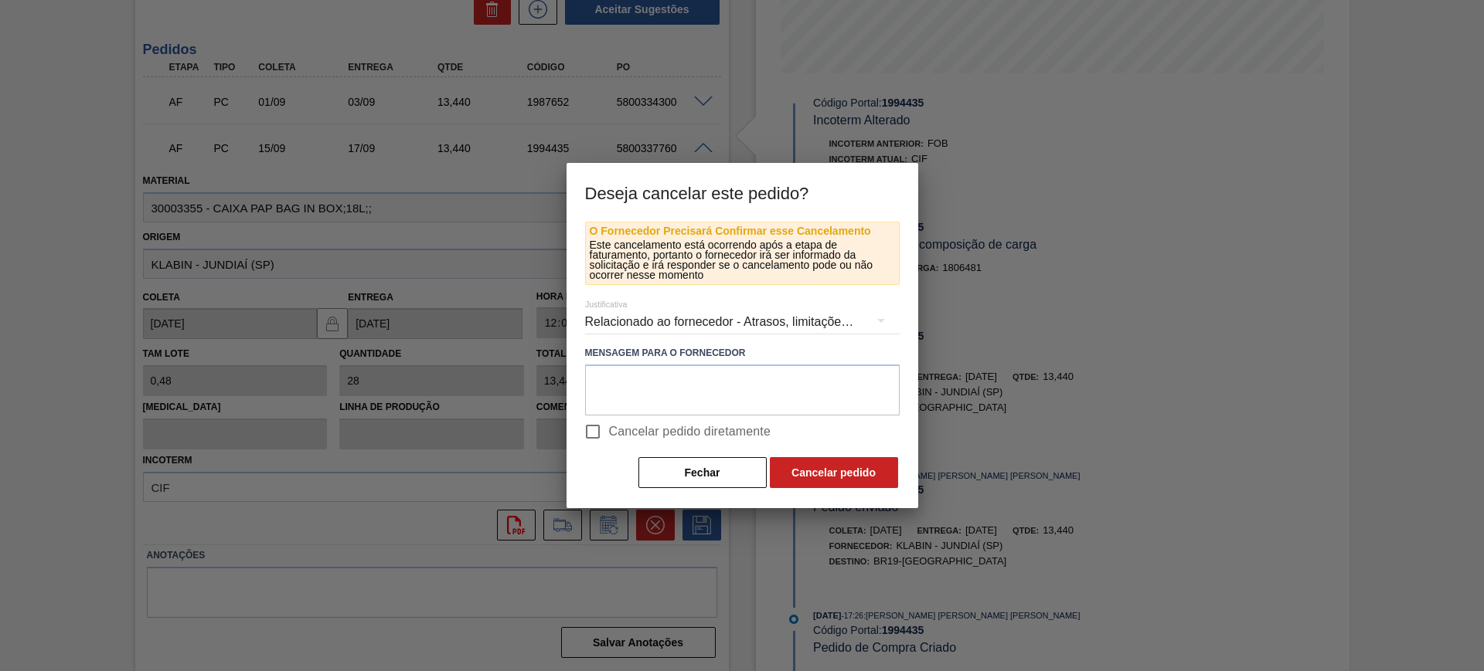
click at [656, 430] on span "Cancelar pedido diretamente" at bounding box center [690, 432] width 162 height 19
click at [609, 430] on input "Cancelar pedido diretamente" at bounding box center [592, 432] width 32 height 32
checkbox input "true"
click at [845, 478] on button "Cancelar pedido" at bounding box center [834, 472] width 128 height 31
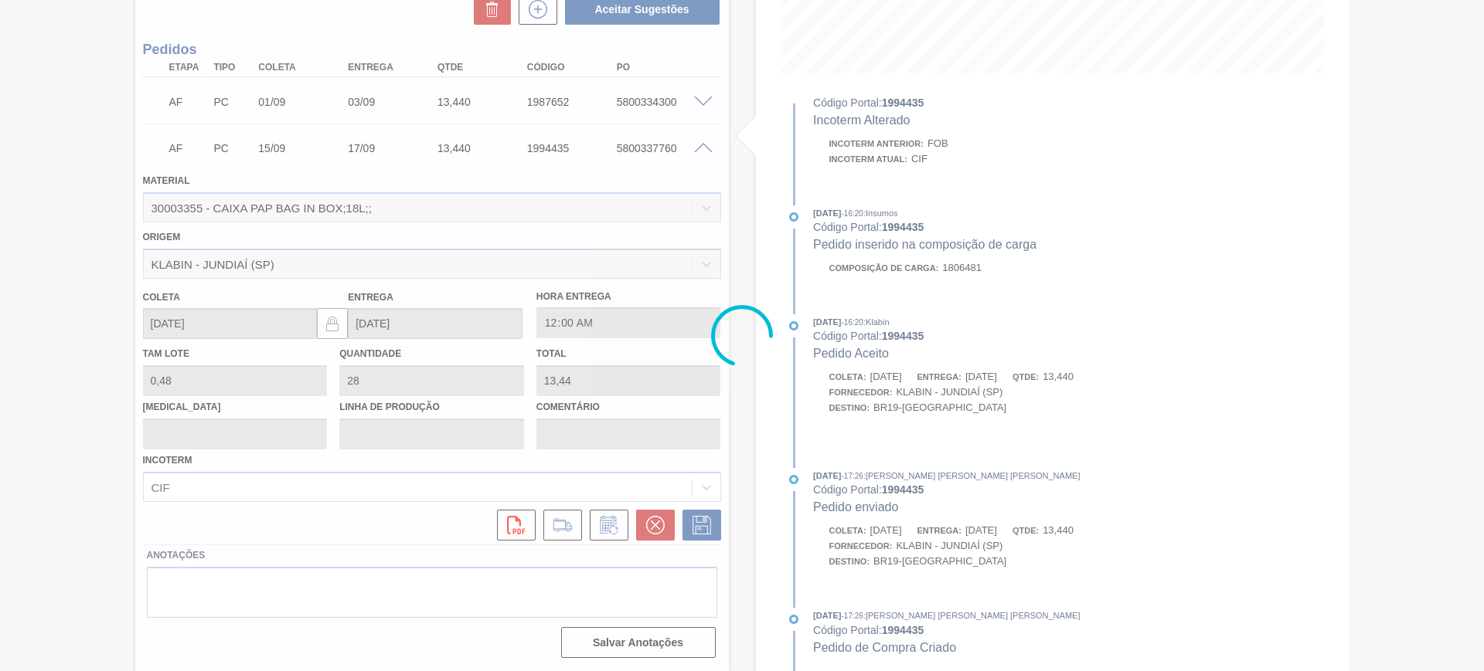
scroll to position [4, 0]
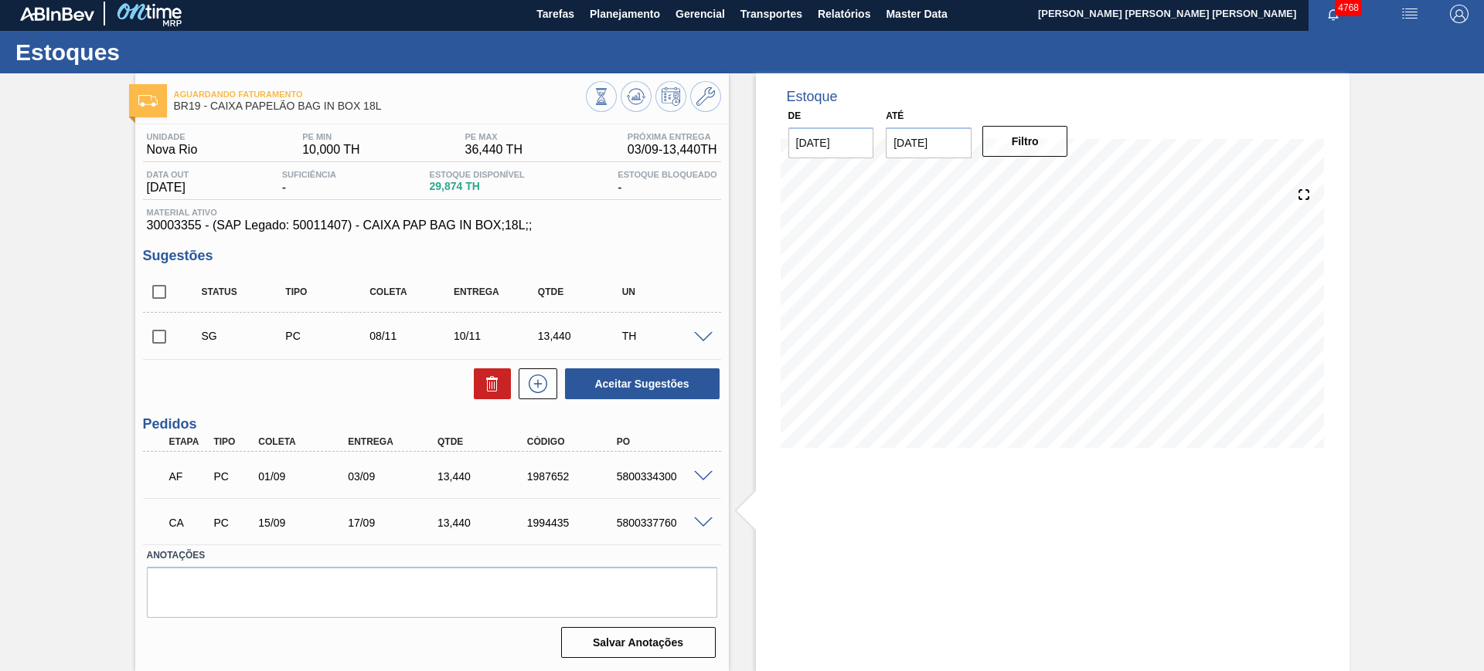
click at [646, 517] on div "5800337760" at bounding box center [663, 523] width 100 height 12
copy div "5800337760"
click at [652, 522] on div "5800337760" at bounding box center [663, 523] width 100 height 12
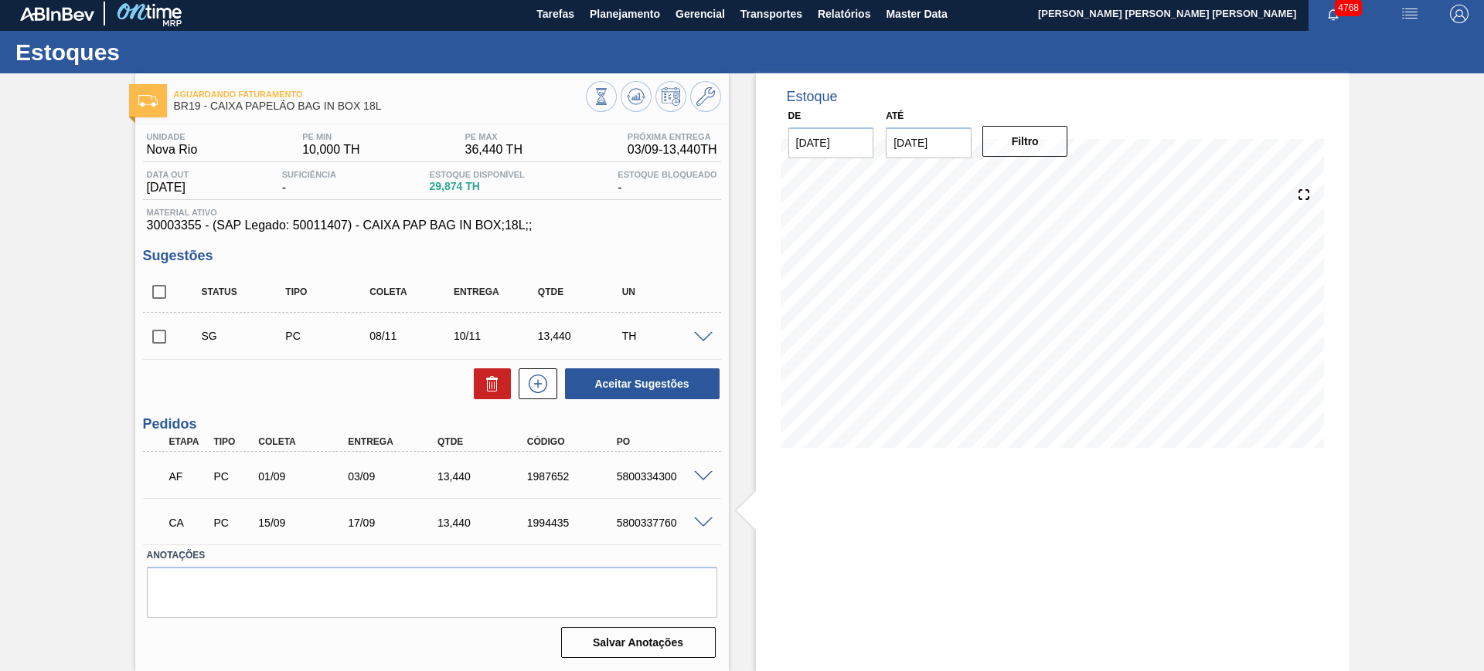
click at [699, 478] on span at bounding box center [703, 477] width 19 height 12
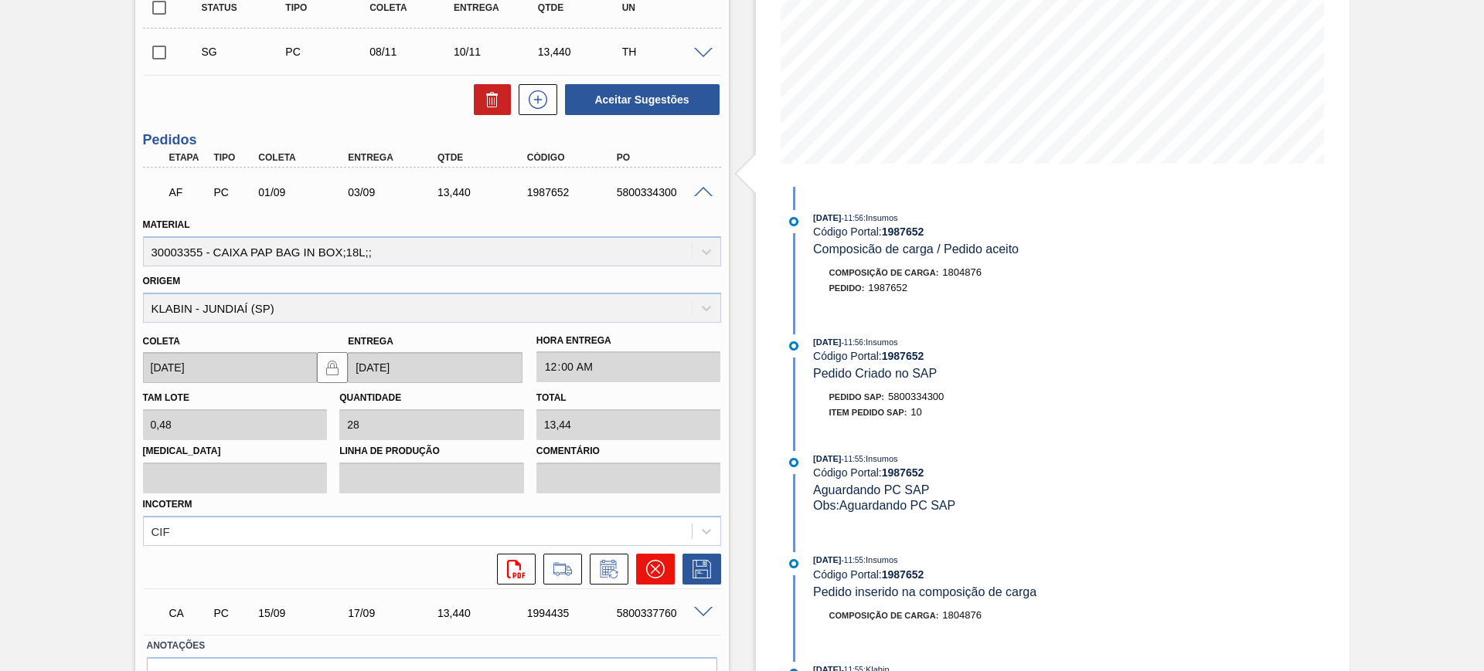
scroll to position [294, 0]
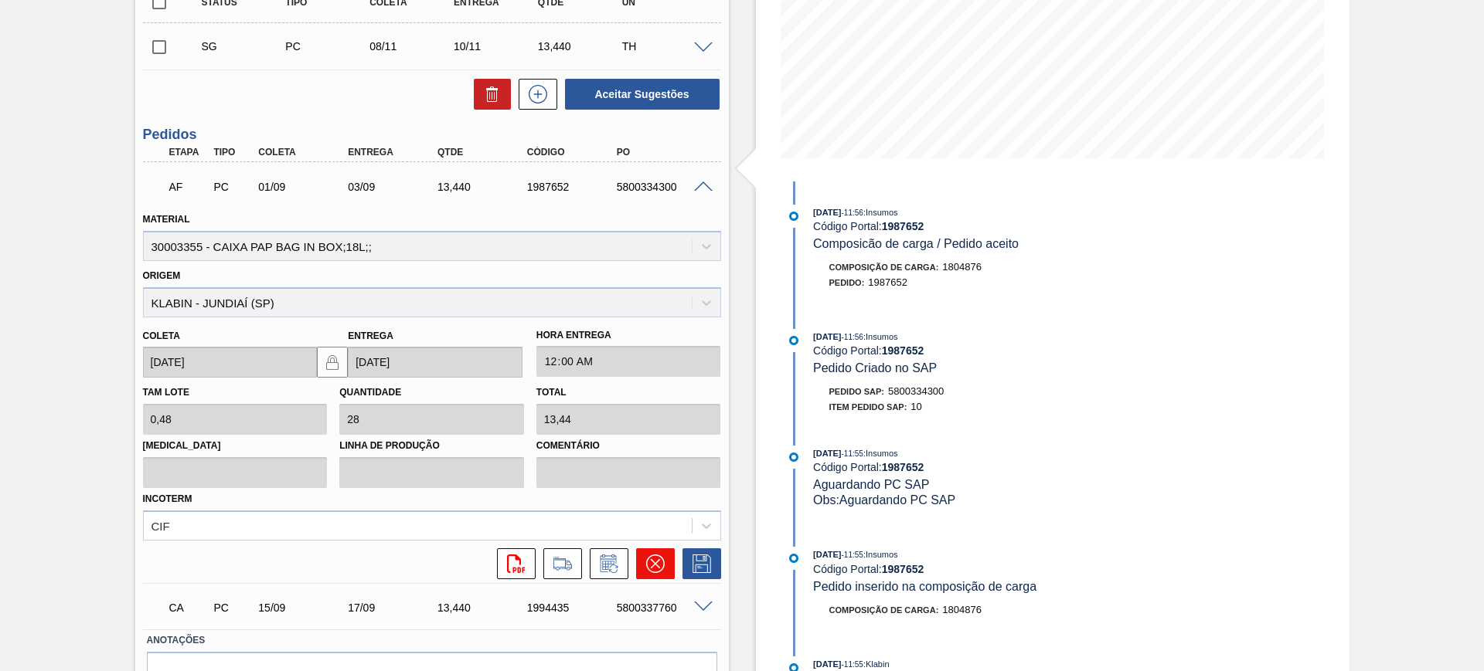
click at [645, 560] on button at bounding box center [655, 564] width 39 height 31
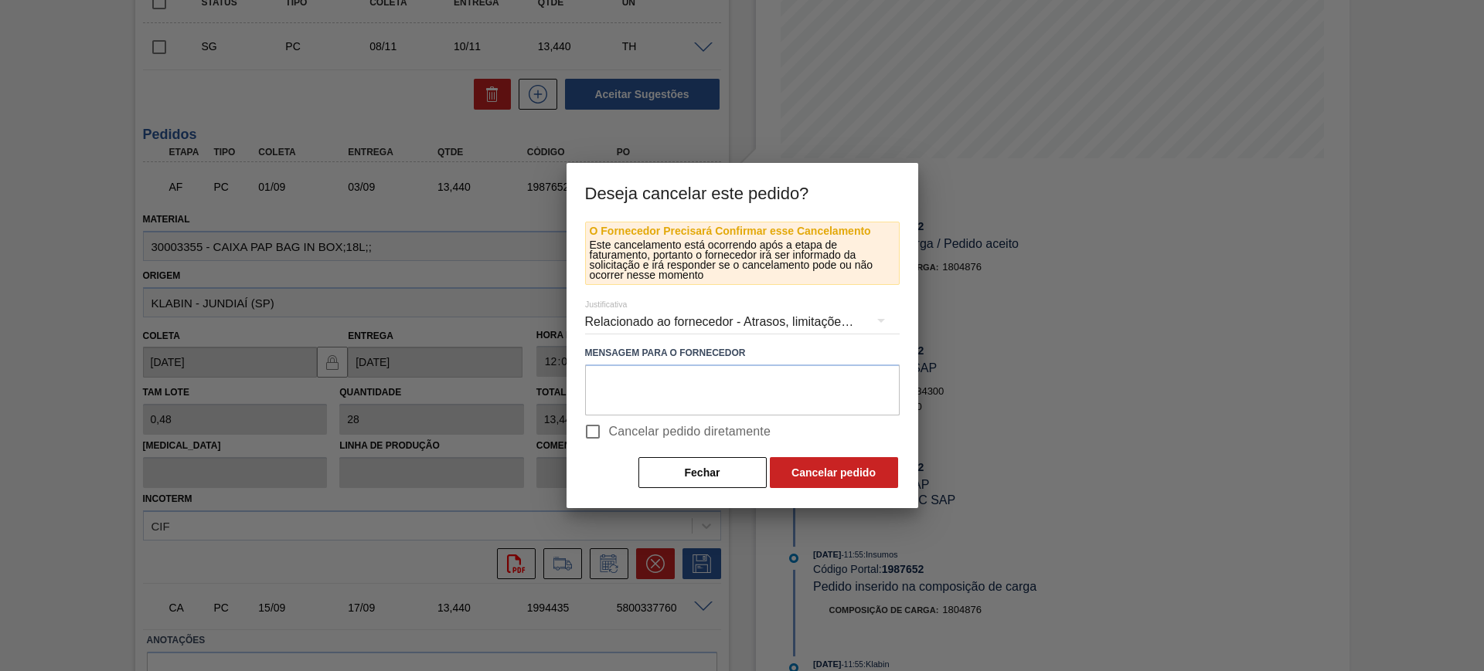
click at [679, 436] on span "Cancelar pedido diretamente" at bounding box center [690, 432] width 162 height 19
click at [609, 436] on input "Cancelar pedido diretamente" at bounding box center [592, 432] width 32 height 32
checkbox input "true"
click at [833, 486] on button "Cancelar pedido" at bounding box center [834, 472] width 128 height 31
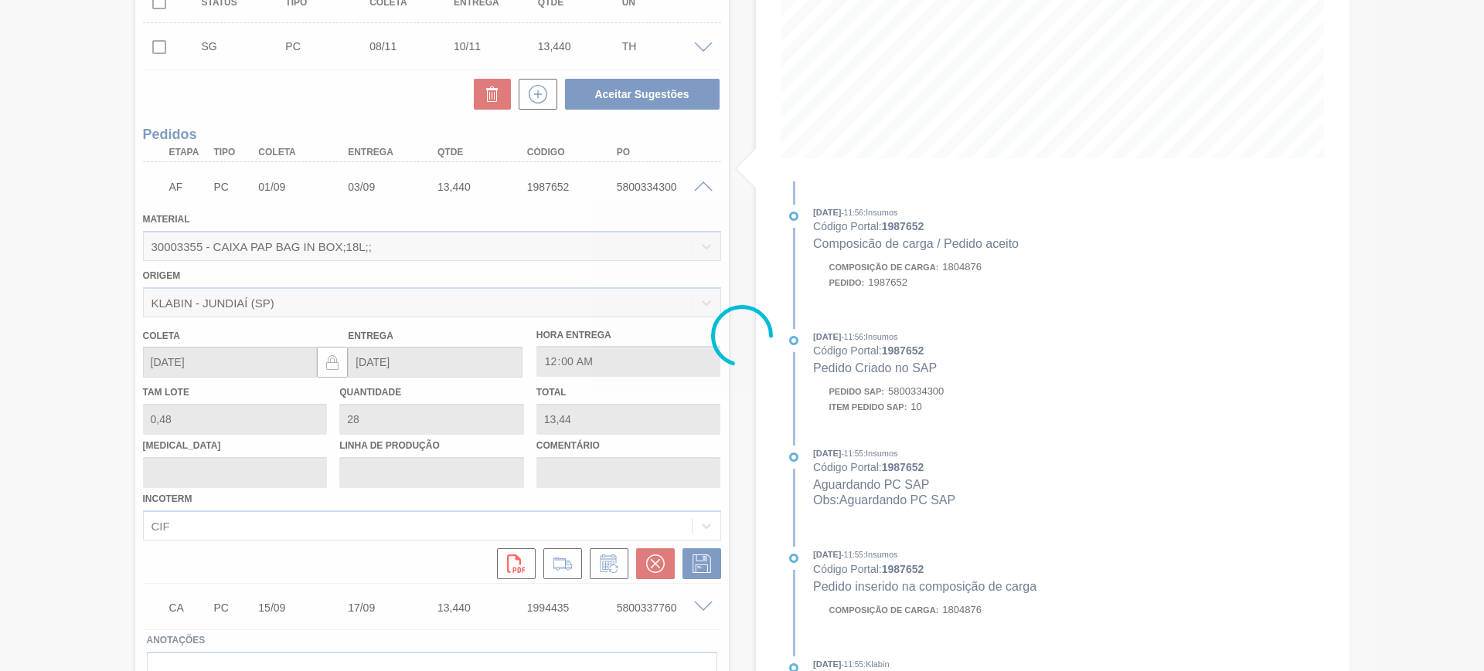
scroll to position [4, 0]
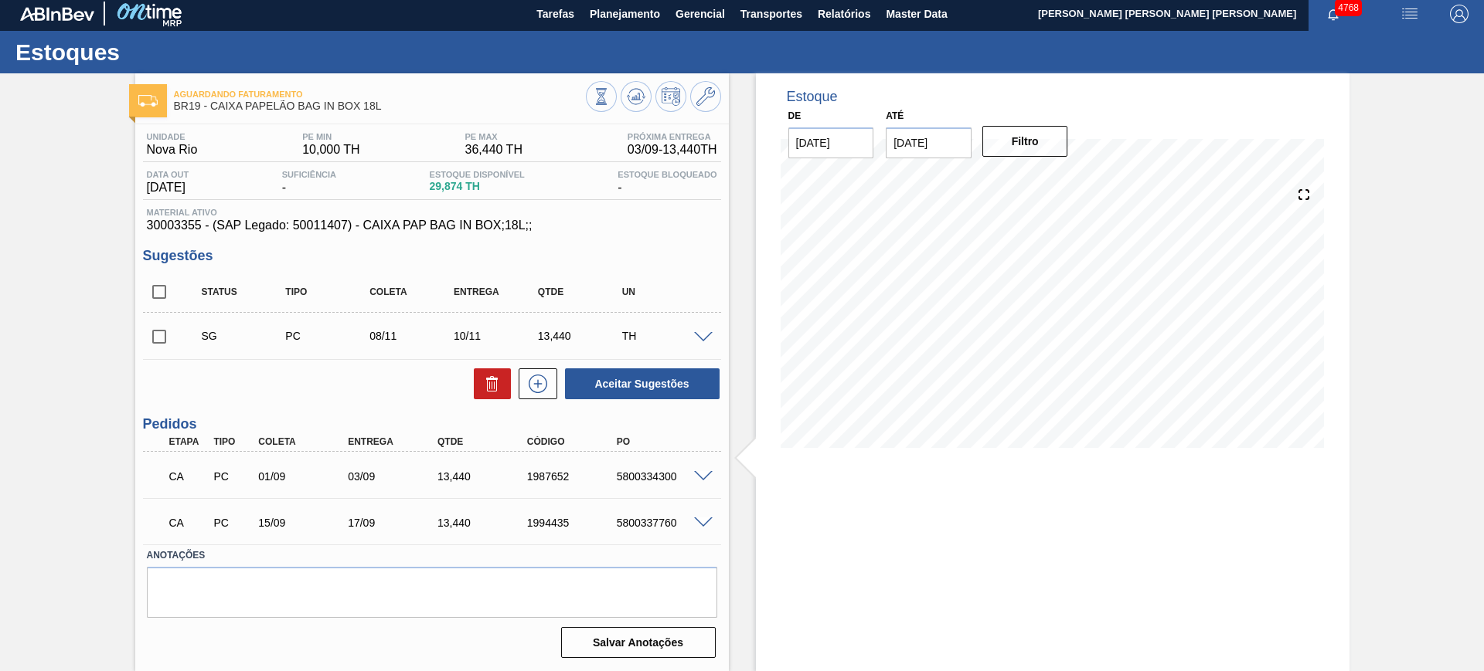
click at [646, 476] on div "5800334300" at bounding box center [663, 477] width 100 height 12
copy div "5800334300"
click at [646, 109] on div at bounding box center [653, 98] width 135 height 35
click at [624, 89] on button at bounding box center [635, 96] width 31 height 31
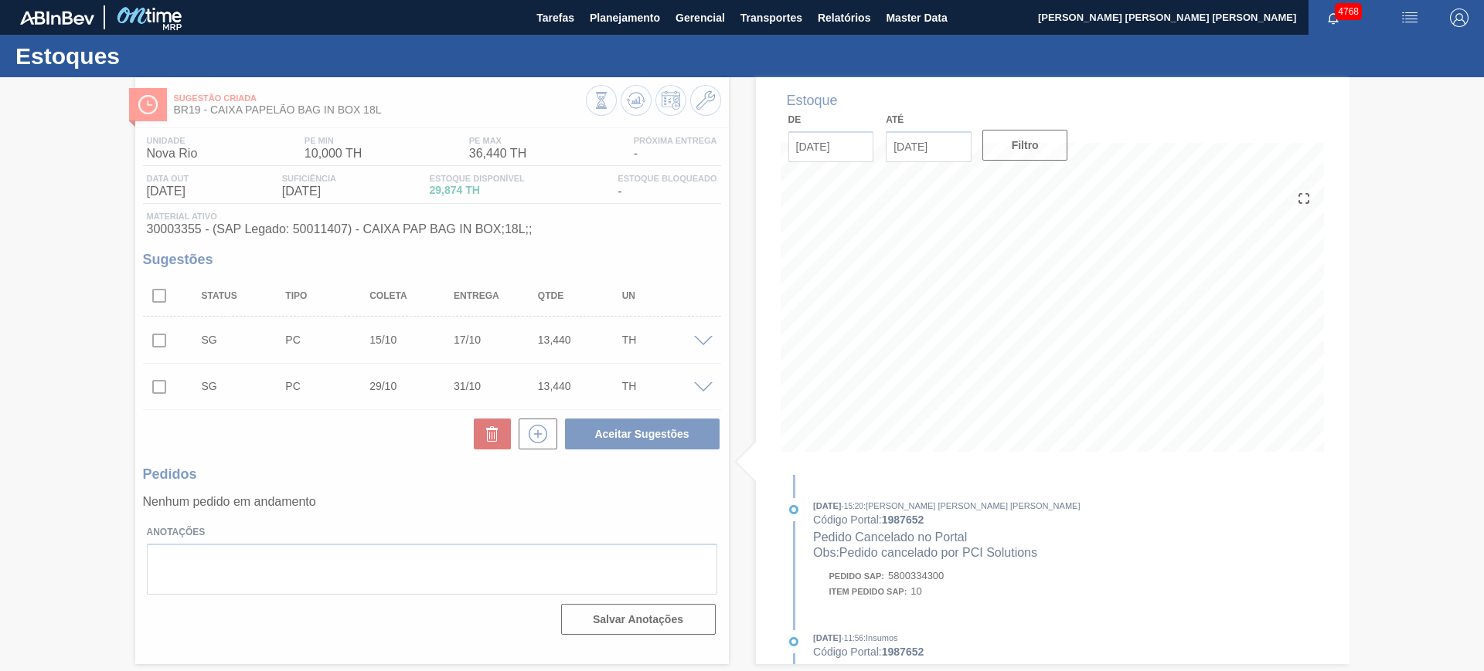
scroll to position [0, 0]
